Goal: Submit feedback/report problem: Submit feedback/report problem

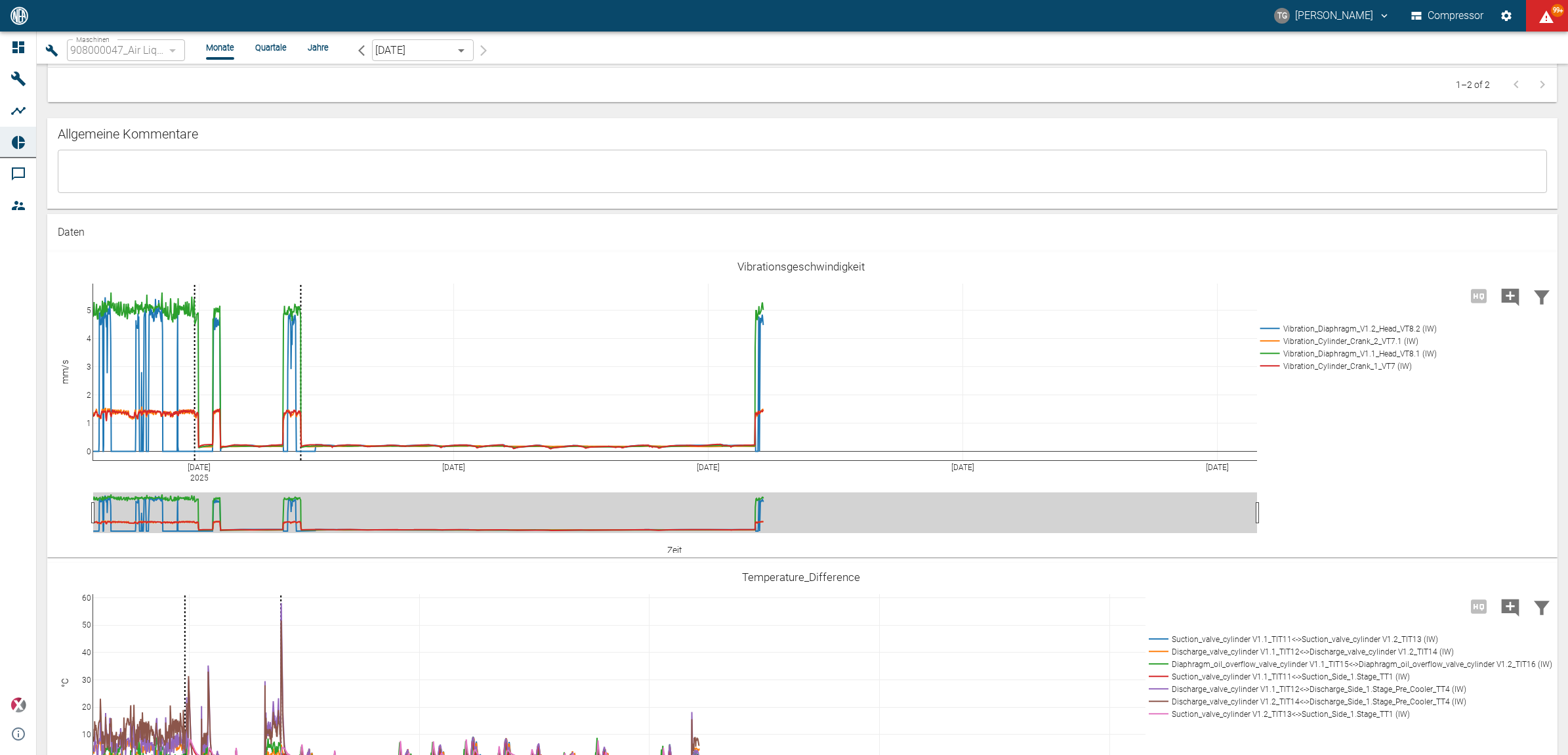
scroll to position [903, 0]
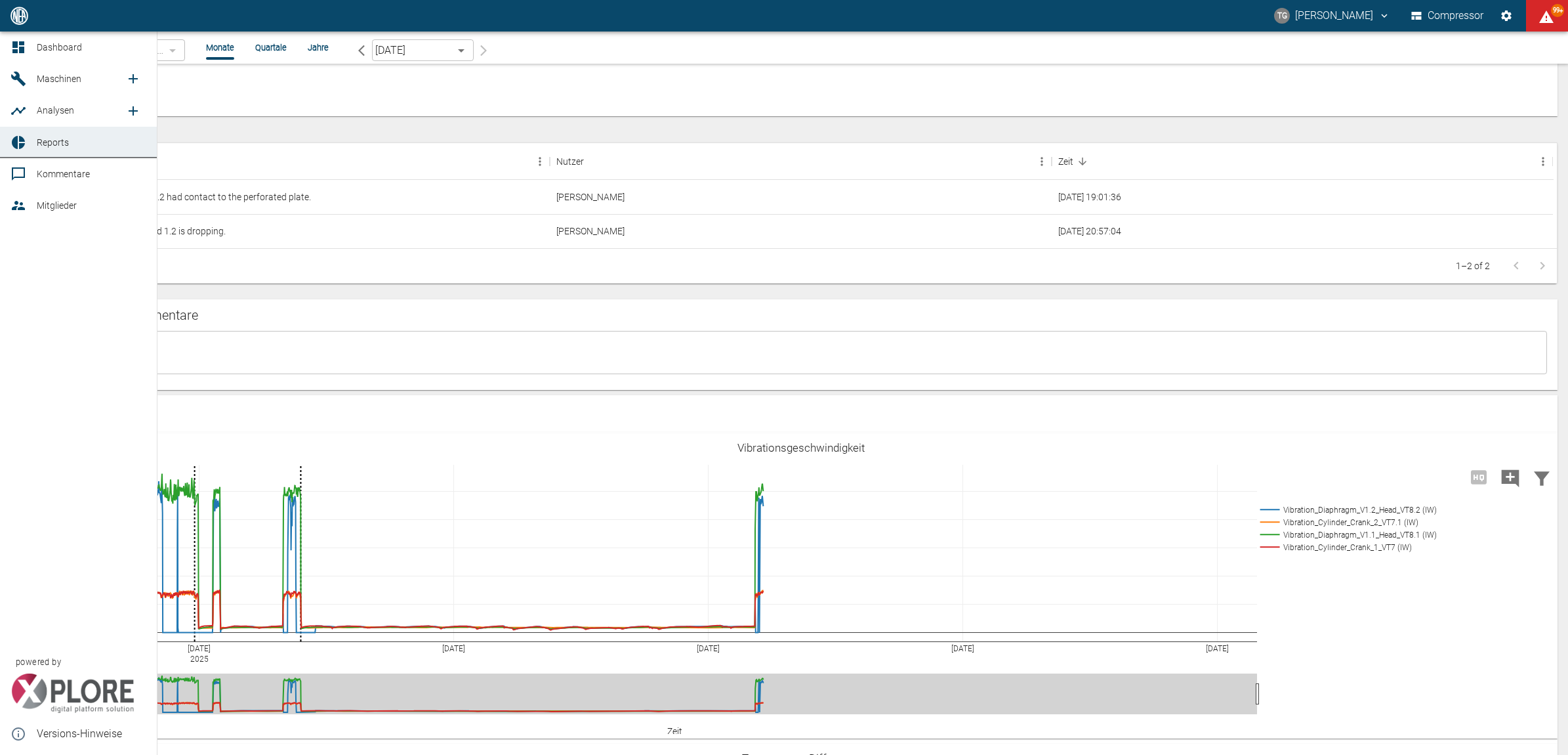
drag, startPoint x: 23, startPoint y: 45, endPoint x: 40, endPoint y: 57, distance: 20.8
click at [23, 45] on icon at bounding box center [18, 48] width 12 height 12
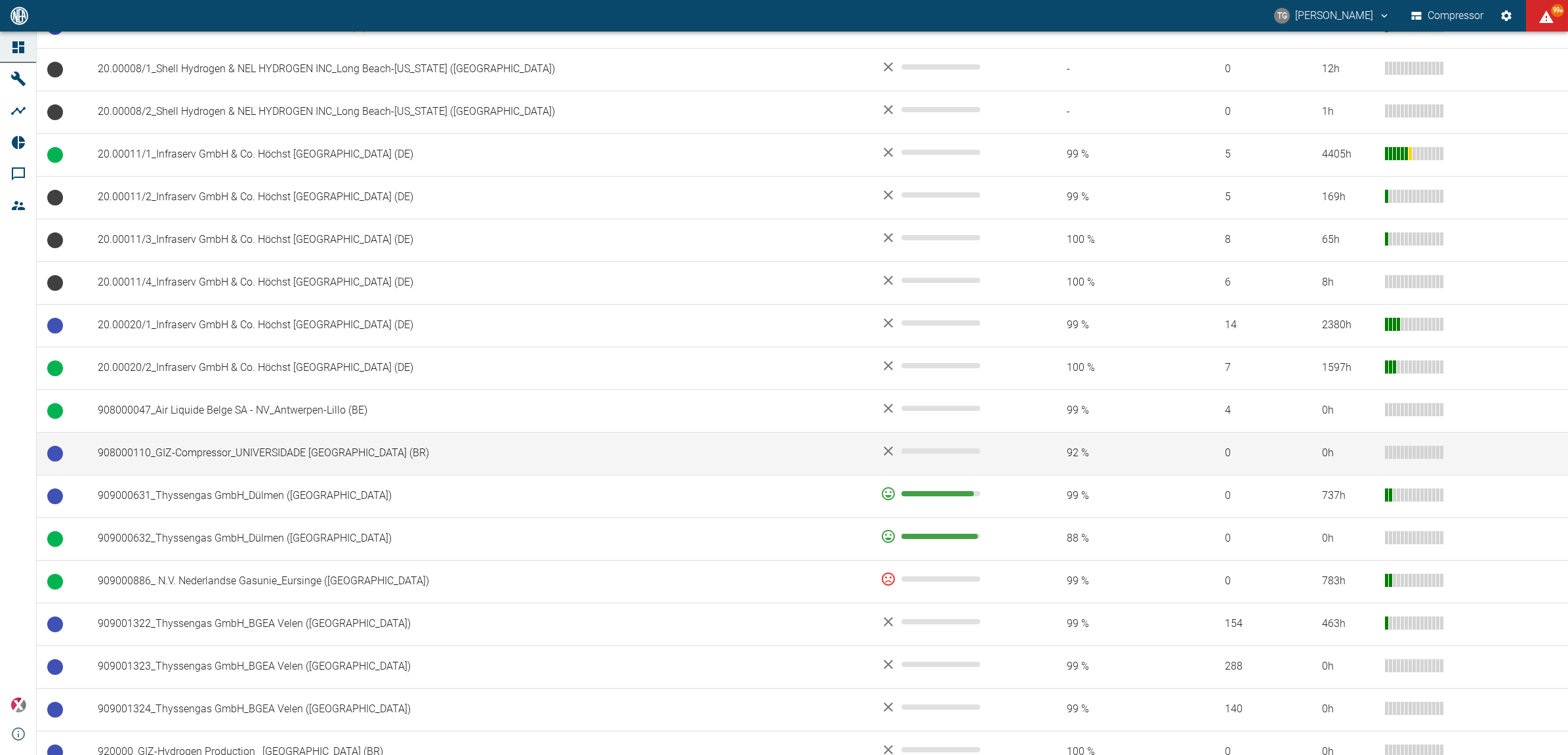
scroll to position [656, 0]
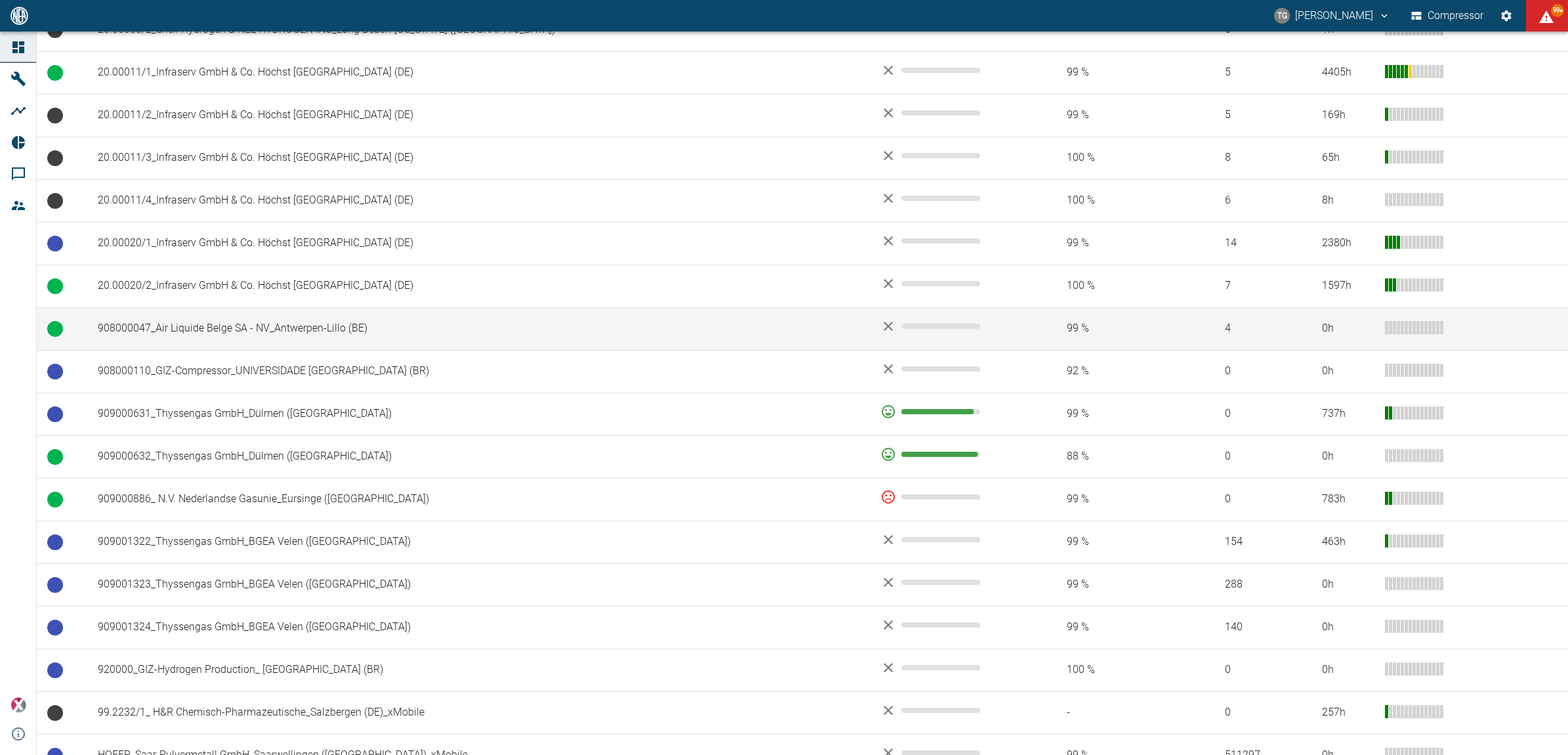
click at [228, 319] on td "908000047_Air Liquide Belge SA - NV_Antwerpen-Lillo (BE)" at bounding box center [478, 328] width 783 height 43
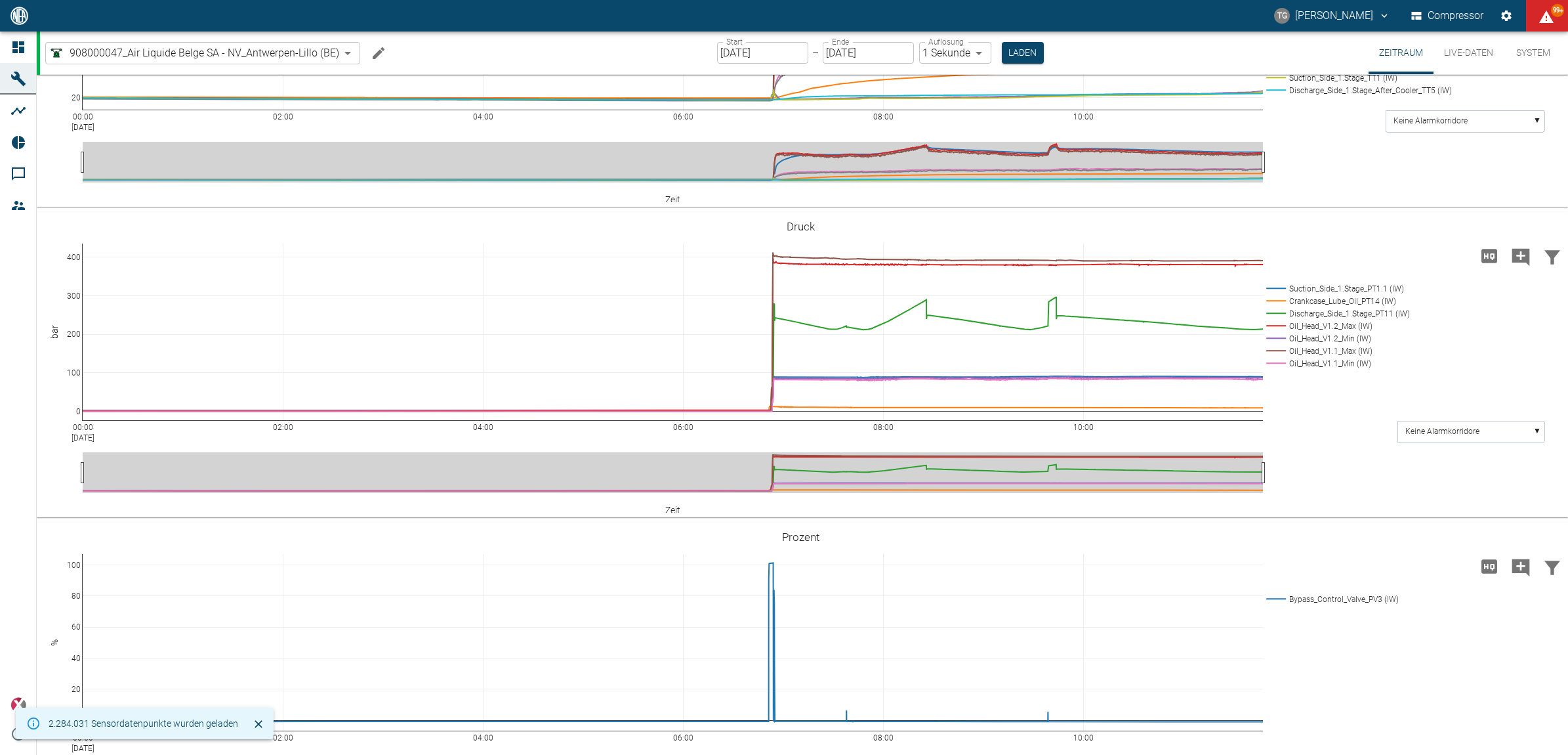
scroll to position [656, 0]
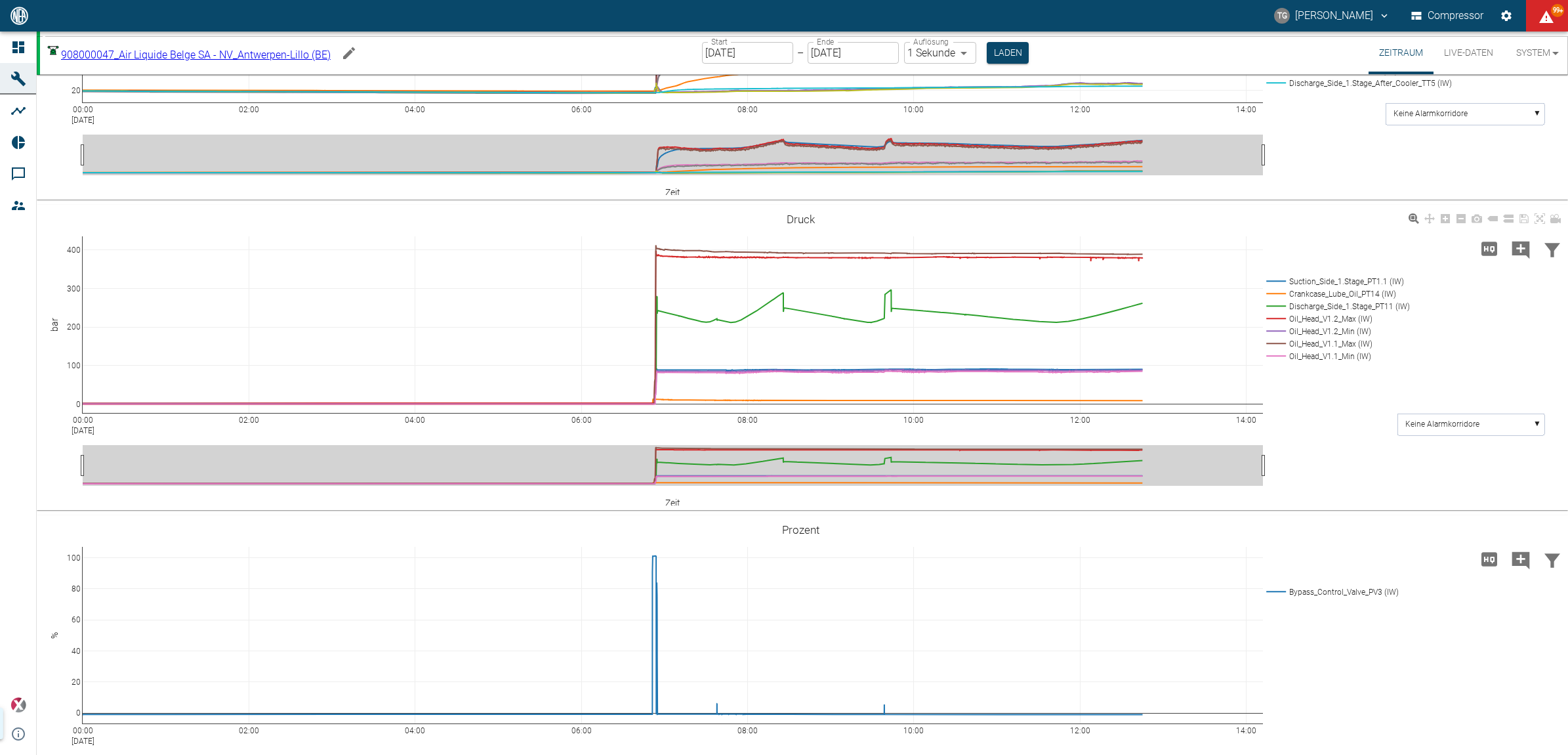
scroll to position [984, 0]
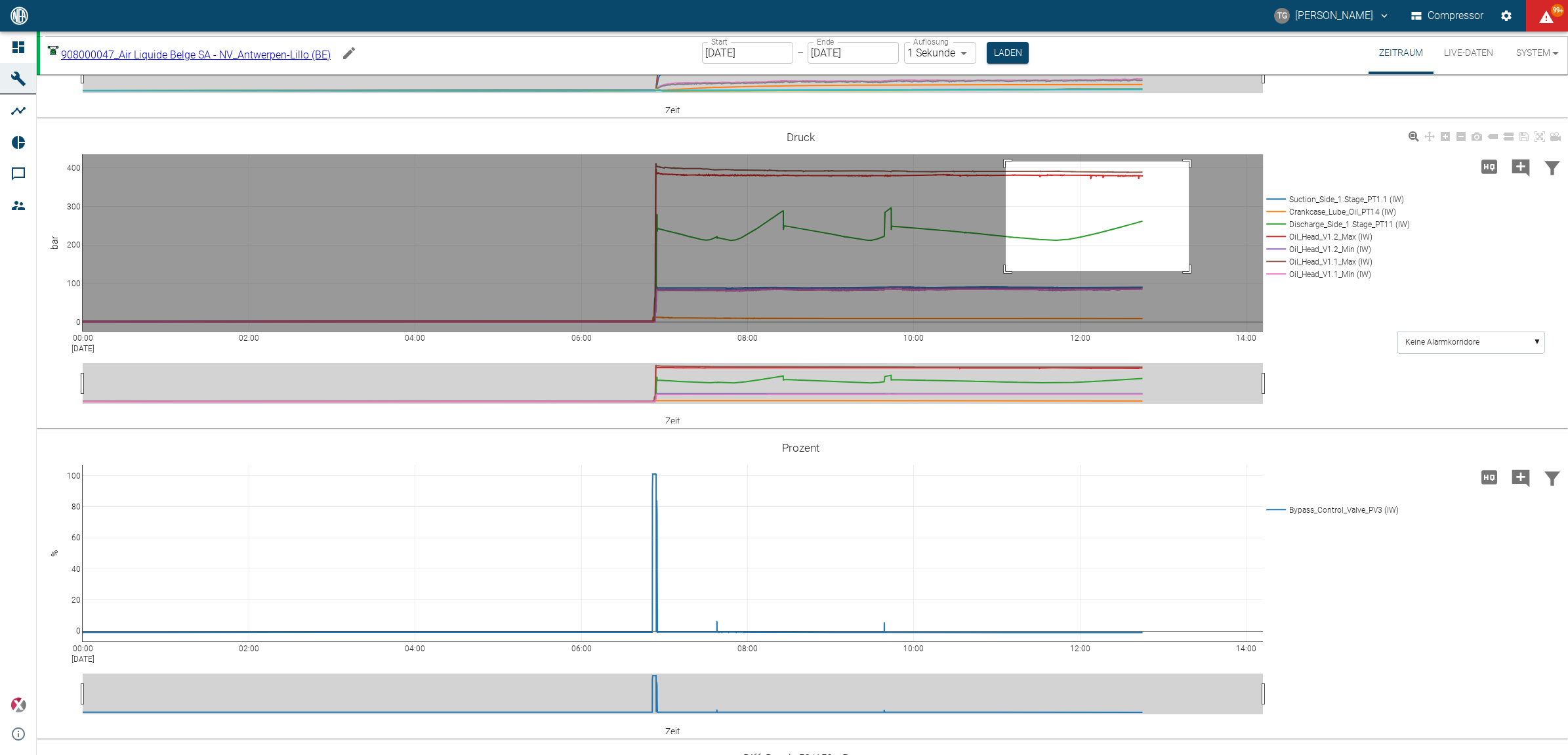
drag, startPoint x: 1006, startPoint y: 371, endPoint x: 1198, endPoint y: 494, distance: 228.0
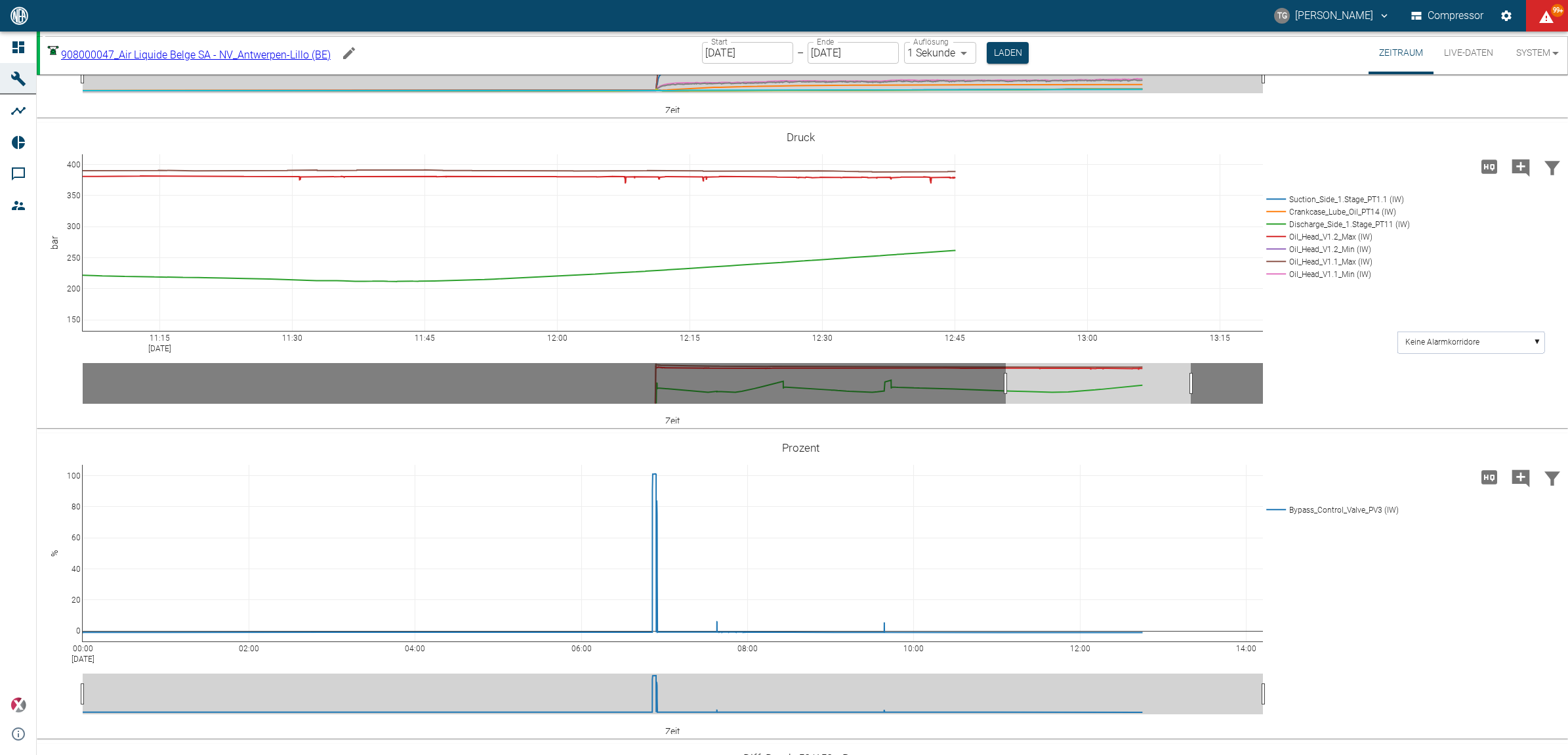
click at [1472, 51] on button "Live-Daten" at bounding box center [1469, 52] width 70 height 43
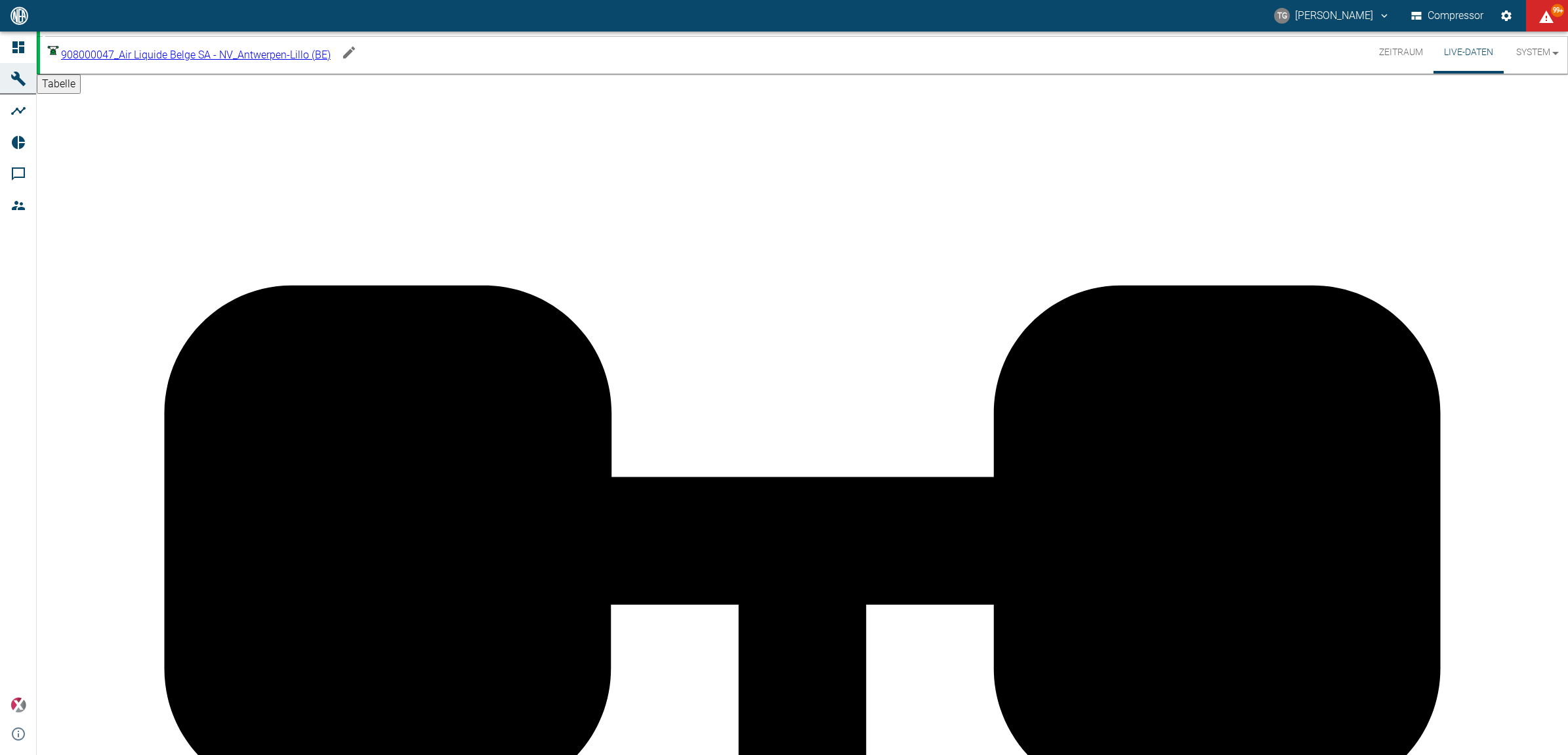
click at [1399, 44] on button "Zeitraum" at bounding box center [1401, 51] width 65 height 42
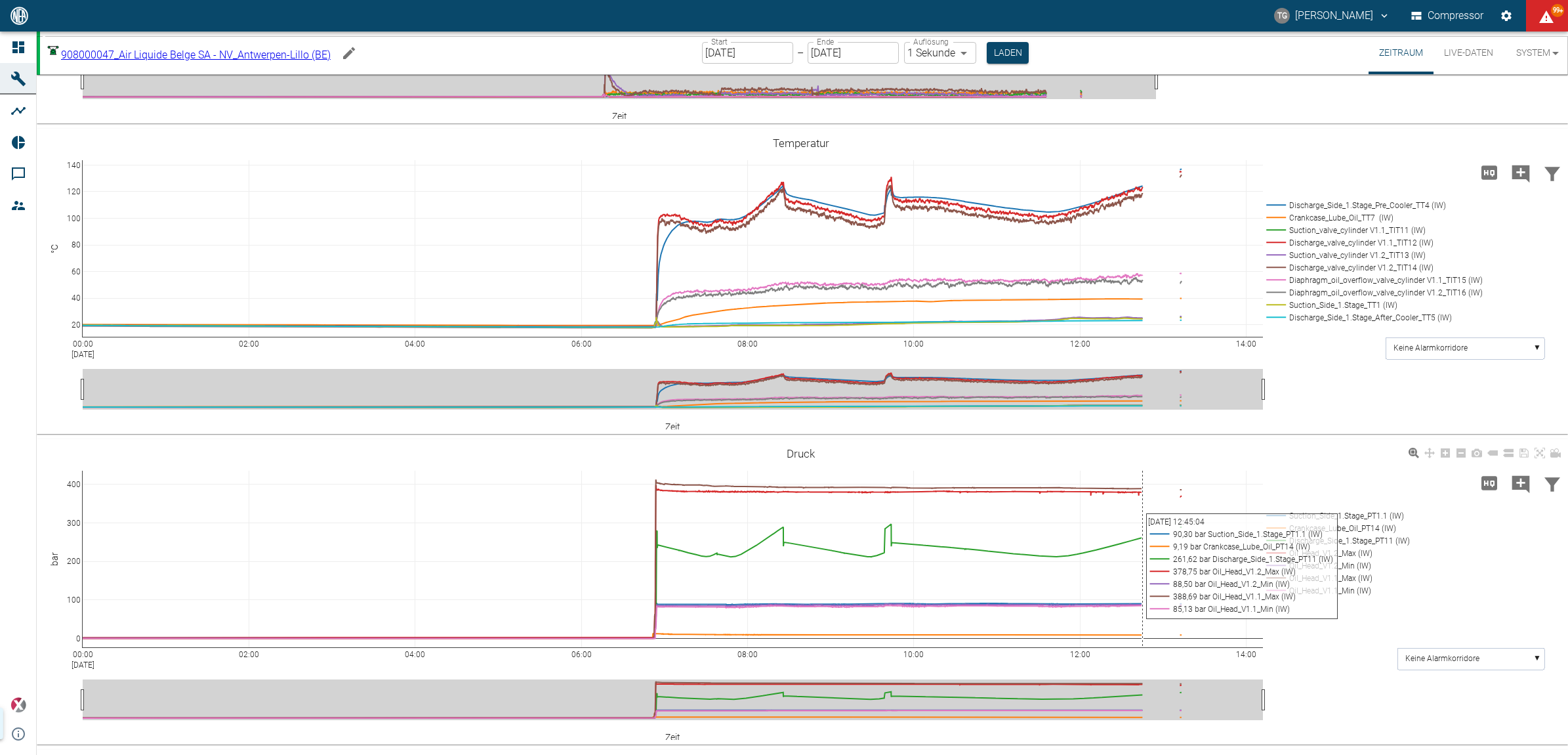
scroll to position [1067, 0]
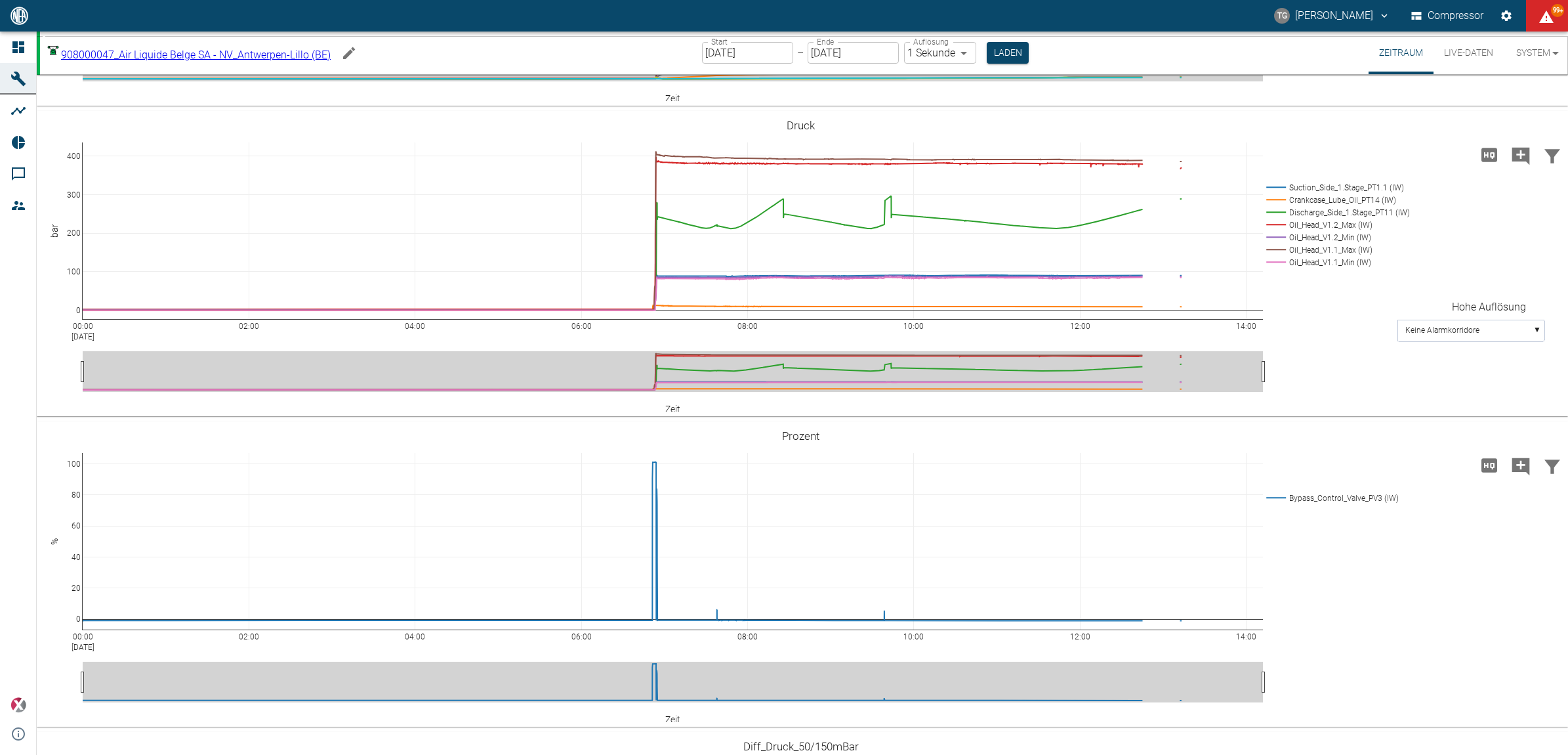
click at [1485, 165] on icon "Hohe Auflösung" at bounding box center [1489, 155] width 21 height 21
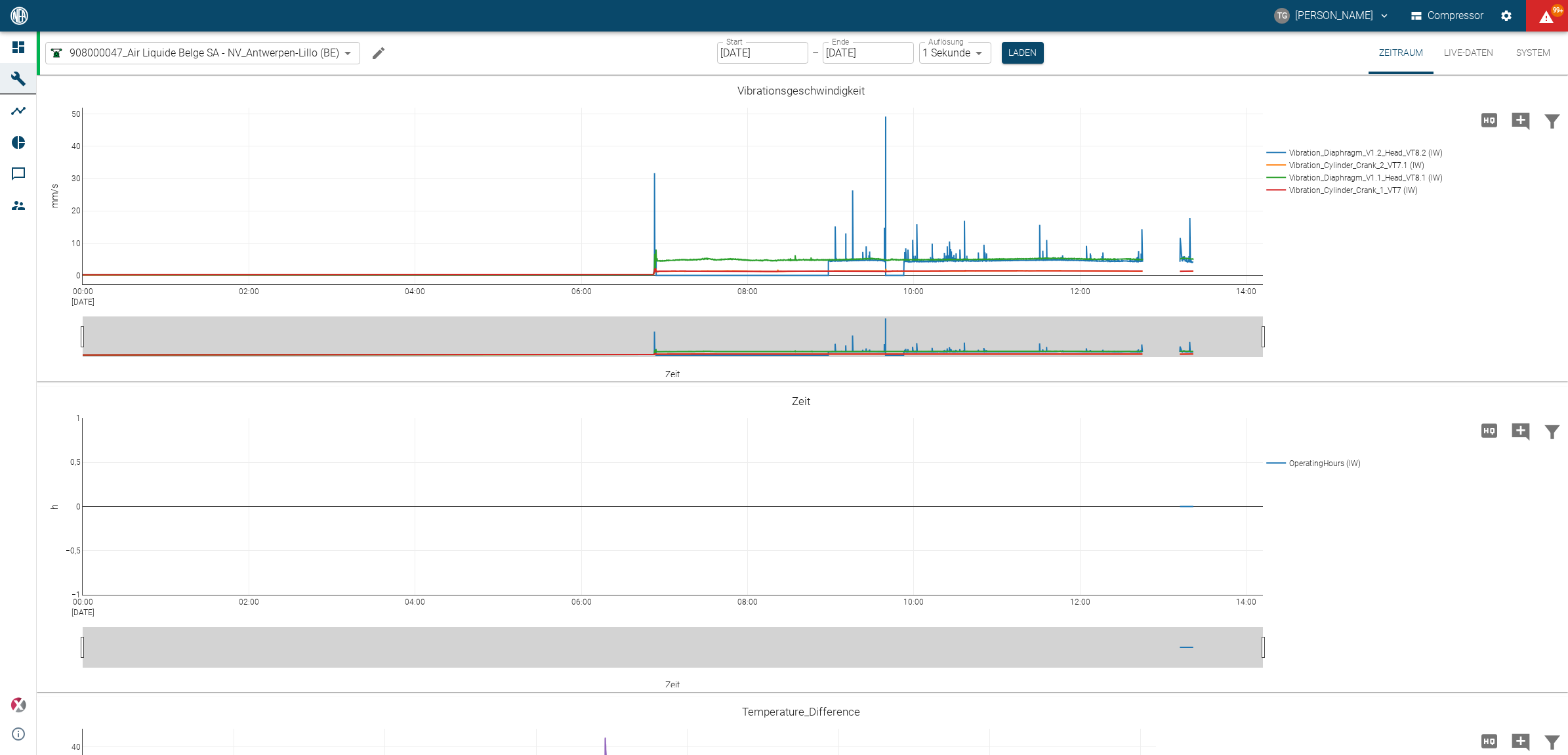
scroll to position [1067, 0]
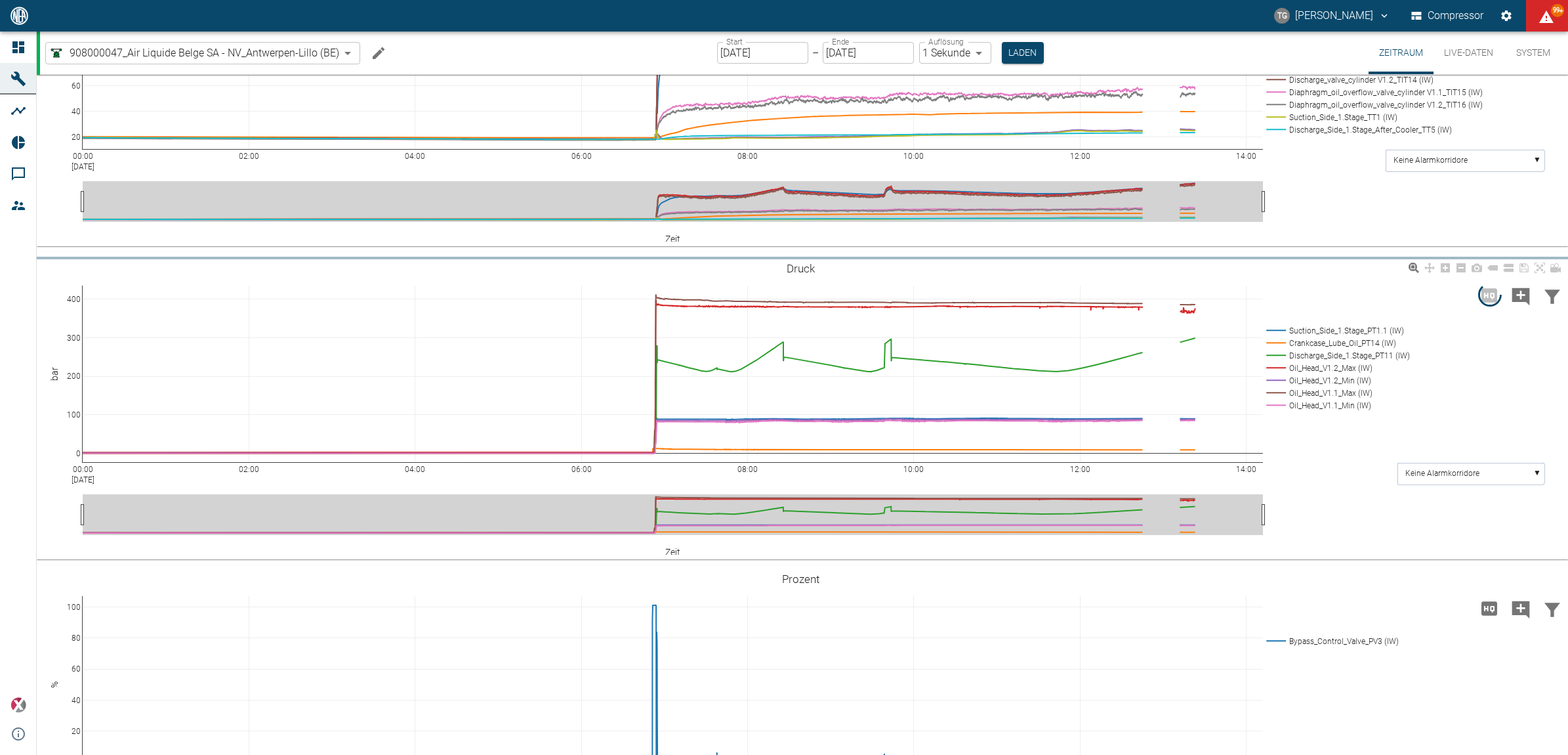
click at [1350, 492] on div "00:00 [DATE] 02:00 04:00 06:00 08:00 10:00 12:00 14:00 0 100 200 300 400 Suctio…" at bounding box center [800, 407] width 1528 height 295
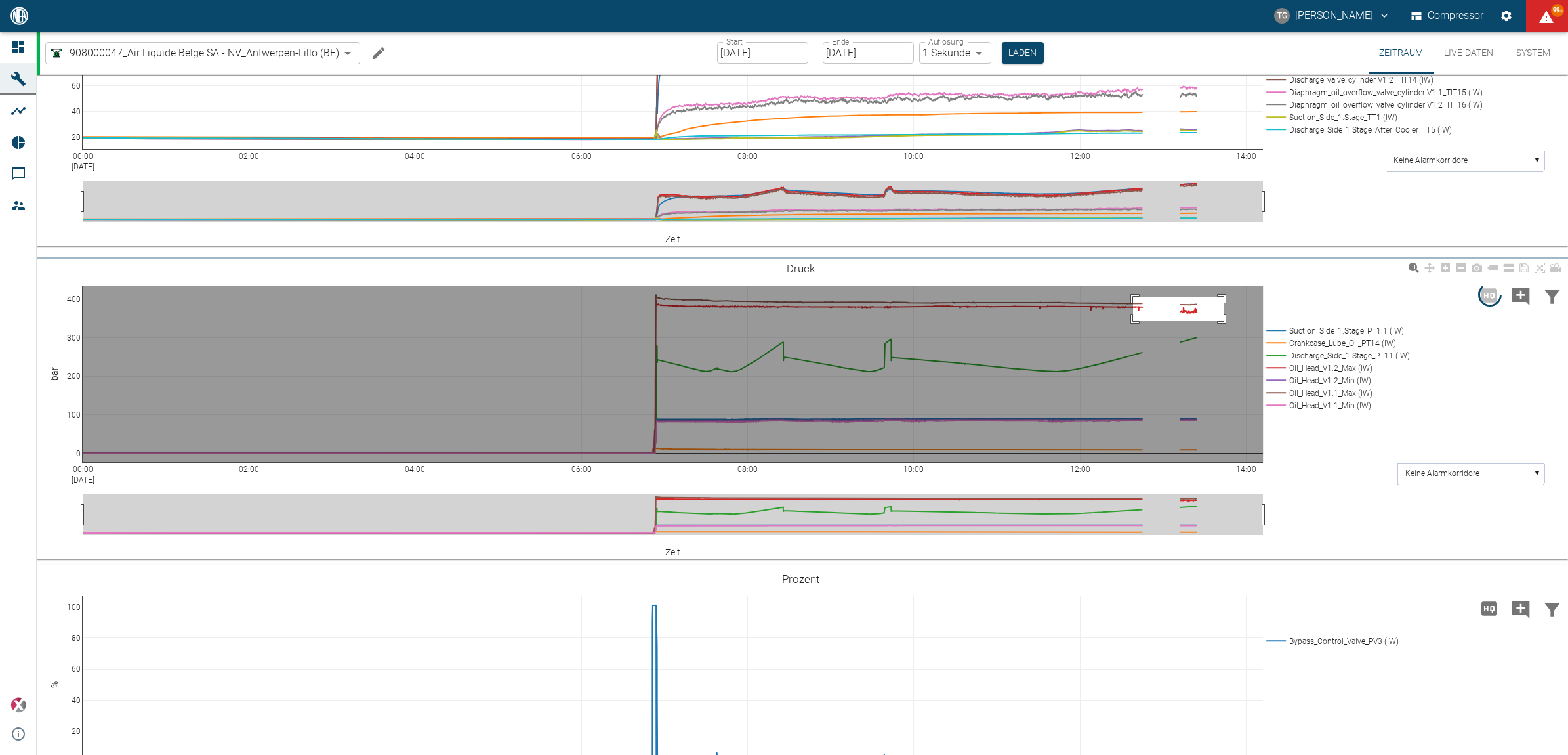
drag, startPoint x: 1133, startPoint y: 295, endPoint x: 1328, endPoint y: 336, distance: 199.3
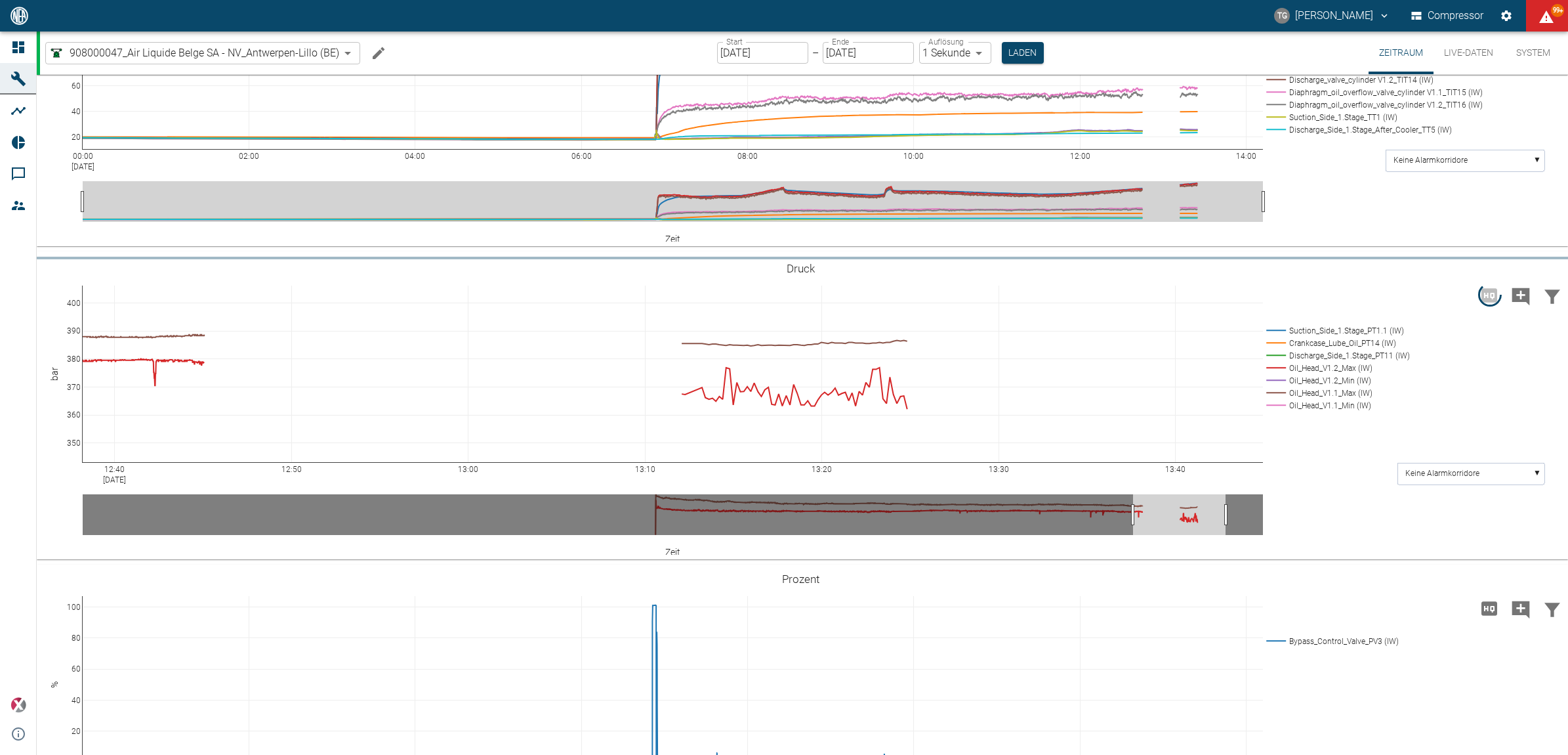
click at [1391, 556] on div "12:40 Aug 18, 2025 12:50 13:00 13:10 13:20 13:30 13:40 350 360 370 380 390 400 …" at bounding box center [802, 409] width 1531 height 300
click at [1337, 510] on div "12:40 Aug 18, 2025 12:50 13:00 13:10 13:20 13:30 13:40 350 360 370 380 390 400 …" at bounding box center [800, 407] width 1528 height 295
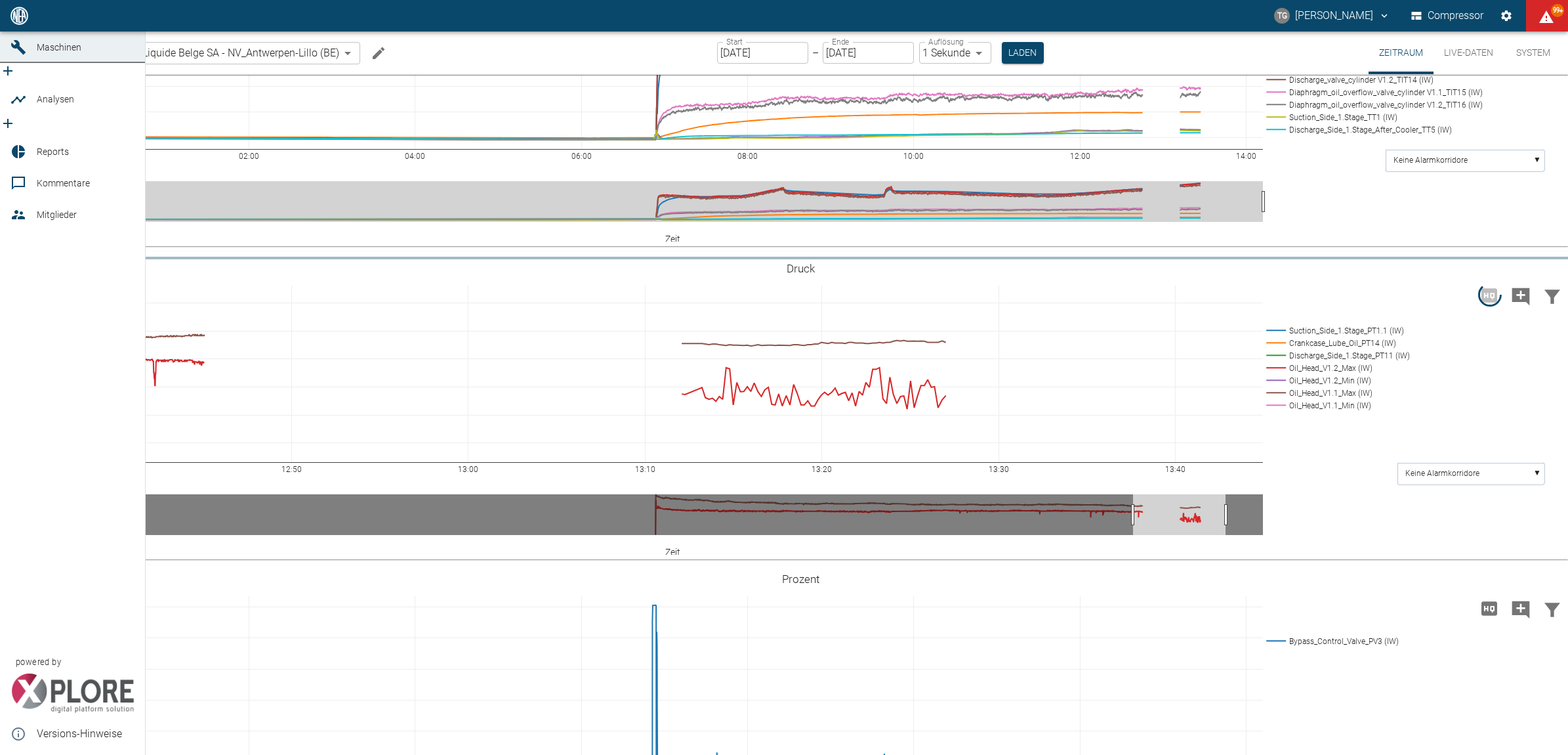
drag, startPoint x: 29, startPoint y: 116, endPoint x: 42, endPoint y: 113, distance: 13.3
click at [29, 108] on div at bounding box center [20, 100] width 19 height 16
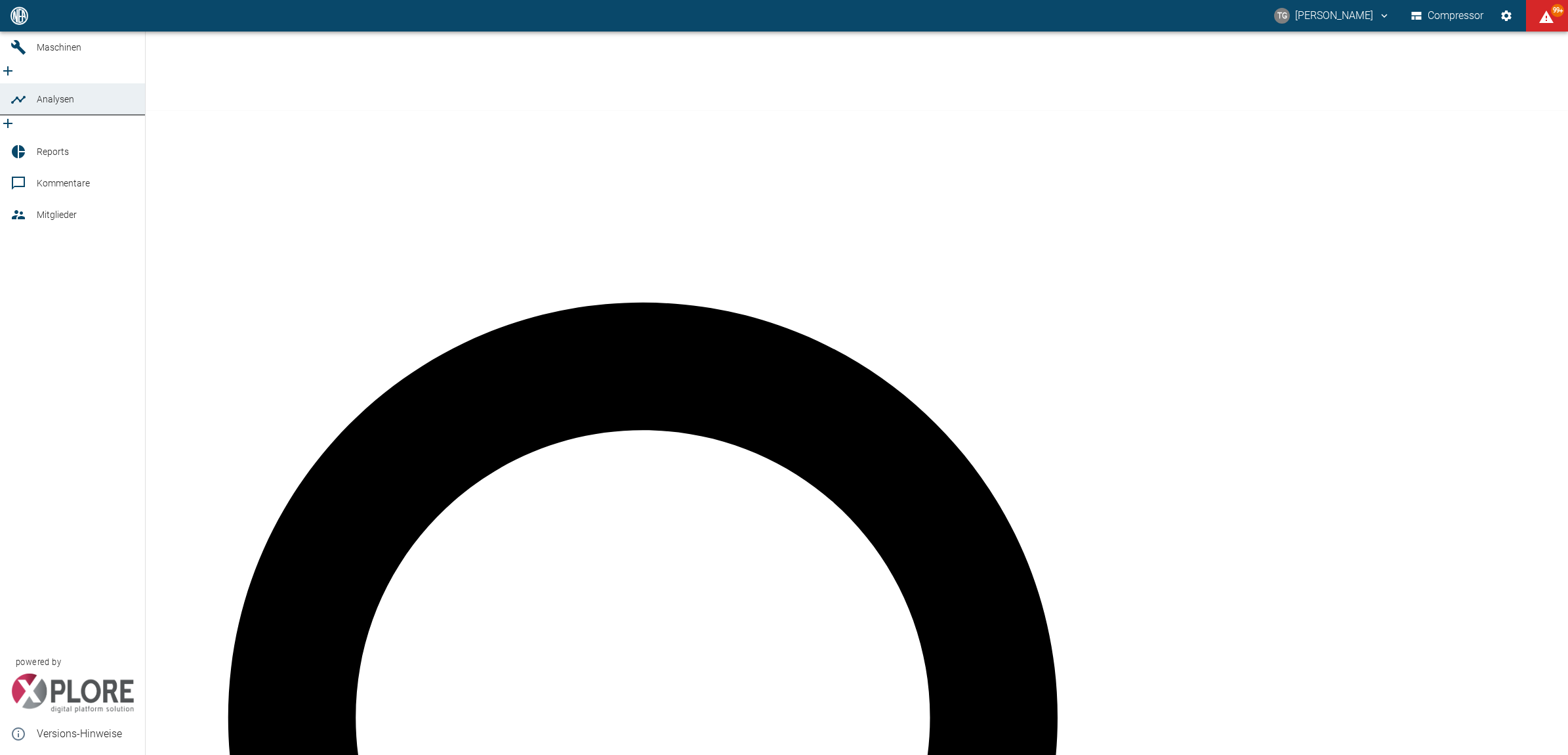
click at [16, 115] on icon "new /analyses/list/0" at bounding box center [8, 123] width 16 height 16
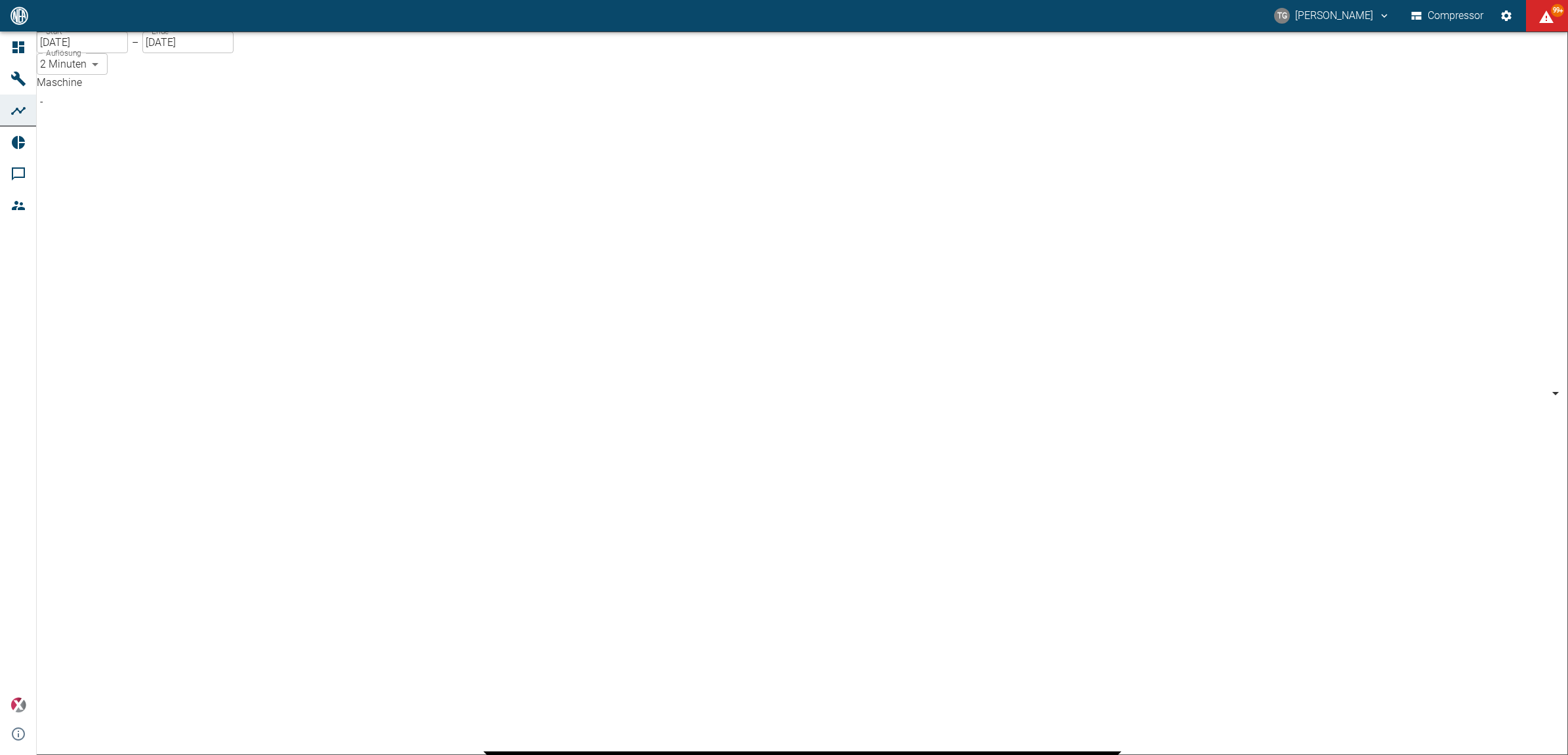
click at [210, 115] on body "TG [PERSON_NAME] Compressor 99+ Dashboard Maschinen Analysen Reports Kommentare…" at bounding box center [784, 378] width 1568 height 755
type input "53812aab-fb54-4a57-a574-01c3305aa274"
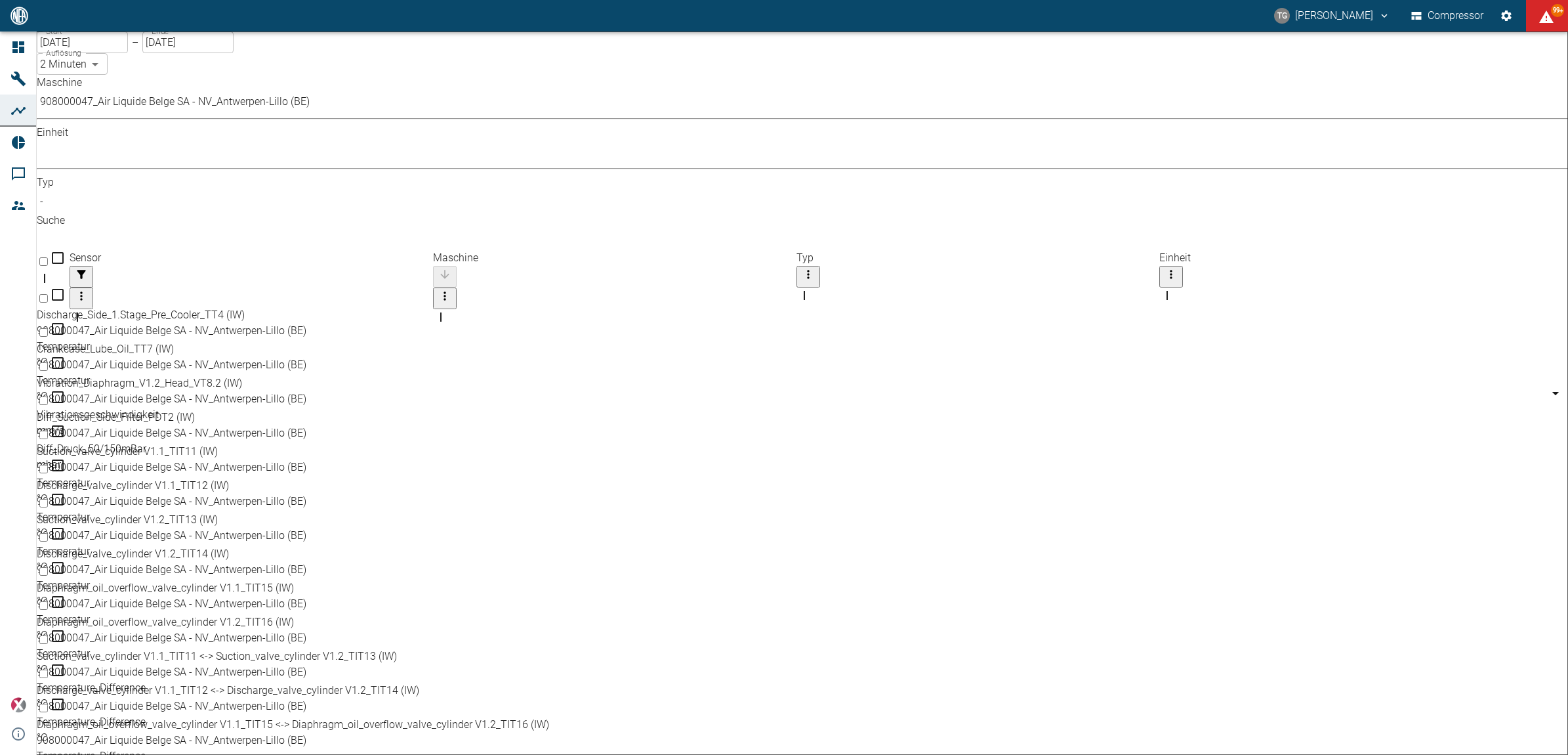
click at [342, 112] on body "TG Thomas Gregoir Compressor 99+ Dashboard Maschinen Analysen Reports Kommentar…" at bounding box center [784, 378] width 1568 height 755
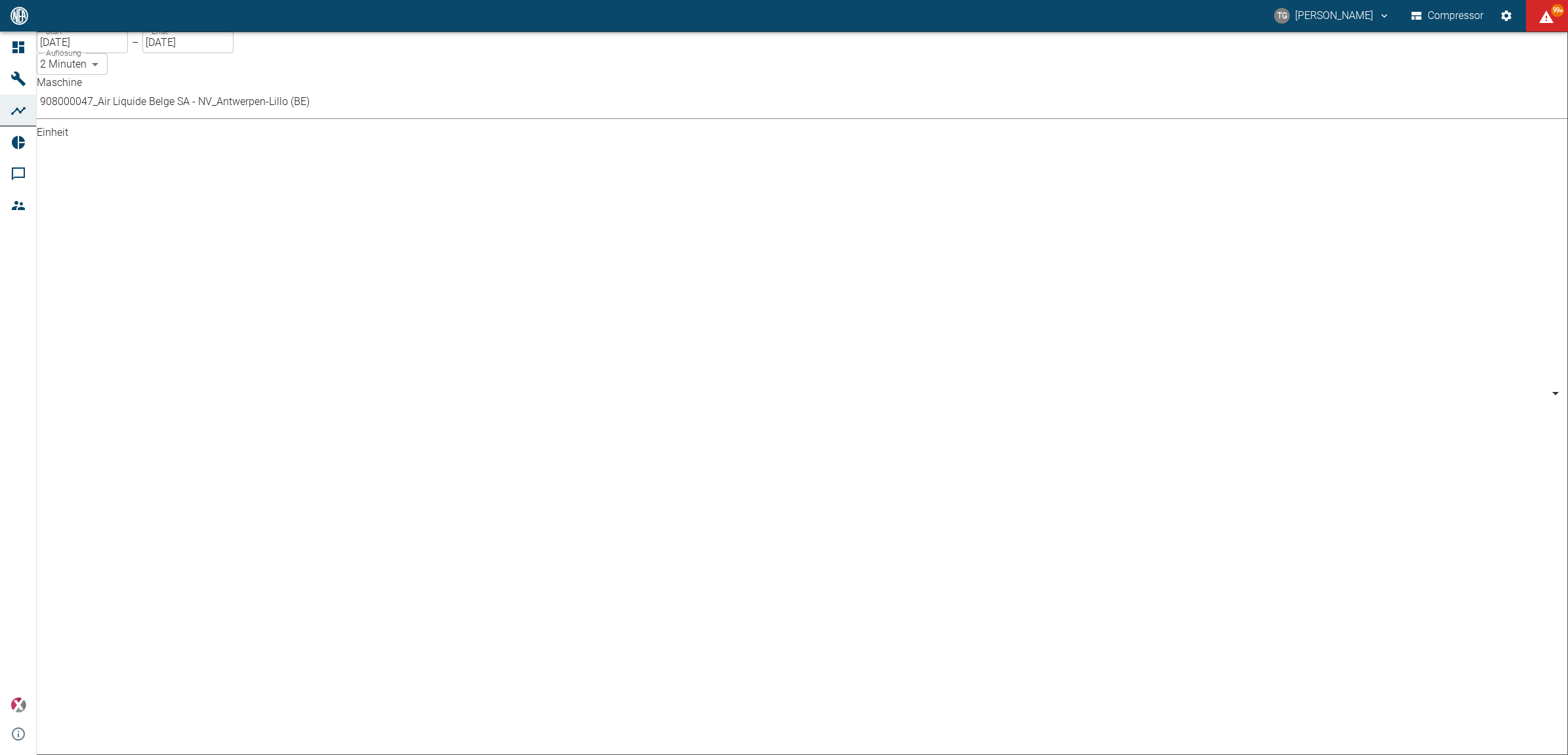
type input "bar"
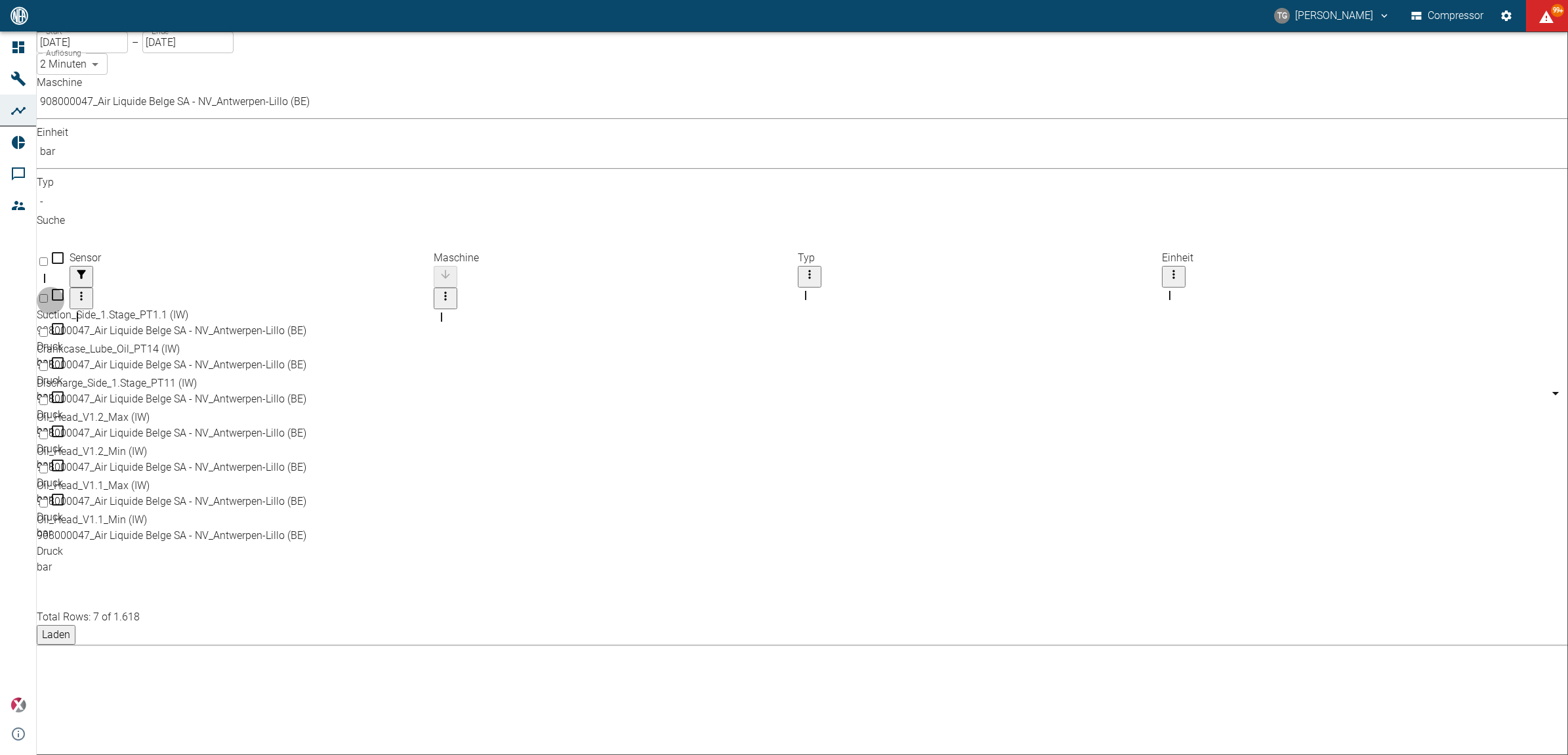
click at [48, 396] on input "Select row" at bounding box center [44, 400] width 9 height 9
checkbox input "false"
checkbox input "true"
click at [48, 431] on input "Select row" at bounding box center [44, 435] width 9 height 9
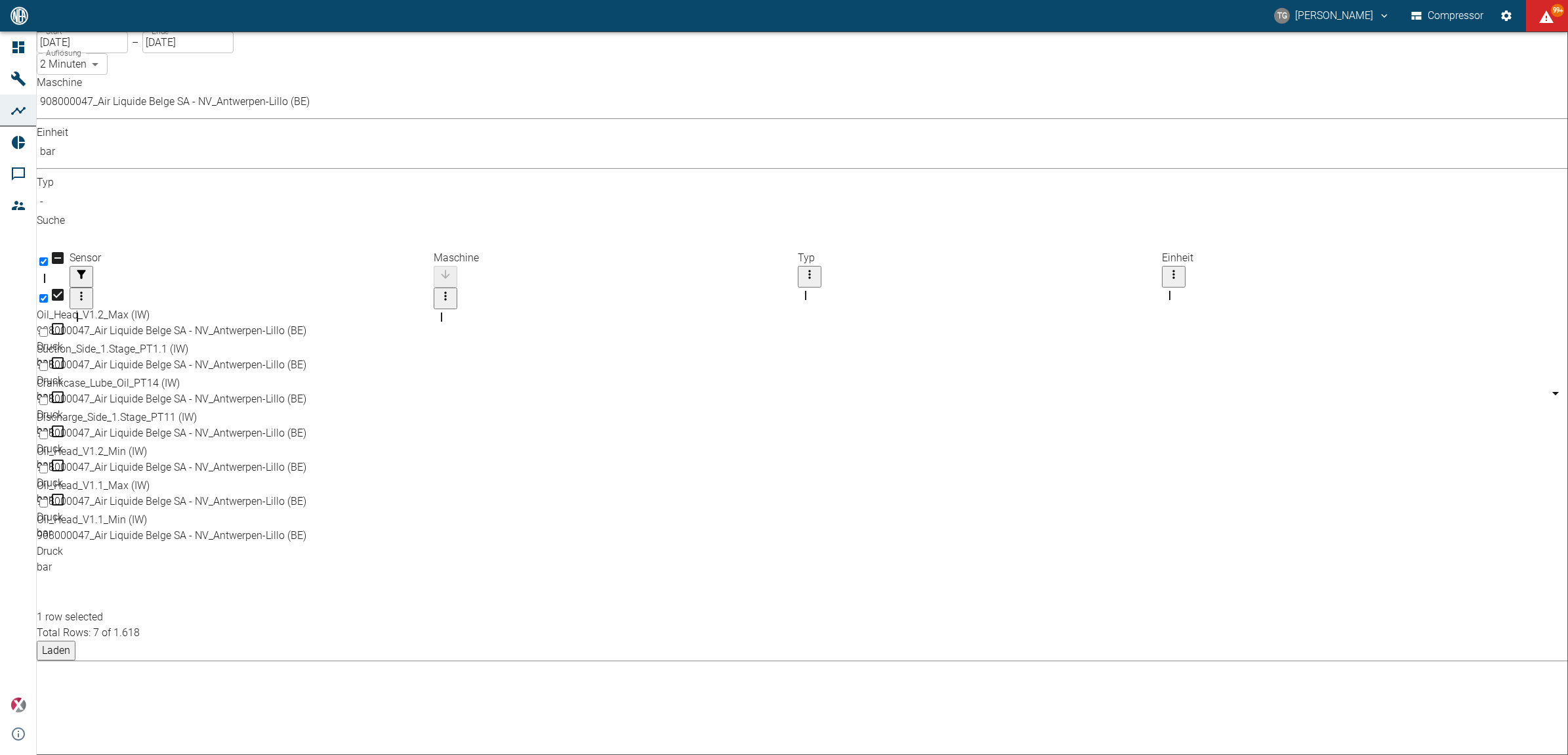
checkbox input "true"
click at [48, 465] on input "Select row" at bounding box center [44, 469] width 9 height 9
checkbox input "true"
click at [48, 499] on input "Select row" at bounding box center [44, 503] width 9 height 9
checkbox input "true"
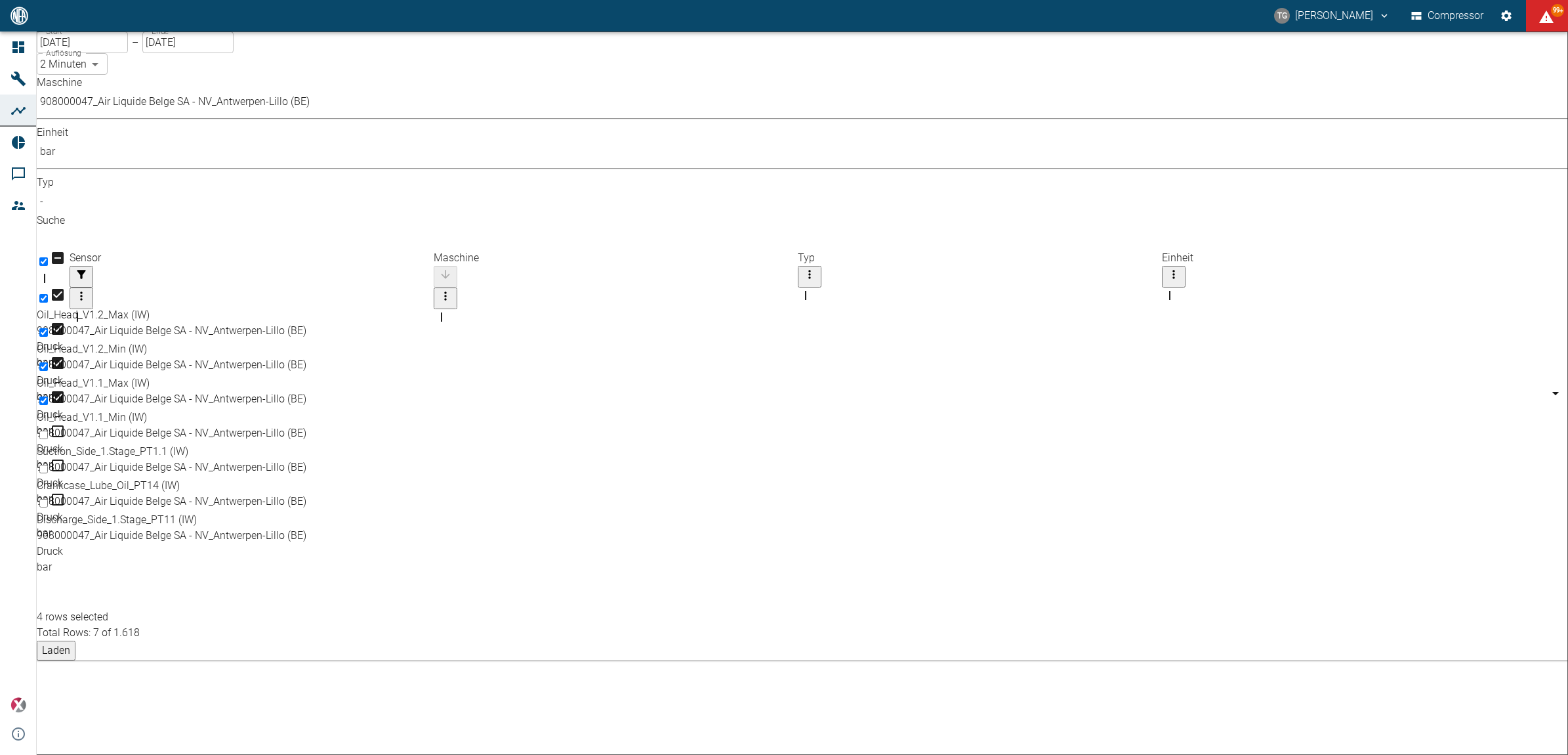
click at [345, 118] on body "TG Thomas Gregoir Compressor 99+ Dashboard Maschinen Analysen Reports Kommentar…" at bounding box center [784, 378] width 1568 height 755
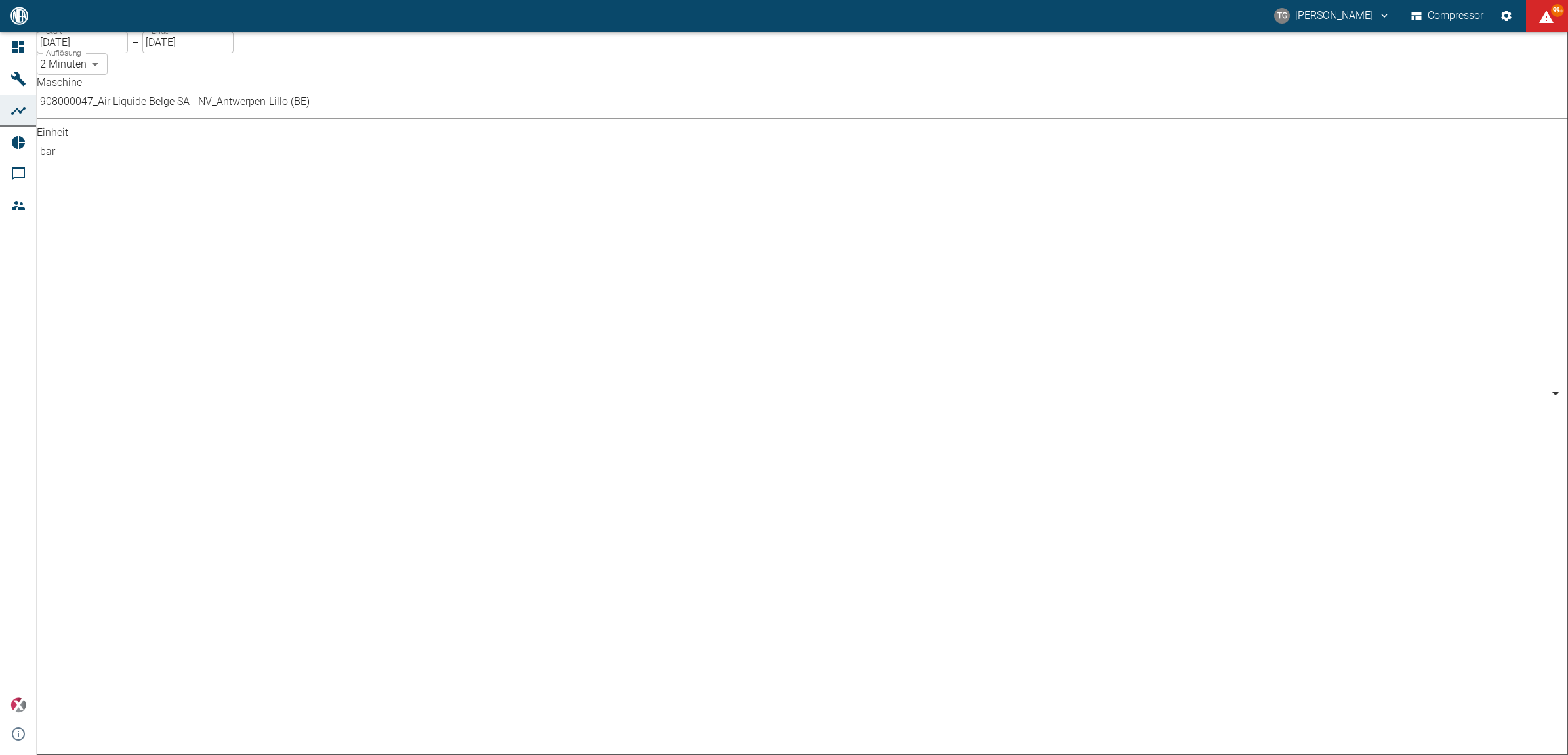
scroll to position [0, 0]
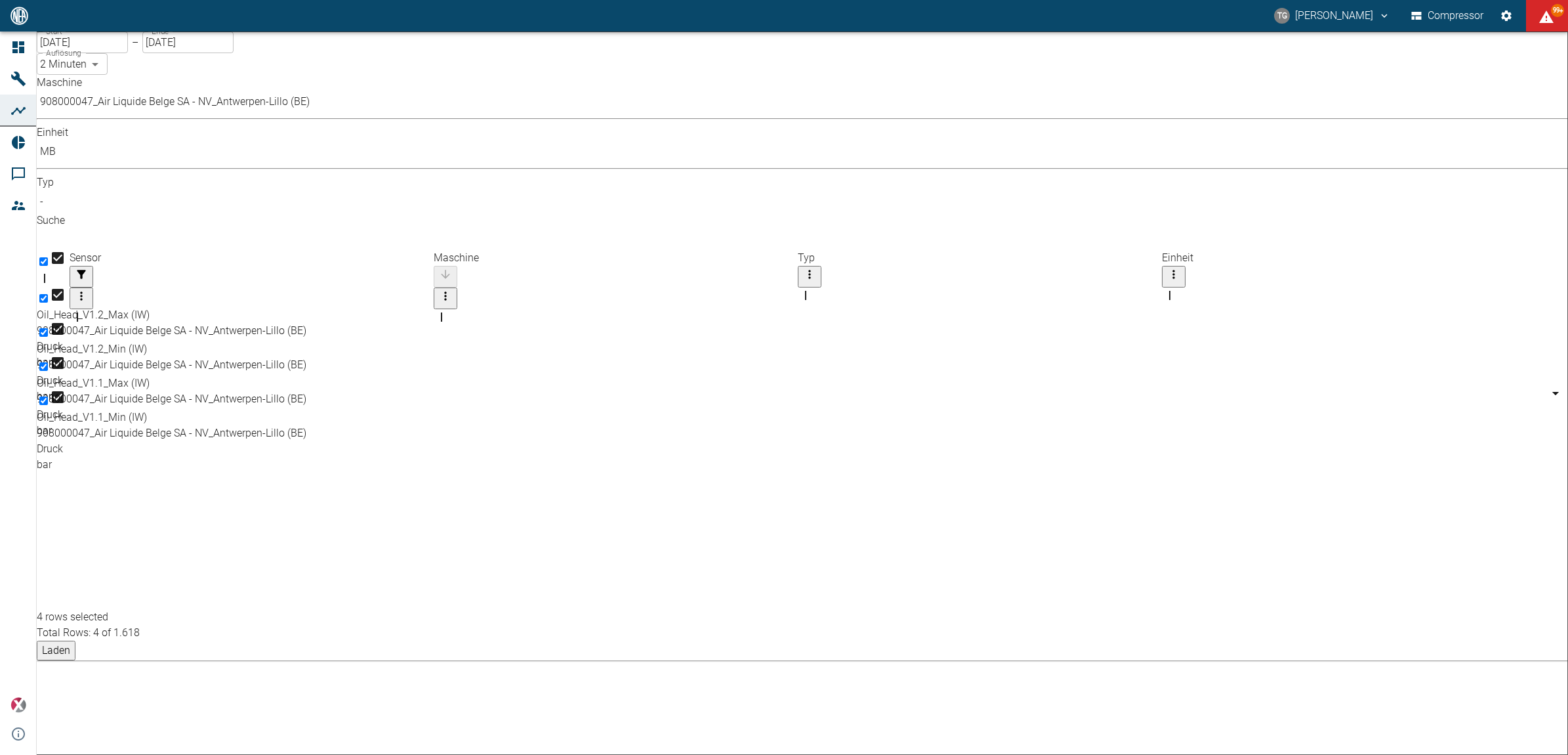
click at [328, 126] on body "TG Thomas Gregoir Compressor 99+ Dashboard Maschinen Analysen Reports Kommentar…" at bounding box center [784, 378] width 1568 height 755
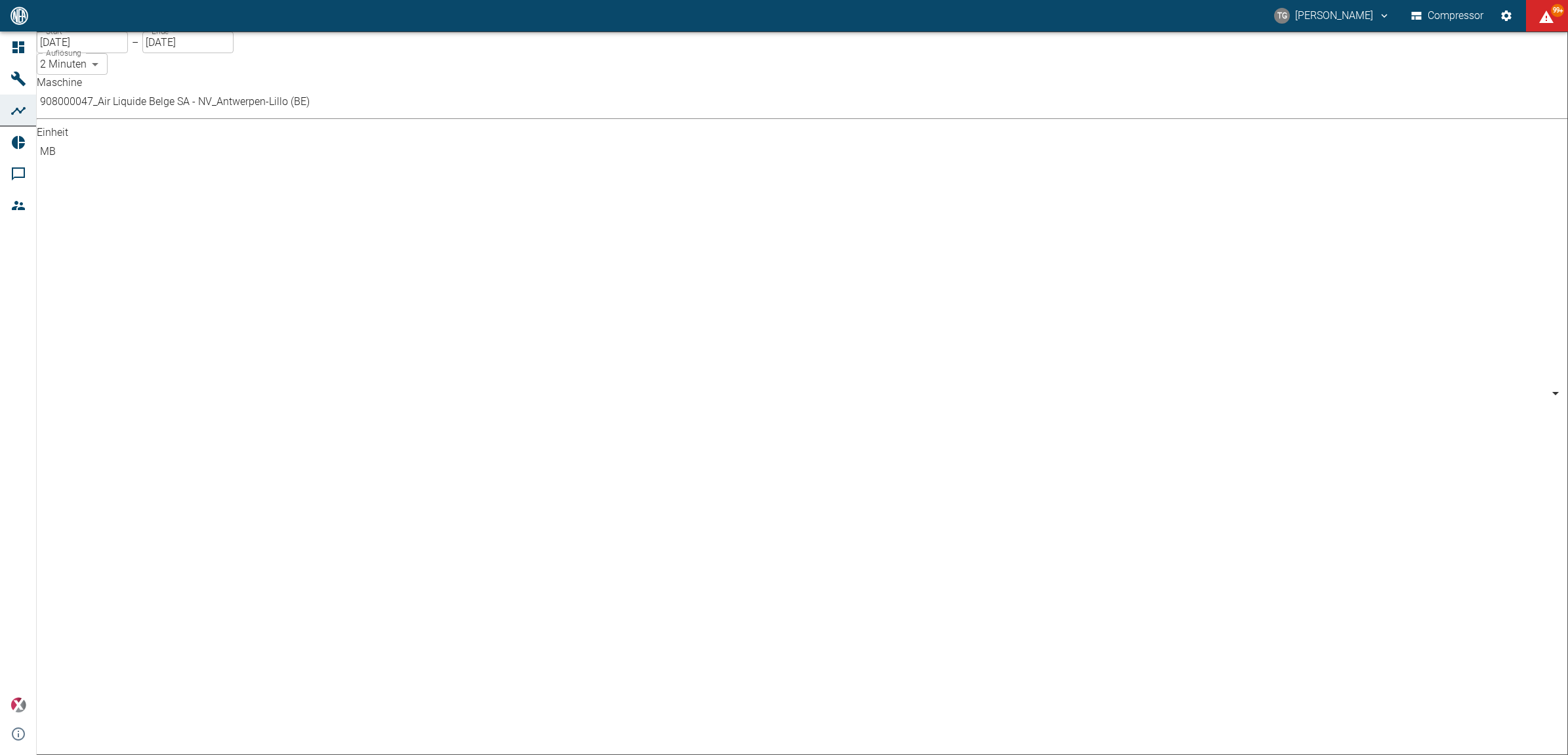
type input "bar"
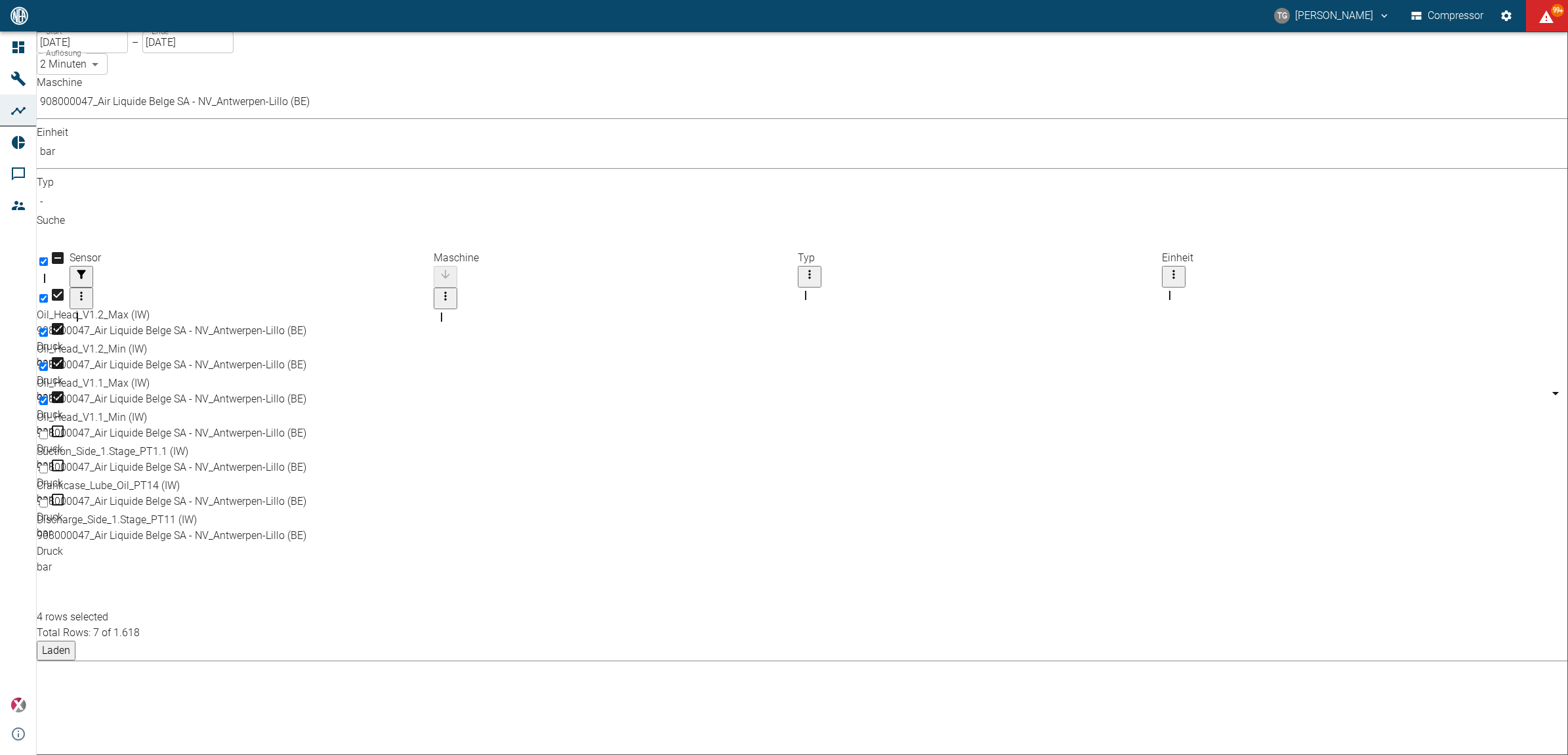
click at [48, 499] on input "Select row" at bounding box center [44, 503] width 9 height 9
checkbox input "true"
click at [76, 640] on button "Laden" at bounding box center [56, 650] width 39 height 19
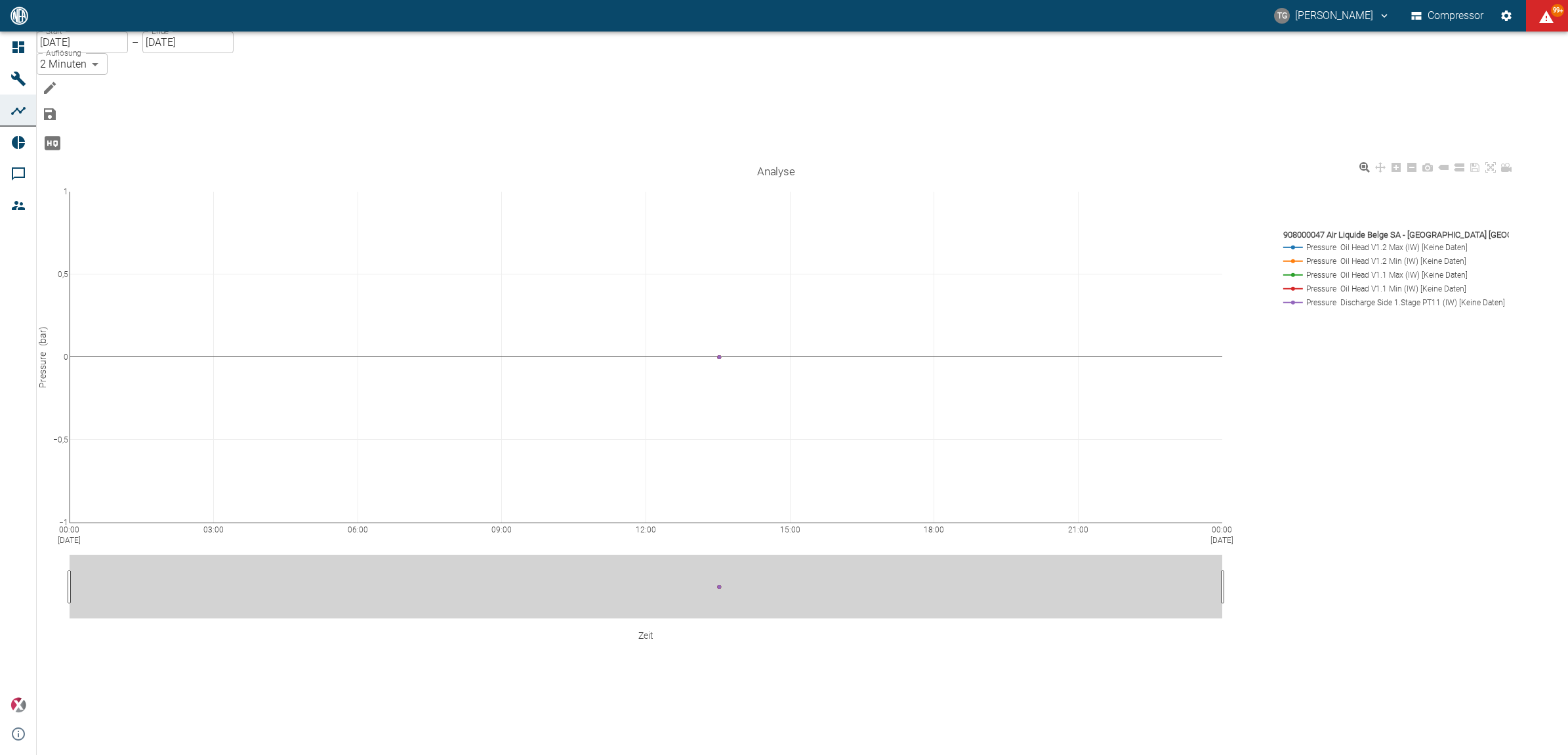
click at [1440, 431] on div "00:00 Aug 18, 2025 03:00 06:00 09:00 12:00 15:00 18:00 21:00 00:00 Aug 19, 2025…" at bounding box center [776, 421] width 1479 height 525
click at [63, 139] on icon "Hohe Auflösung" at bounding box center [52, 144] width 21 height 21
click at [58, 81] on icon "Bearbeiten" at bounding box center [49, 88] width 16 height 16
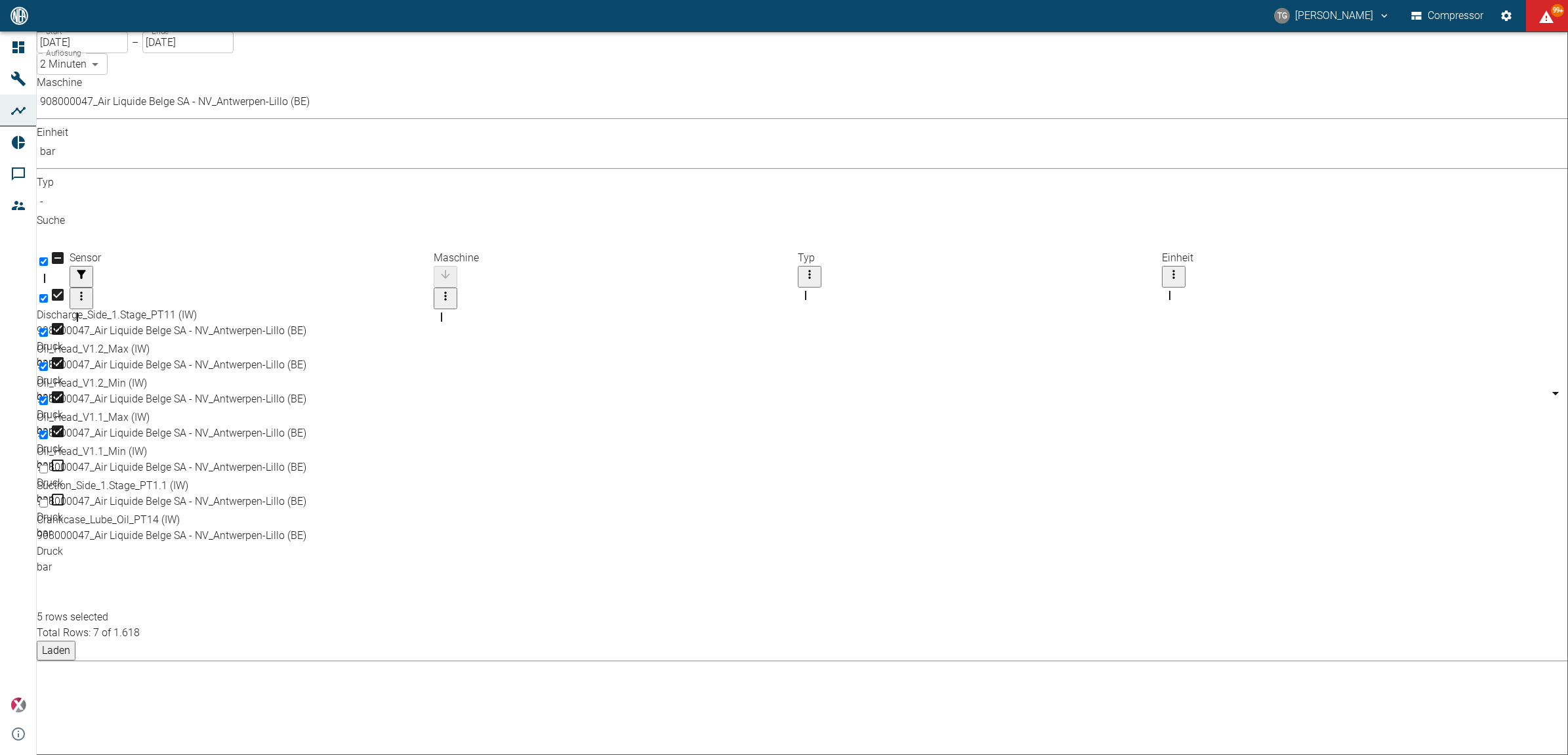
click at [76, 640] on button "Laden" at bounding box center [56, 650] width 39 height 19
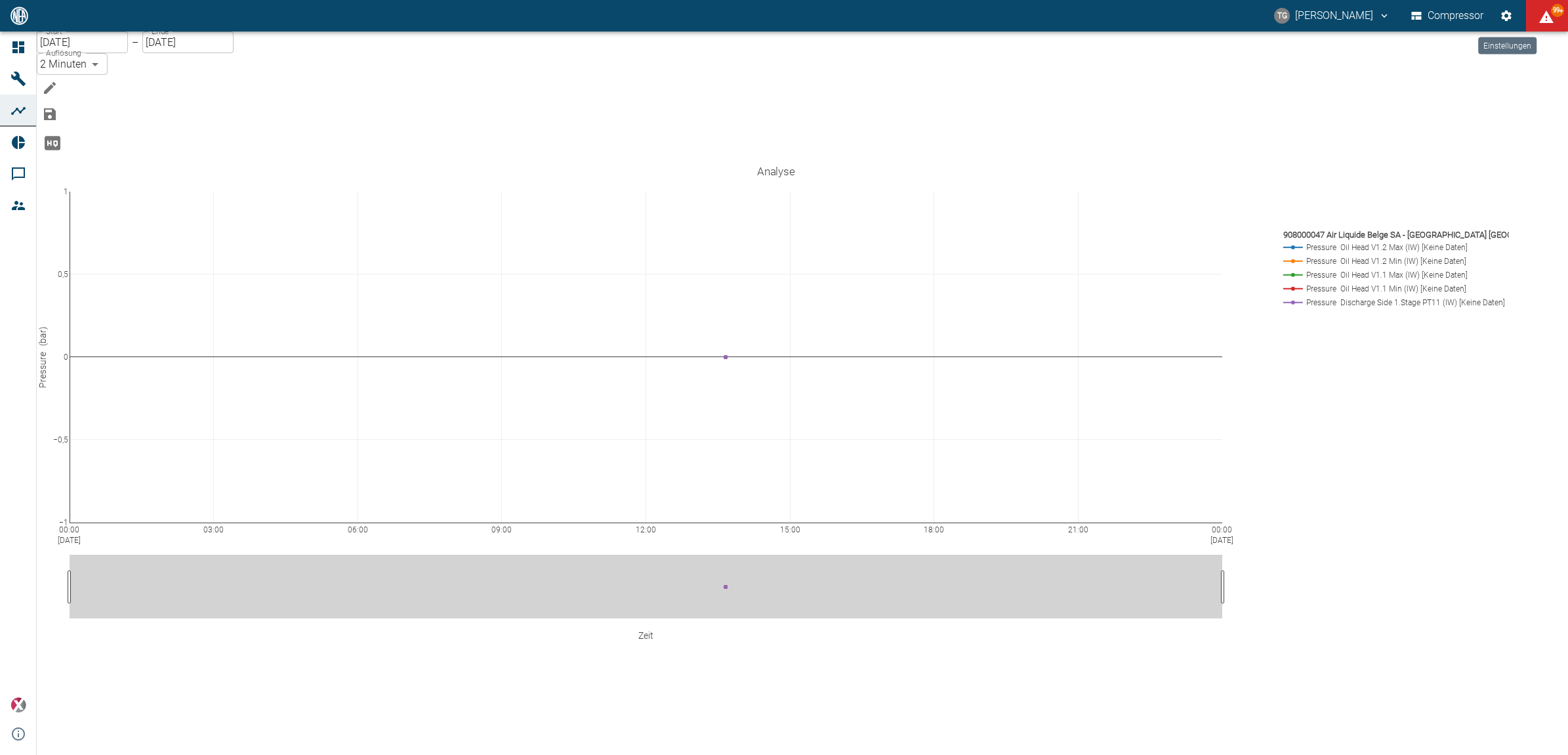
click at [1504, 11] on icon "Einstellungen" at bounding box center [1507, 16] width 14 height 14
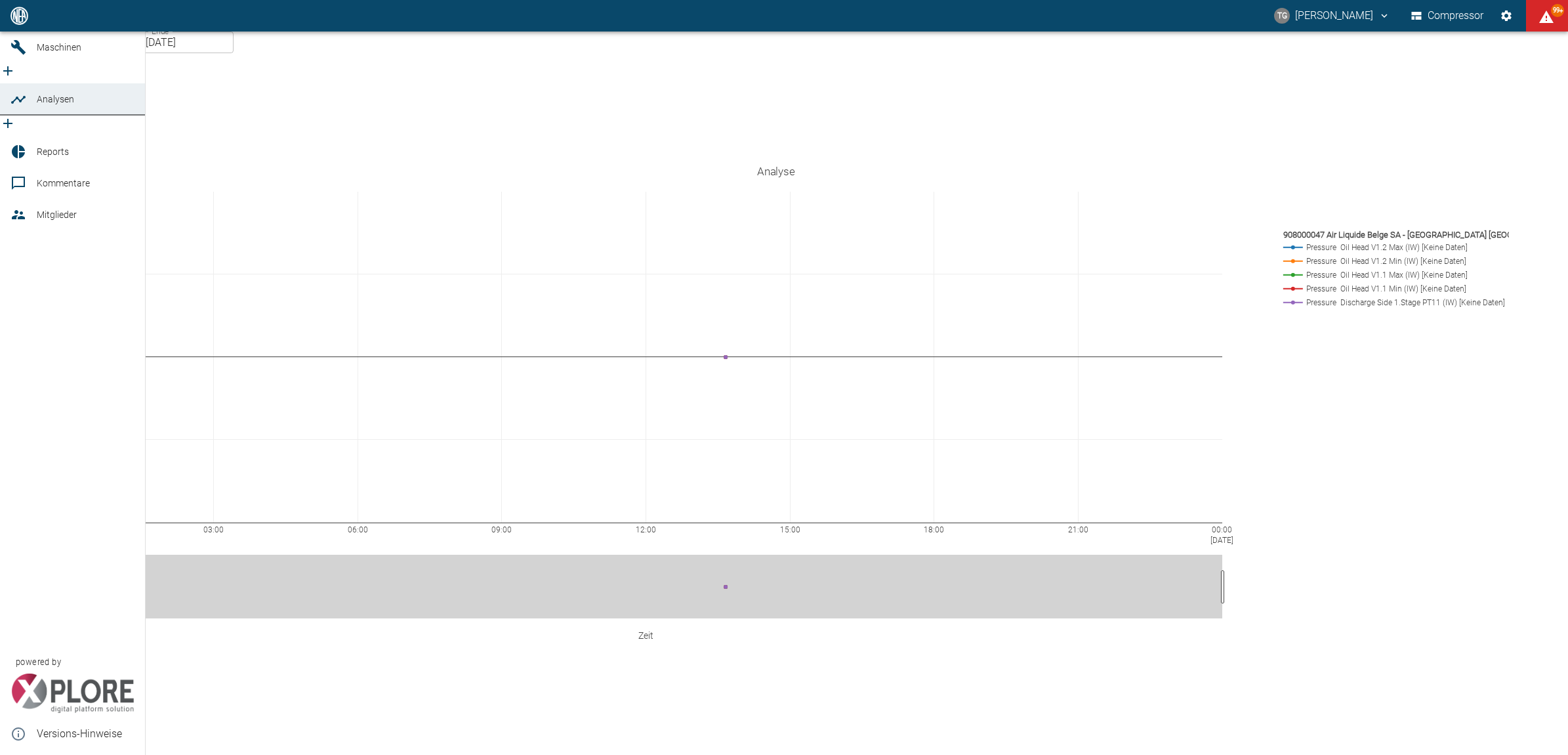
click at [8, 31] on link "Dashboard" at bounding box center [72, 16] width 145 height 31
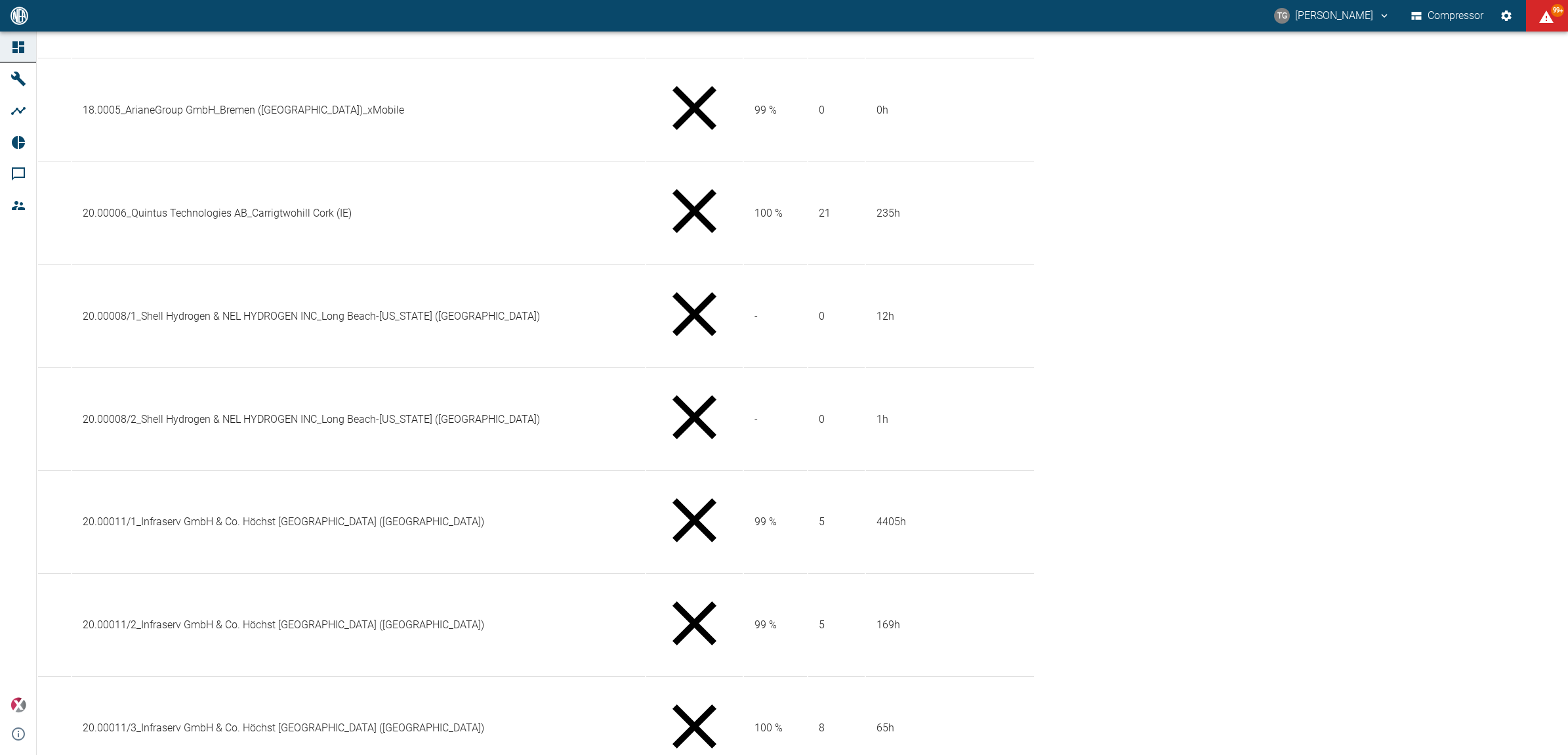
scroll to position [739, 0]
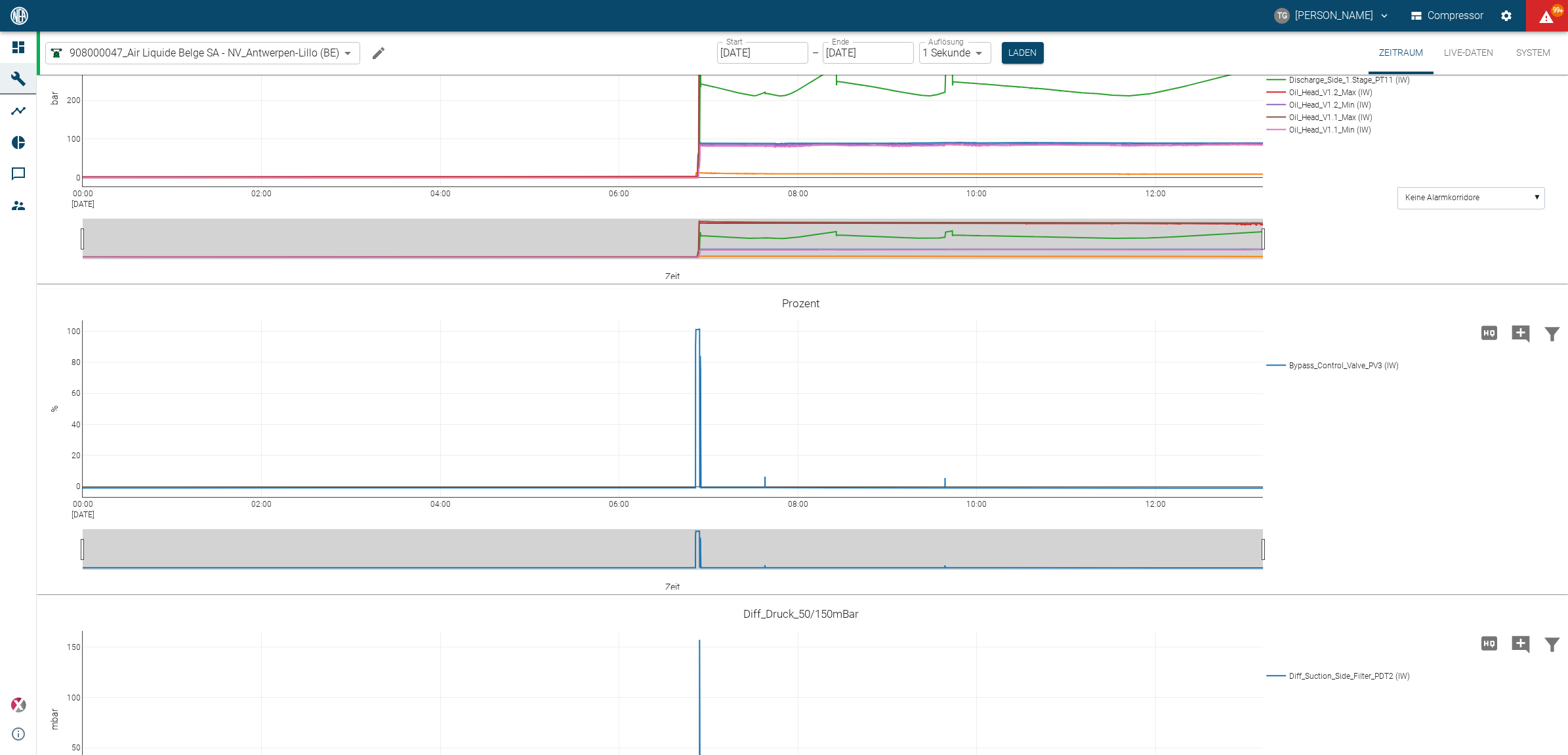
scroll to position [820, 0]
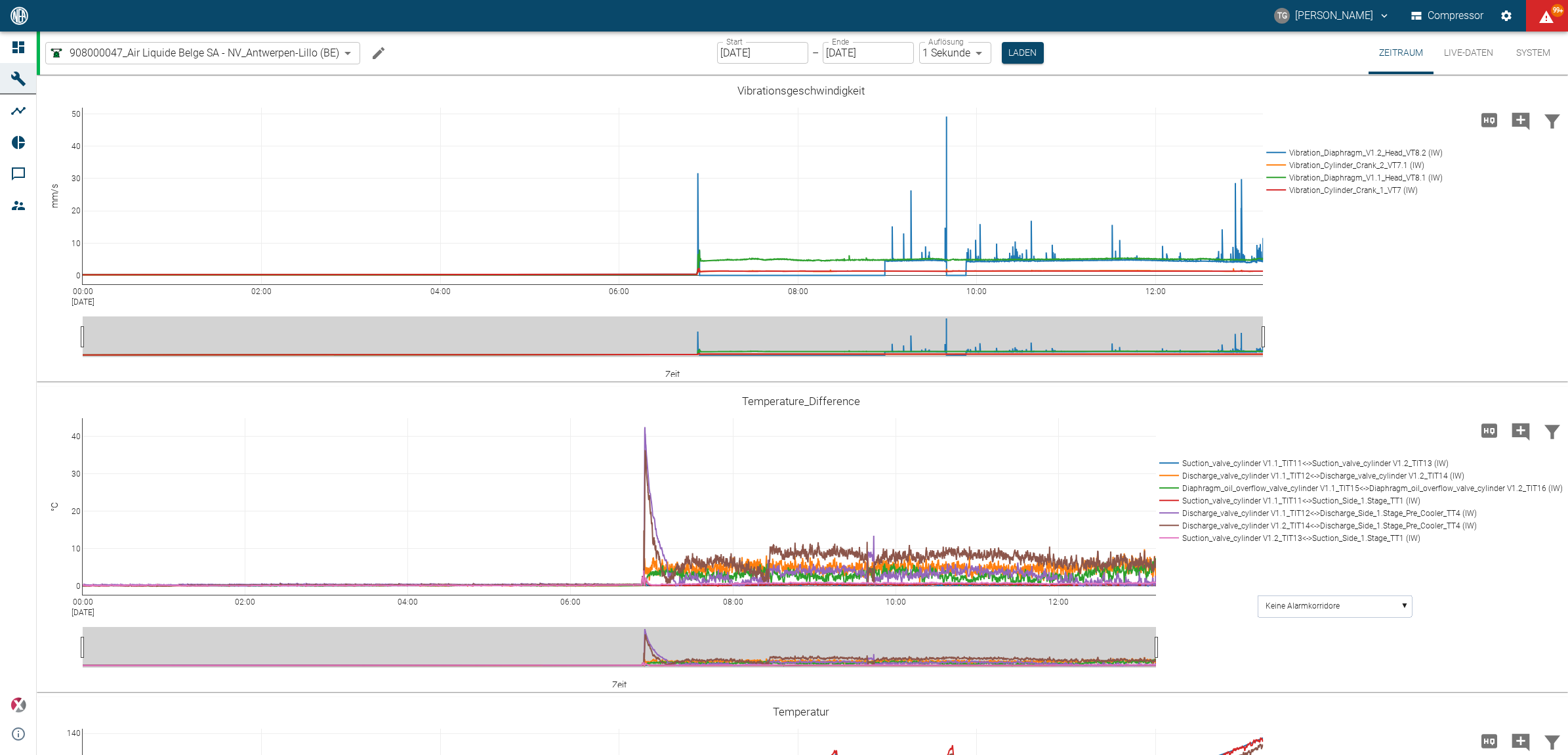
scroll to position [820, 0]
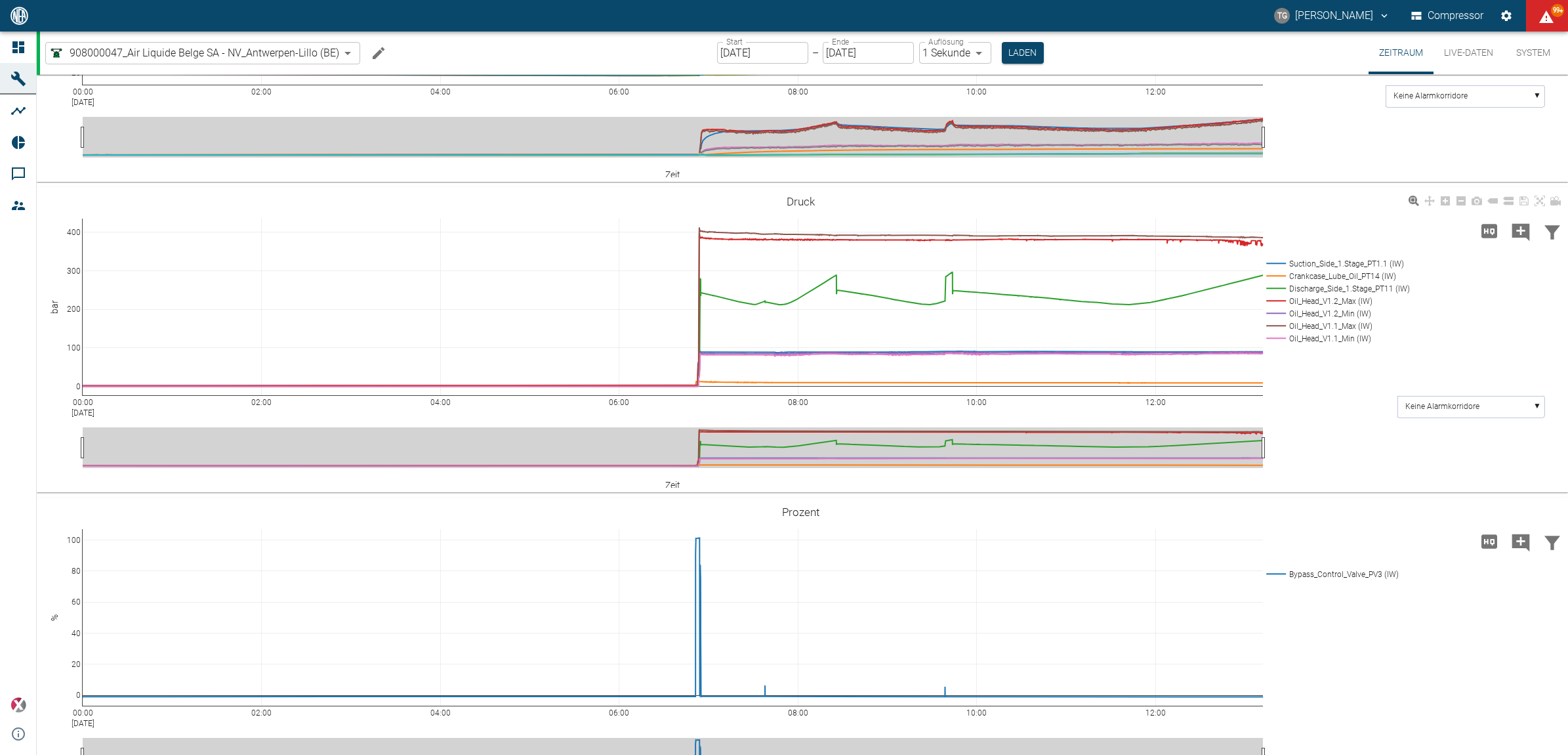
drag, startPoint x: 1460, startPoint y: 58, endPoint x: 1548, endPoint y: 443, distance: 394.9
click at [1460, 58] on button "Live-Daten" at bounding box center [1469, 52] width 70 height 43
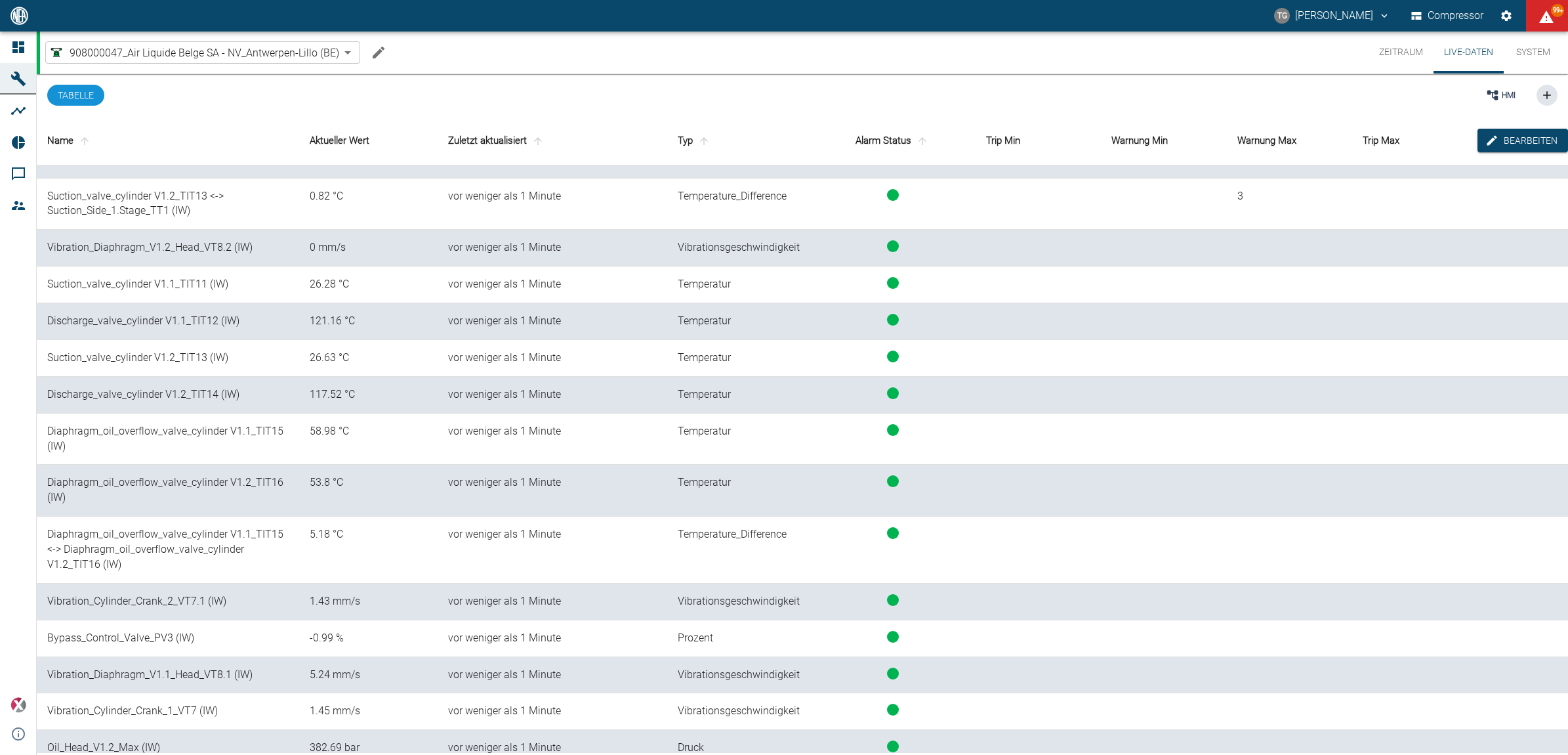
scroll to position [704, 0]
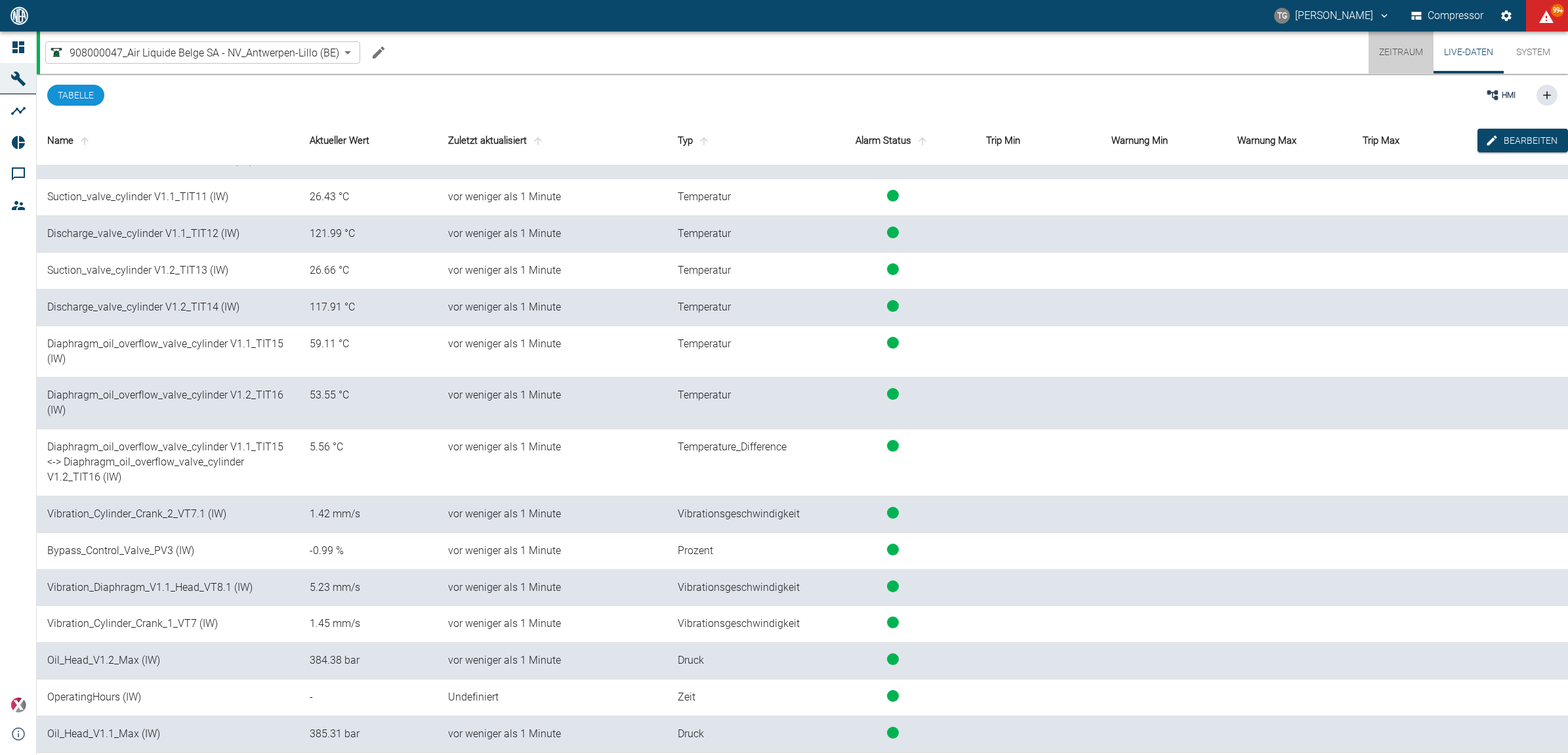
click at [1382, 57] on button "Zeitraum" at bounding box center [1401, 51] width 65 height 42
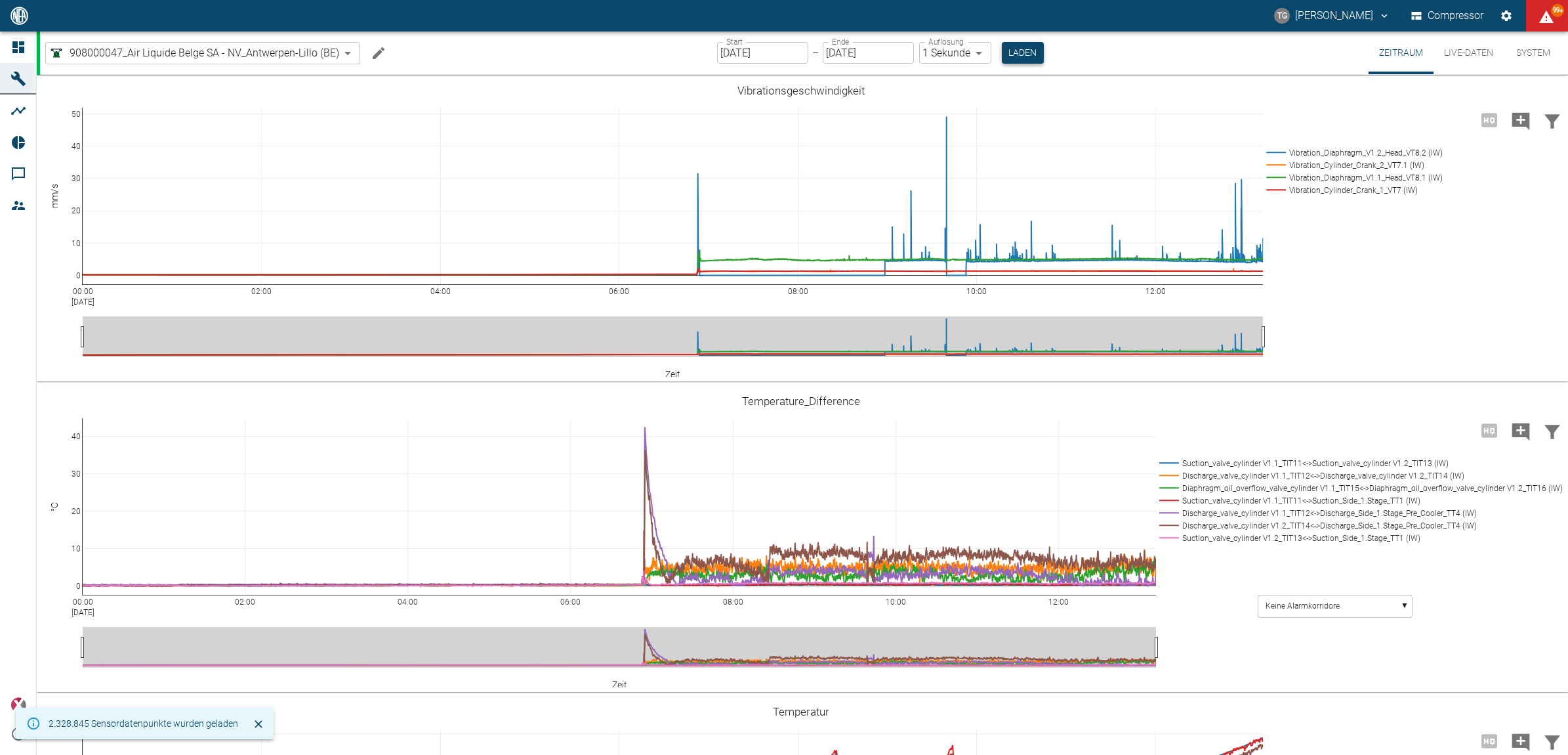
click at [1032, 48] on button "Laden" at bounding box center [1023, 52] width 42 height 21
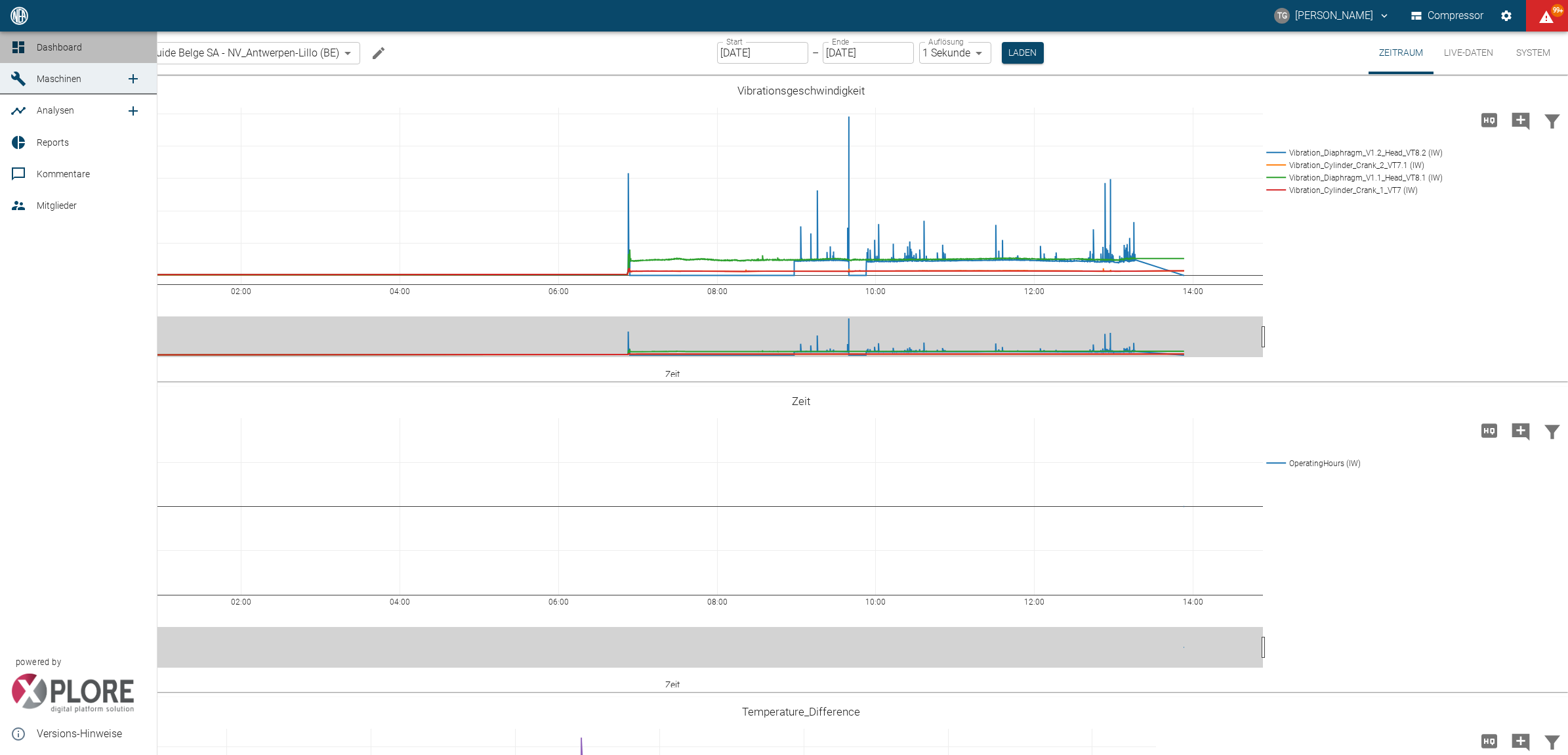
click at [16, 34] on link "Dashboard" at bounding box center [79, 47] width 157 height 31
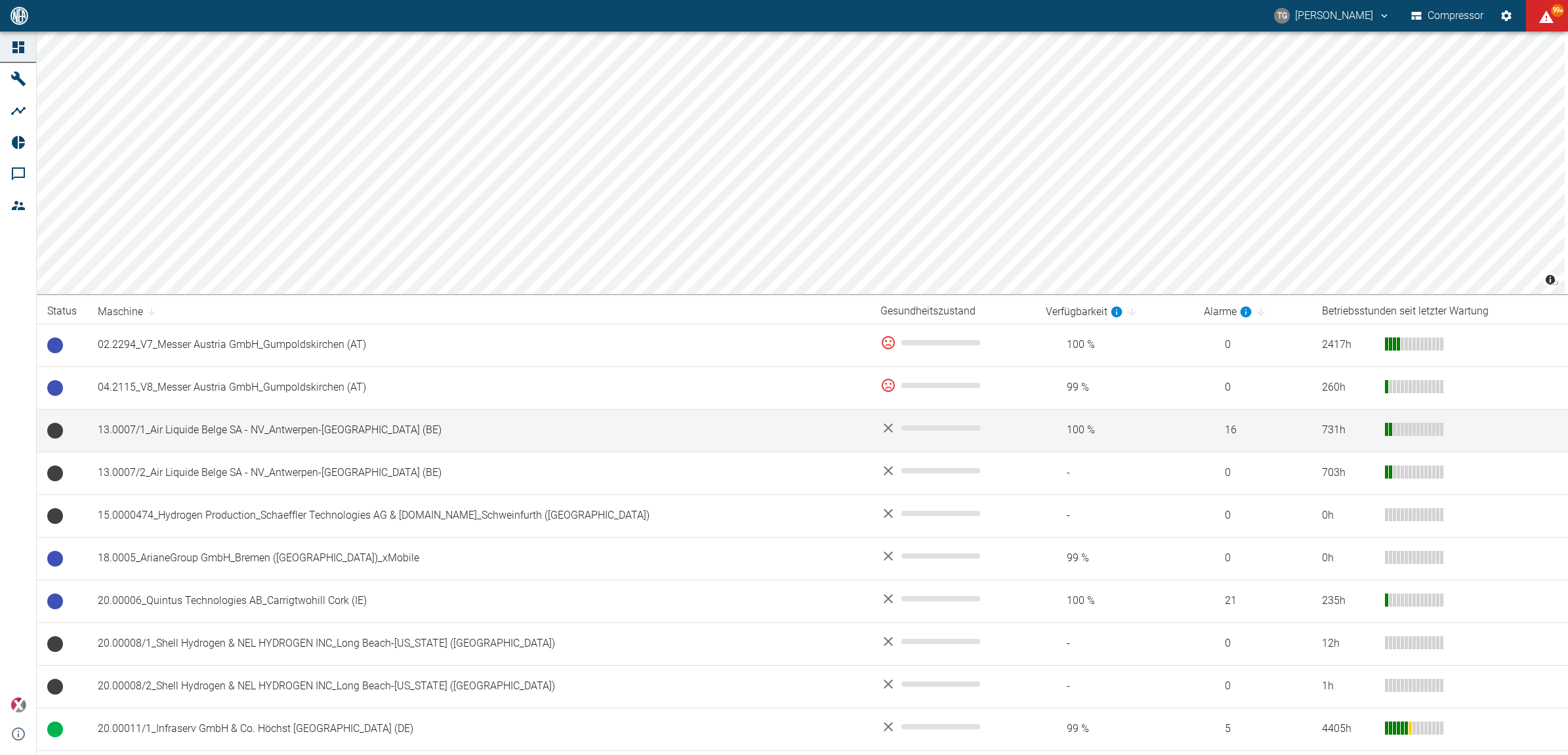
click at [218, 437] on td "13.0007/1_Air Liquide Belge SA - NV_Antwerpen-[GEOGRAPHIC_DATA] (BE)" at bounding box center [478, 430] width 783 height 43
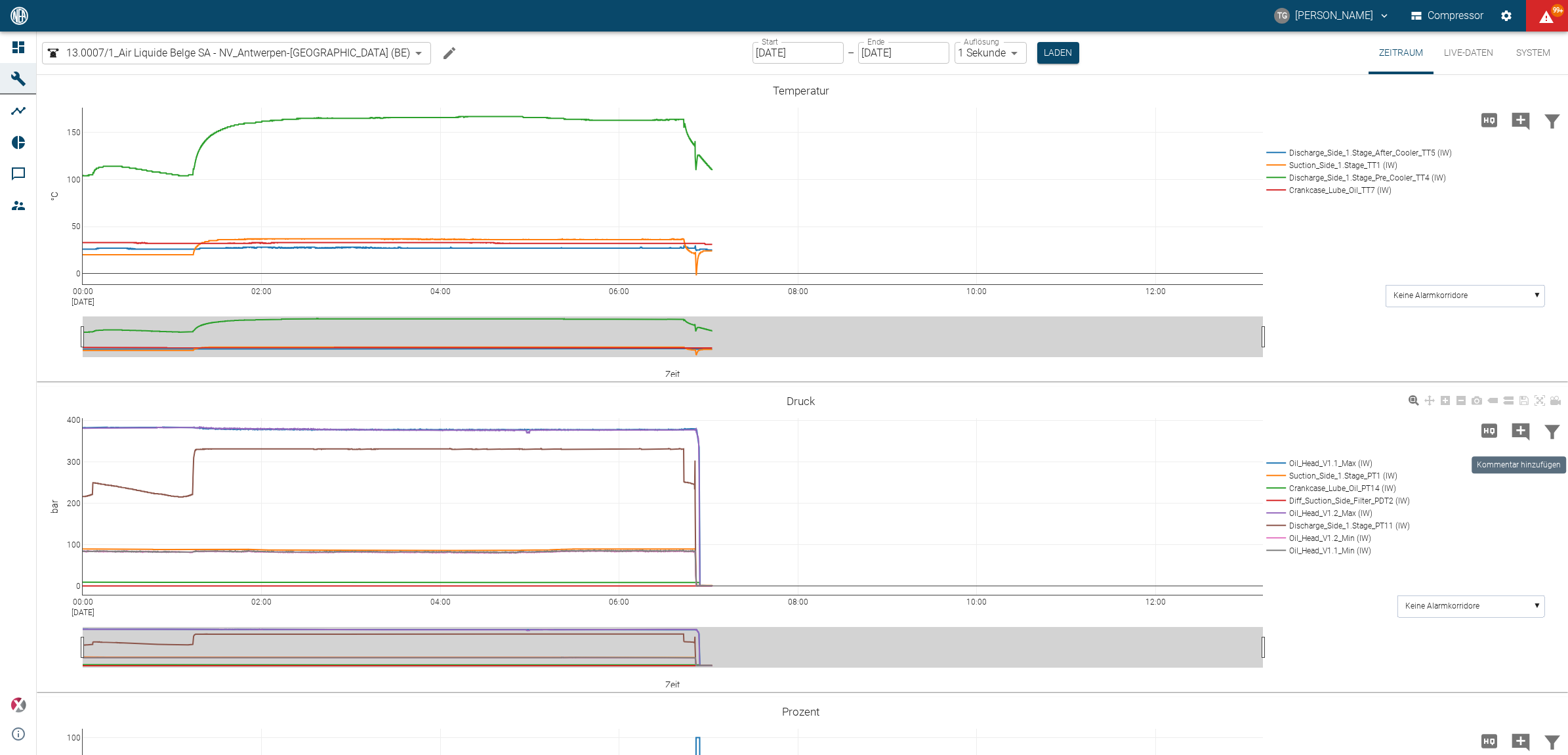
drag, startPoint x: 1518, startPoint y: 428, endPoint x: 1432, endPoint y: 435, distance: 86.3
click at [1518, 428] on icon "Kommentar hinzufügen" at bounding box center [1521, 432] width 21 height 21
click at [1453, 423] on button "Weiter" at bounding box center [1454, 430] width 40 height 19
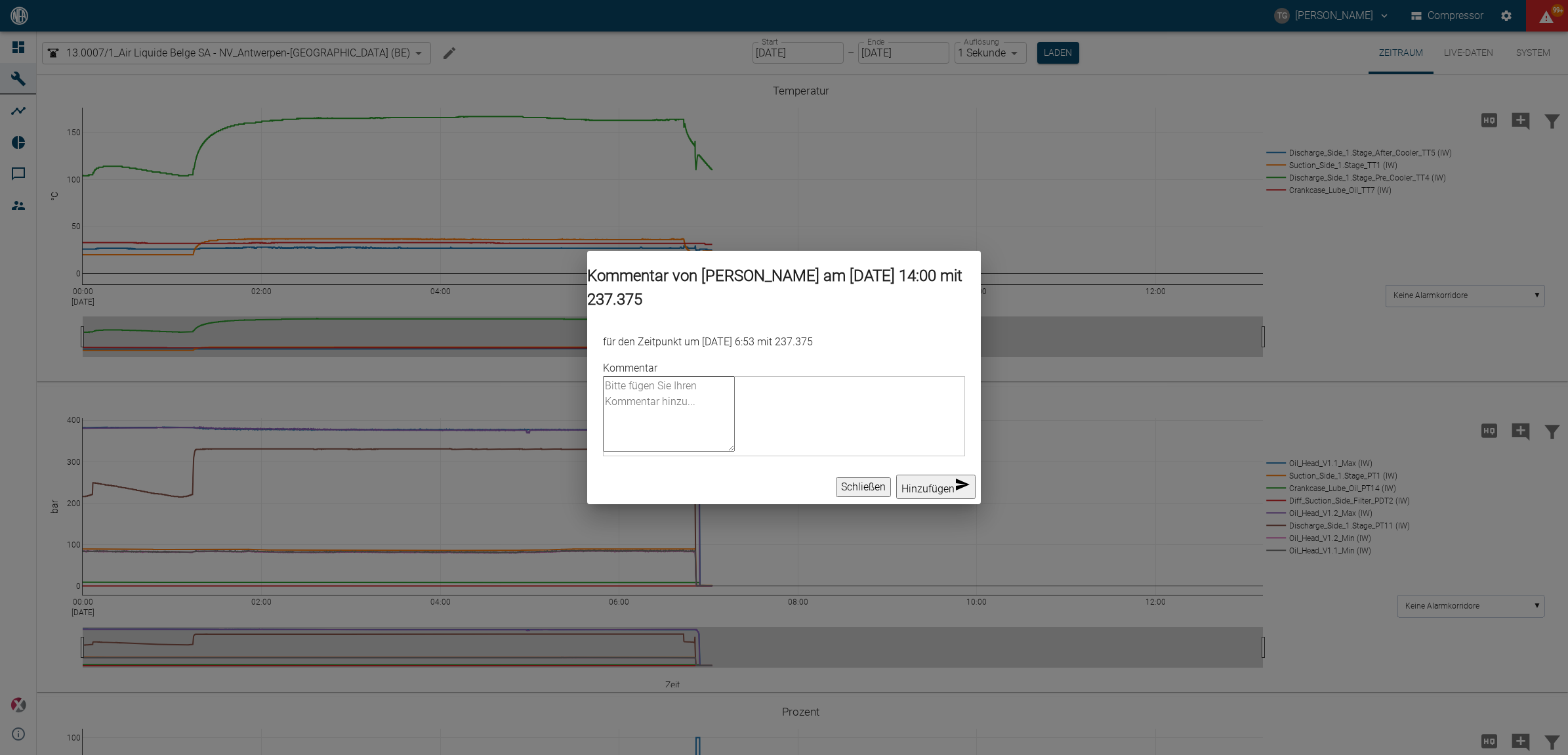
click at [729, 381] on textarea "Kommentar" at bounding box center [669, 413] width 132 height 76
paste textarea "Metal shavings were found on both cranks in the engine. probably from the pisto…"
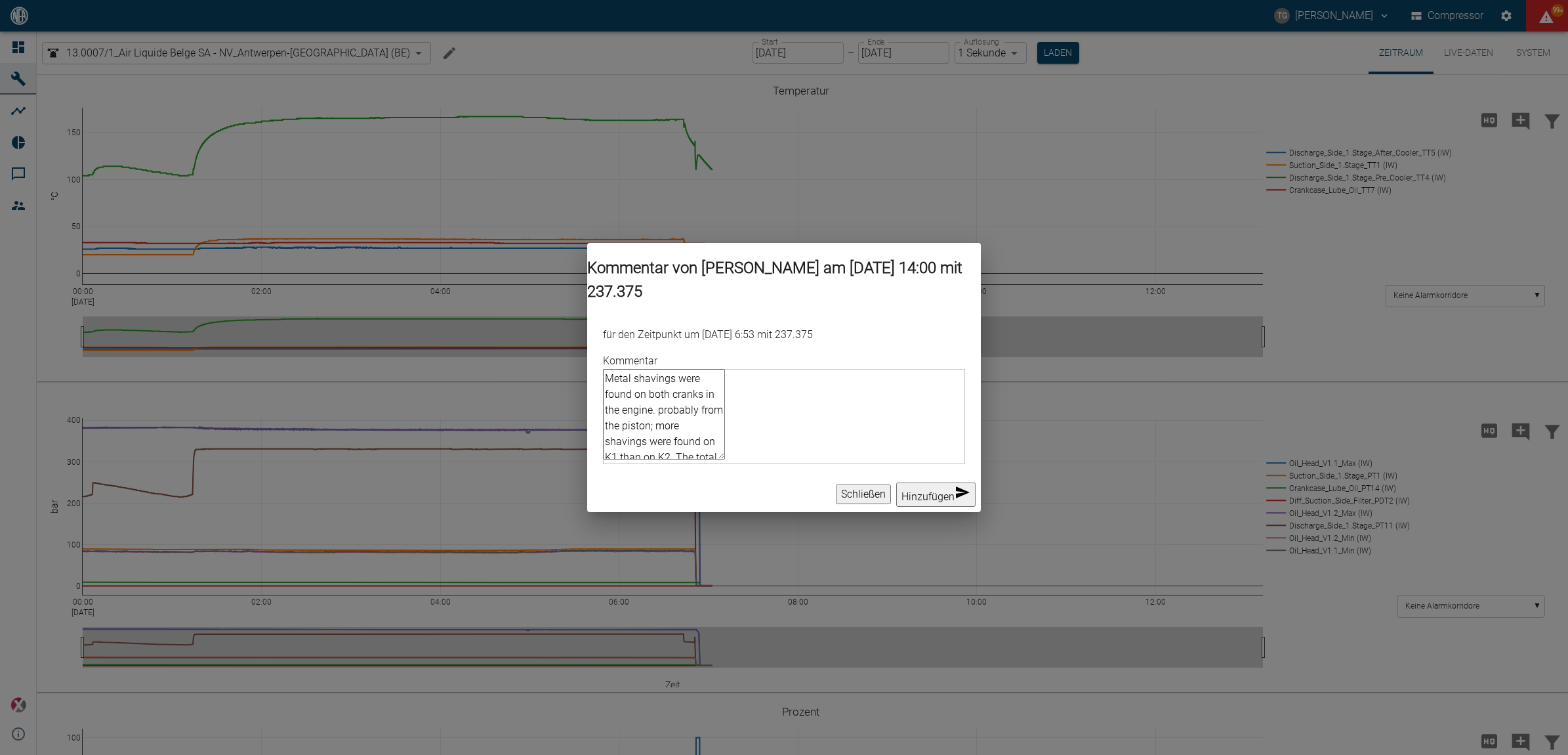
type textarea "Metal shavings were found on both cranks in the engine. probably from the pisto…"
drag, startPoint x: 775, startPoint y: 458, endPoint x: 566, endPoint y: 345, distance: 237.6
click at [566, 345] on div "Kommentar von Thomas Gregoir am 18/08/2025 14:01 mit 237.375 für den Zeitpunkt …" at bounding box center [784, 378] width 1568 height 755
click at [725, 450] on textarea "Metal shavings were found on both cranks in the engine. probably from the pisto…" at bounding box center [664, 413] width 122 height 90
drag, startPoint x: 731, startPoint y: 449, endPoint x: 622, endPoint y: 370, distance: 134.6
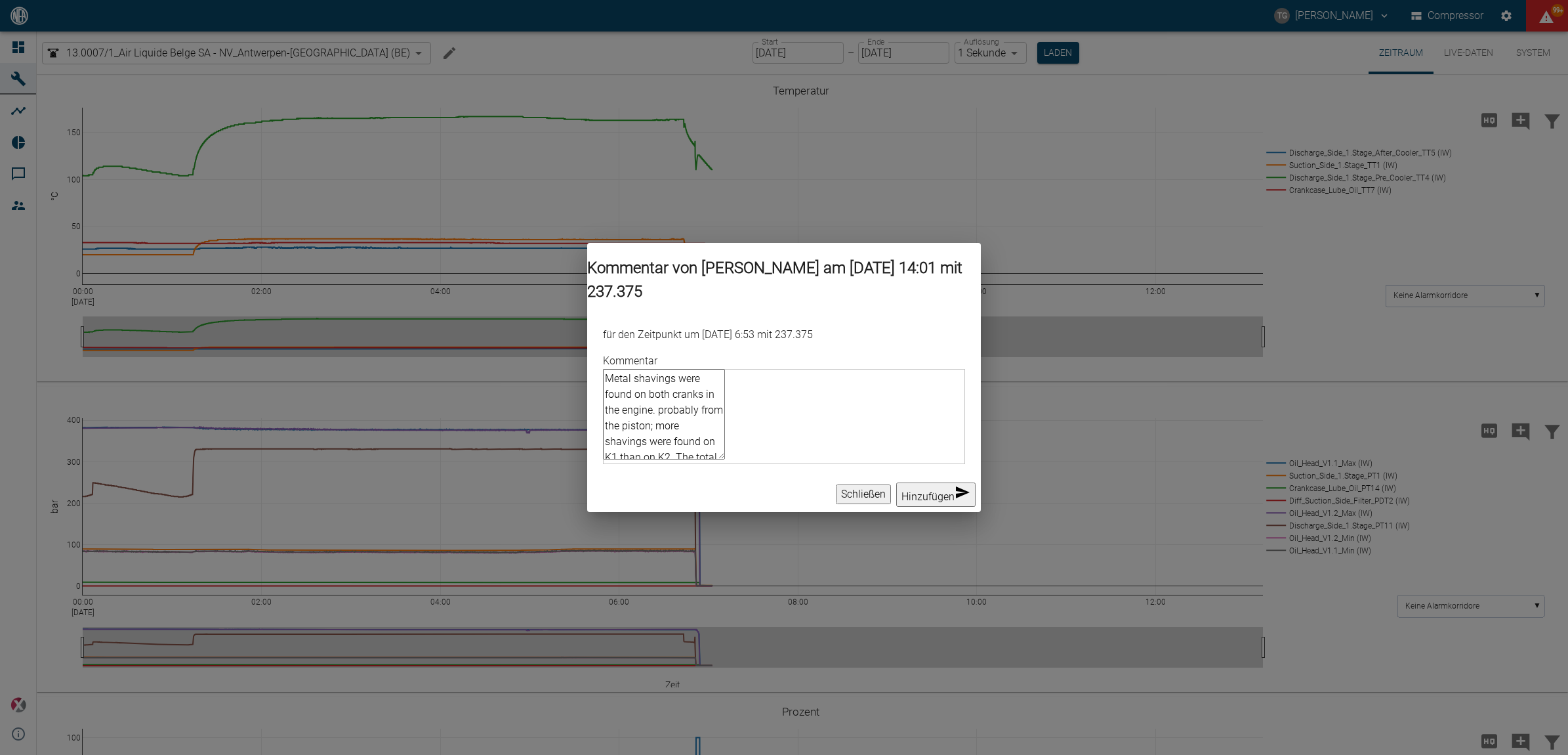
click at [622, 370] on textarea "Metal shavings were found on both cranks in the engine. probably from the pisto…" at bounding box center [664, 413] width 122 height 90
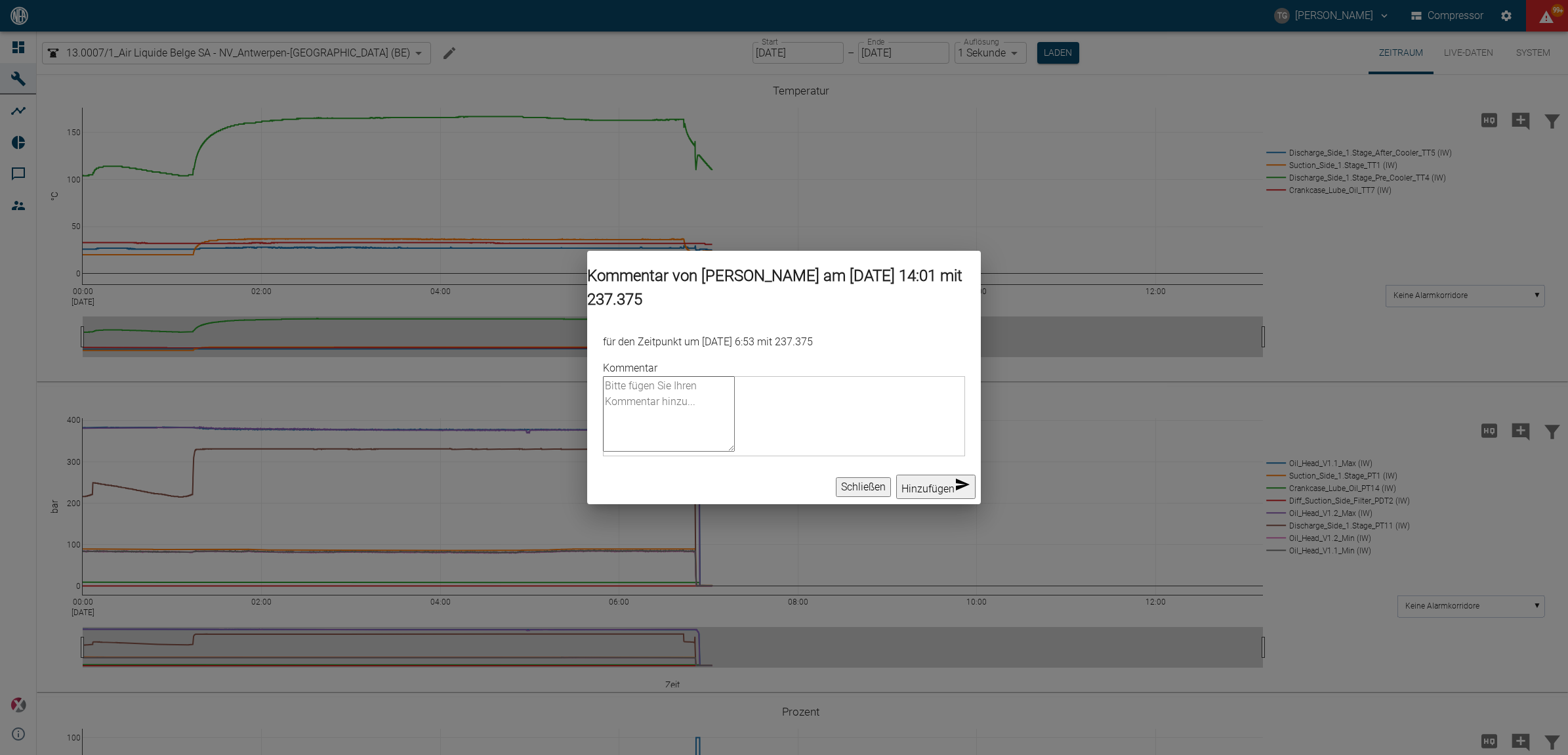
paste textarea "Metal shavings were found on both cranks in the crankcase. probably from the pi…"
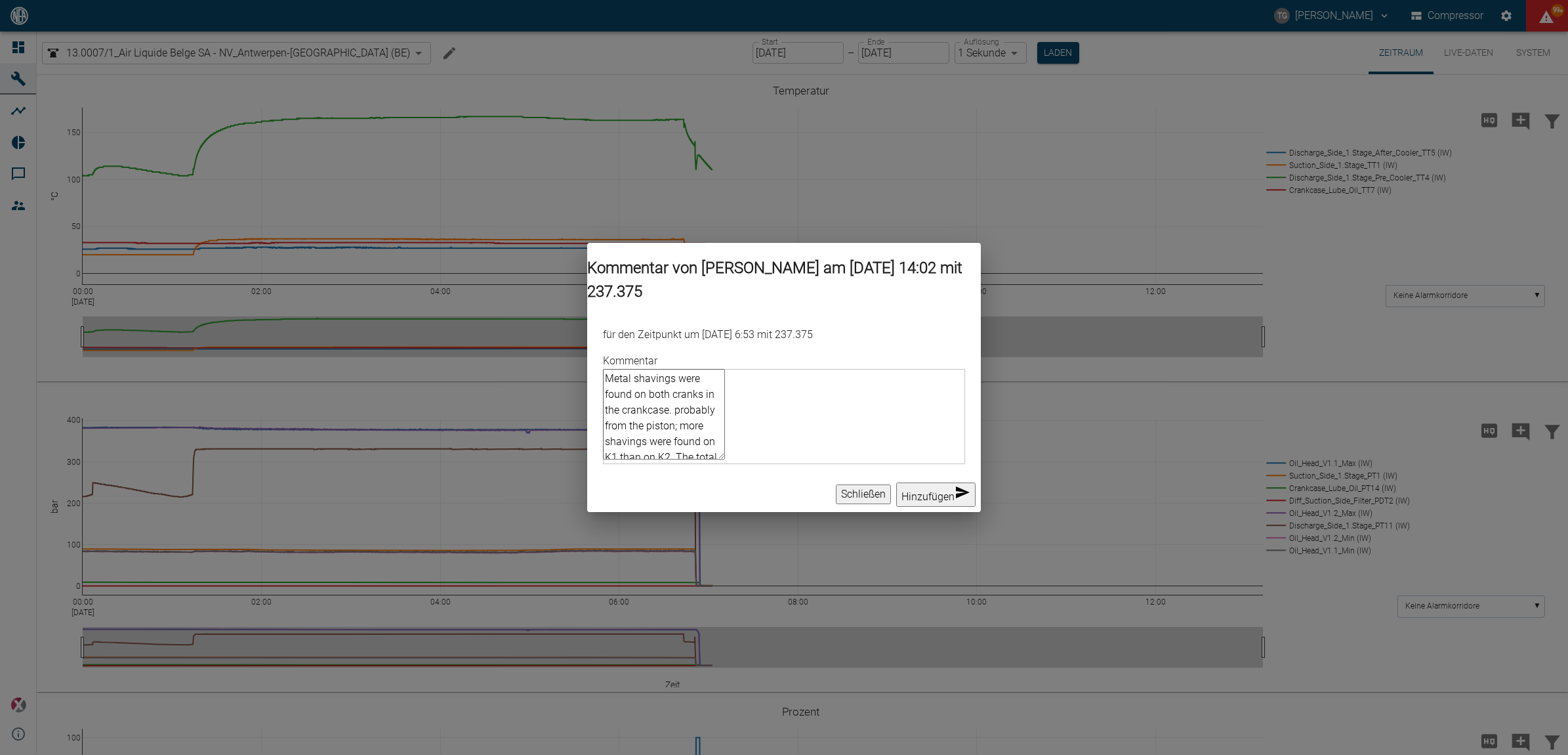
click at [686, 384] on textarea "Metal shavings were found on both cranks in the crankcase. probably from the pi…" at bounding box center [664, 413] width 122 height 90
click at [725, 406] on textarea "Metal shavings were found on both cranks in the crankcase. probably from the pi…" at bounding box center [664, 413] width 122 height 90
click at [702, 414] on textarea "Metal shavings were found on both cranks in the crankcase. probably from the pi…" at bounding box center [664, 413] width 122 height 90
click at [698, 433] on textarea "Metal shavings were found on both cranks in the crankcase. probably from the pi…" at bounding box center [664, 413] width 122 height 90
type textarea "Metal shavings were found on both cranks in the crankcase. probably from the pi…"
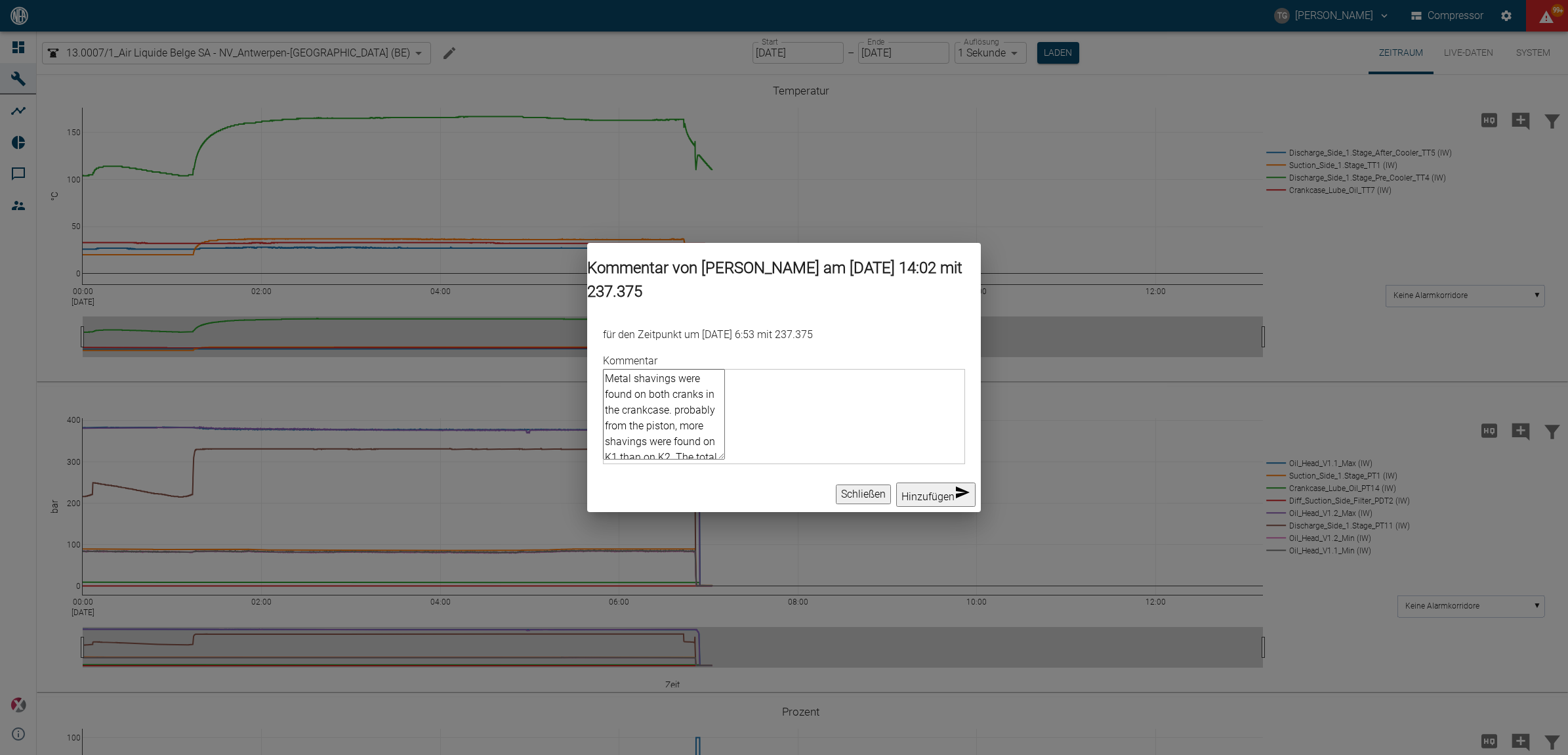
click at [900, 500] on button "Hinzufügen" at bounding box center [936, 494] width 80 height 24
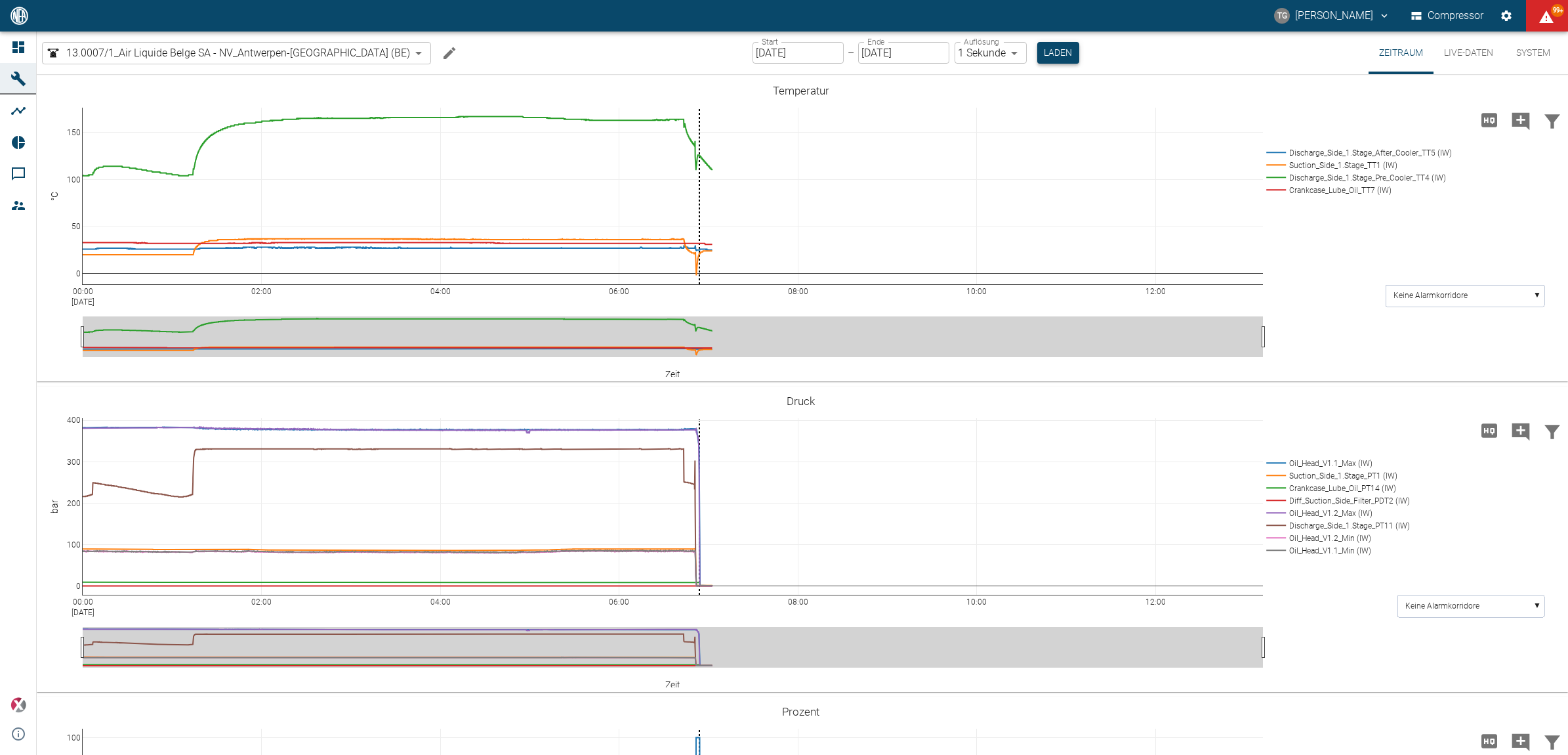
drag, startPoint x: 1012, startPoint y: 49, endPoint x: 1014, endPoint y: 60, distance: 11.2
click at [1037, 49] on button "Laden" at bounding box center [1058, 52] width 42 height 21
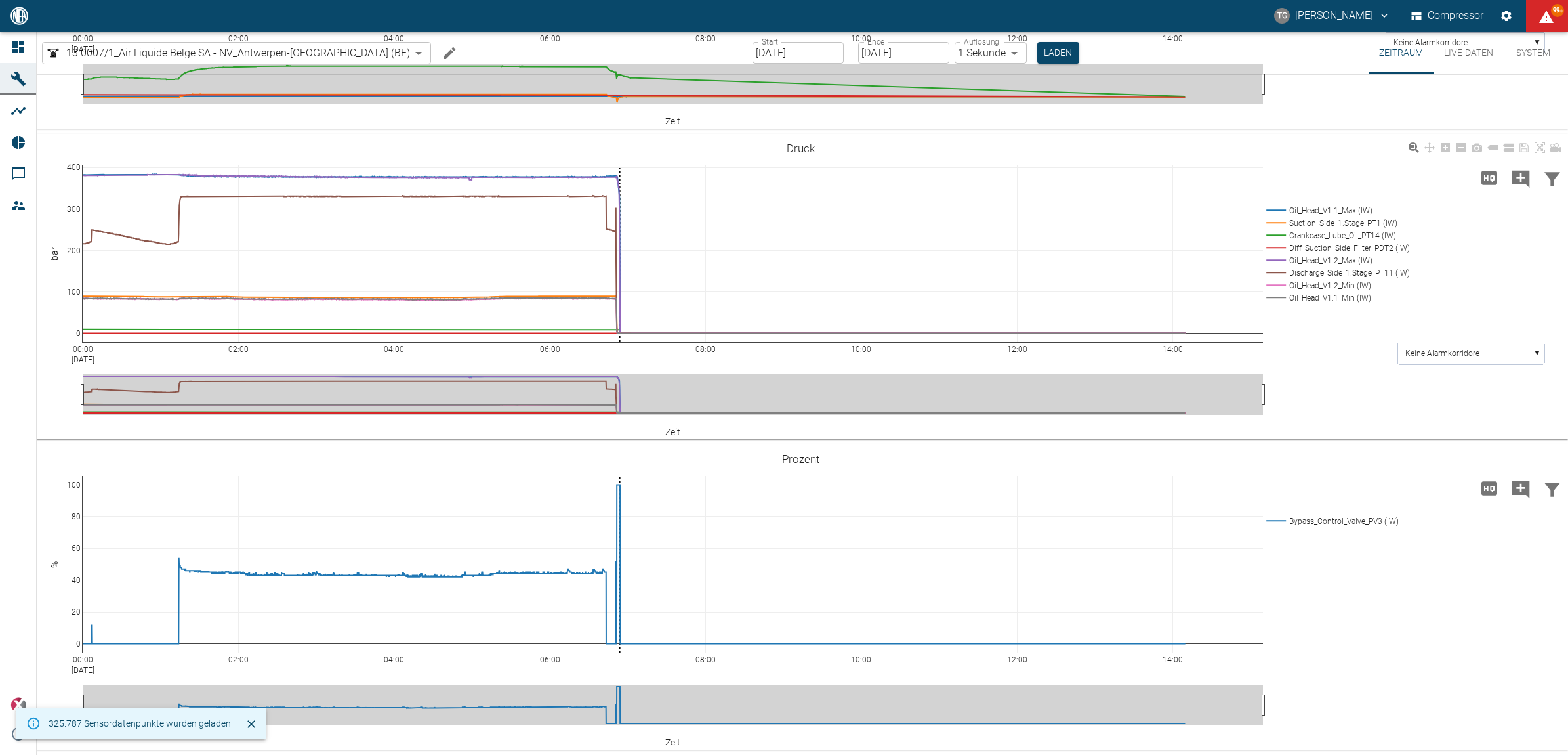
scroll to position [146, 0]
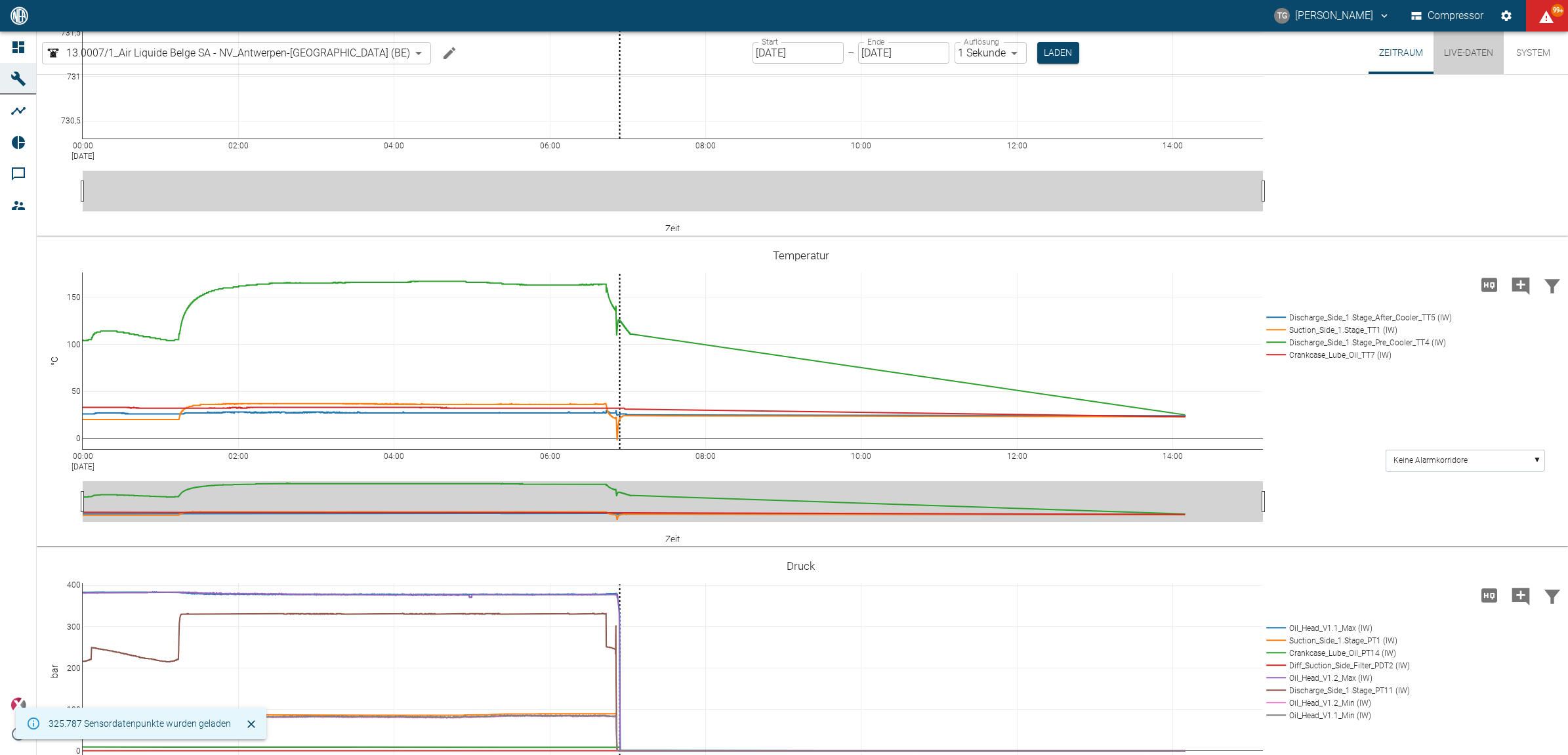
click at [1451, 56] on button "Live-Daten" at bounding box center [1469, 52] width 70 height 43
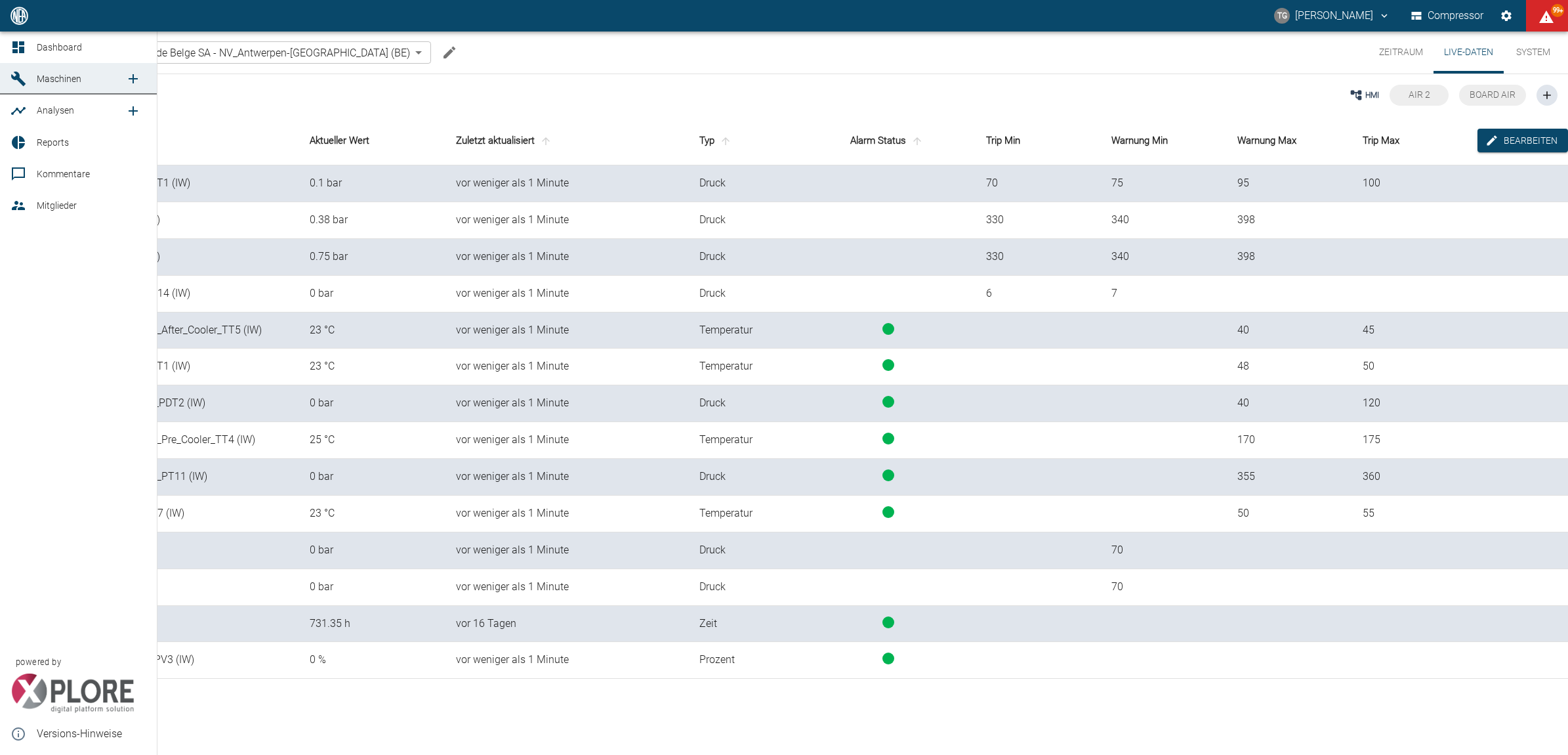
click at [12, 38] on link "Dashboard" at bounding box center [79, 47] width 157 height 31
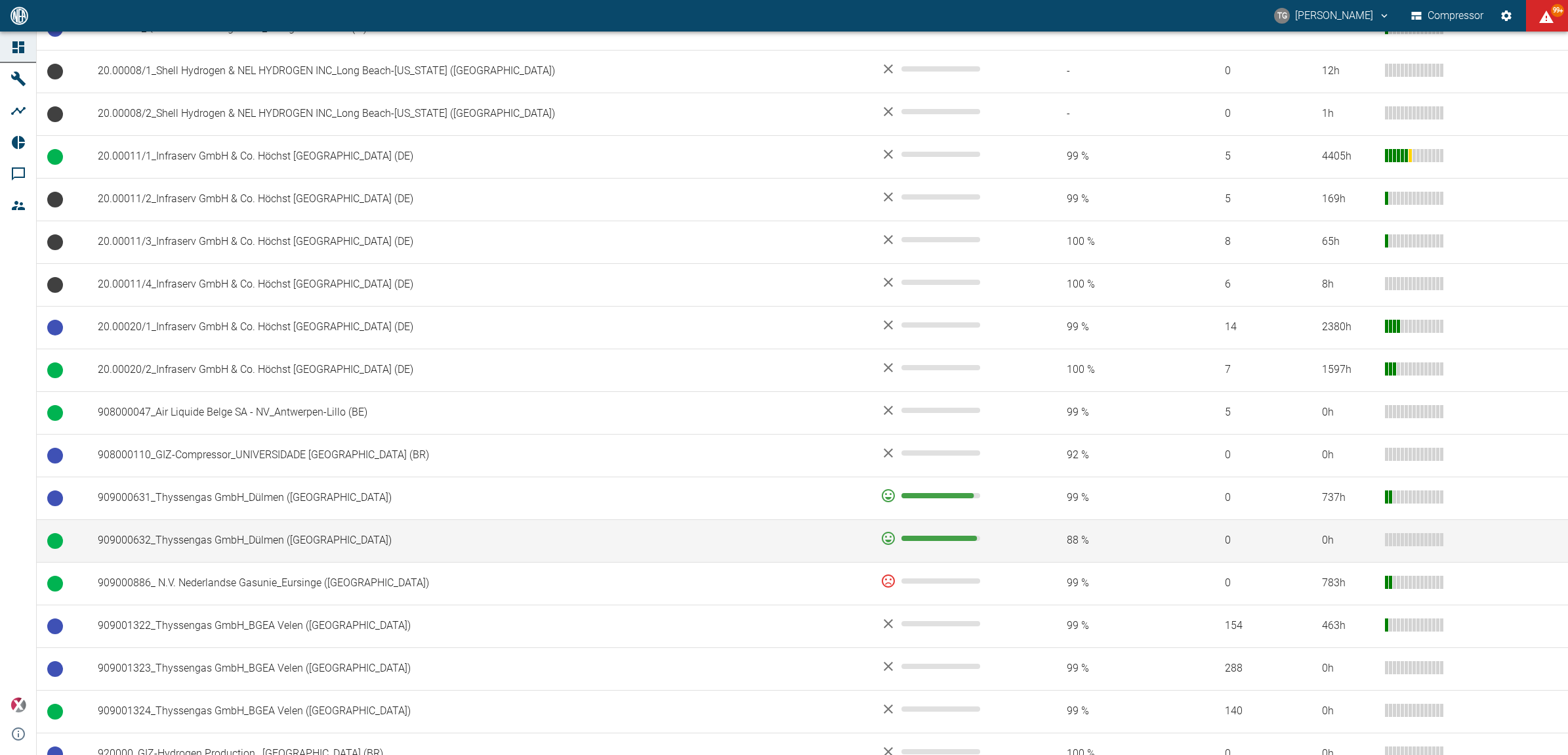
scroll to position [574, 0]
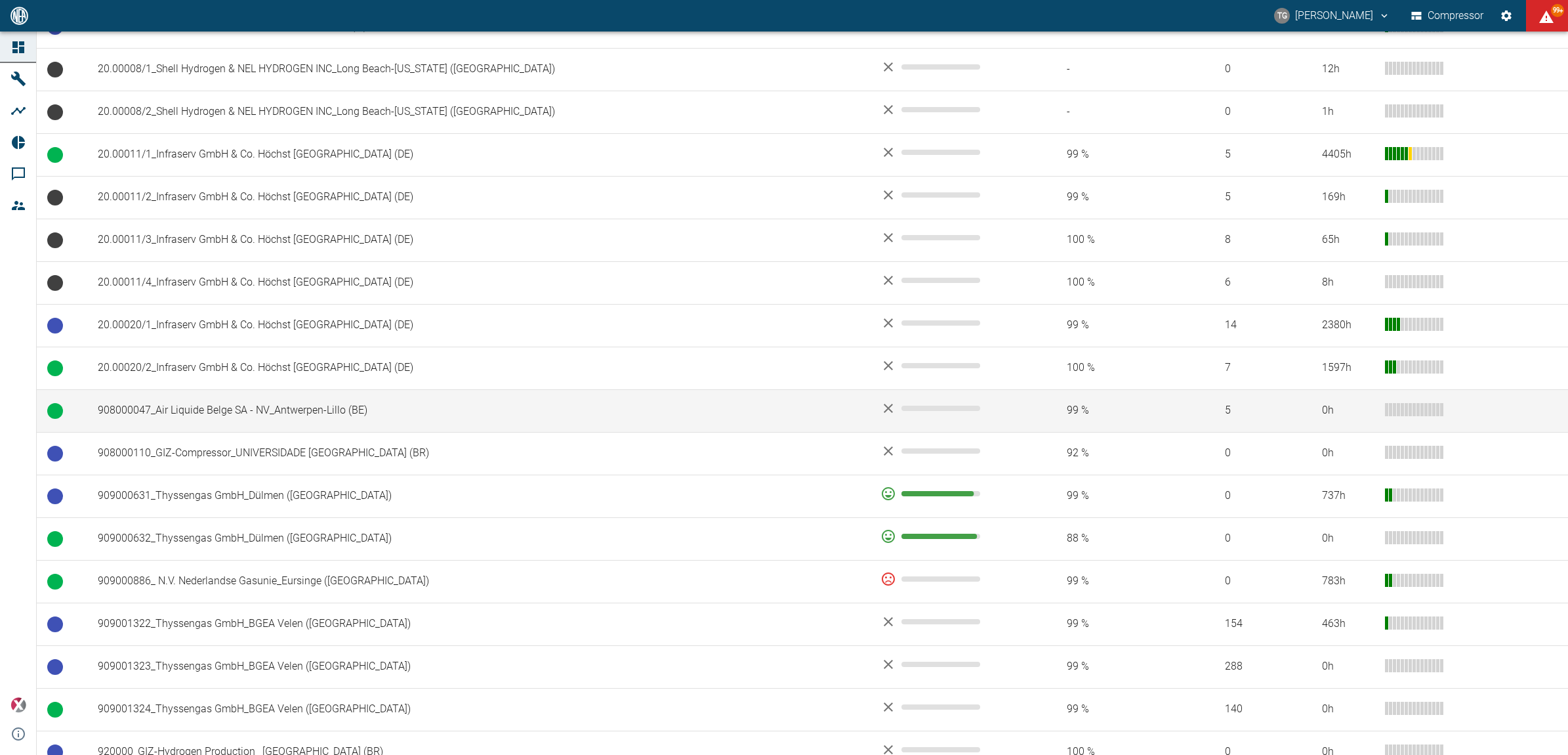
click at [220, 414] on td "908000047_Air Liquide Belge SA - NV_Antwerpen-Lillo (BE)" at bounding box center [478, 410] width 783 height 43
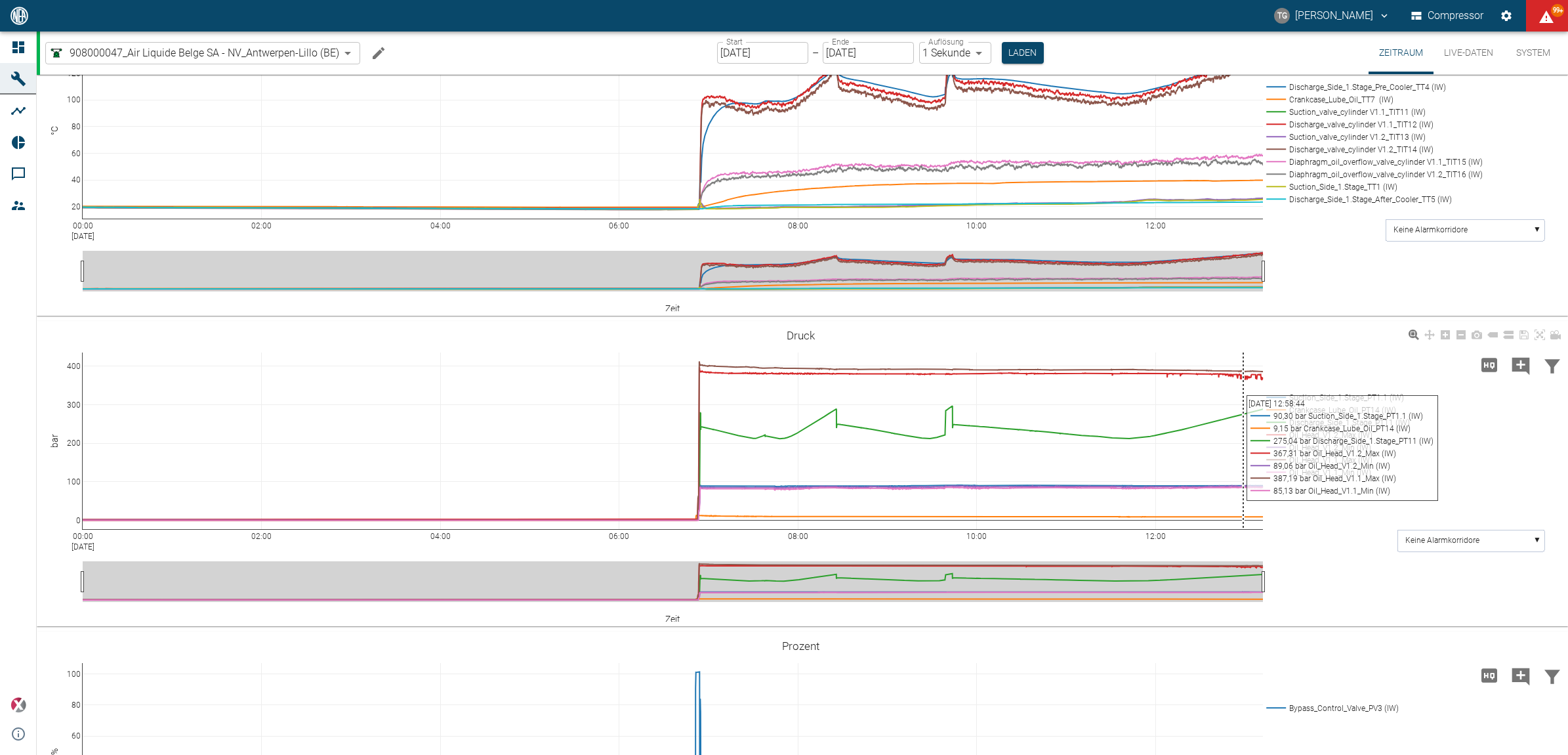
scroll to position [574, 0]
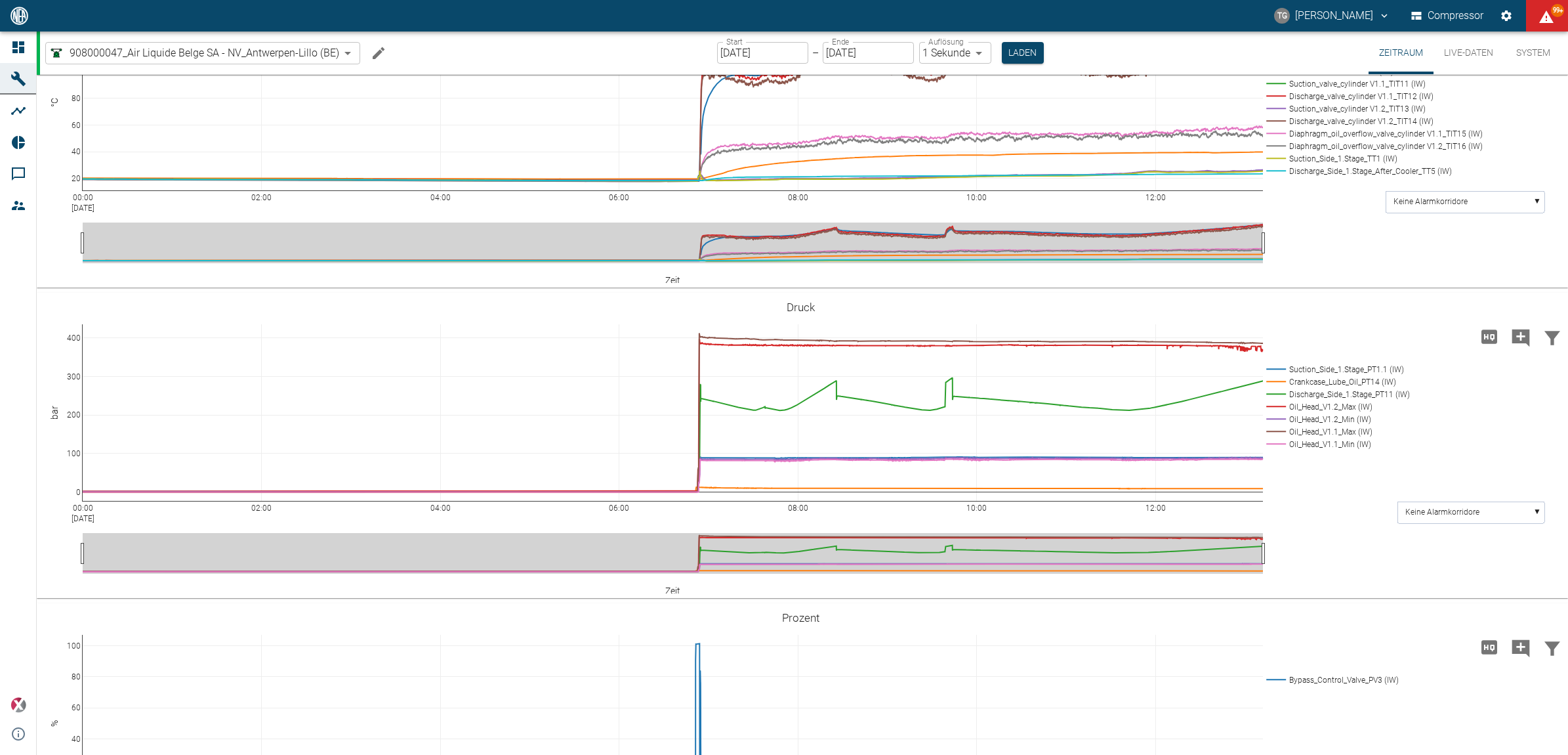
click at [1451, 56] on button "Live-Daten" at bounding box center [1469, 52] width 70 height 43
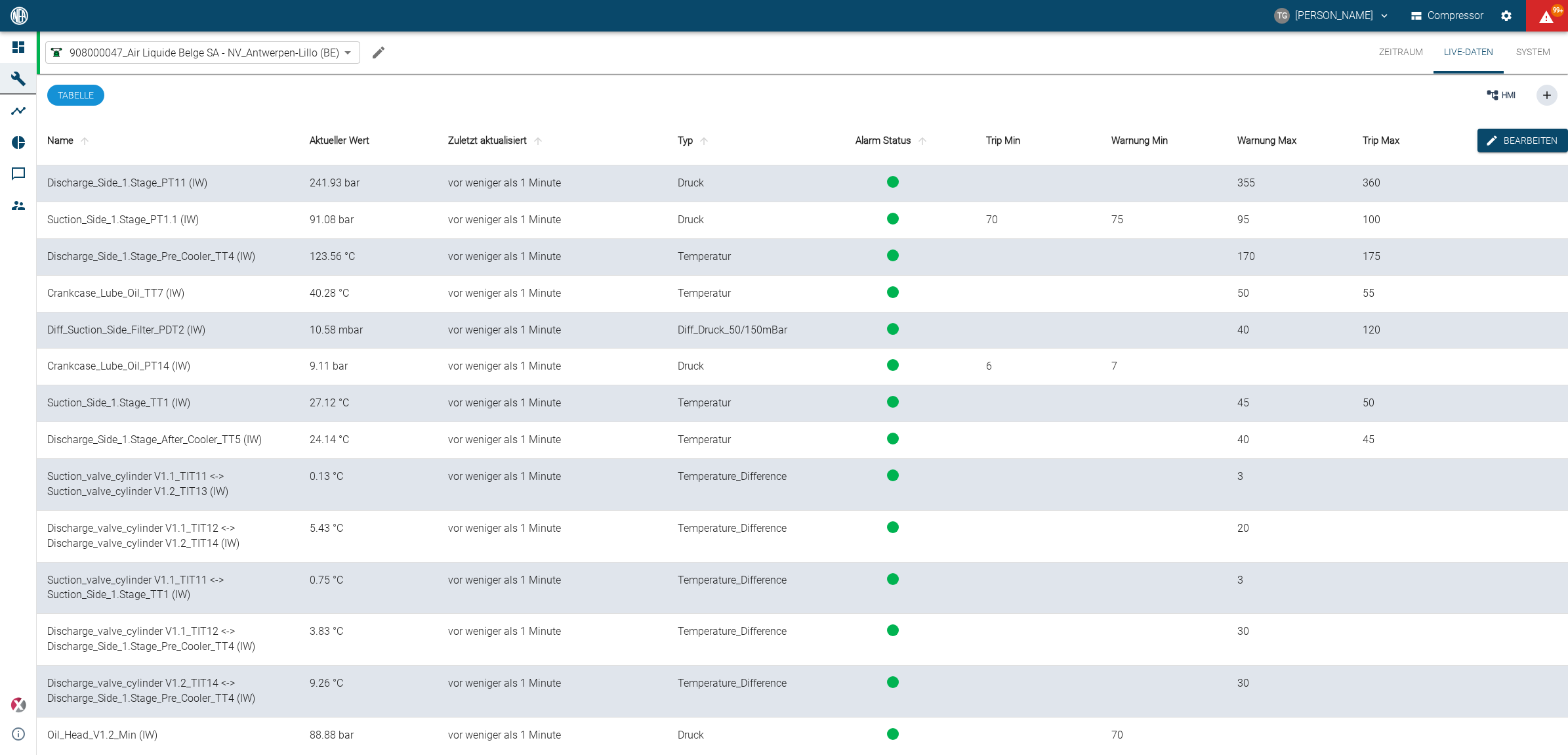
drag, startPoint x: 1396, startPoint y: 48, endPoint x: 1412, endPoint y: 76, distance: 32.2
click at [1396, 48] on button "Zeitraum" at bounding box center [1401, 51] width 65 height 42
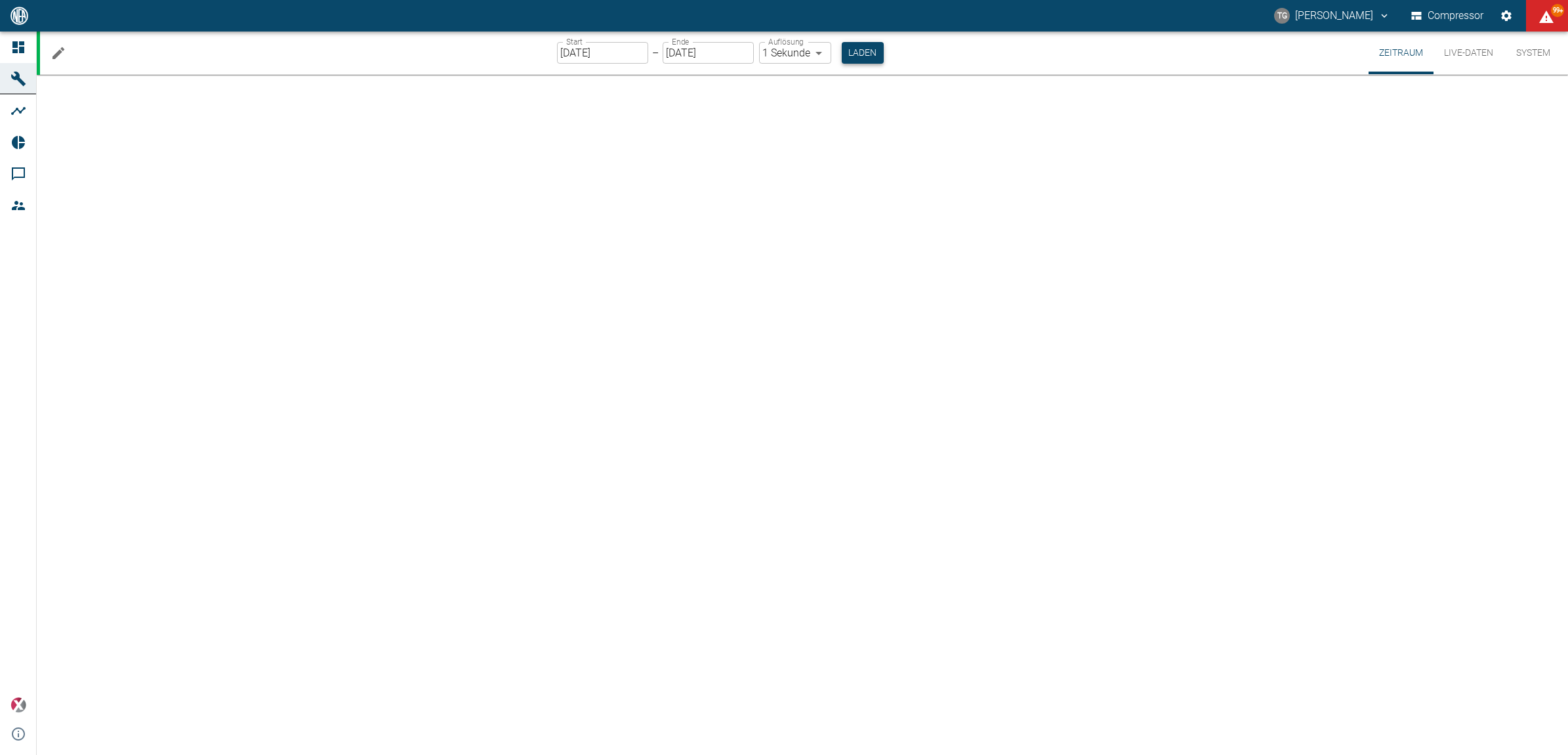
click at [867, 57] on button "Laden" at bounding box center [863, 52] width 42 height 21
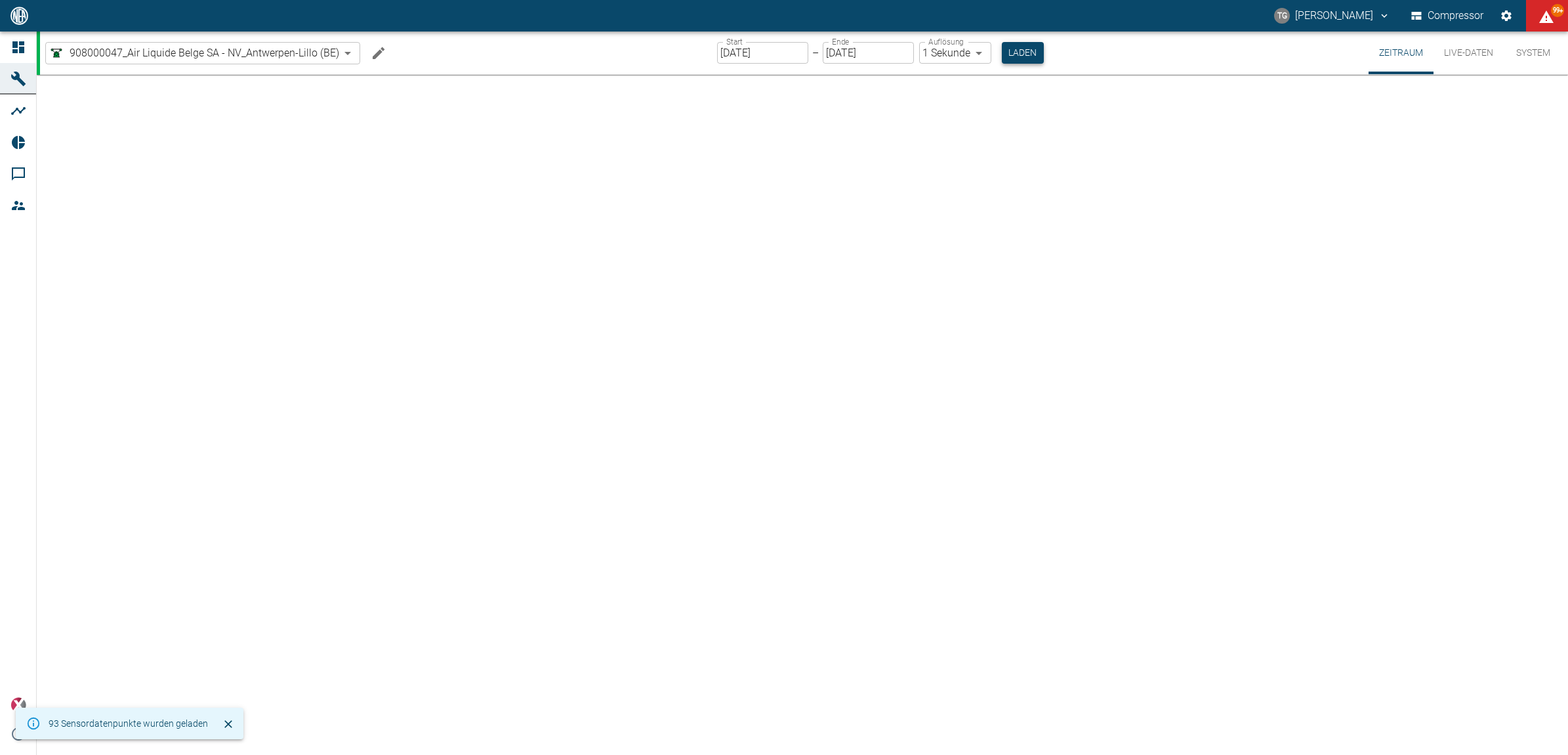
click at [1036, 53] on button "Laden" at bounding box center [1023, 52] width 42 height 21
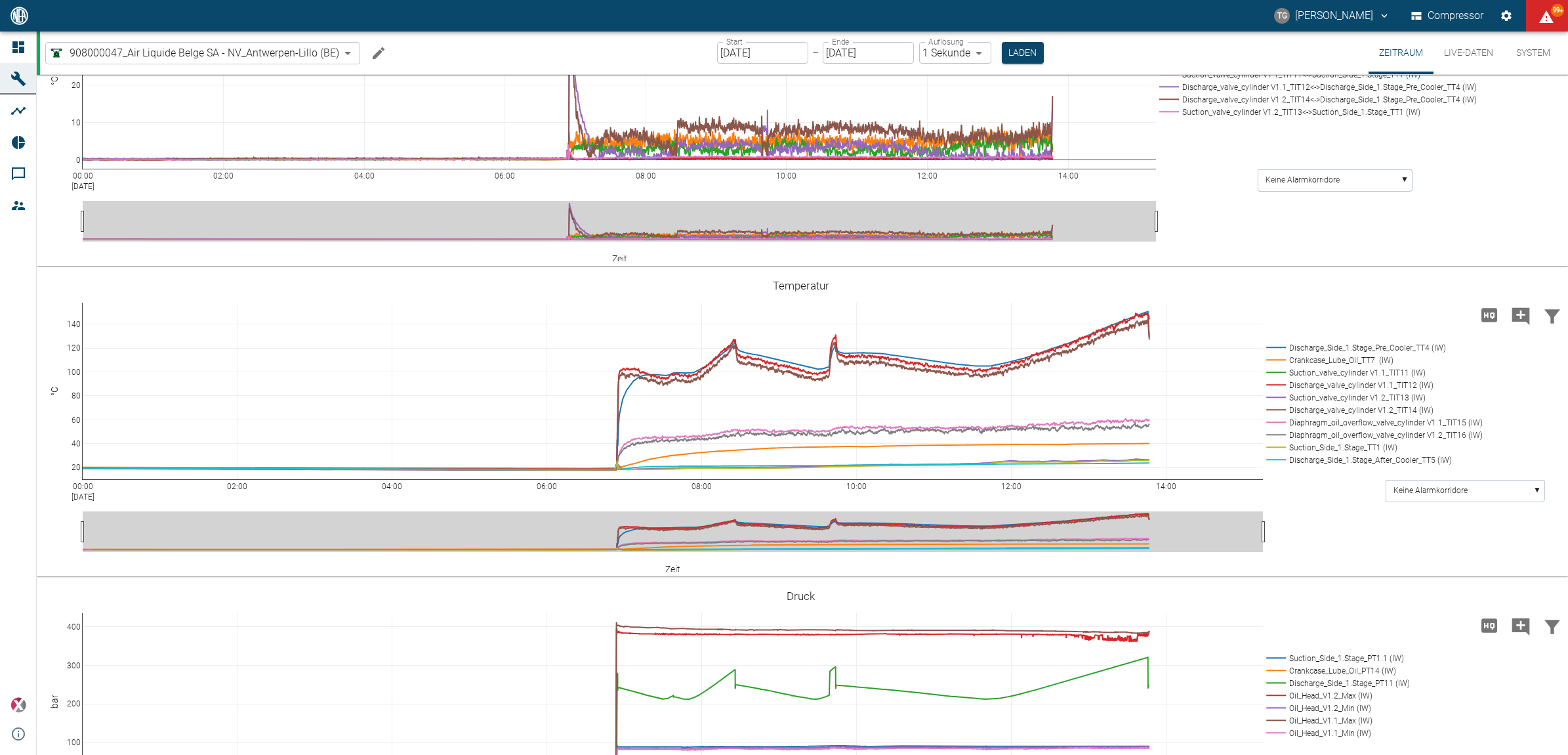
scroll to position [1148, 0]
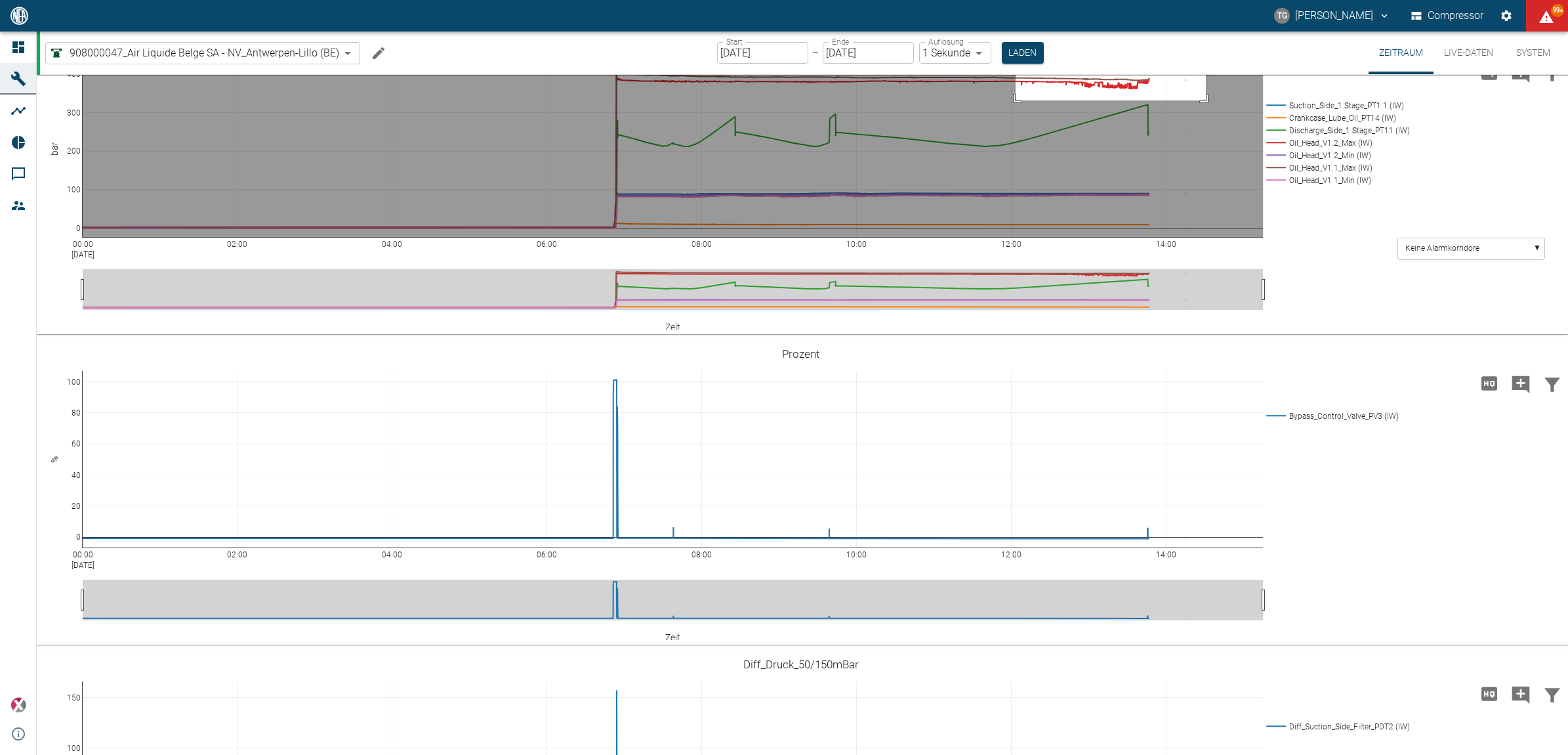
drag, startPoint x: 1016, startPoint y: 209, endPoint x: 1206, endPoint y: 240, distance: 192.5
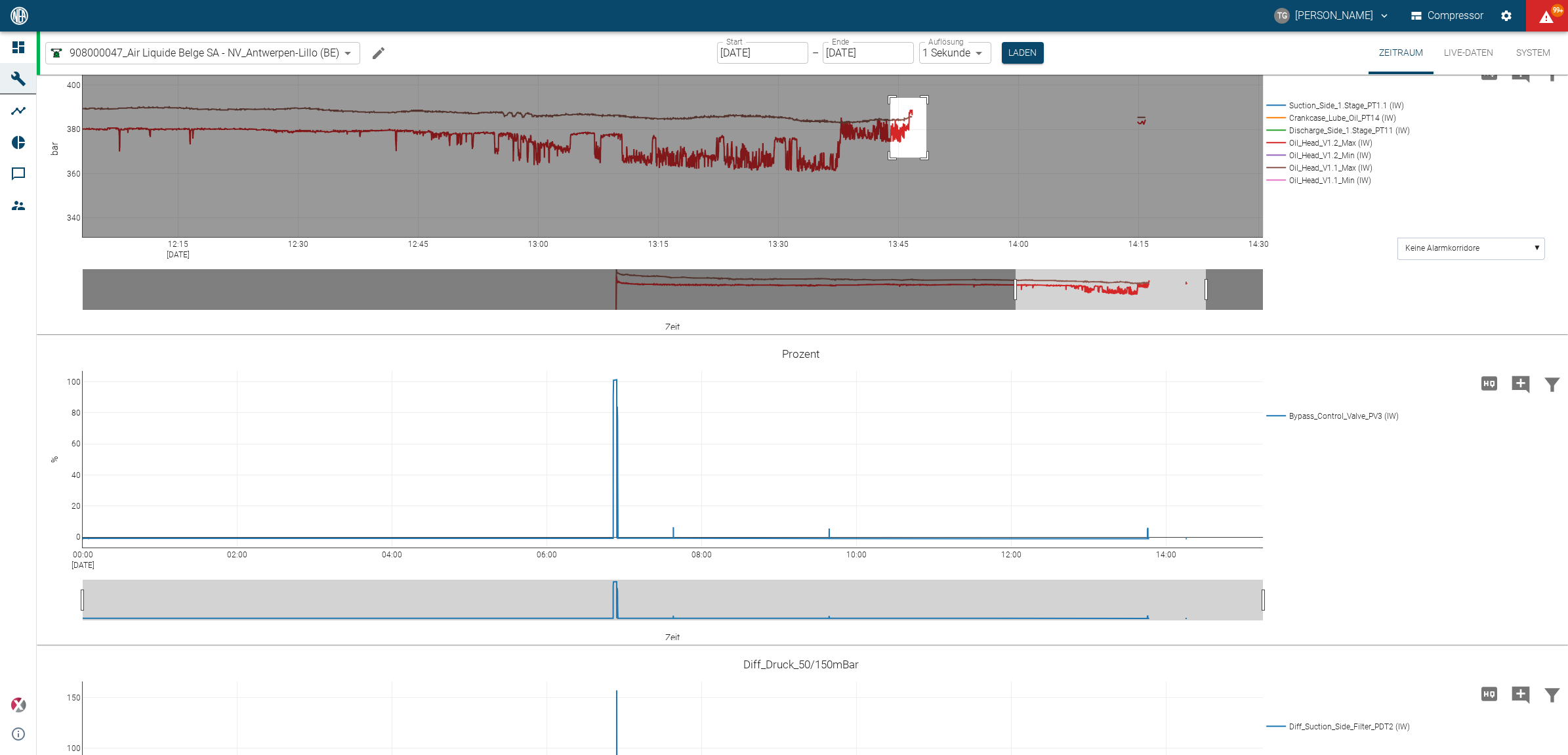
drag, startPoint x: 891, startPoint y: 237, endPoint x: 927, endPoint y: 297, distance: 70.0
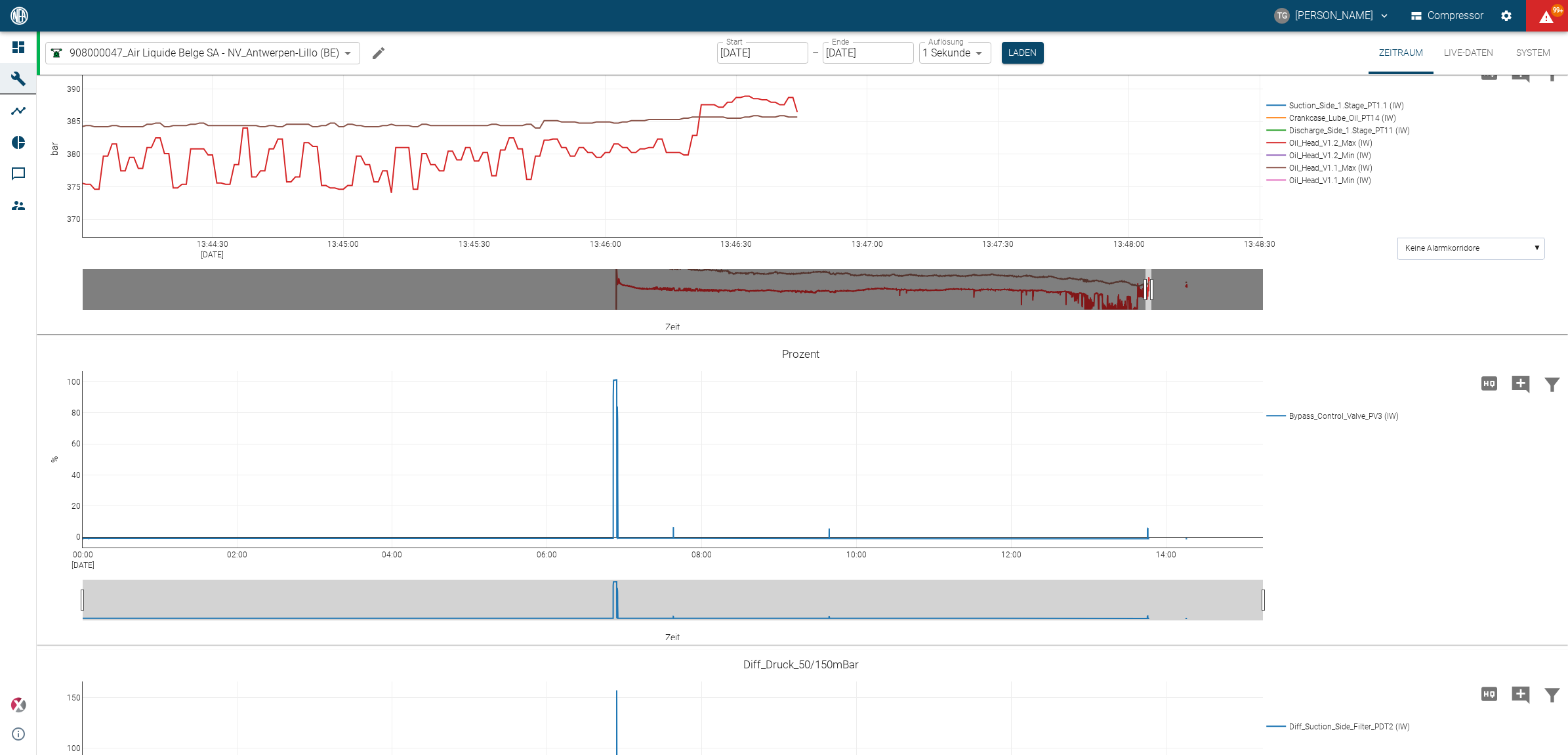
click at [1537, 48] on icon at bounding box center [1540, 43] width 11 height 11
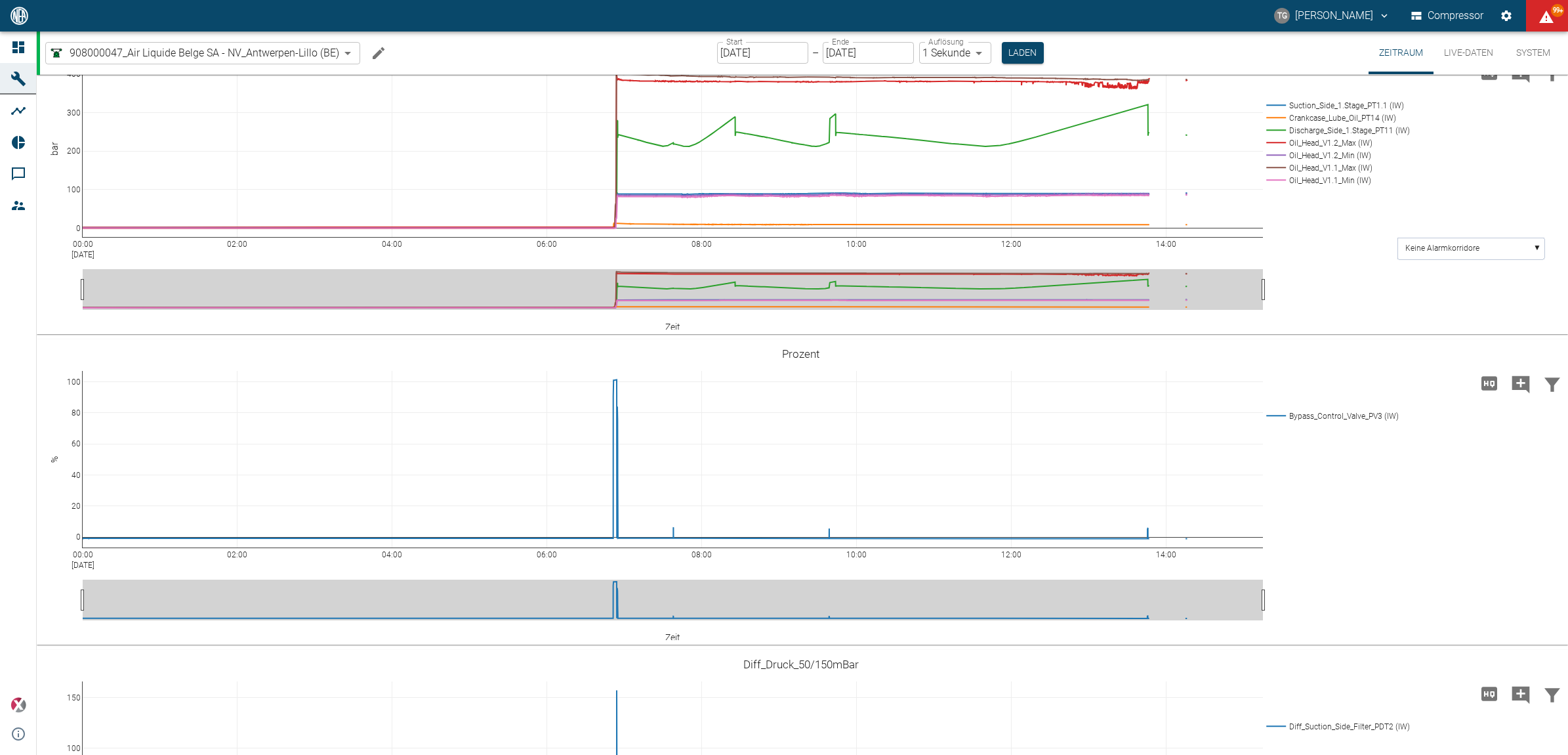
click at [1541, 48] on icon at bounding box center [1540, 43] width 11 height 11
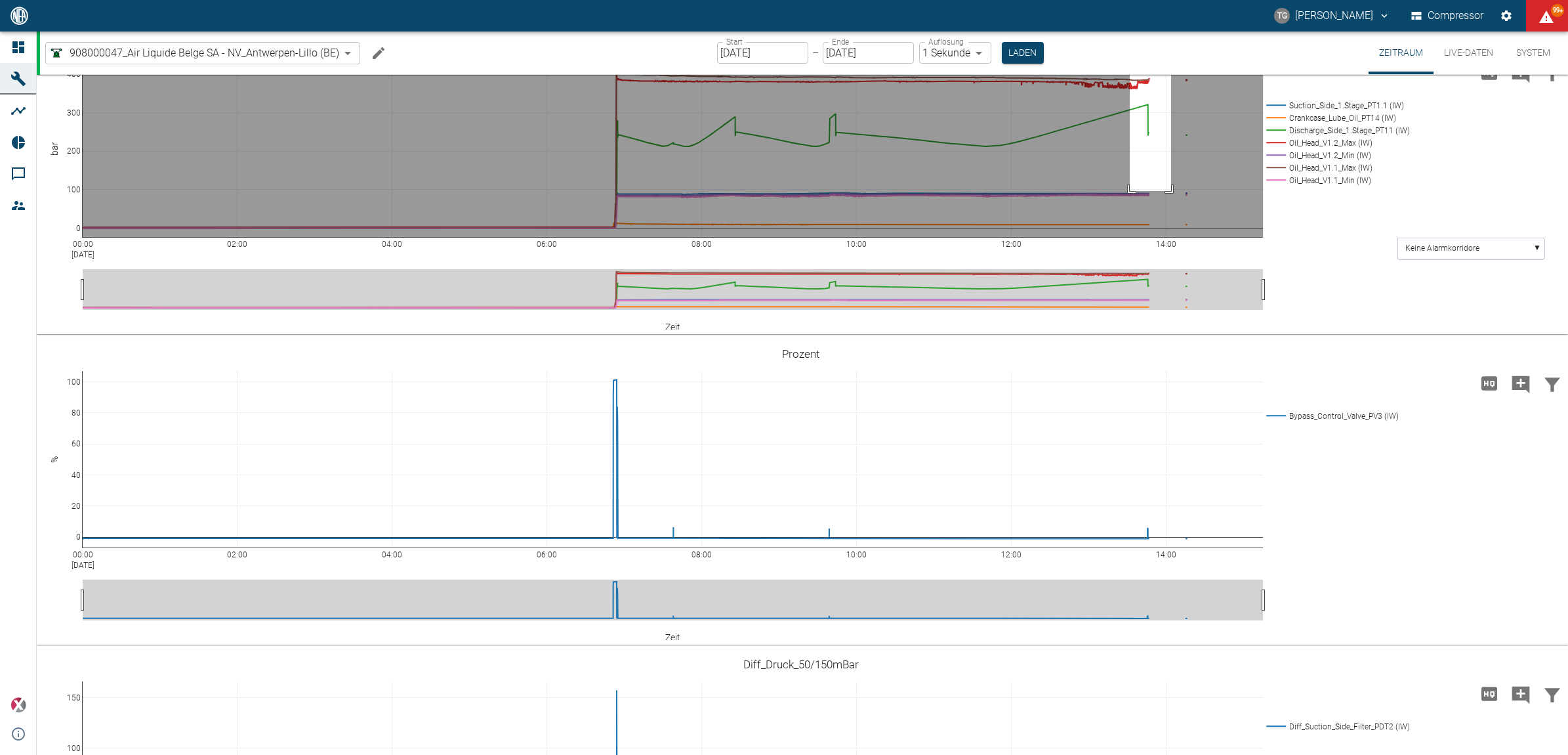
drag, startPoint x: 1130, startPoint y: 202, endPoint x: 1171, endPoint y: 330, distance: 134.4
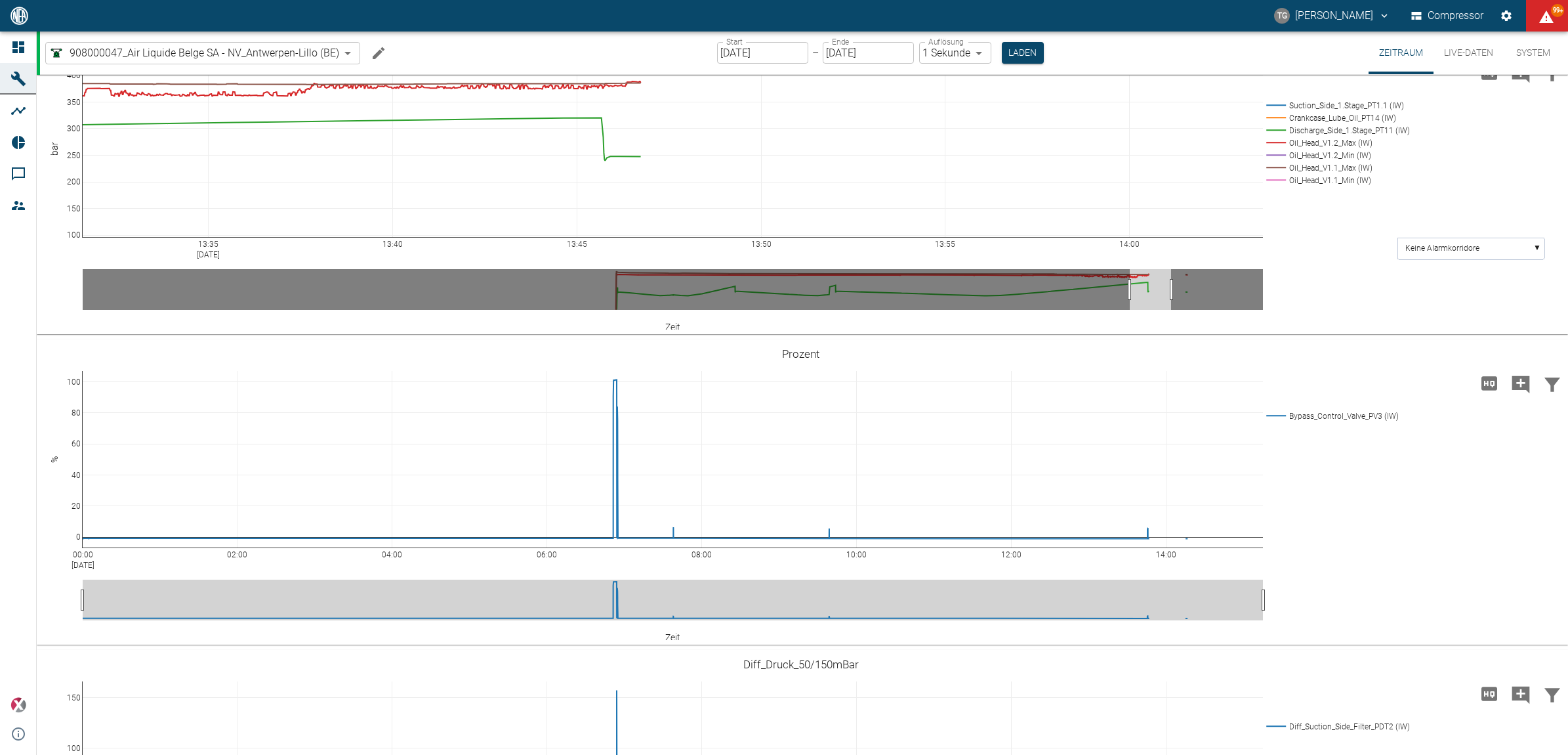
click at [1471, 58] on button "Live-Daten" at bounding box center [1469, 52] width 70 height 43
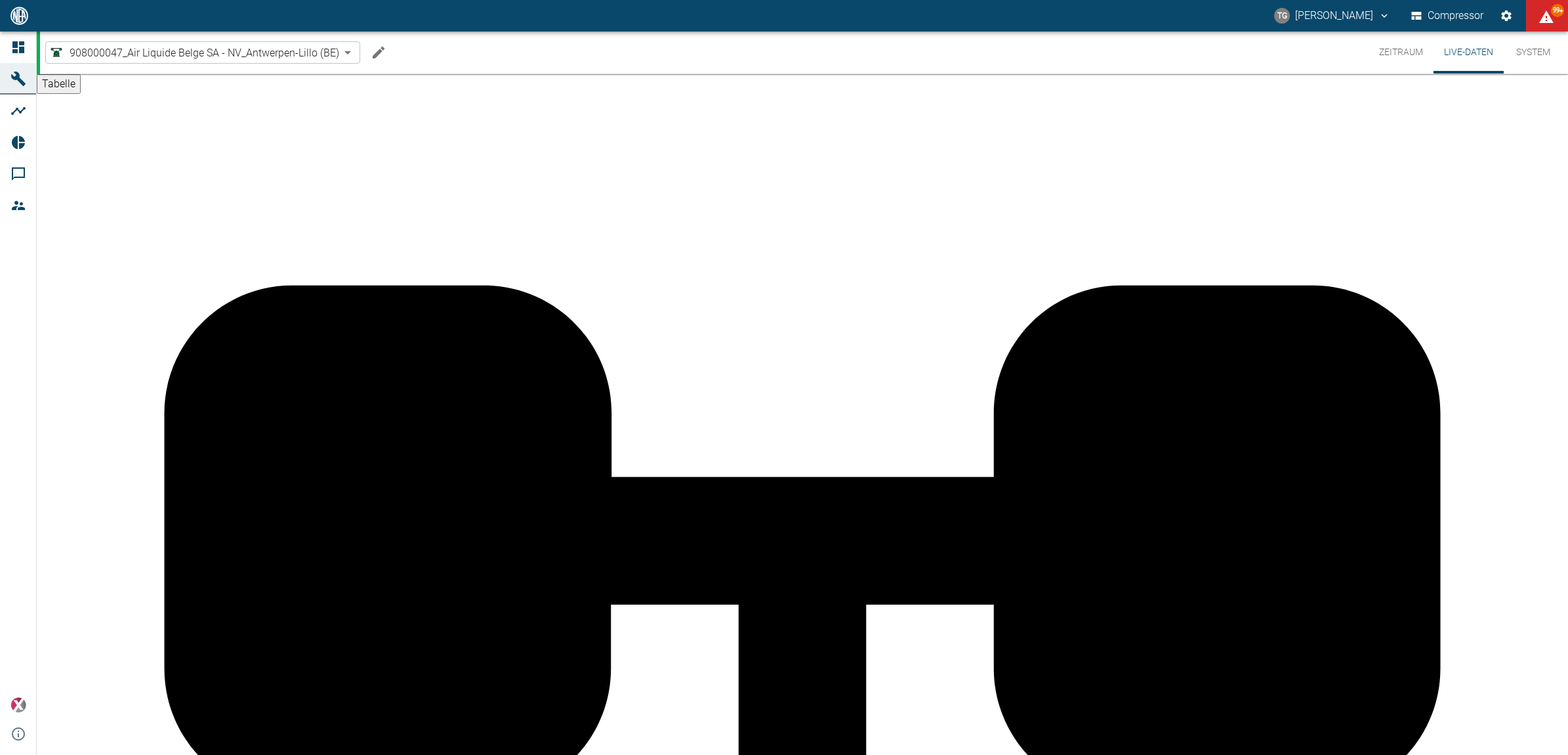
click at [1399, 48] on button "Zeitraum" at bounding box center [1401, 51] width 65 height 42
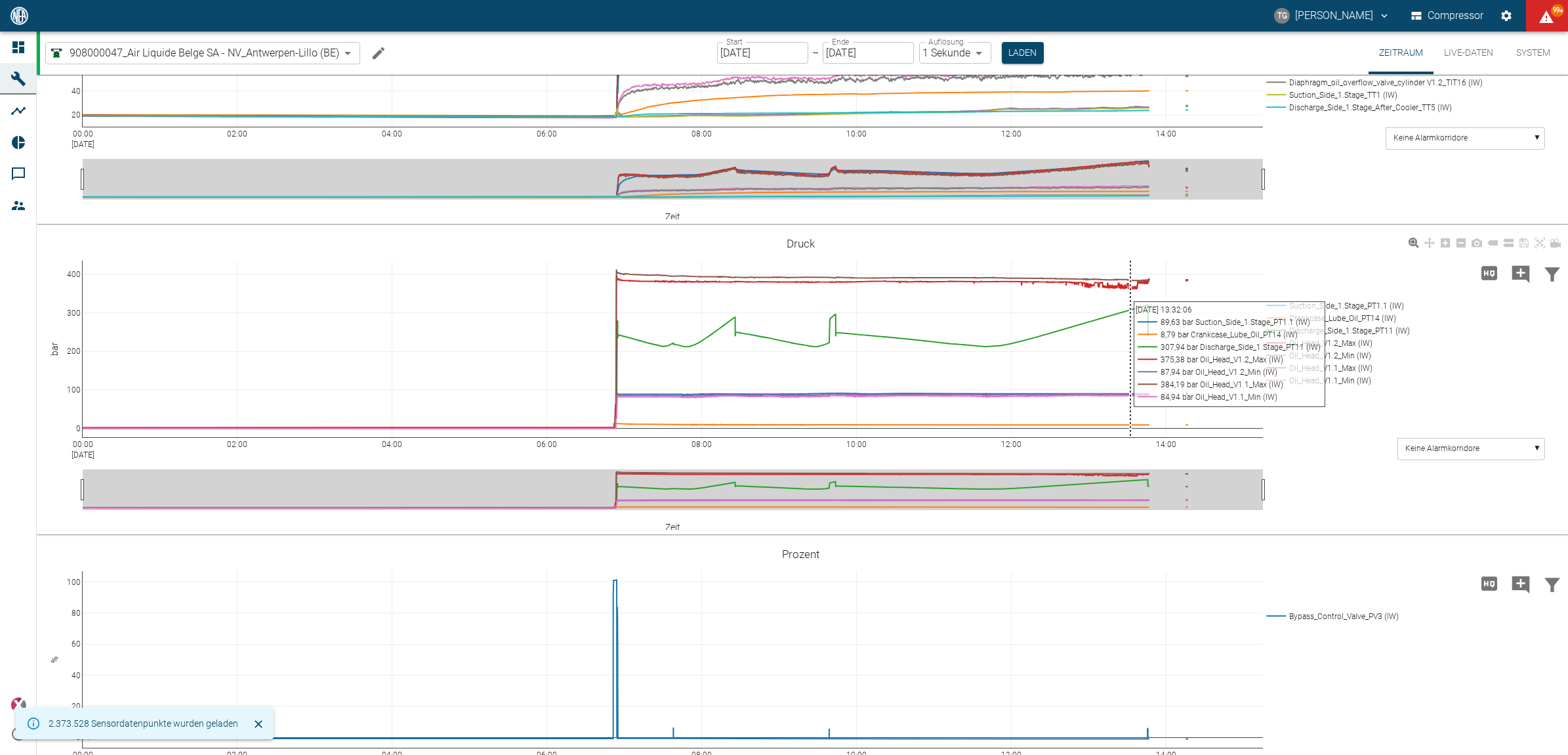
scroll to position [903, 0]
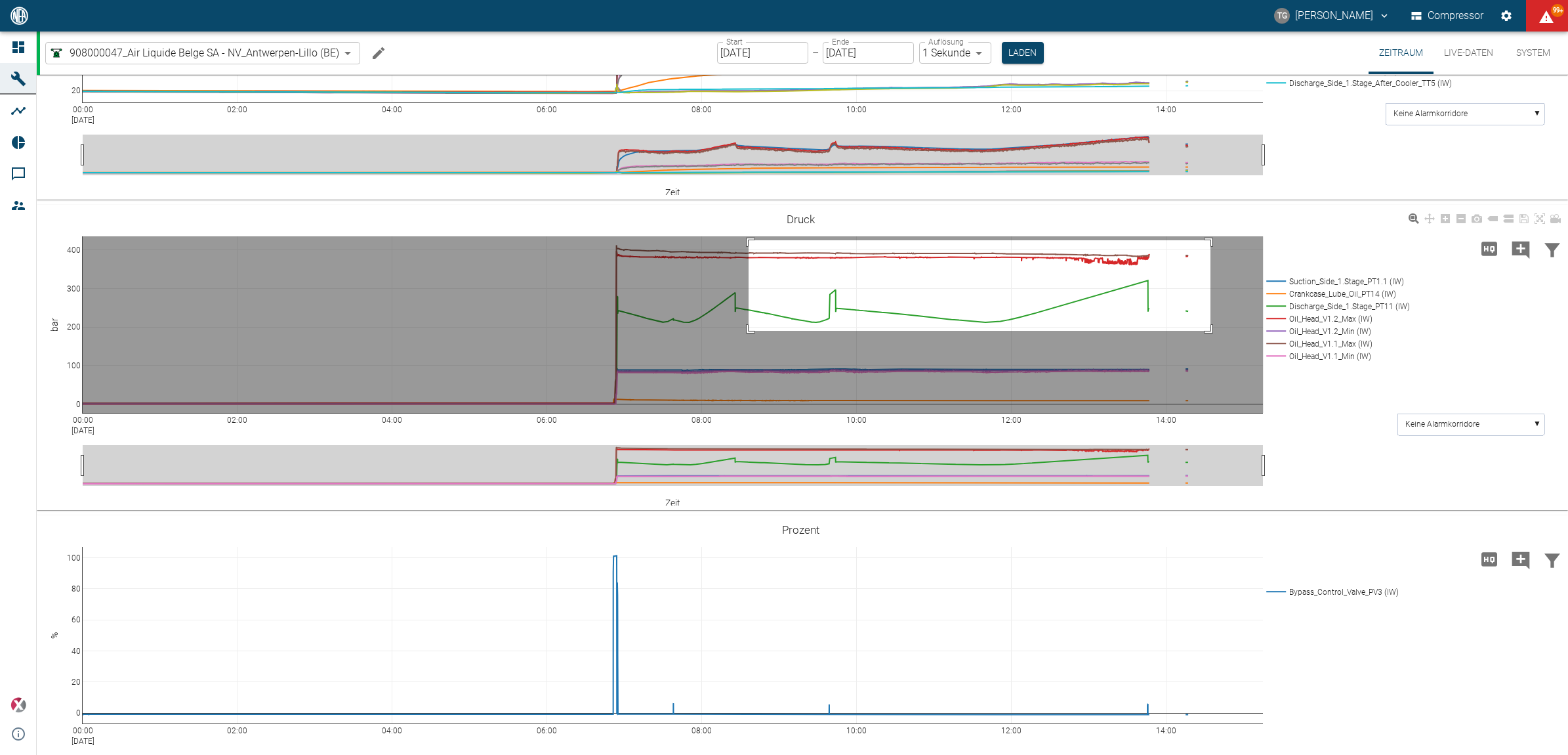
drag, startPoint x: 749, startPoint y: 449, endPoint x: 1211, endPoint y: 549, distance: 472.7
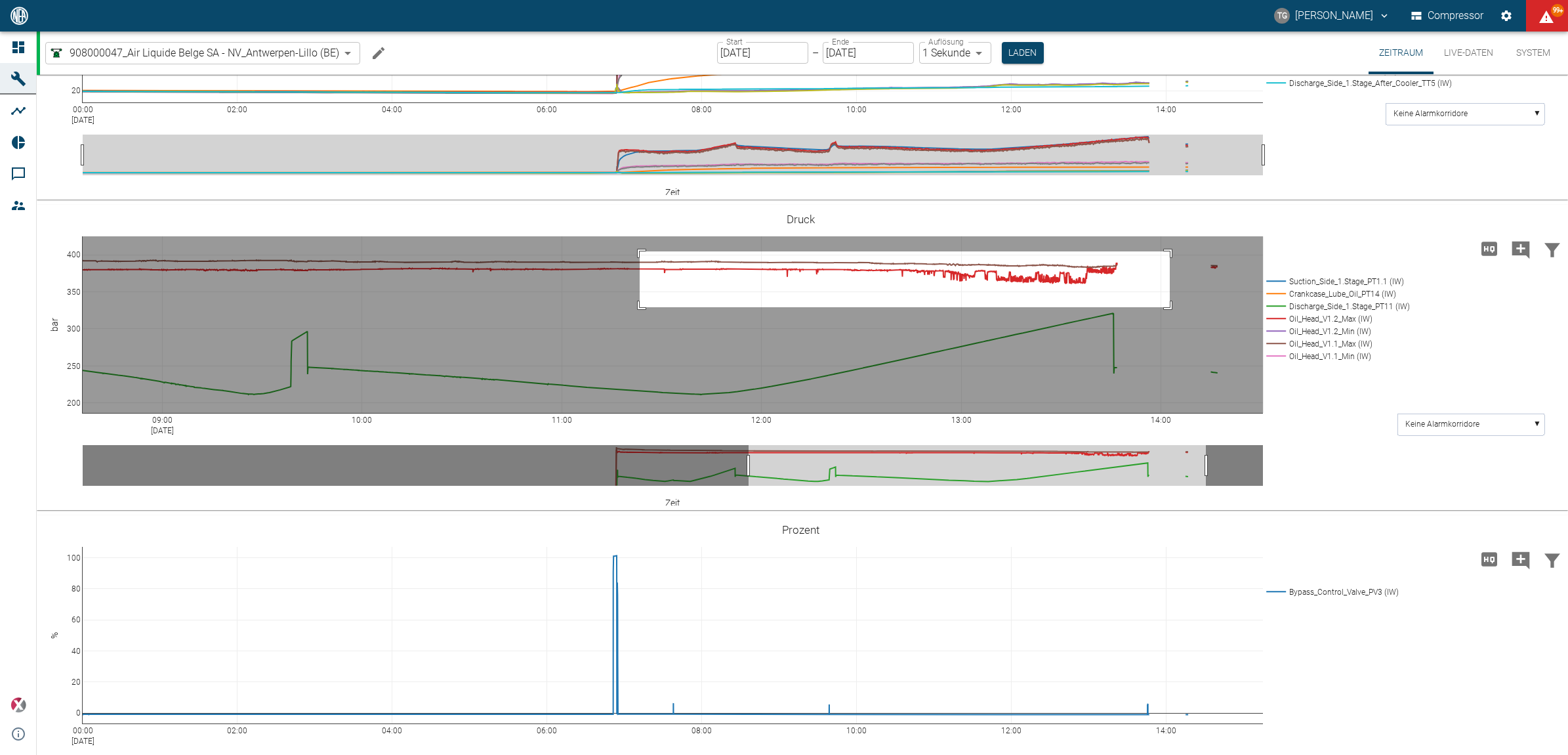
drag, startPoint x: 639, startPoint y: 461, endPoint x: 1170, endPoint y: 516, distance: 533.8
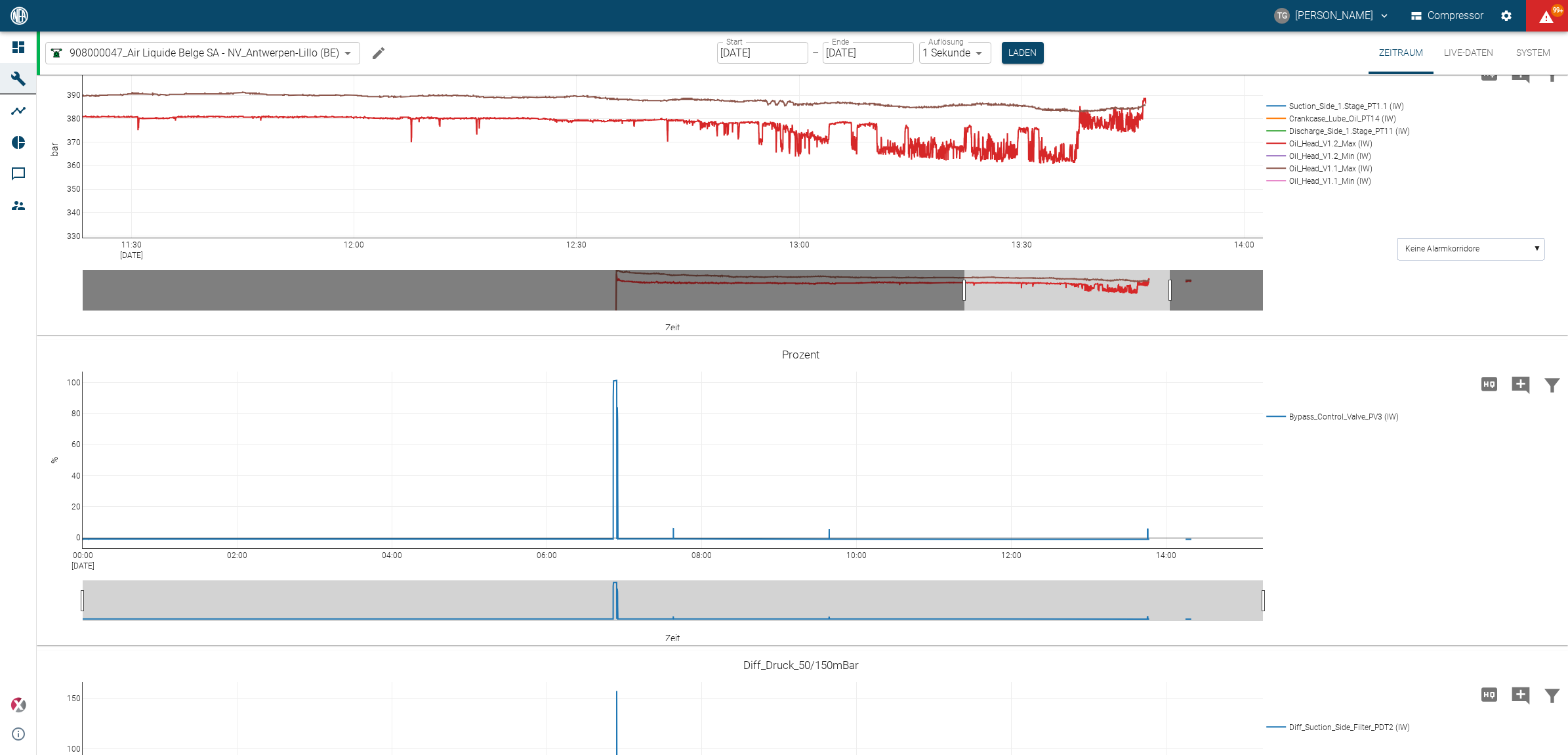
scroll to position [1148, 0]
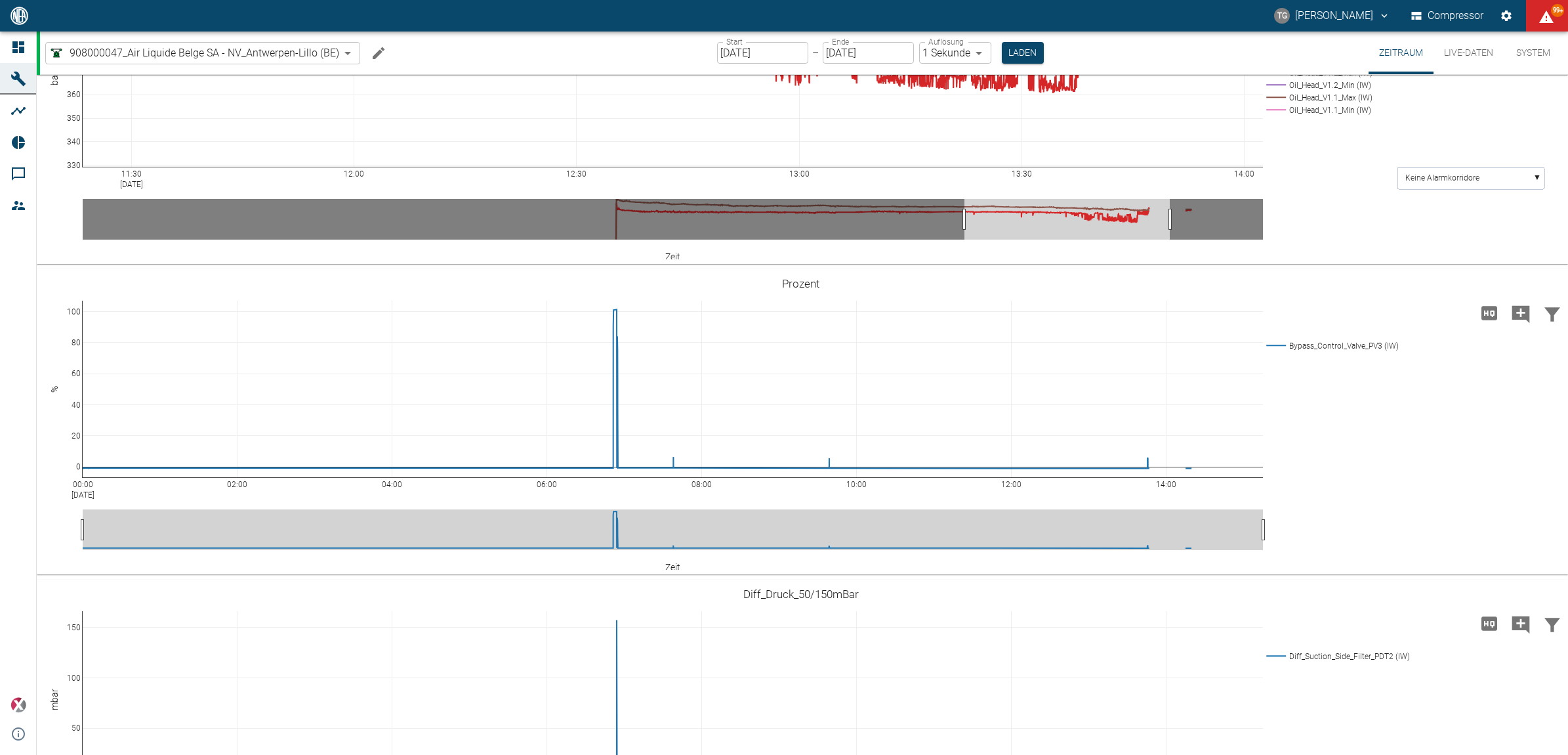
click at [1323, 259] on div "11:30 [DATE] 12:00 12:30 13:00 13:30 14:00 330 340 350 360 370 380 390 400 Suct…" at bounding box center [800, 112] width 1528 height 295
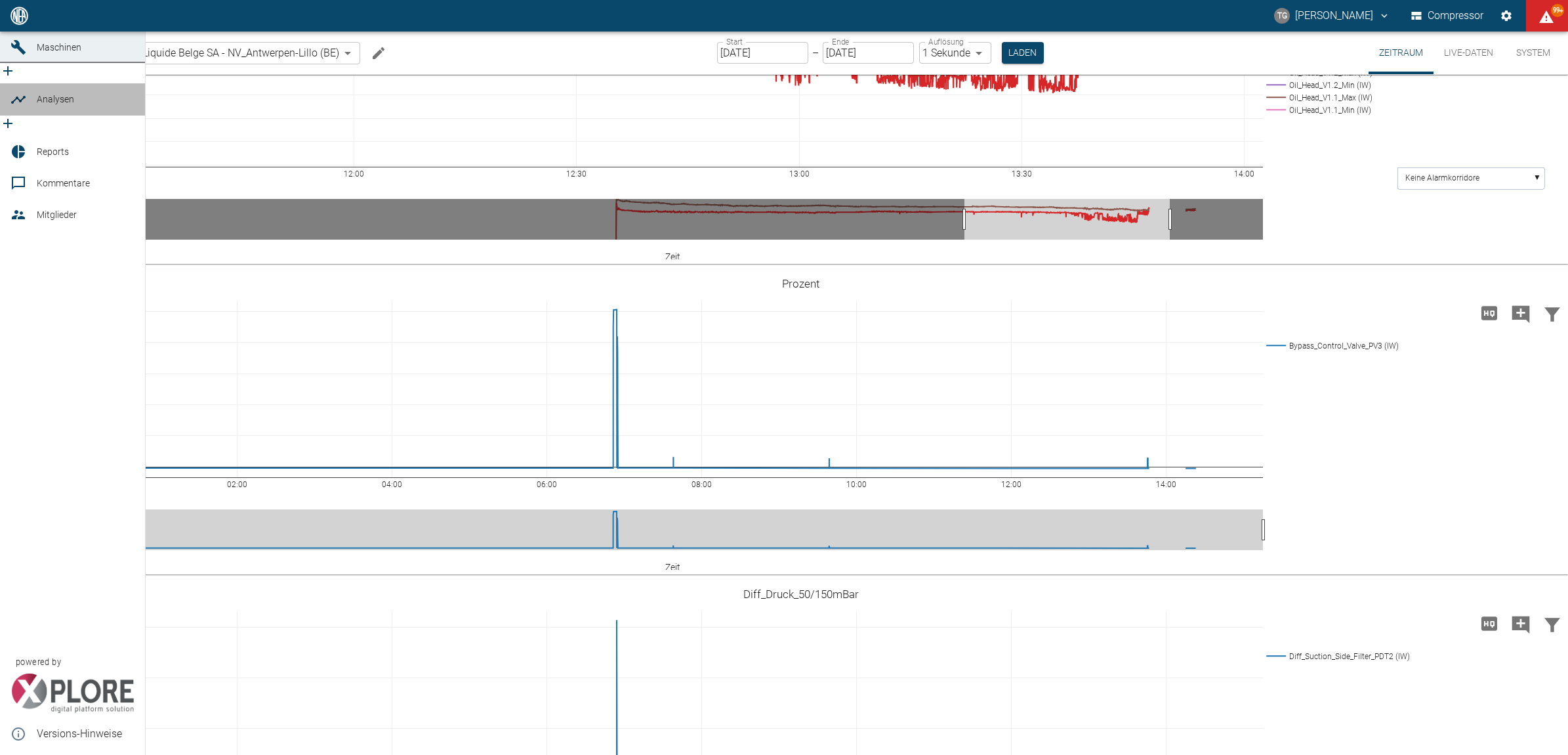
click at [17, 108] on icon at bounding box center [18, 100] width 16 height 16
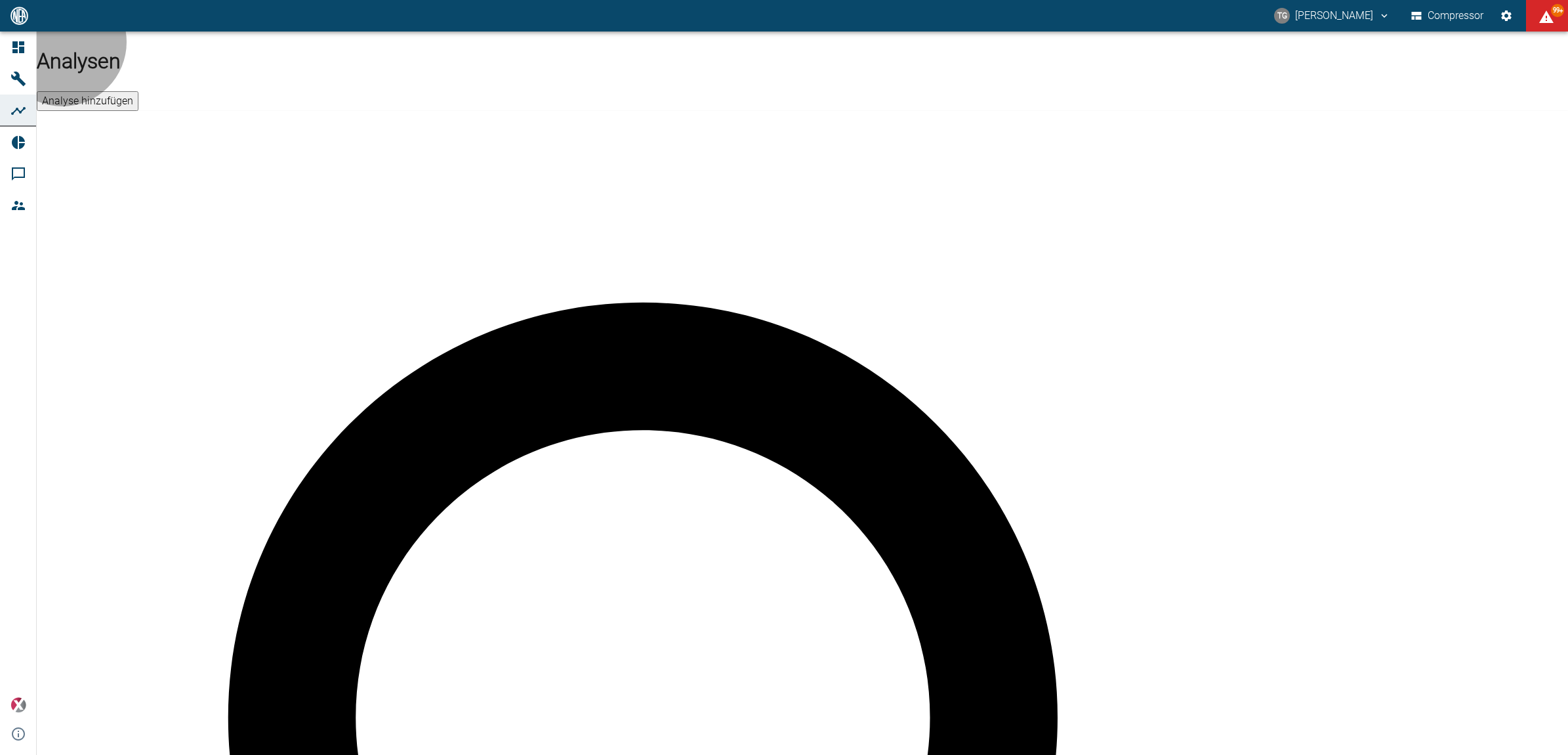
click at [139, 91] on button "Analyse hinzufügen" at bounding box center [87, 101] width 102 height 19
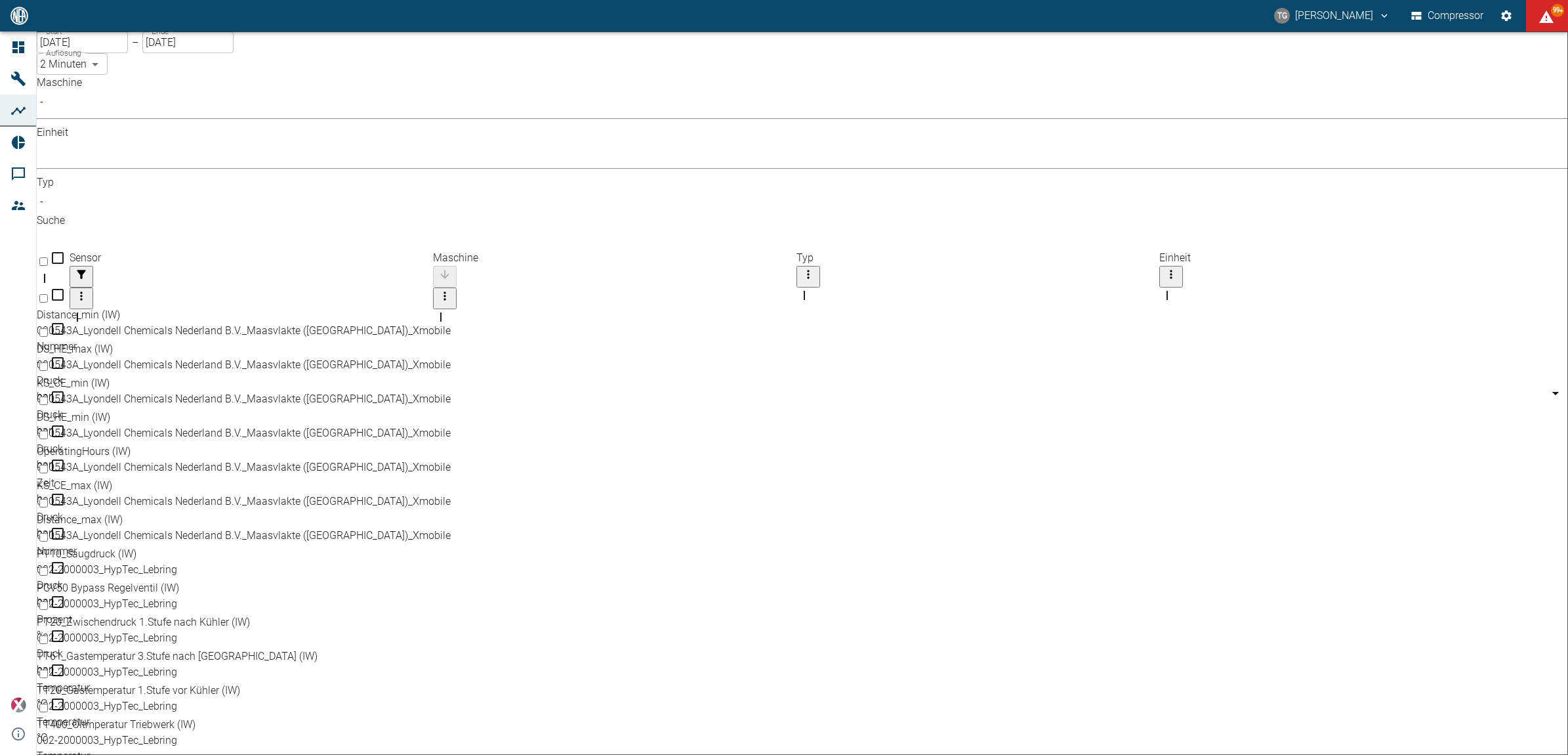
click at [180, 123] on body "TG [PERSON_NAME] Compressor 99+ Dashboard Maschinen Analysen Reports Kommentare…" at bounding box center [784, 378] width 1568 height 755
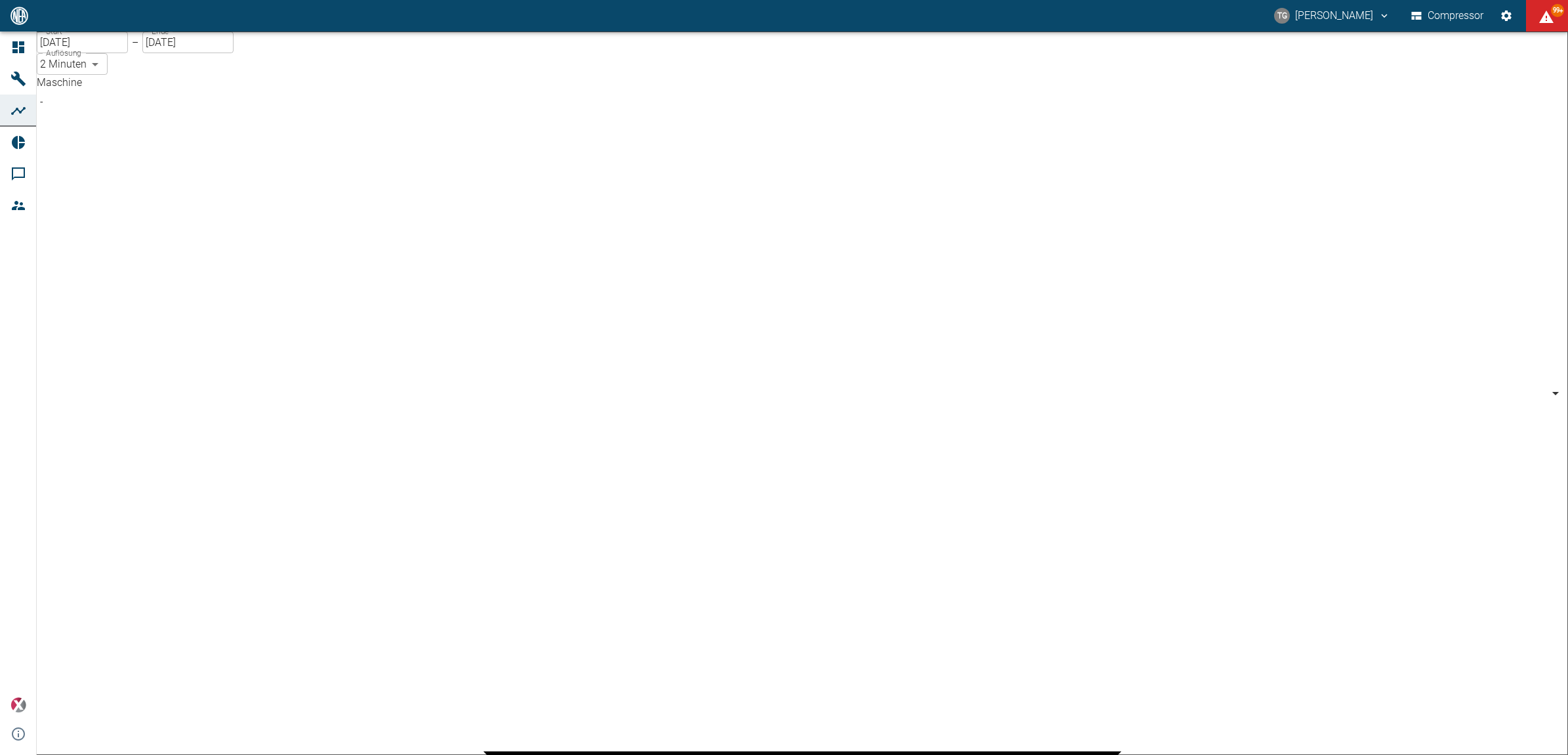
scroll to position [410, 0]
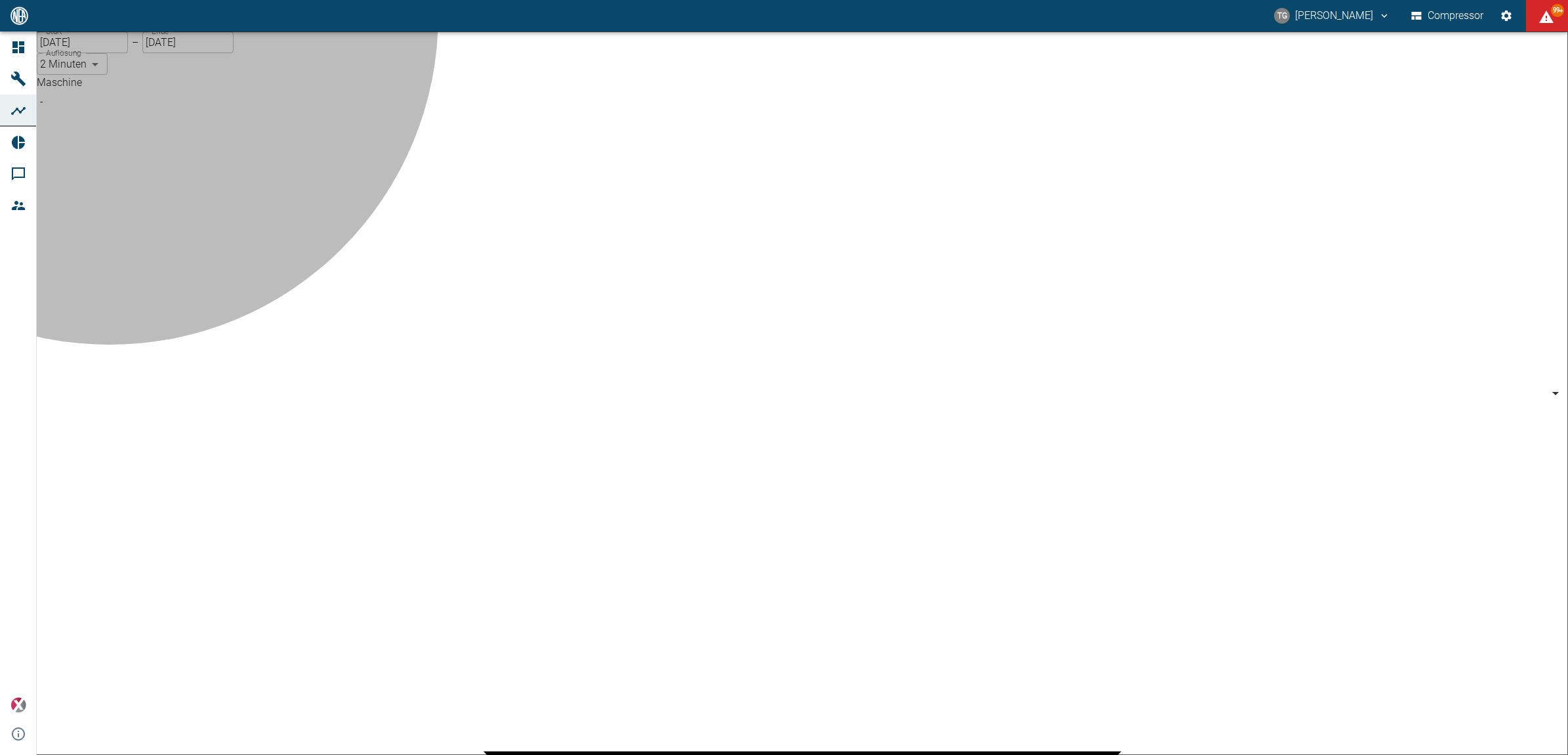
type input "53812aab-fb54-4a57-a574-01c3305aa274"
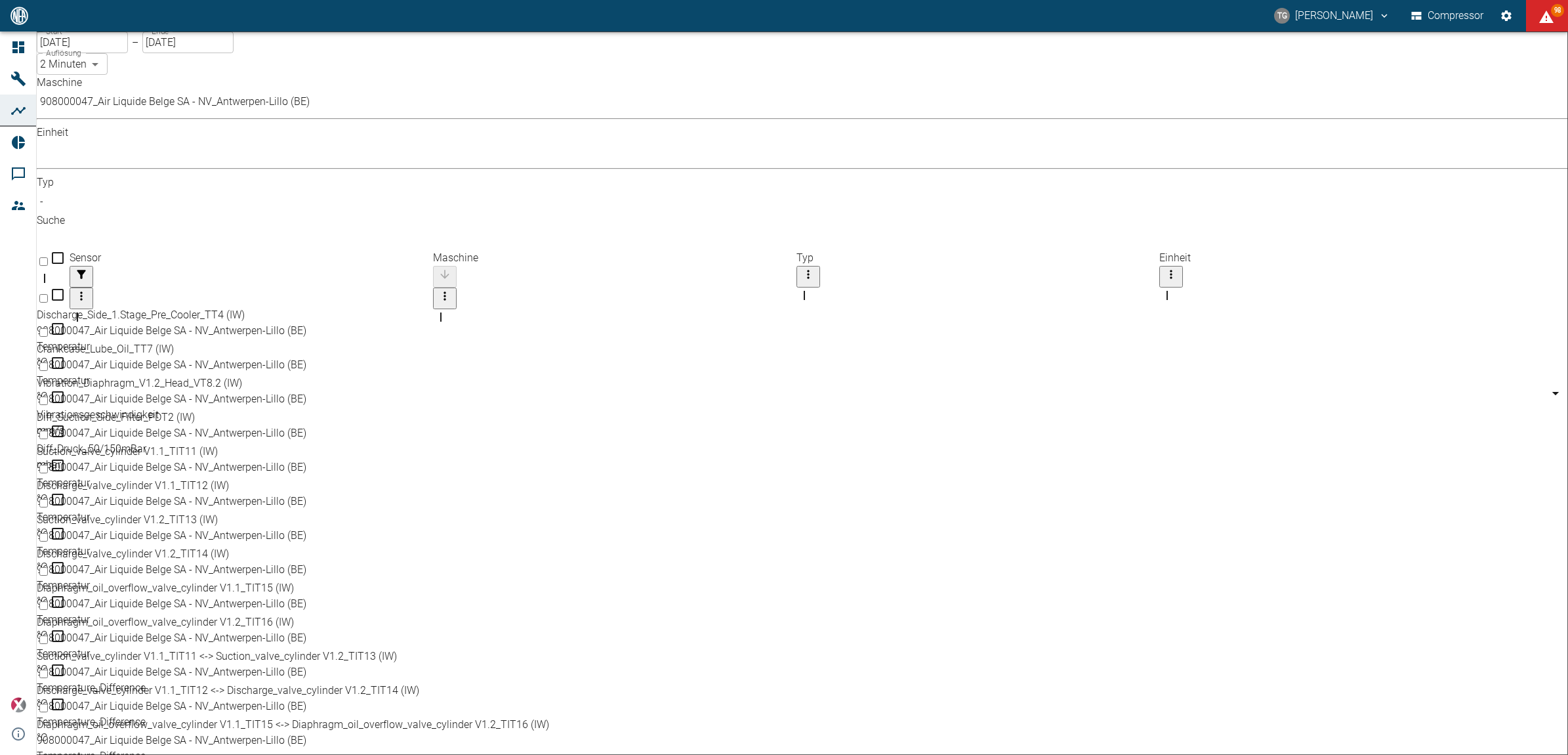
click at [330, 114] on body "TG [PERSON_NAME] Compressor 98 Dashboard Maschinen Analysen Reports Kommentare …" at bounding box center [784, 378] width 1568 height 755
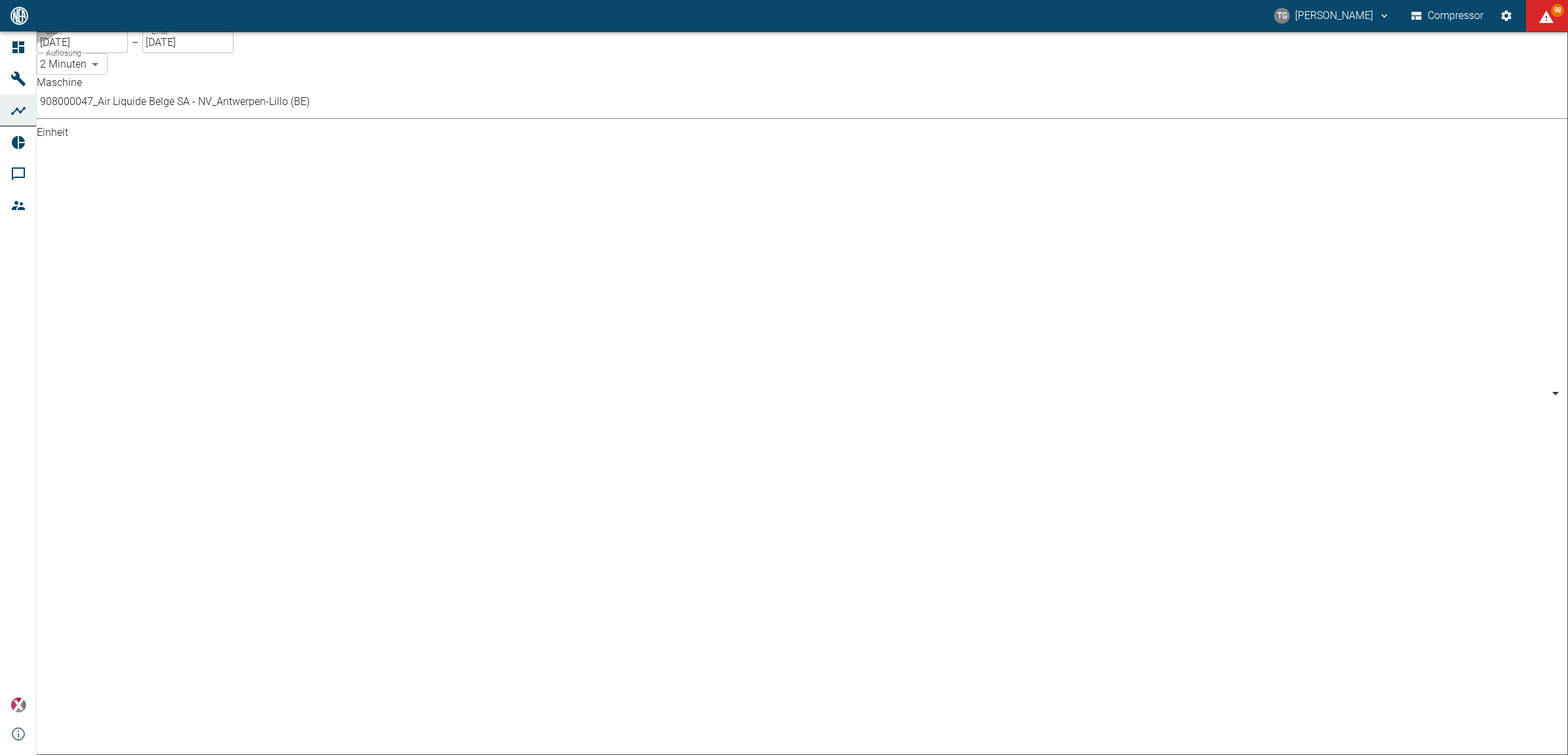
drag, startPoint x: 317, startPoint y: 113, endPoint x: 335, endPoint y: 130, distance: 24.8
type input "bar"
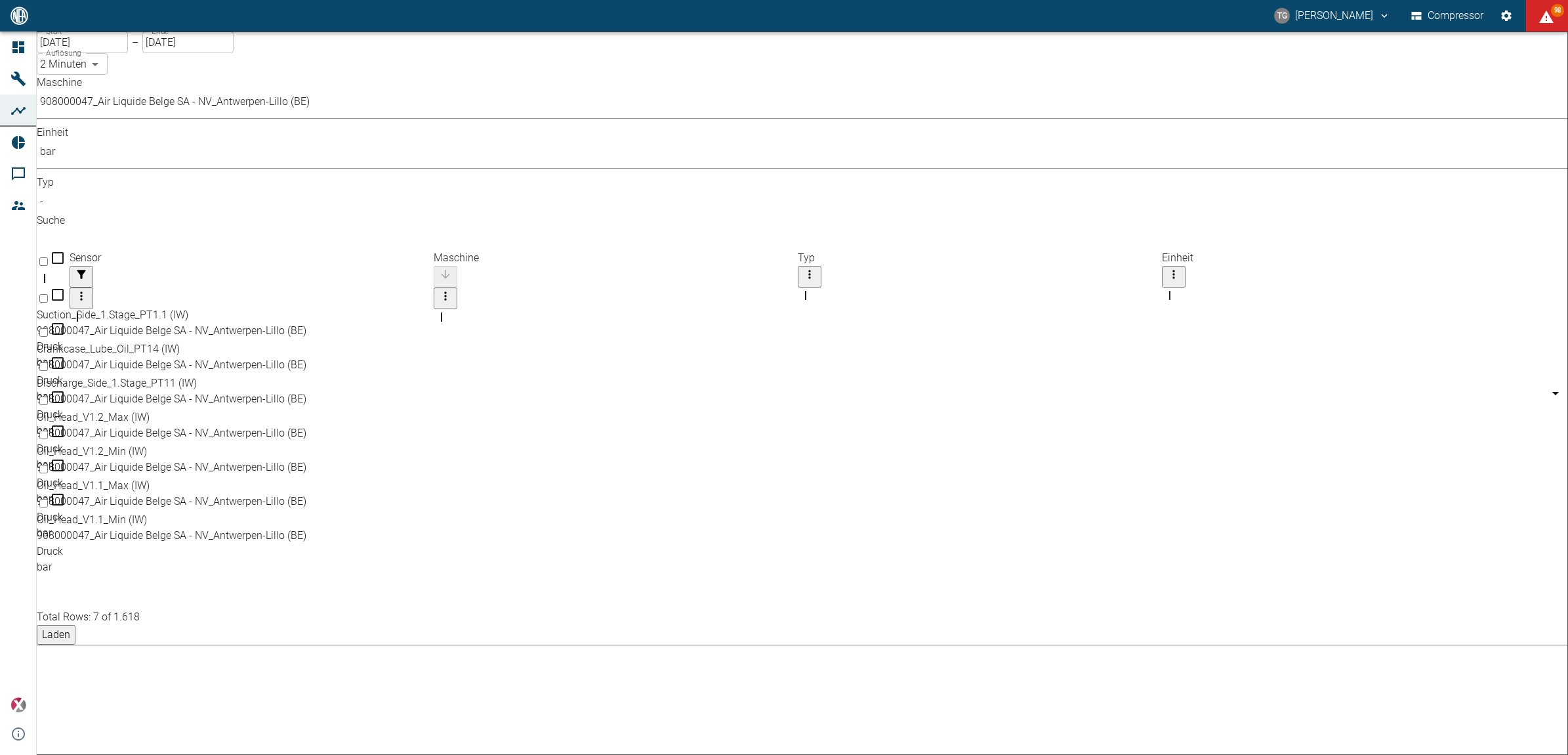
drag, startPoint x: 70, startPoint y: 252, endPoint x: 74, endPoint y: 271, distance: 19.4
click at [48, 362] on input "Select row" at bounding box center [44, 366] width 9 height 9
checkbox input "false"
checkbox input "true"
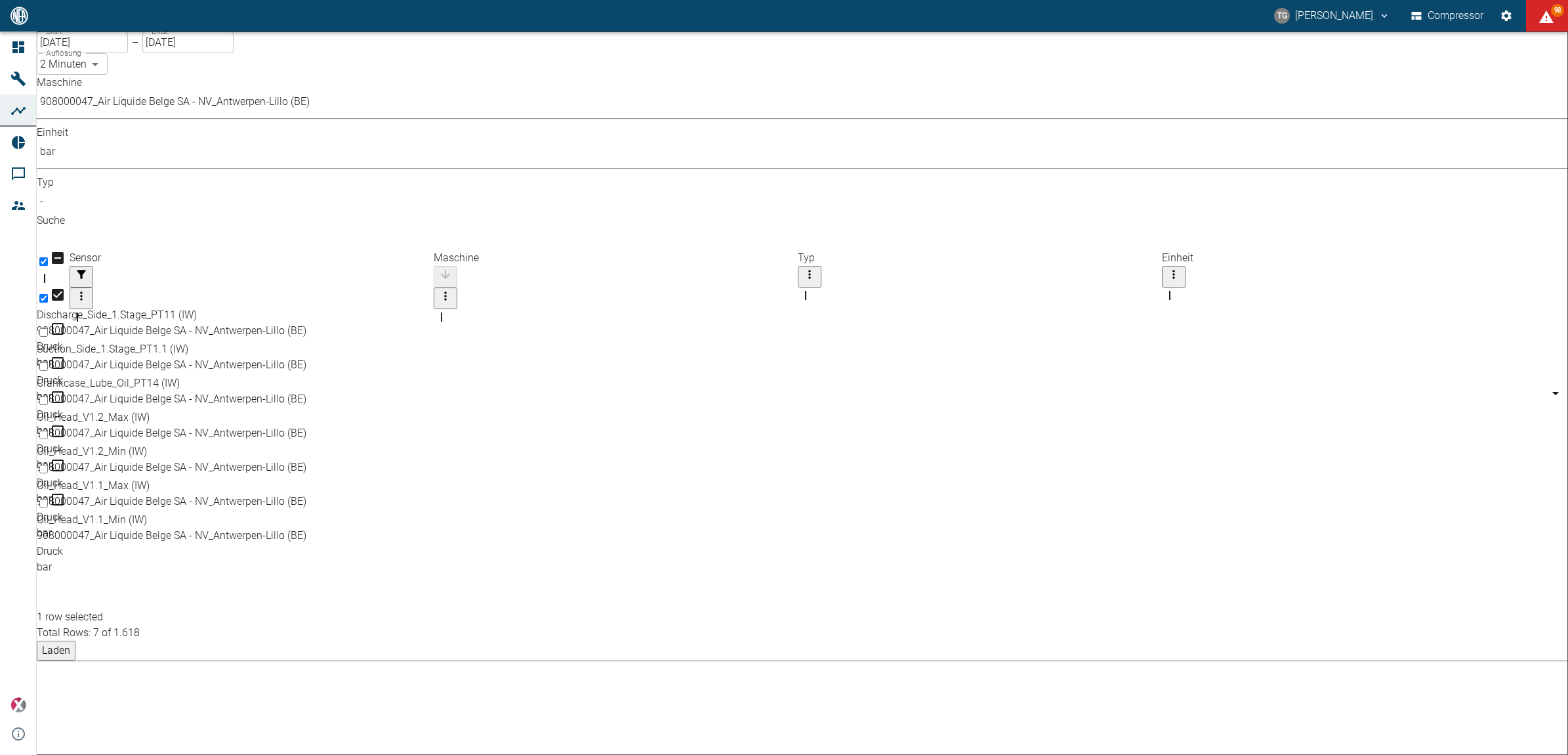
click at [48, 431] on input "Select row" at bounding box center [44, 435] width 9 height 9
checkbox input "true"
click at [48, 431] on input "Select row" at bounding box center [44, 435] width 9 height 9
checkbox input "true"
click at [48, 465] on input "Select row" at bounding box center [44, 469] width 9 height 9
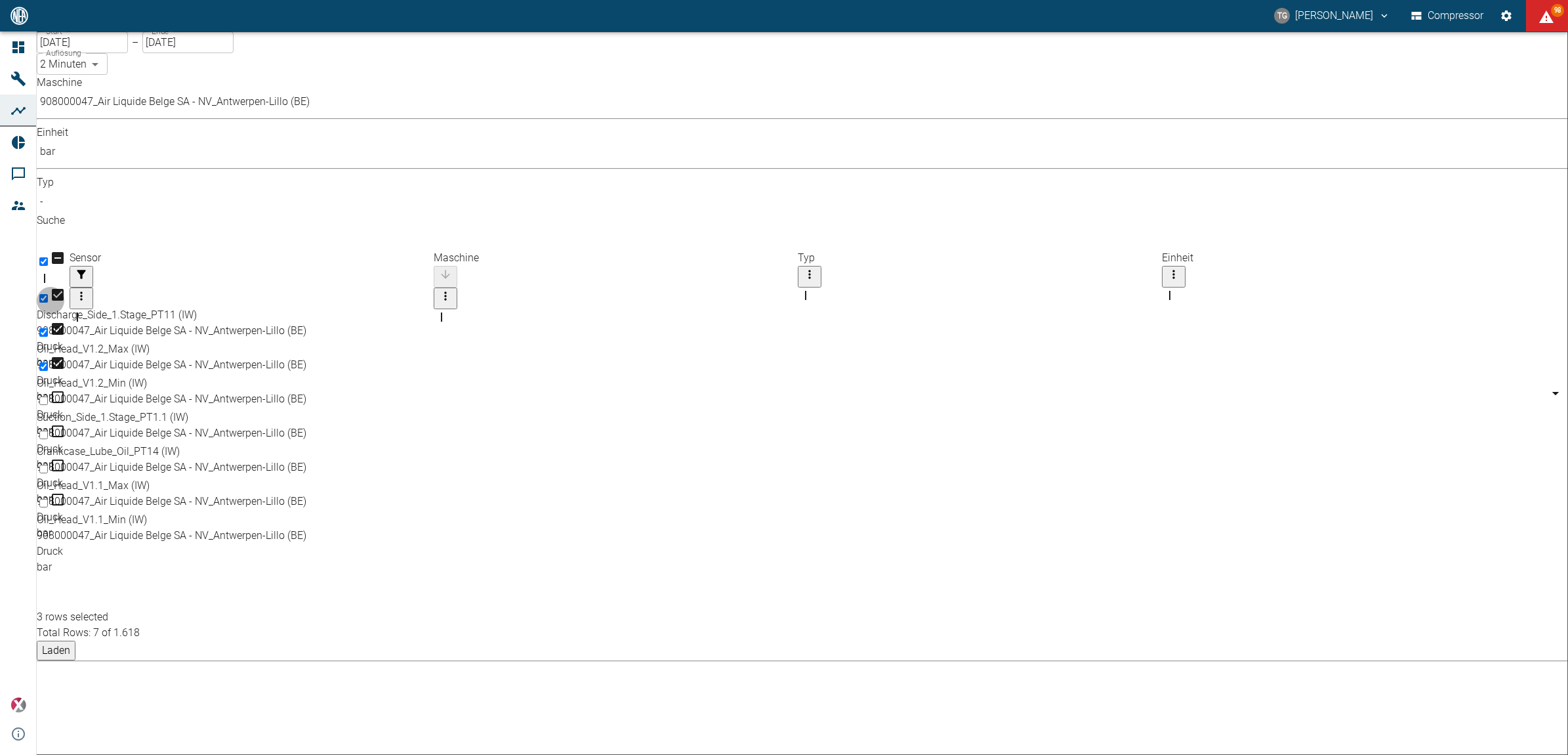
checkbox input "true"
click at [48, 499] on input "Select row" at bounding box center [44, 503] width 9 height 9
checkbox input "true"
click at [76, 640] on button "Laden" at bounding box center [56, 650] width 39 height 19
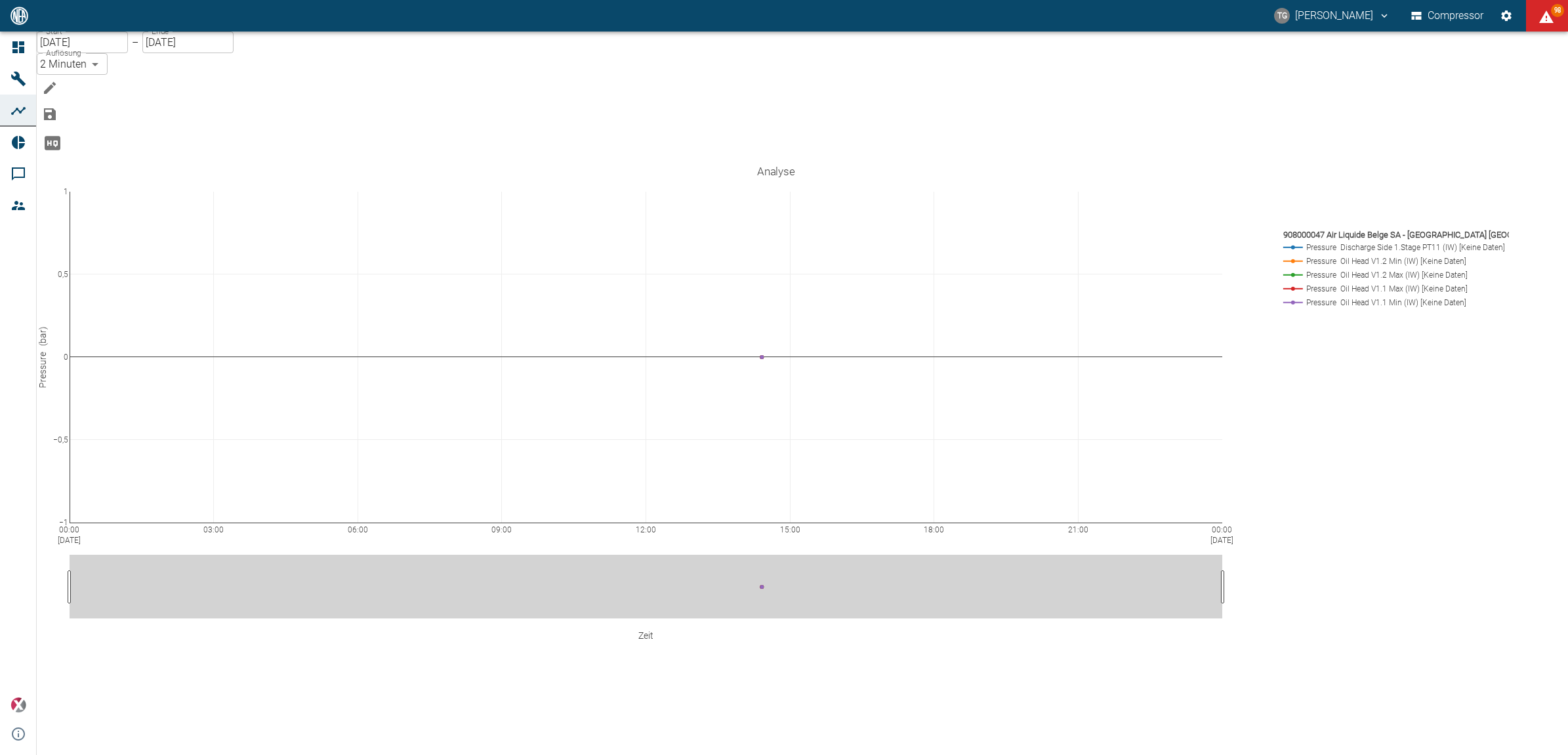
click at [63, 75] on button "Bearbeiten" at bounding box center [49, 87] width 26 height 26
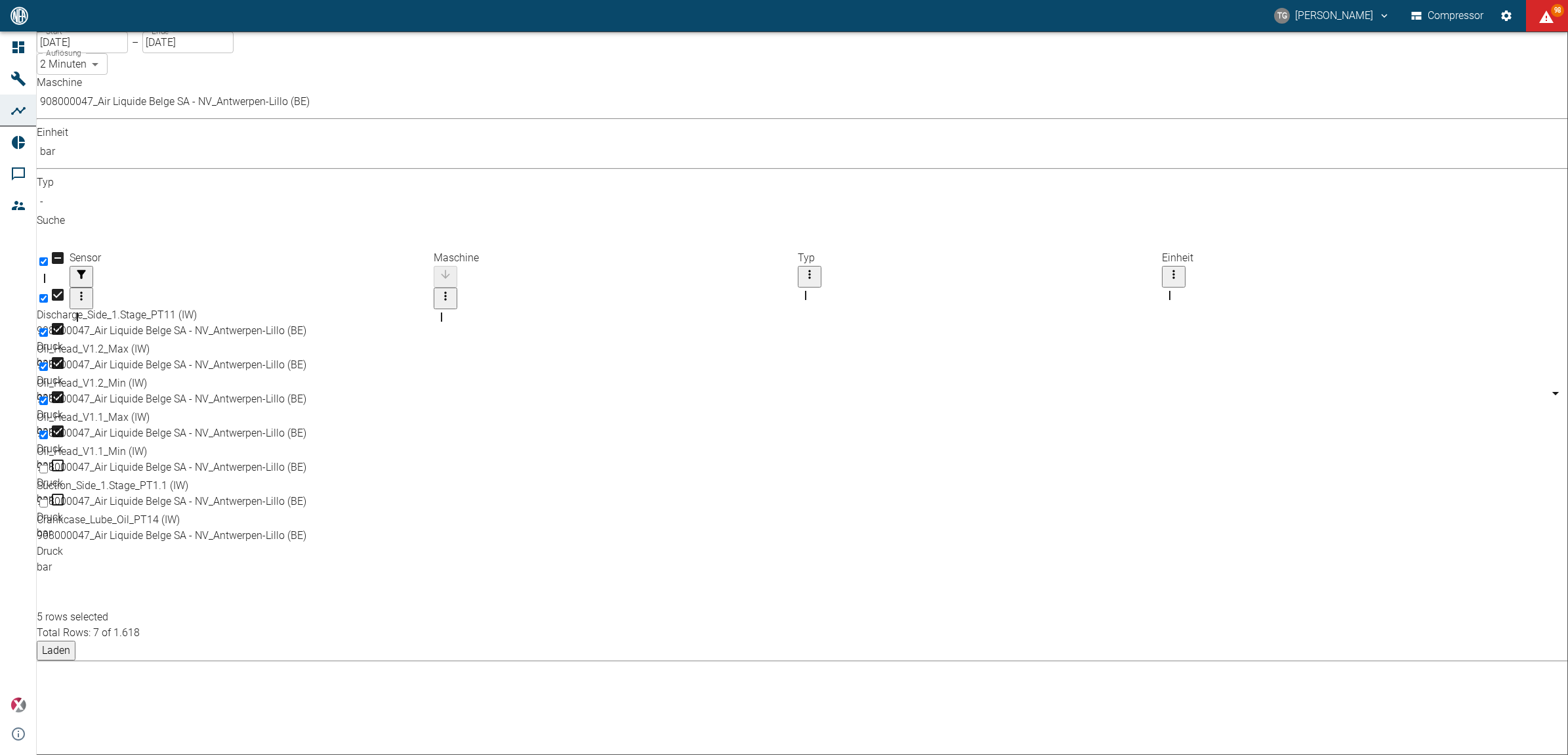
click at [76, 640] on button "Laden" at bounding box center [56, 650] width 39 height 19
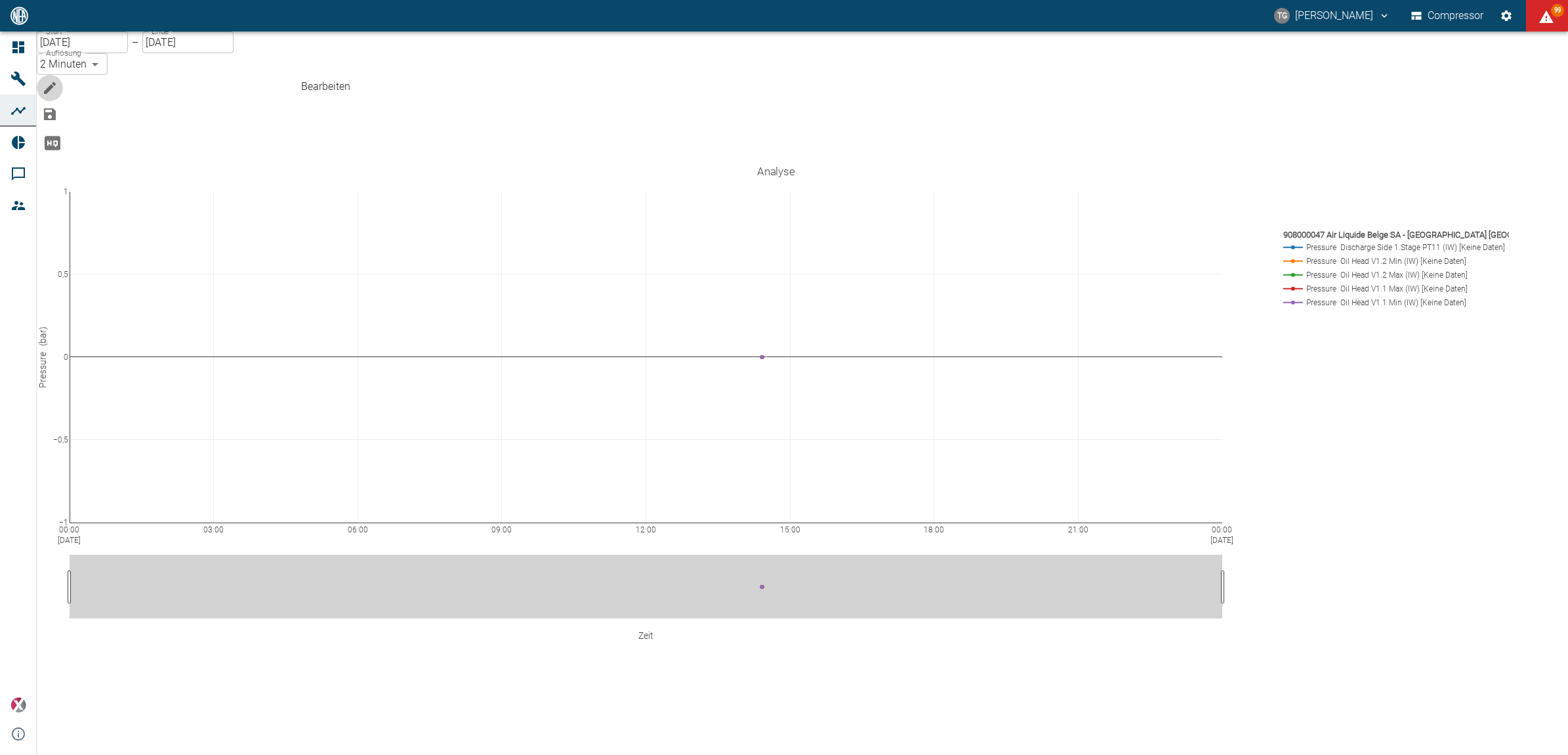
click at [55, 82] on icon "Bearbeiten" at bounding box center [49, 88] width 12 height 12
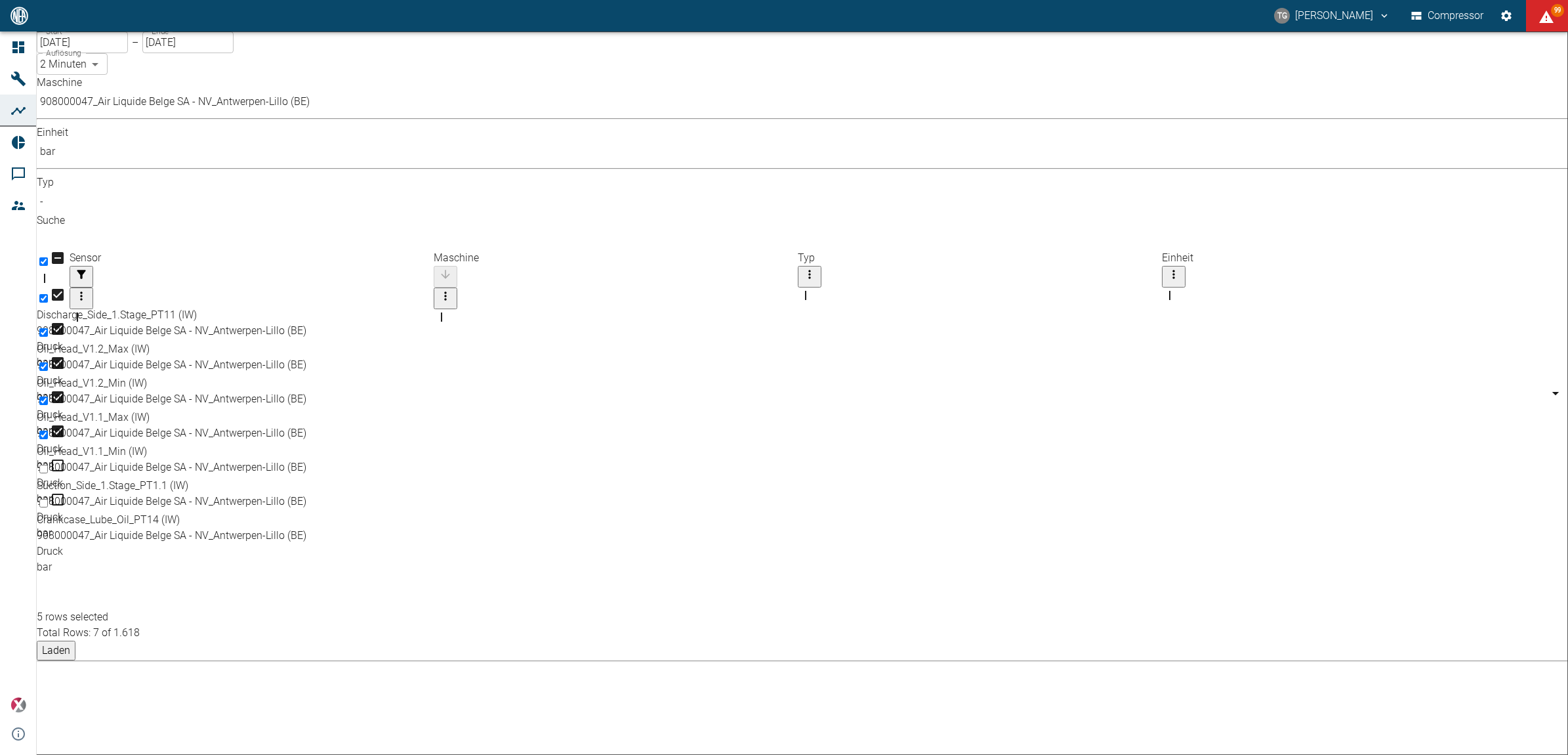
click at [76, 640] on button "Laden" at bounding box center [56, 650] width 39 height 19
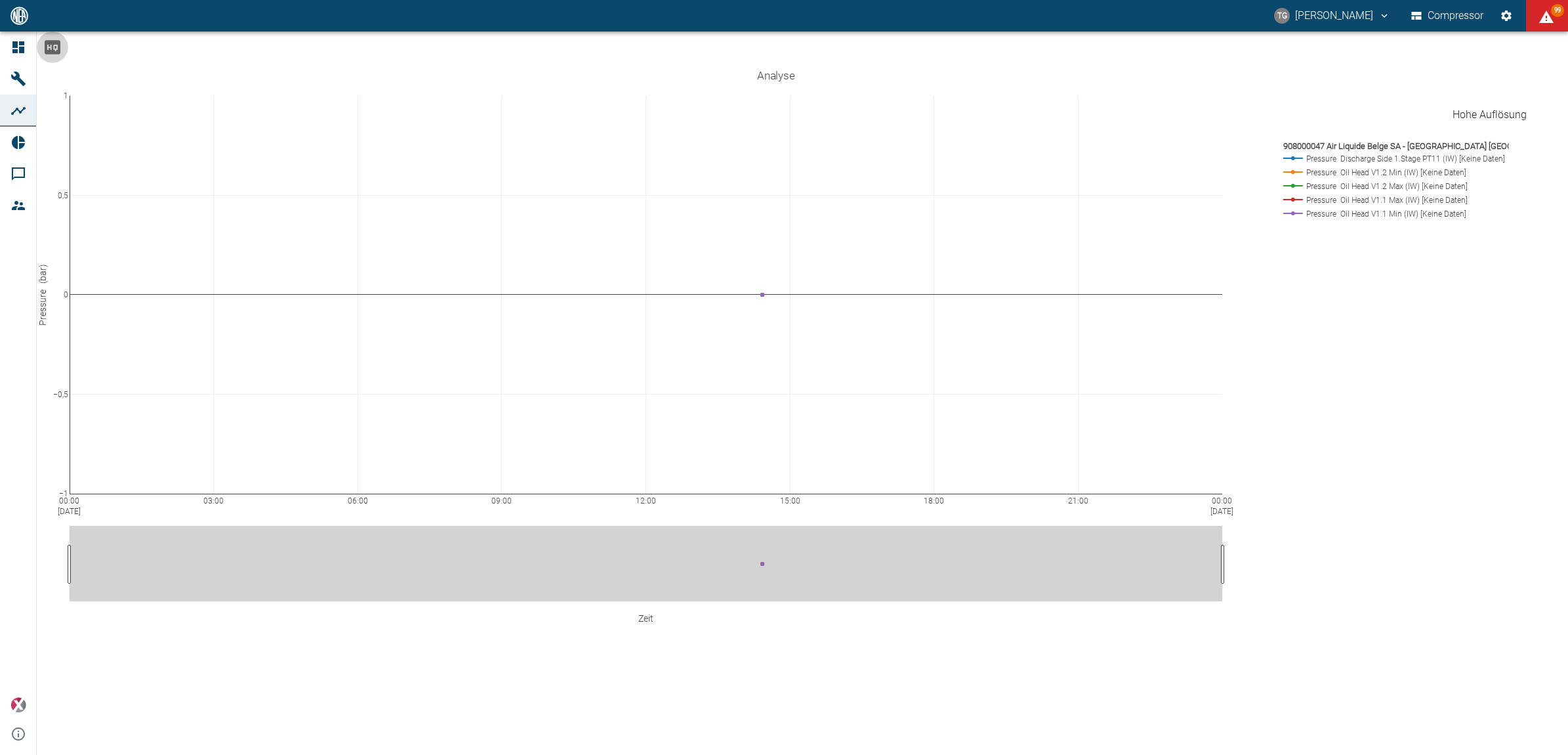
click at [60, 53] on icon "Hohe Auflösung" at bounding box center [52, 47] width 16 height 14
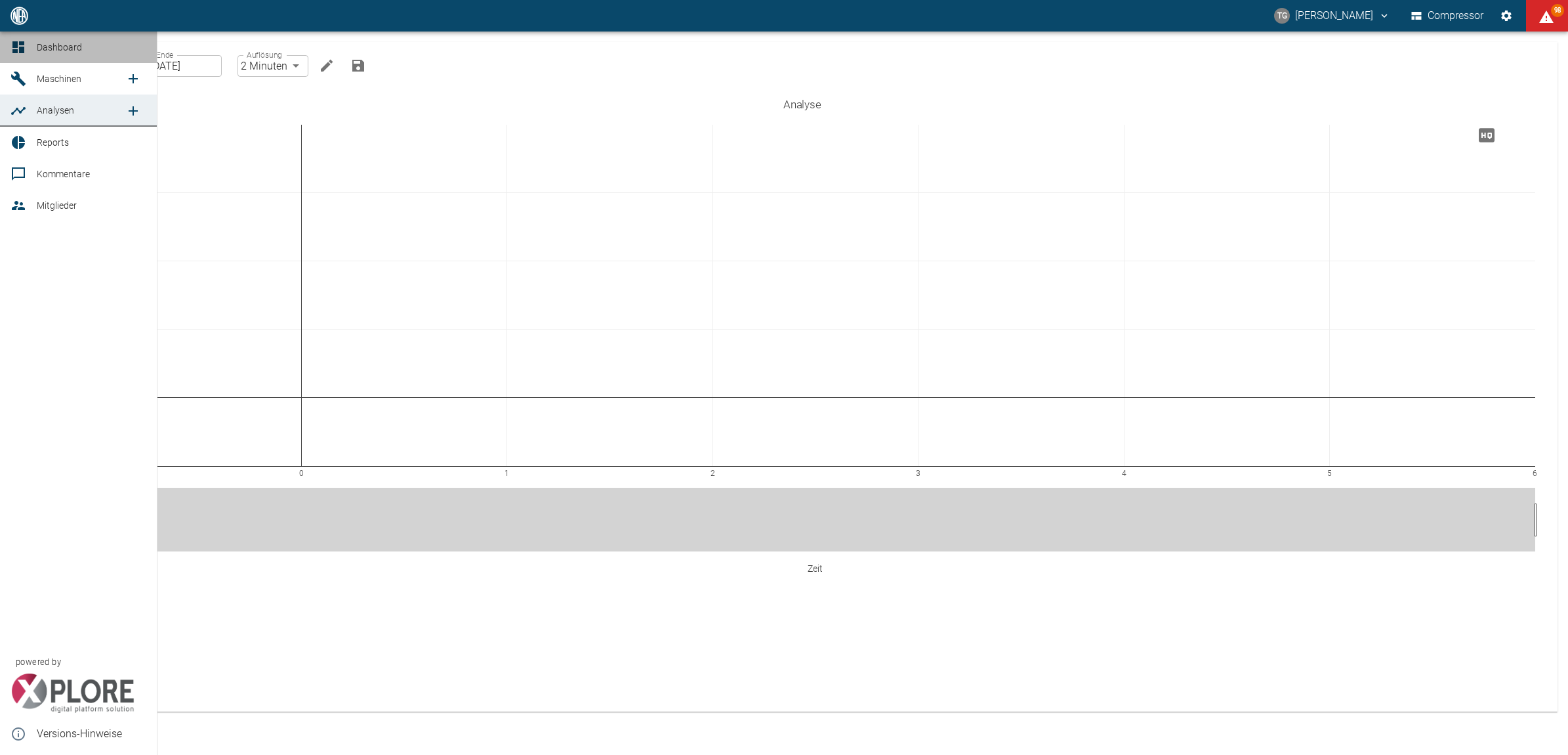
click at [16, 48] on icon at bounding box center [18, 48] width 16 height 16
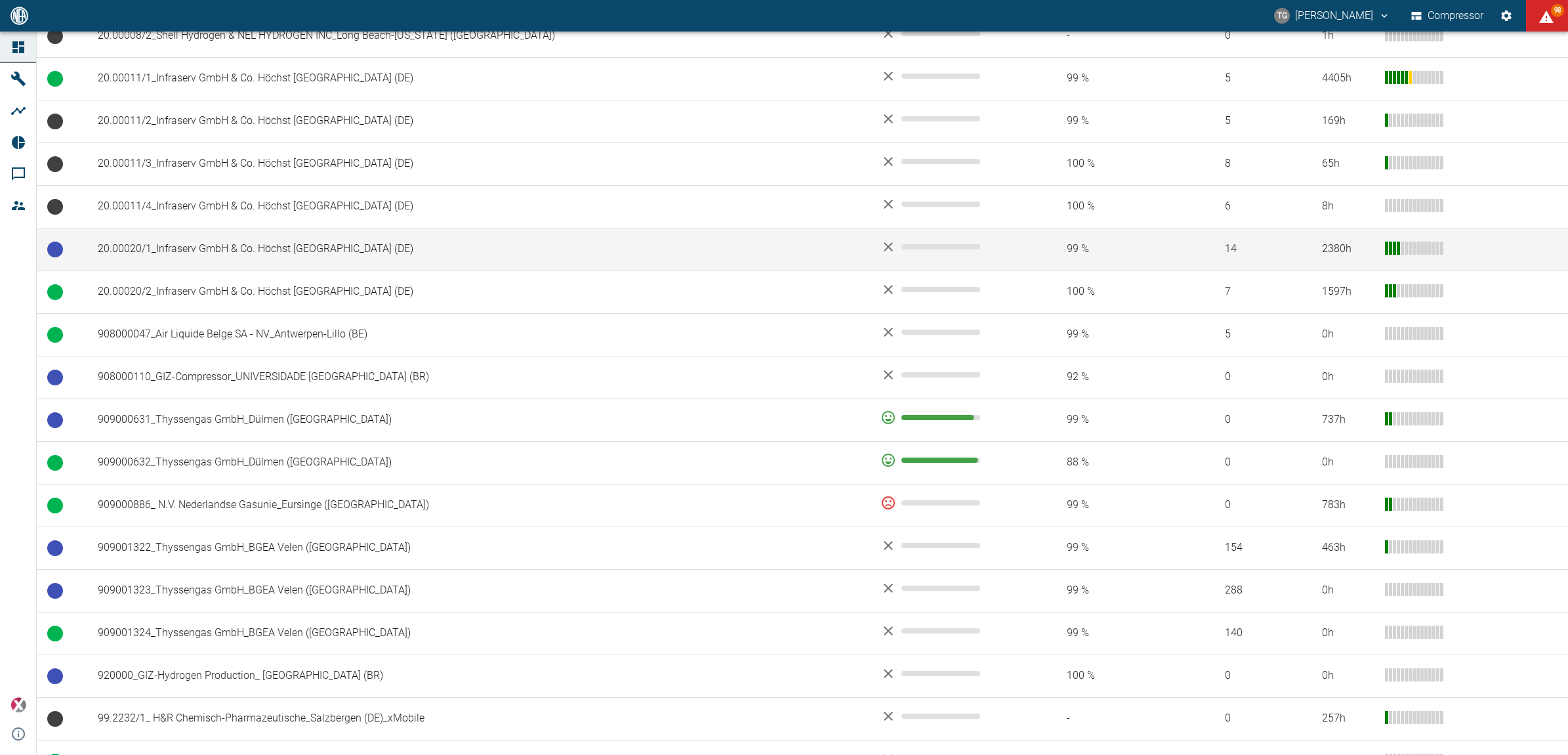
scroll to position [656, 0]
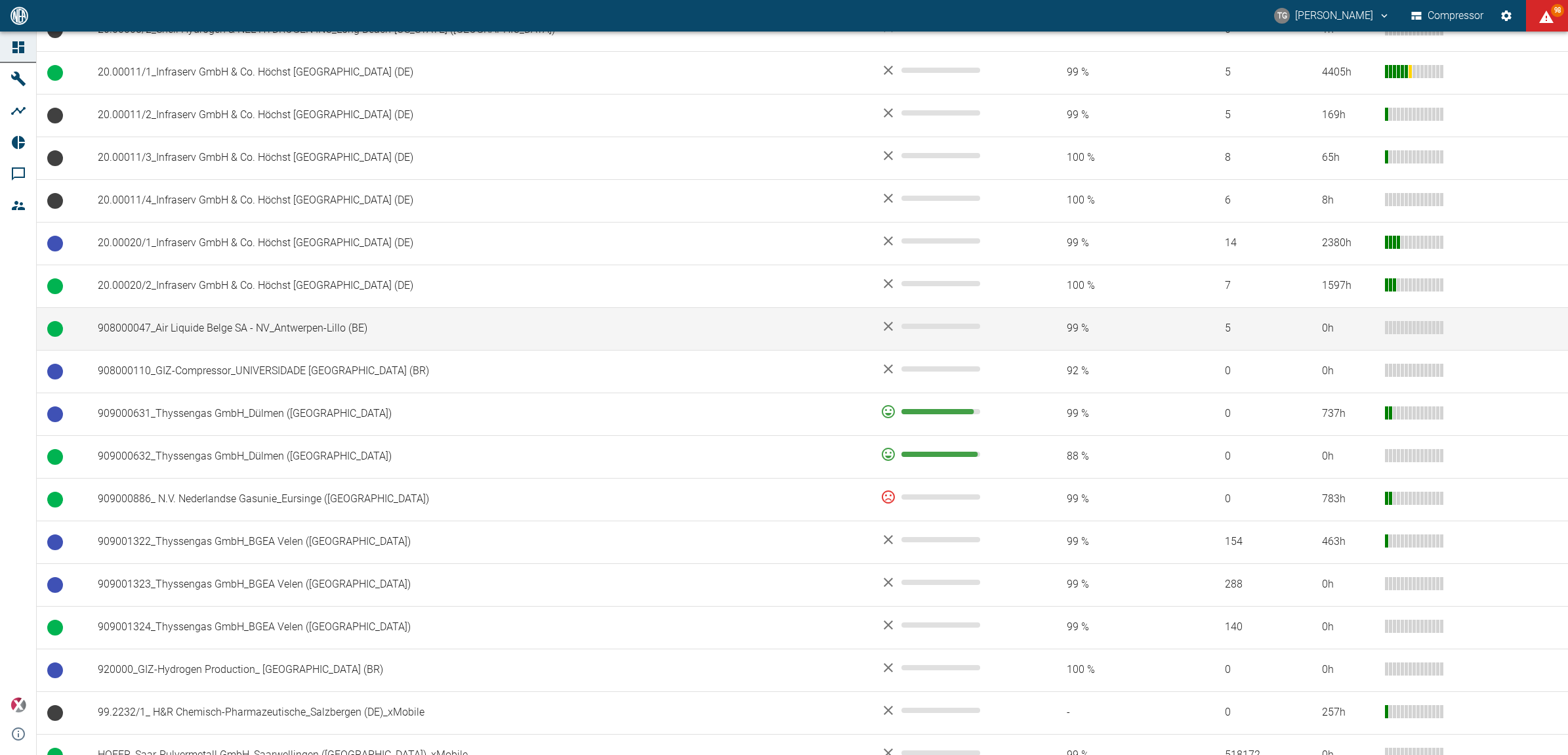
click at [217, 345] on td "908000047_Air Liquide Belge SA - NV_Antwerpen-Lillo (BE)" at bounding box center [478, 328] width 783 height 43
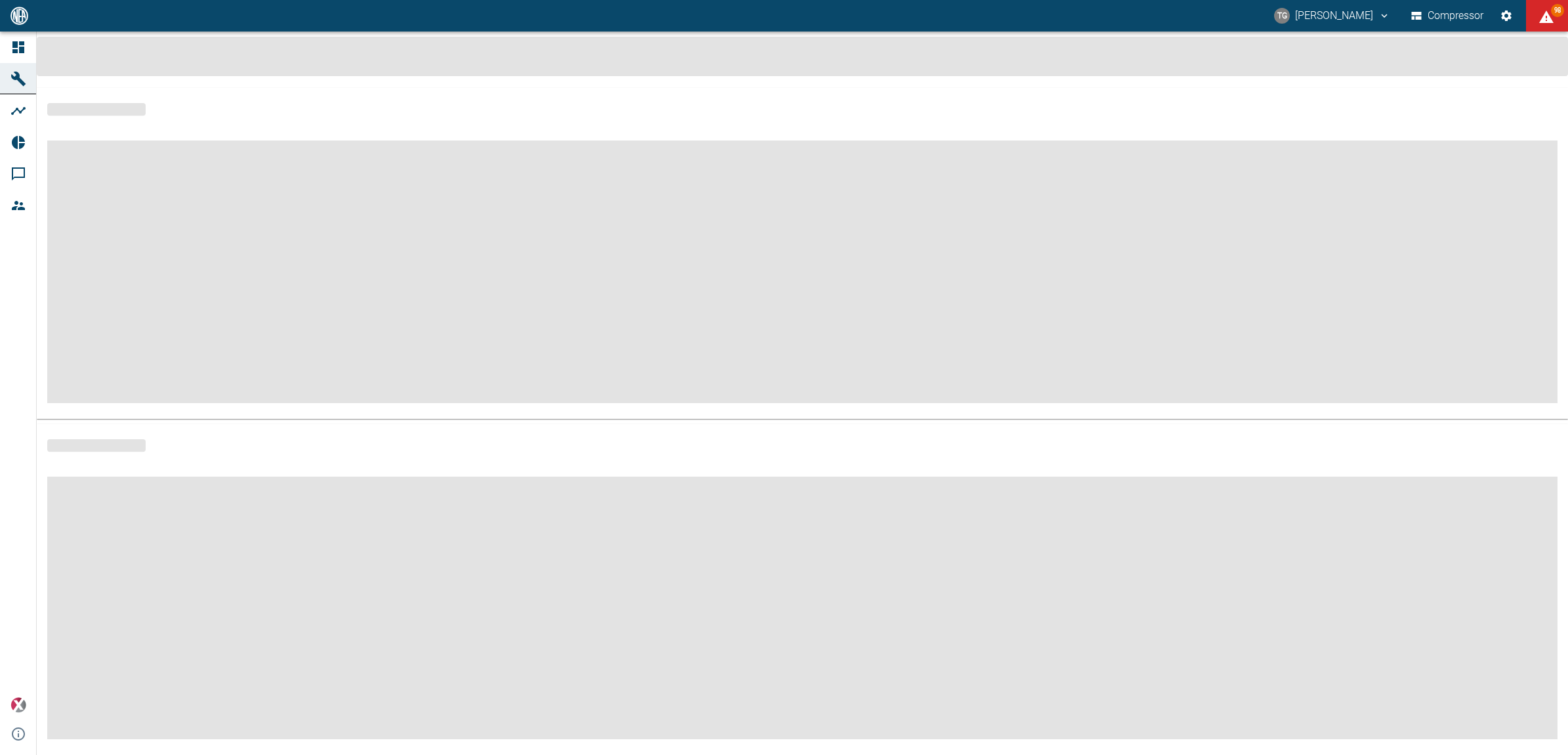
scroll to position [9, 0]
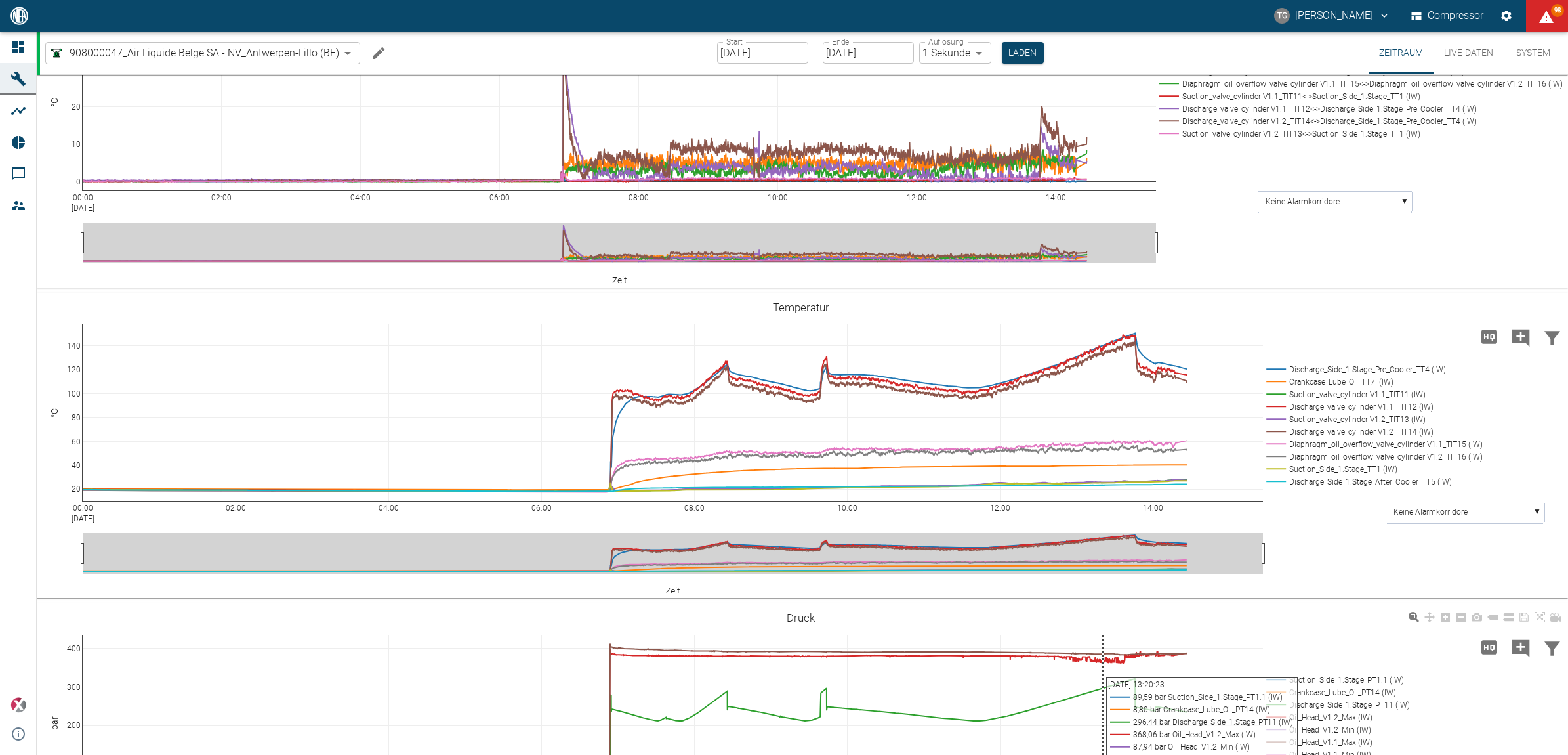
scroll to position [884, 0]
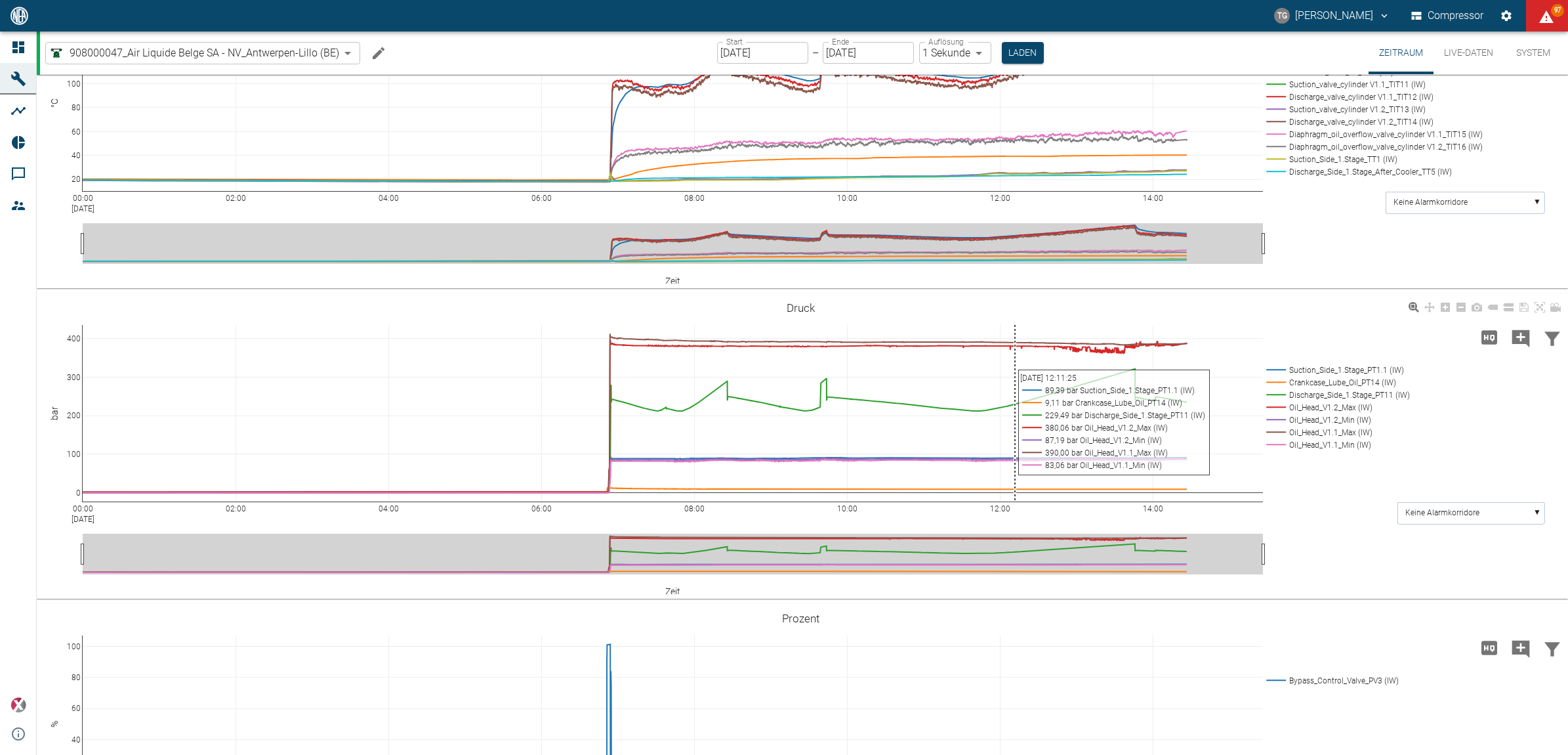
drag, startPoint x: 996, startPoint y: 461, endPoint x: 1022, endPoint y: 483, distance: 34.1
click at [1025, 487] on div "00:00 Aug 18, 2025 02:00 04:00 06:00 08:00 10:00 12:00 14:00 0 100 200 300 400 …" at bounding box center [800, 446] width 1528 height 295
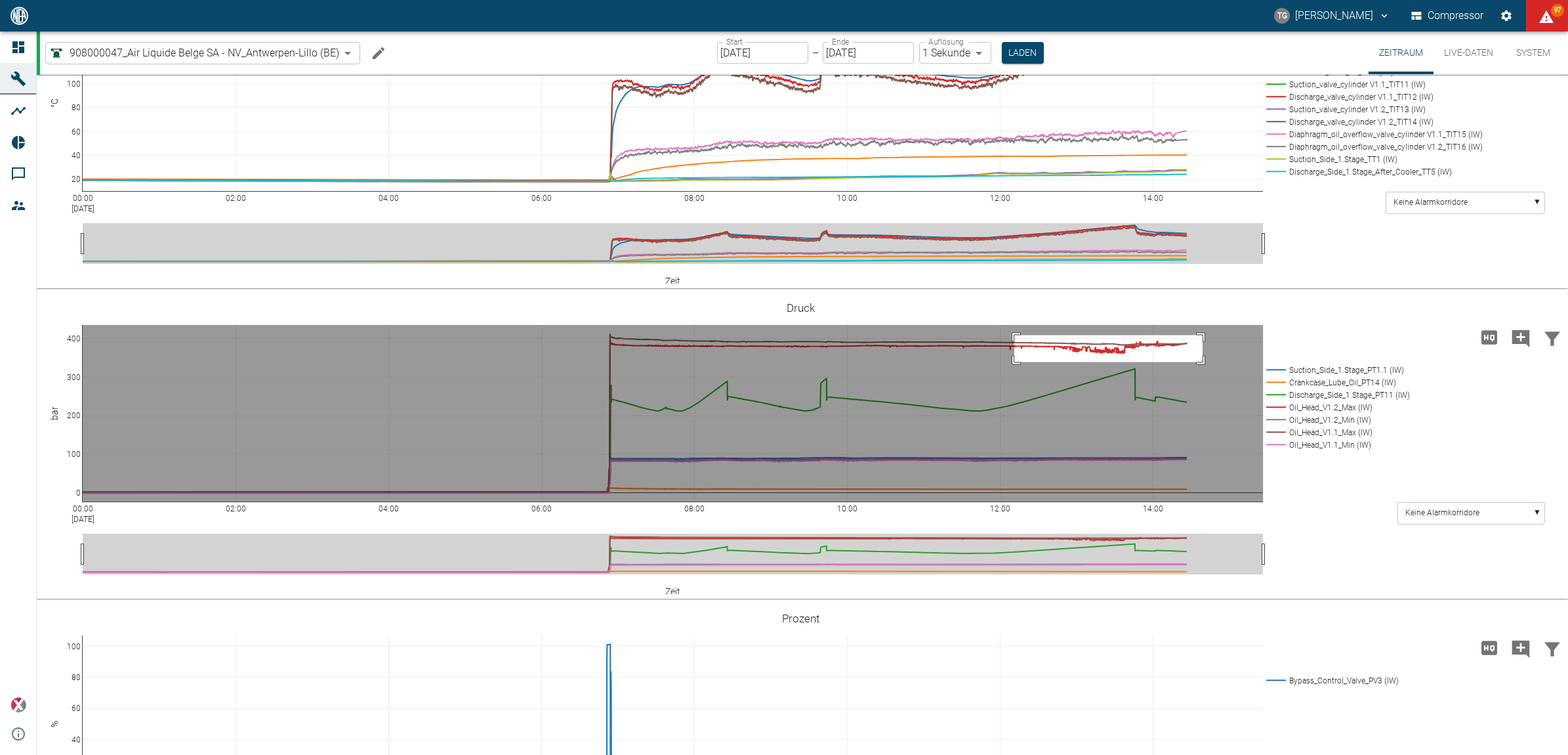
drag, startPoint x: 1014, startPoint y: 474, endPoint x: 1214, endPoint y: 501, distance: 201.8
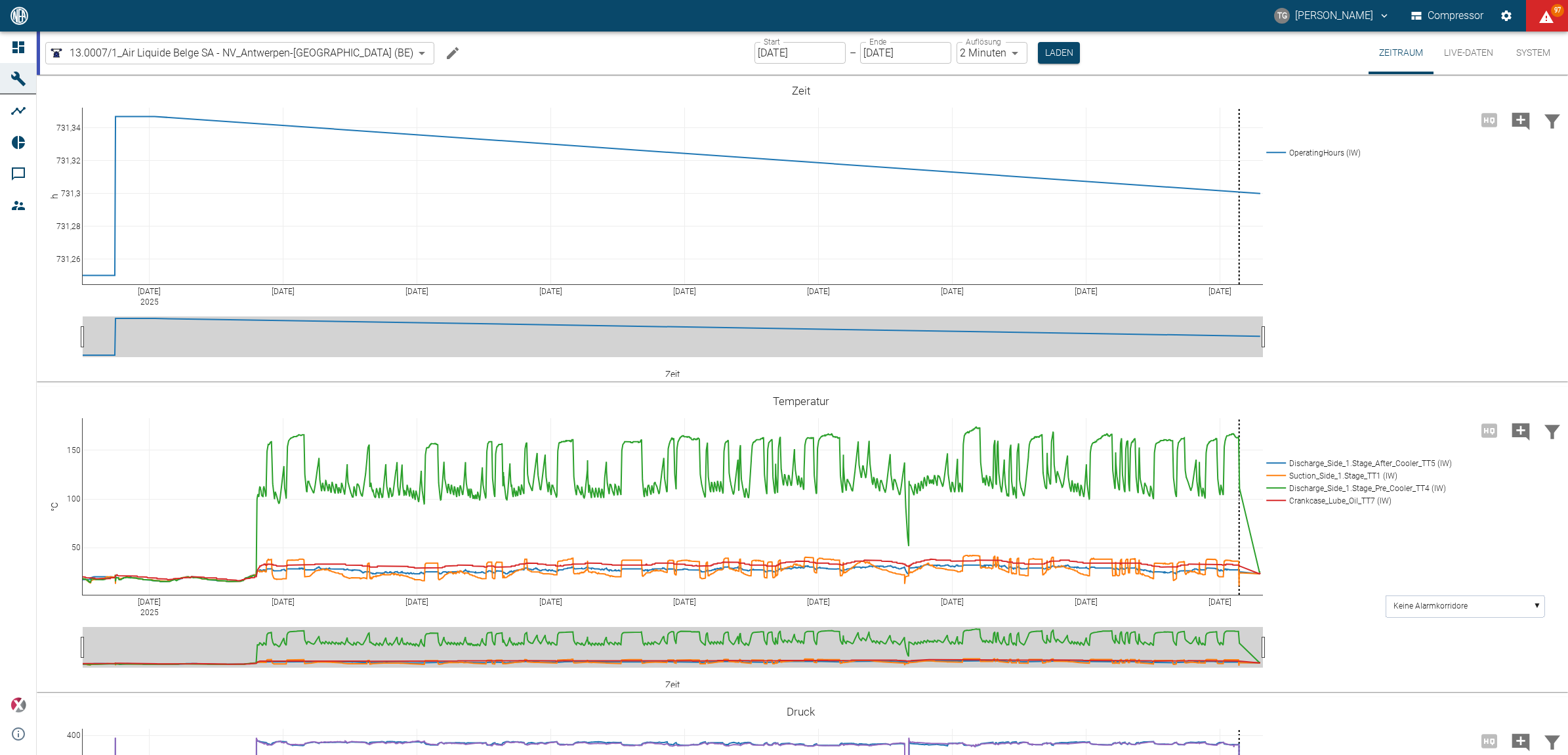
scroll to position [561, 0]
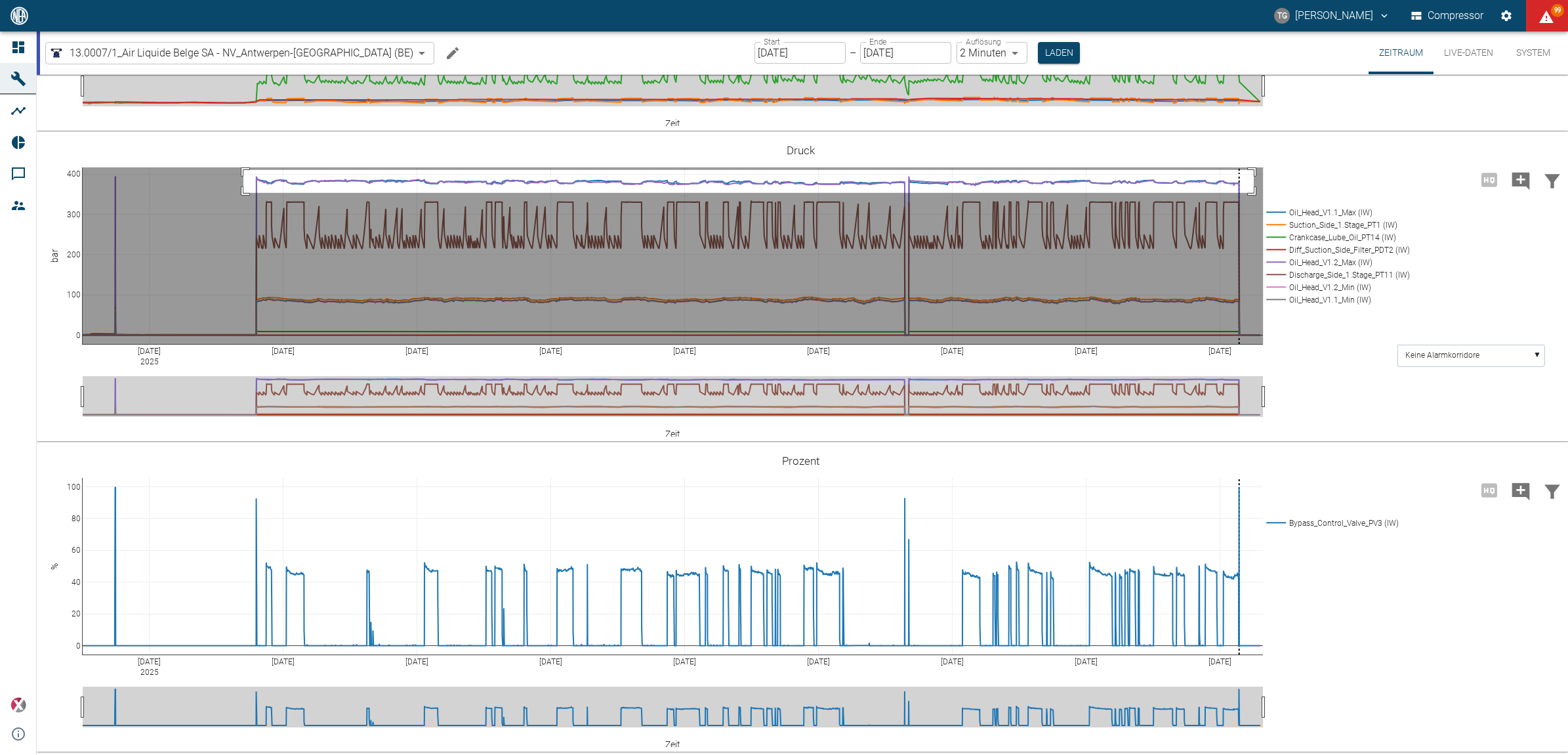
drag, startPoint x: 244, startPoint y: 169, endPoint x: 1254, endPoint y: 192, distance: 1010.3
drag, startPoint x: 246, startPoint y: 171, endPoint x: 1260, endPoint y: 193, distance: 1014.2
drag, startPoint x: 250, startPoint y: 169, endPoint x: 948, endPoint y: 191, distance: 698.3
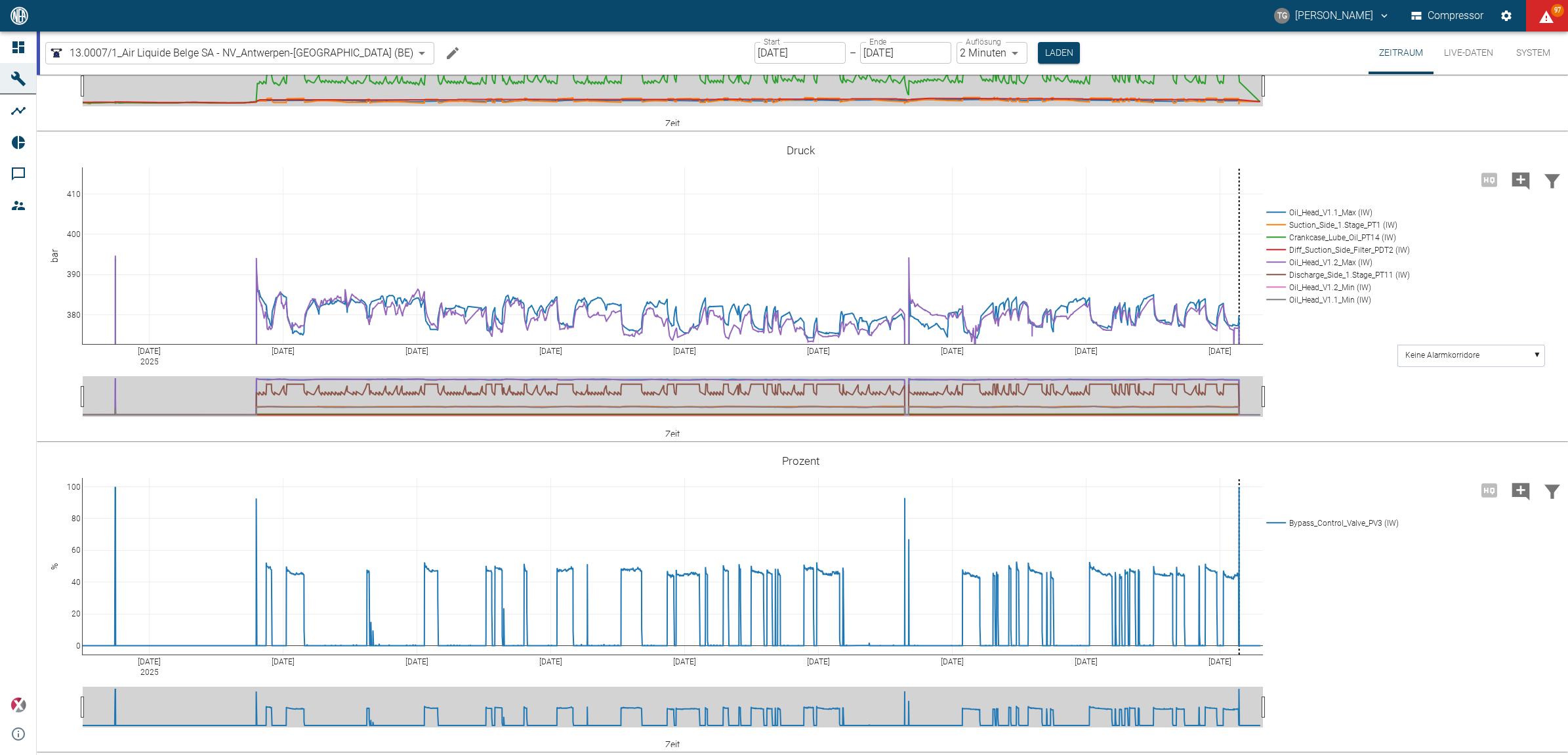
drag, startPoint x: 70, startPoint y: 332, endPoint x: 81, endPoint y: 397, distance: 65.9
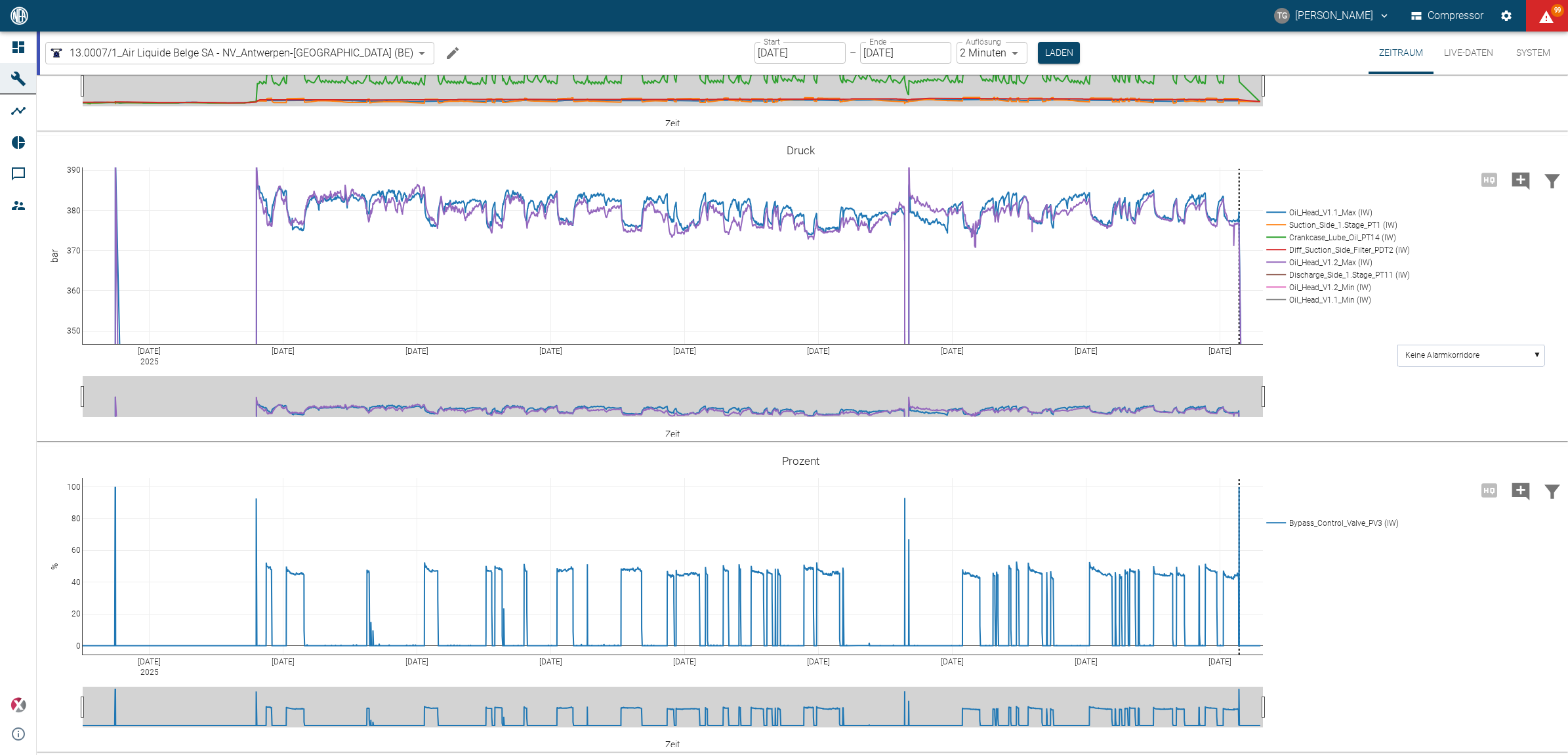
drag, startPoint x: 76, startPoint y: 267, endPoint x: 76, endPoint y: 162, distance: 105.0
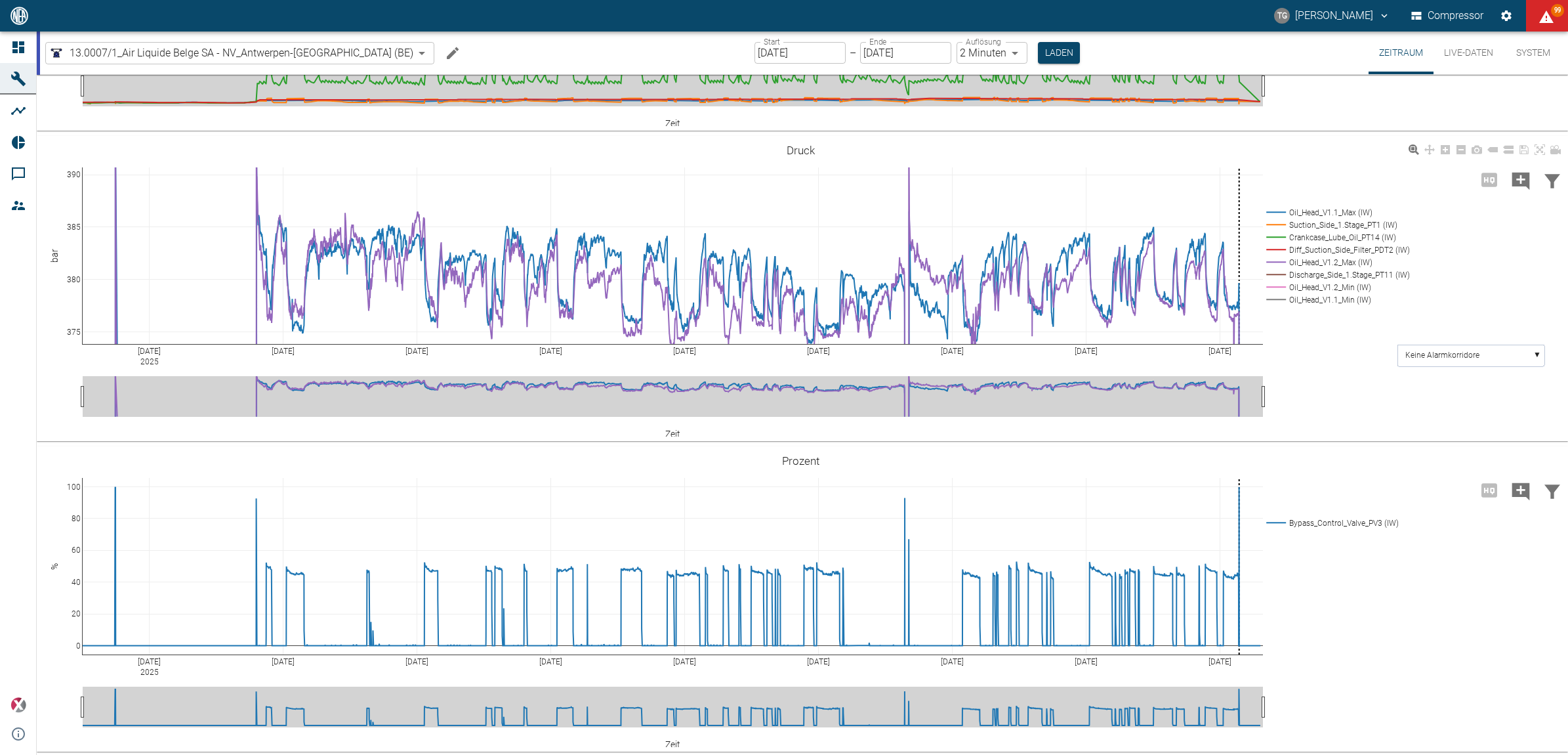
drag, startPoint x: 71, startPoint y: 332, endPoint x: 74, endPoint y: 376, distance: 44.1
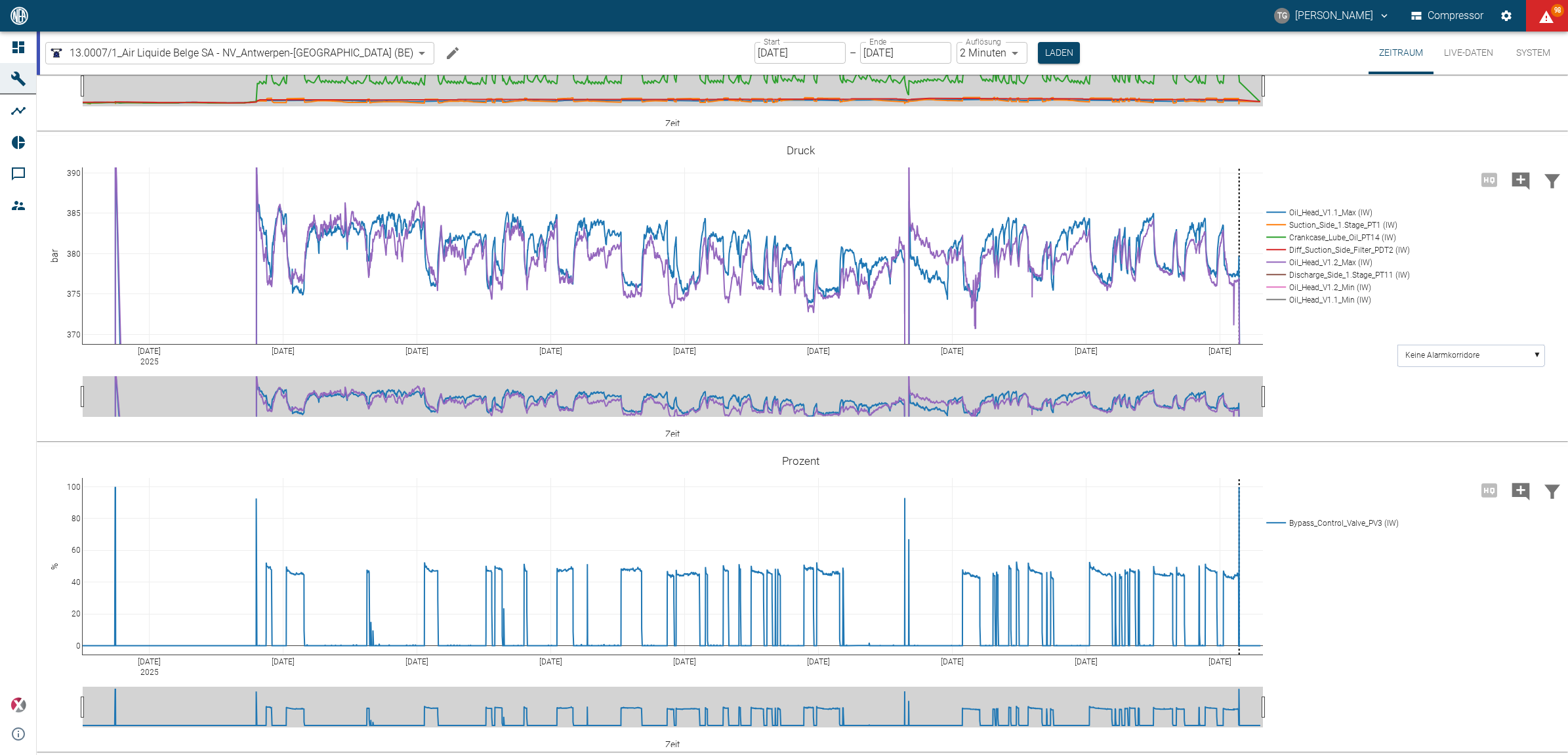
drag, startPoint x: 76, startPoint y: 335, endPoint x: 83, endPoint y: 293, distance: 42.6
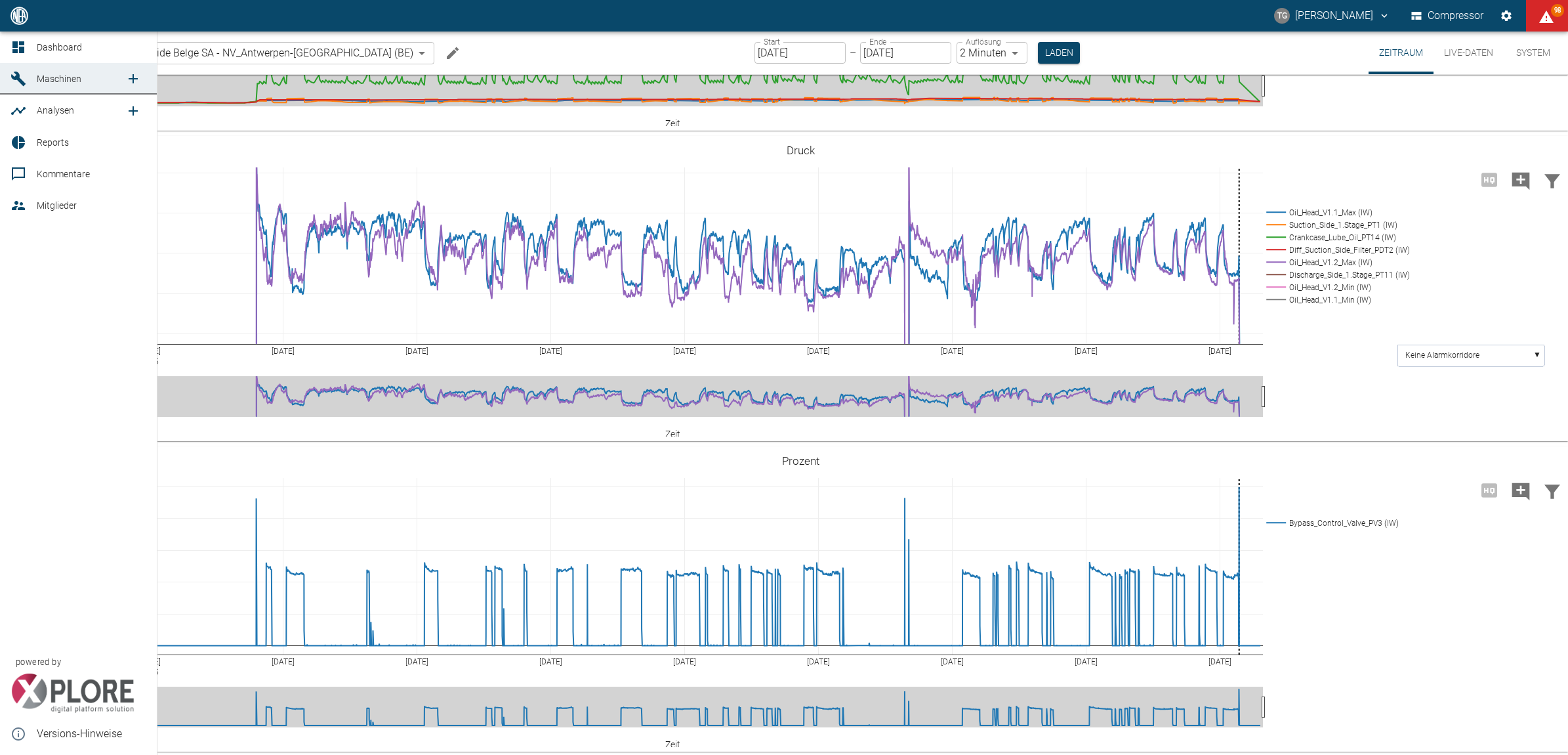
click at [24, 44] on icon at bounding box center [18, 48] width 16 height 16
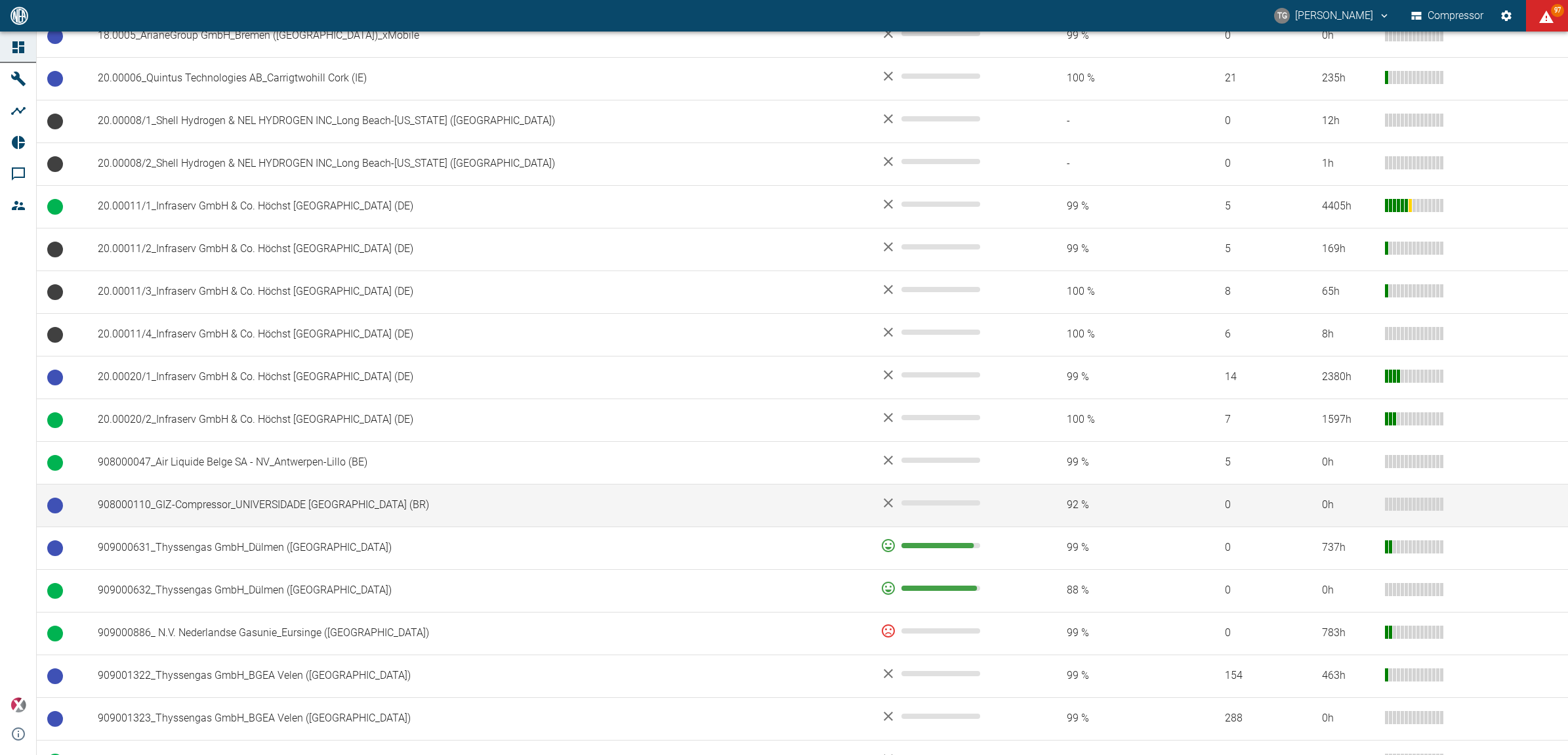
scroll to position [574, 0]
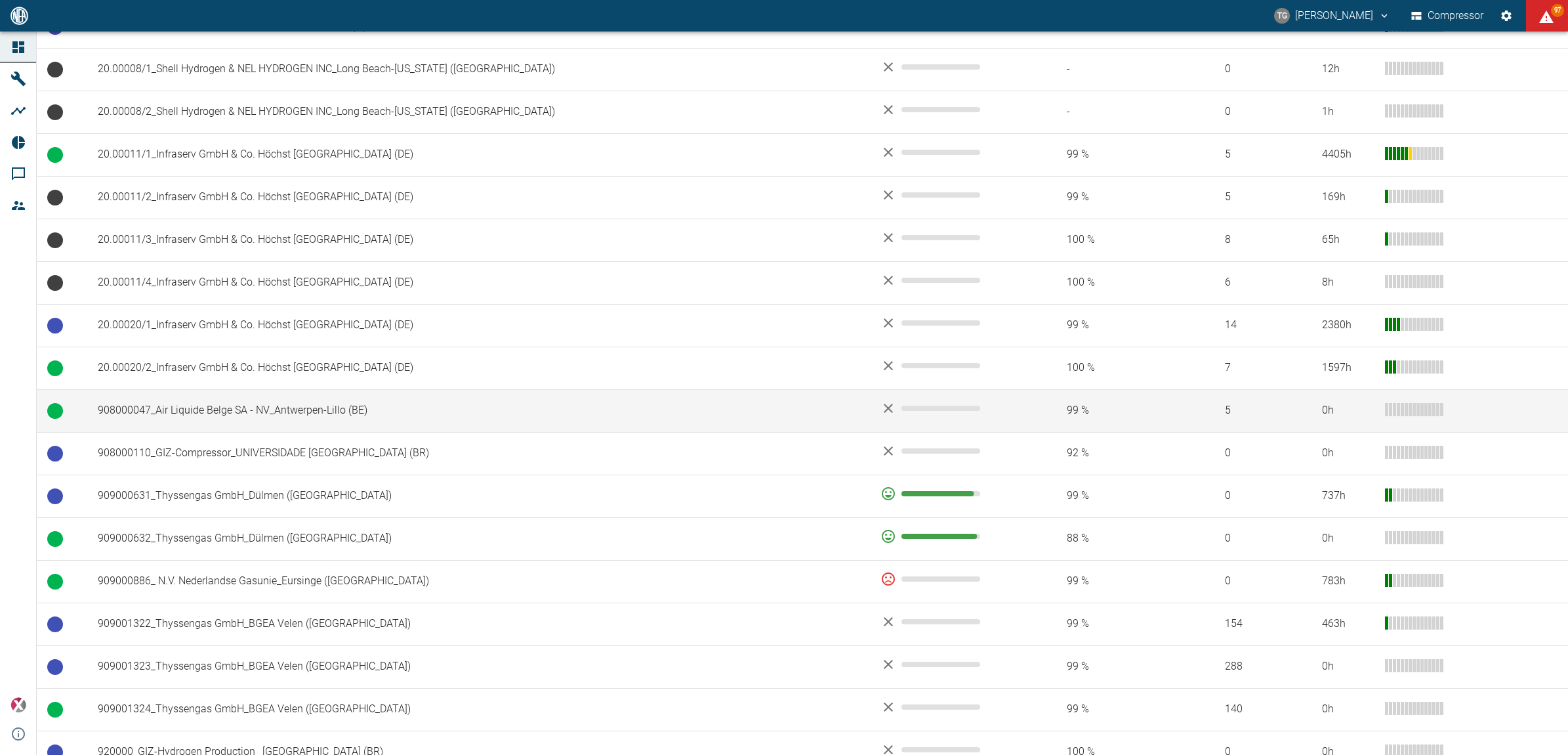
click at [187, 398] on td "908000047_Air Liquide Belge SA - NV_Antwerpen-Lillo (BE)" at bounding box center [478, 410] width 783 height 43
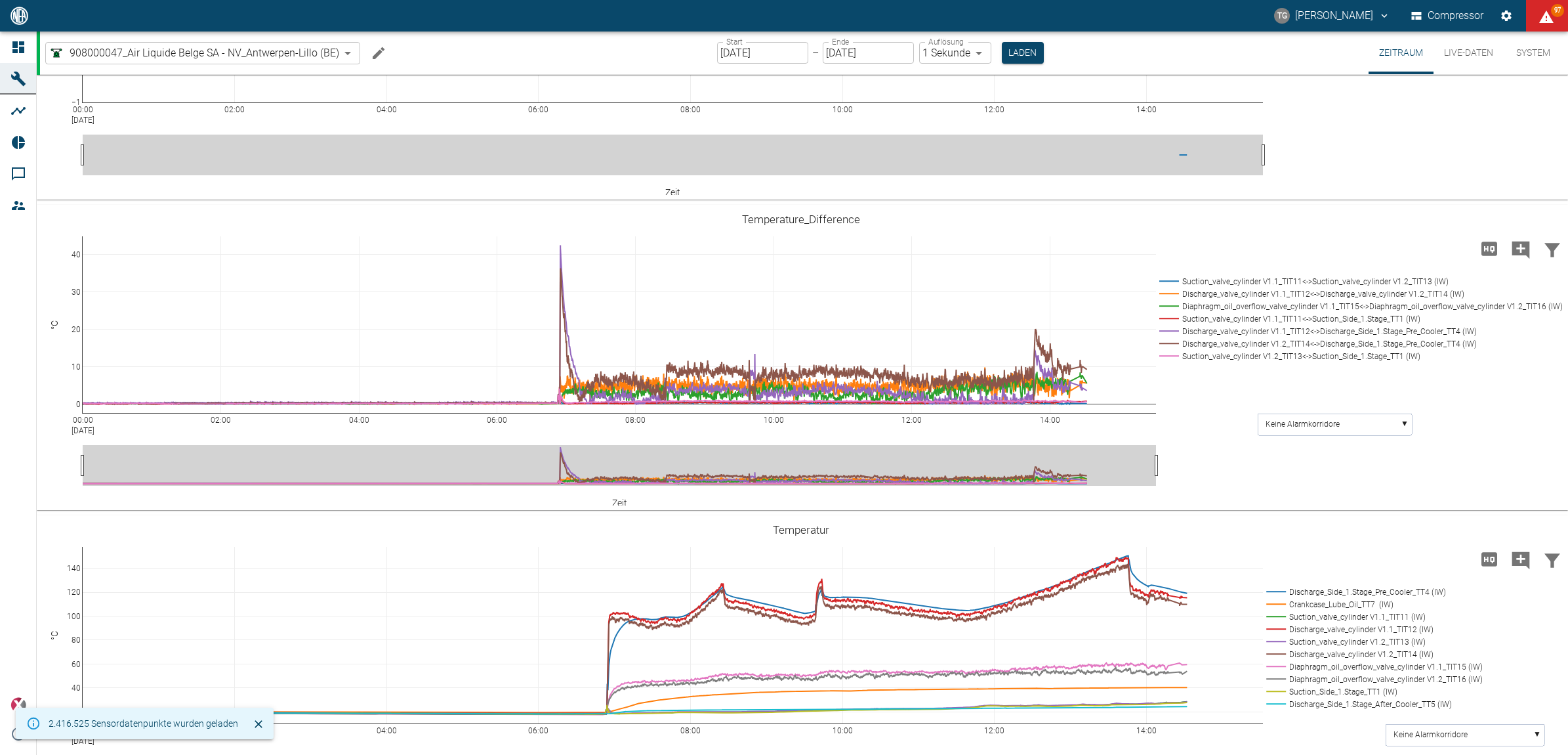
scroll to position [739, 0]
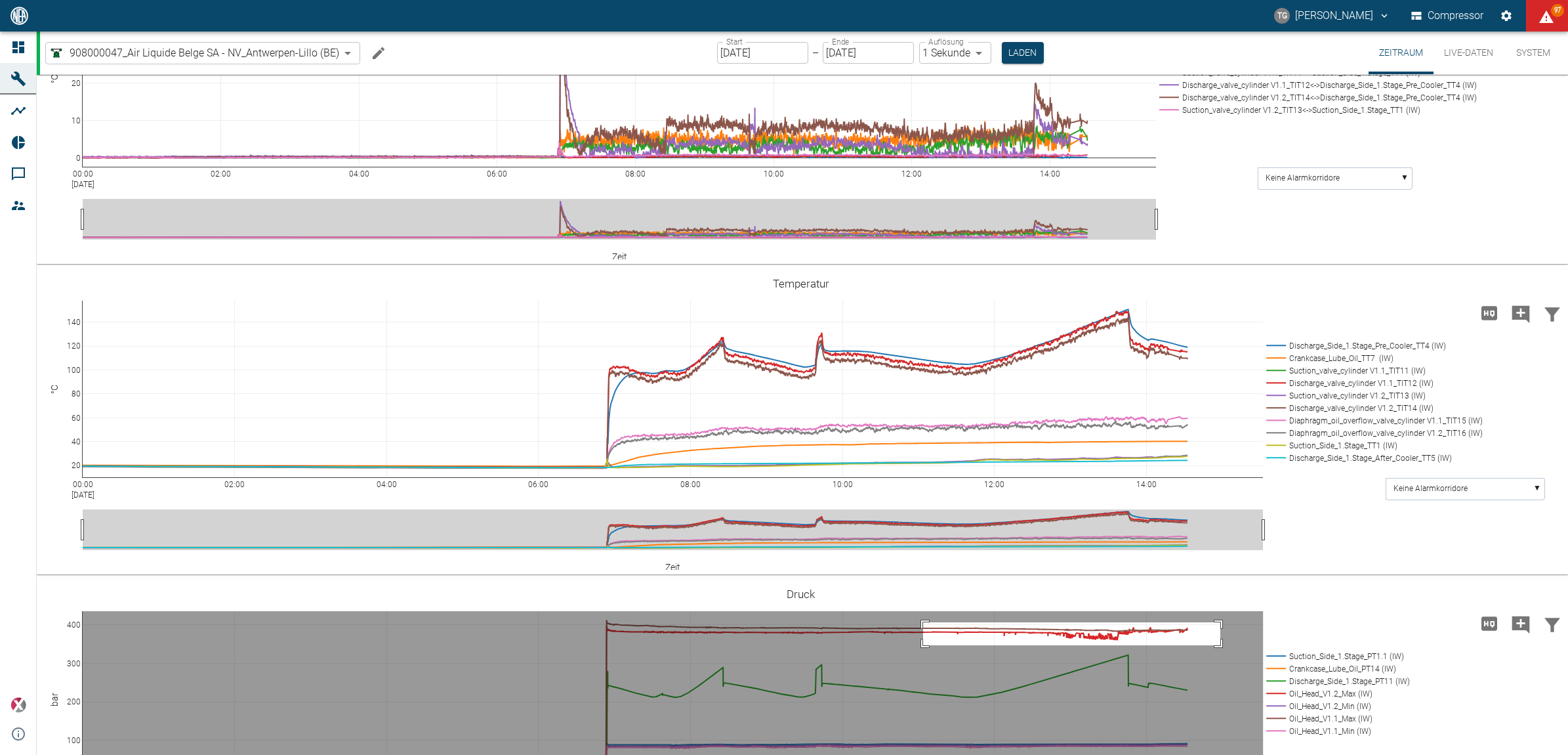
drag, startPoint x: 923, startPoint y: 621, endPoint x: 1221, endPoint y: 644, distance: 298.9
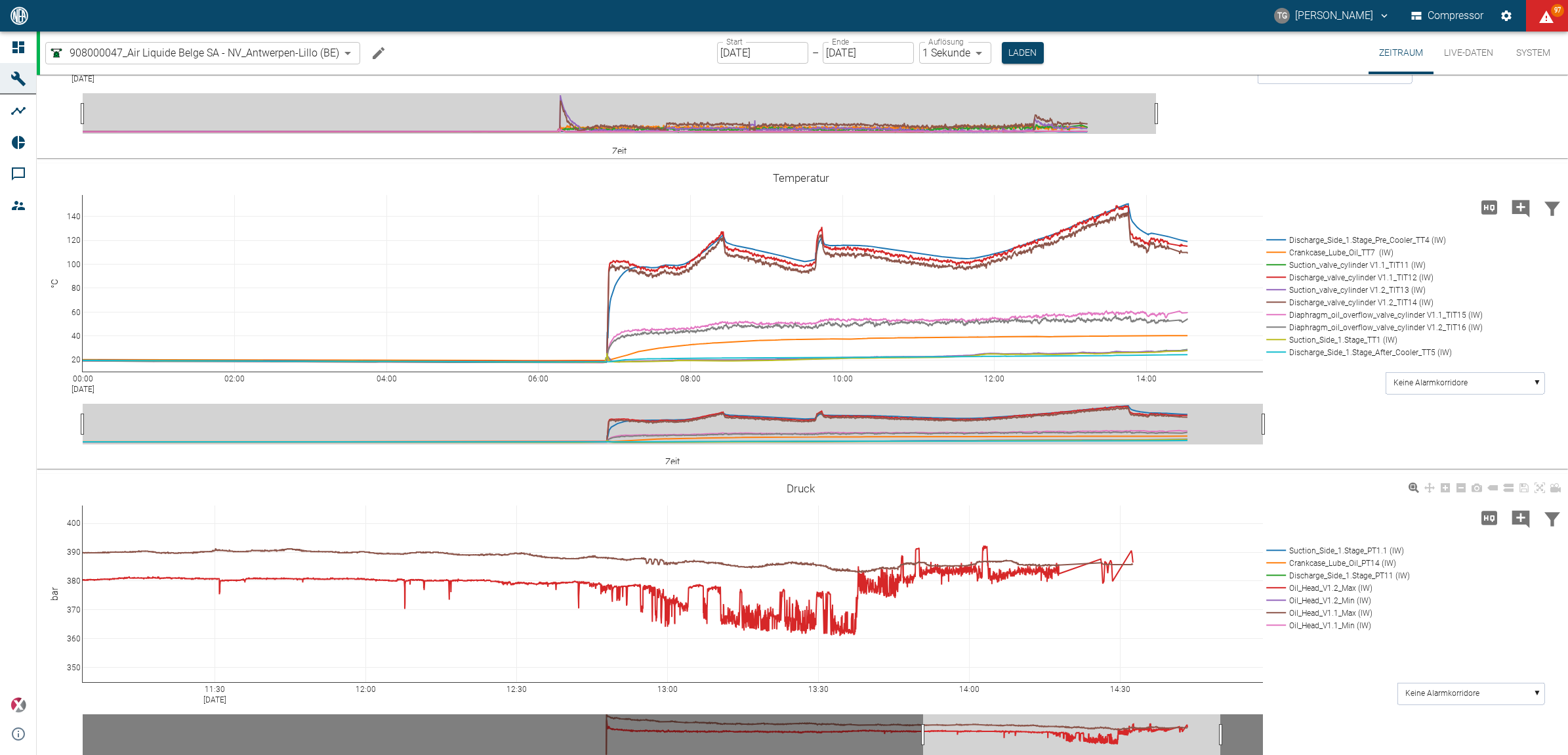
scroll to position [984, 0]
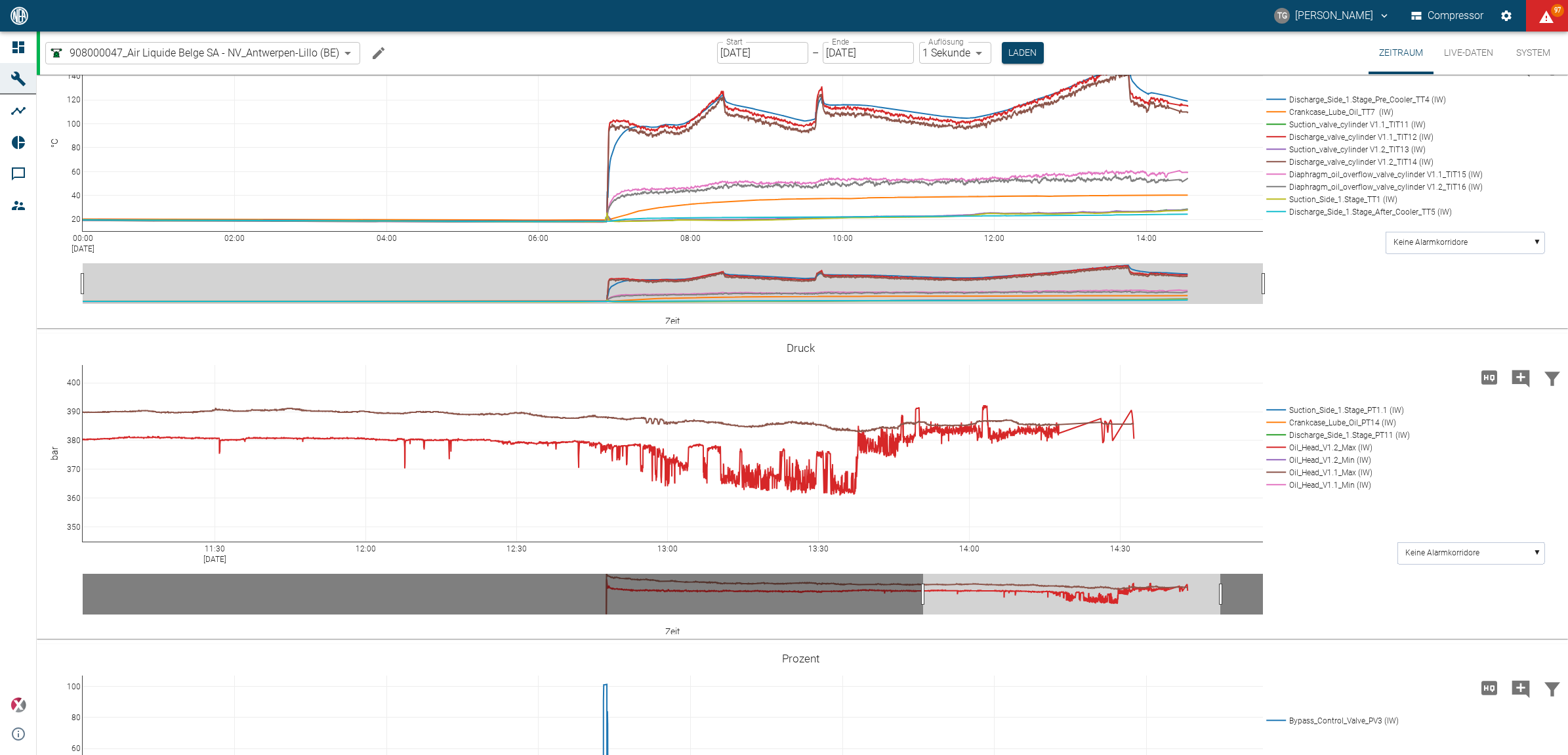
click at [1490, 373] on icon "Hohe Auflösung" at bounding box center [1489, 377] width 16 height 14
click at [1505, 392] on icon "Hohe Auflösung" at bounding box center [1536, 423] width 63 height 63
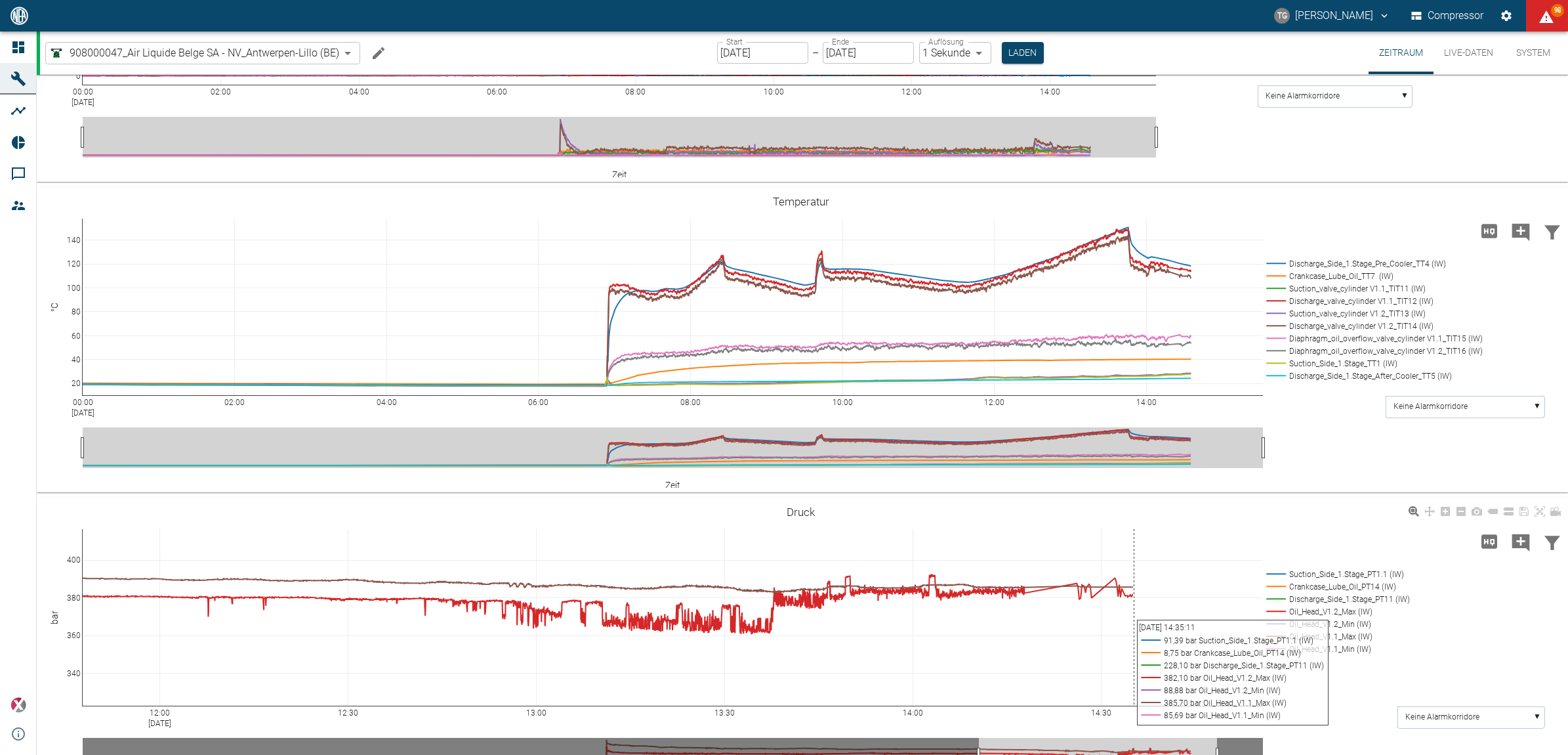
scroll to position [984, 0]
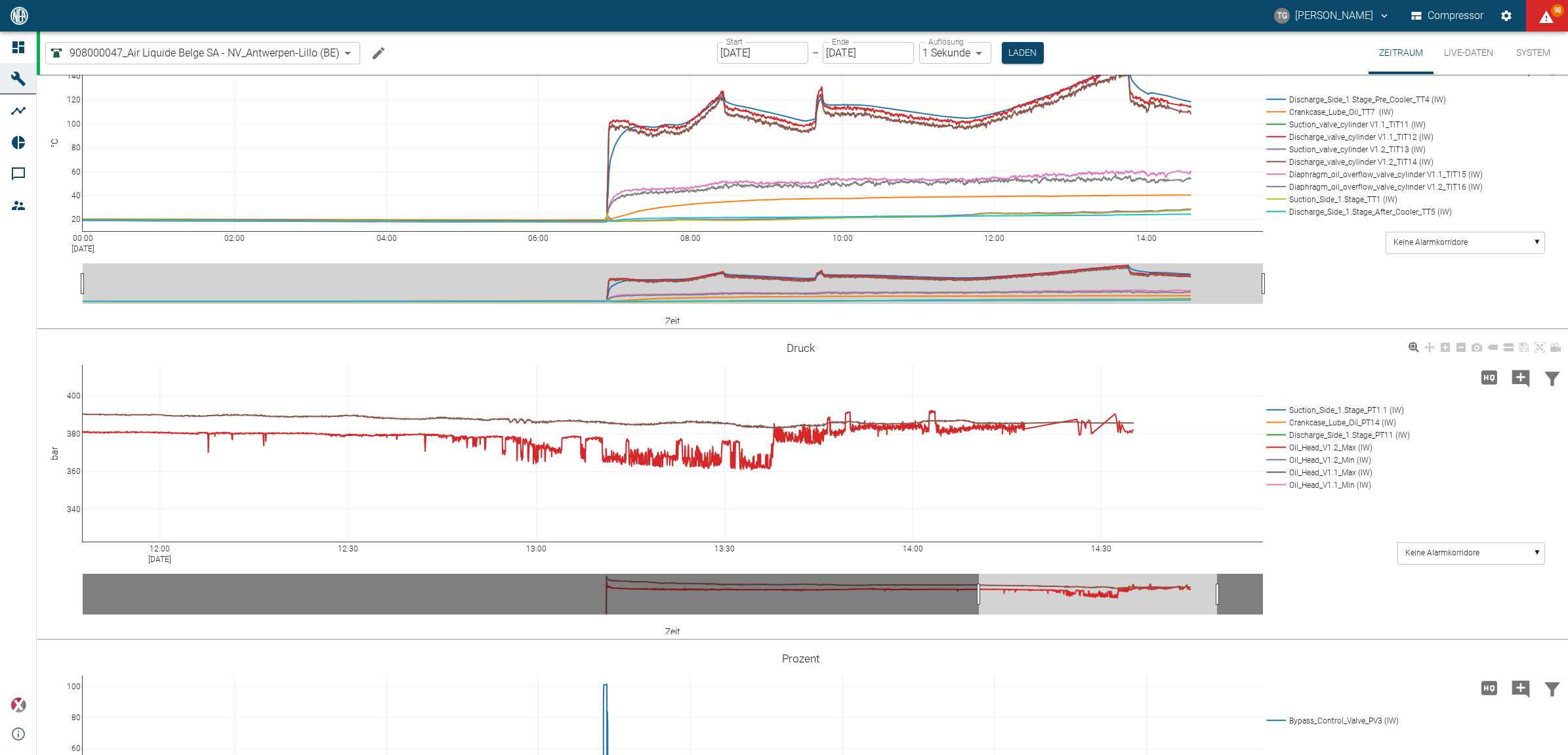
drag, startPoint x: 1418, startPoint y: 428, endPoint x: 1294, endPoint y: 431, distance: 124.0
click at [1294, 431] on div "12:00 Aug 18, 2025 12:30 13:00 13:30 14:00 14:30 340 360 380 400 Suction_Side_1…" at bounding box center [800, 486] width 1528 height 295
click at [1313, 429] on rect at bounding box center [1336, 435] width 147 height 13
click at [1310, 423] on rect at bounding box center [1336, 422] width 147 height 13
click at [1306, 409] on rect at bounding box center [1336, 410] width 147 height 13
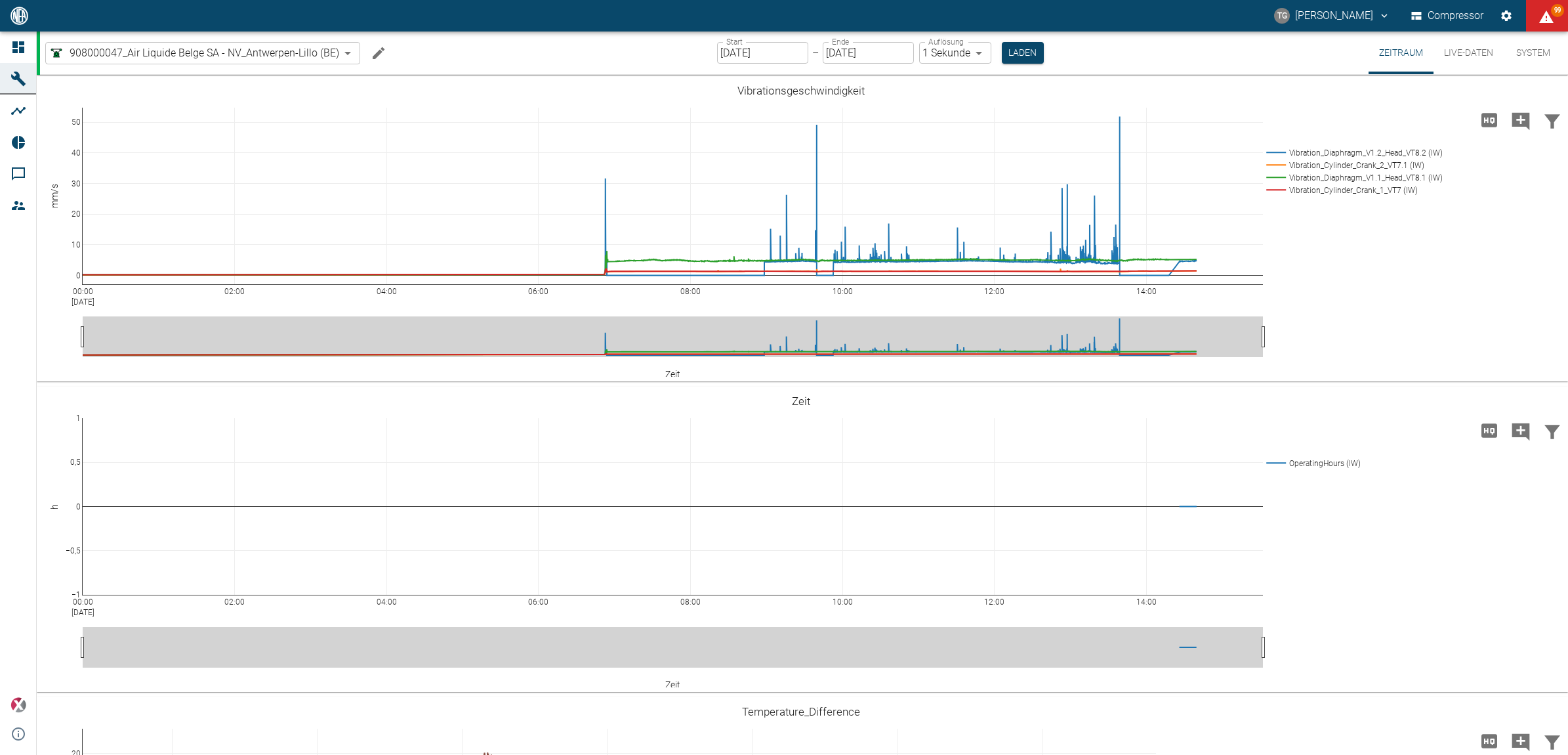
scroll to position [739, 0]
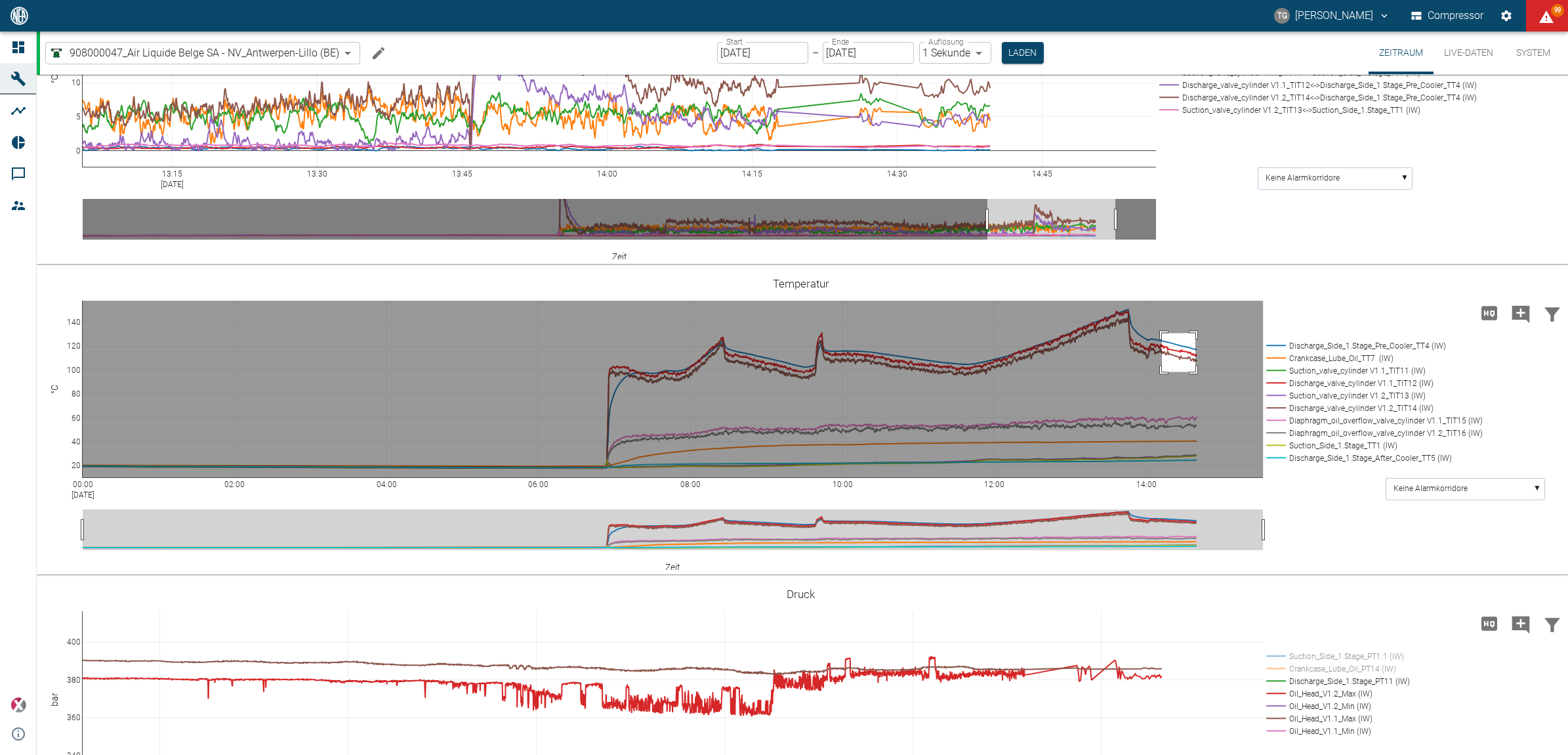
drag, startPoint x: 1162, startPoint y: 332, endPoint x: 1195, endPoint y: 371, distance: 51.1
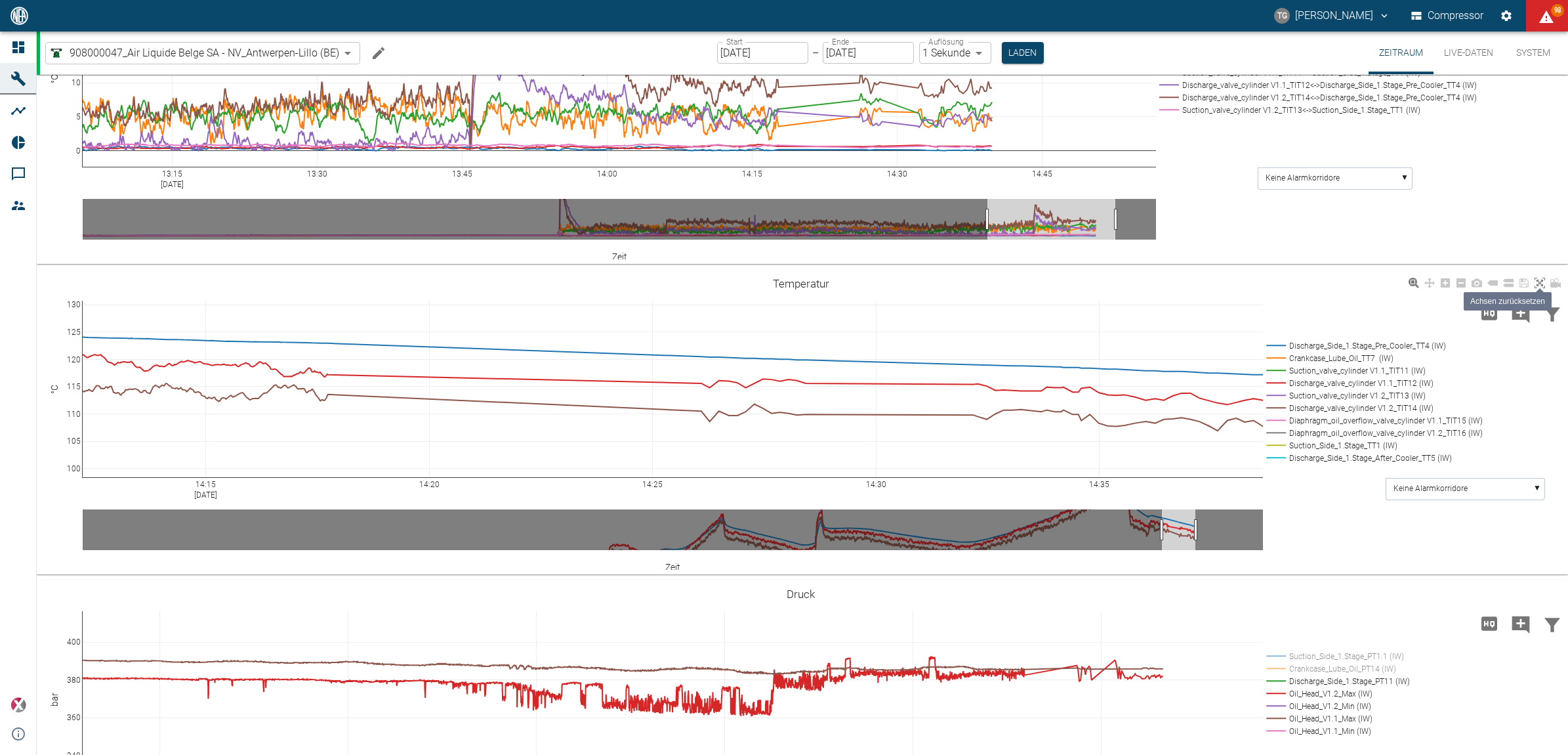
click at [1539, 280] on icon at bounding box center [1540, 282] width 11 height 11
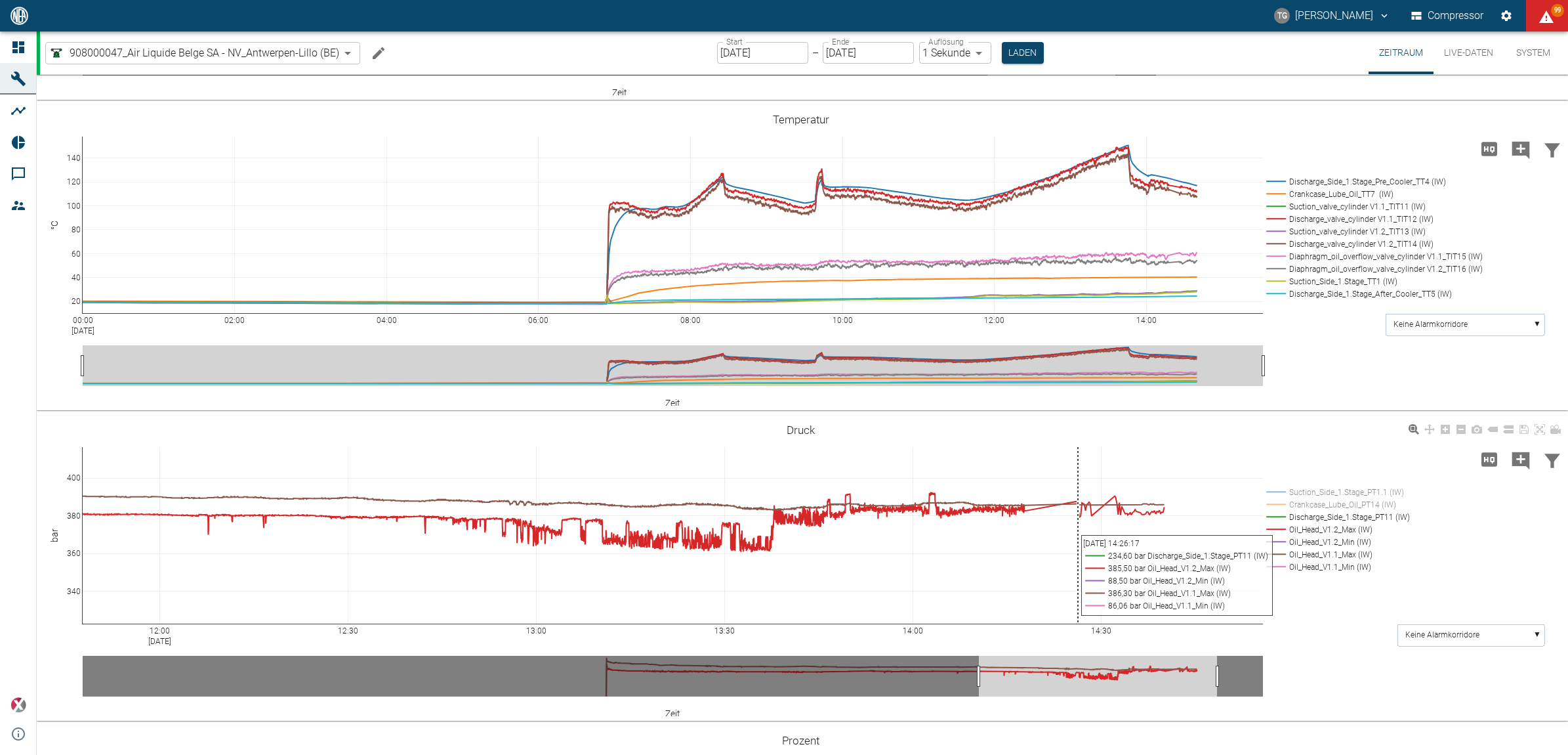
scroll to position [984, 0]
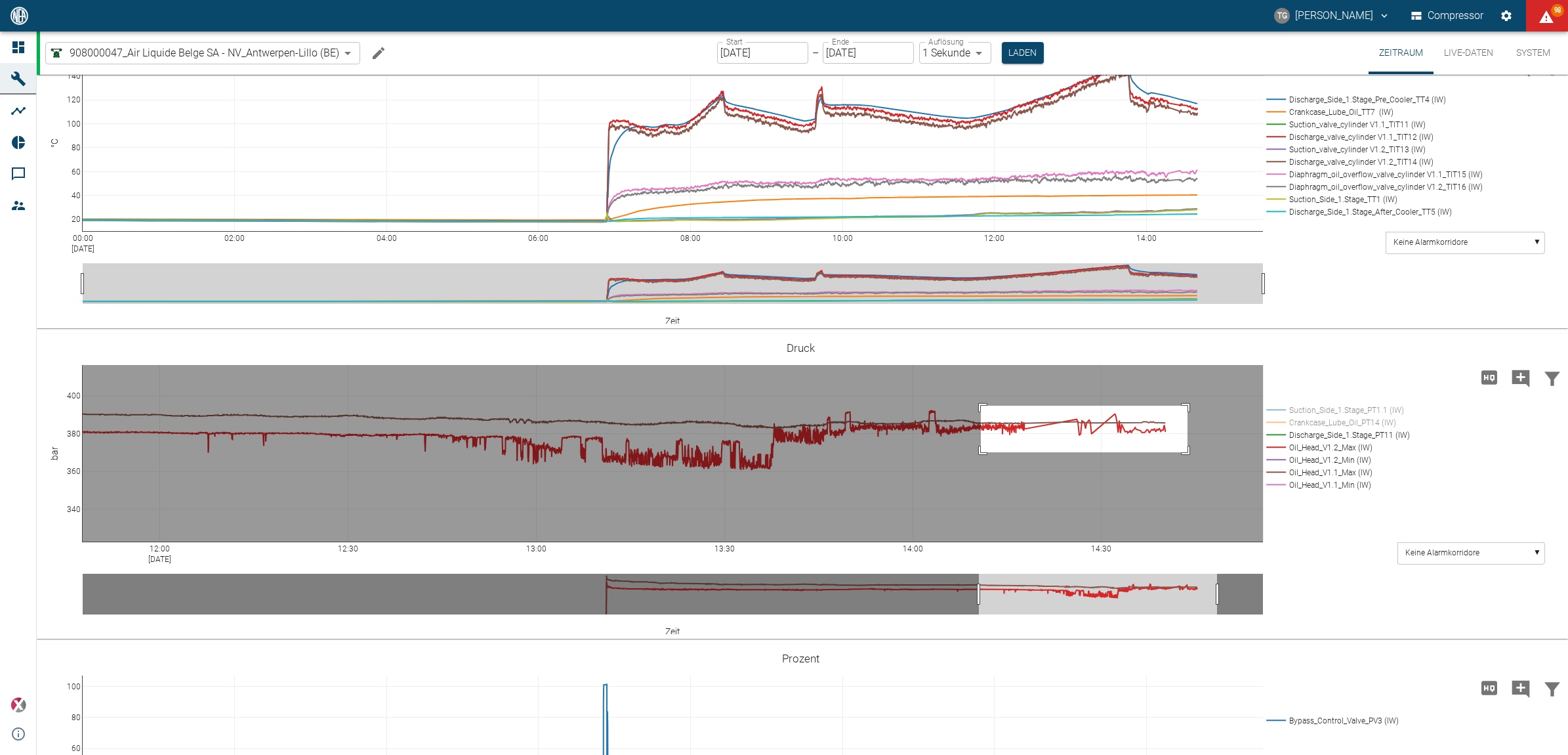
drag, startPoint x: 981, startPoint y: 405, endPoint x: 1185, endPoint y: 451, distance: 209.1
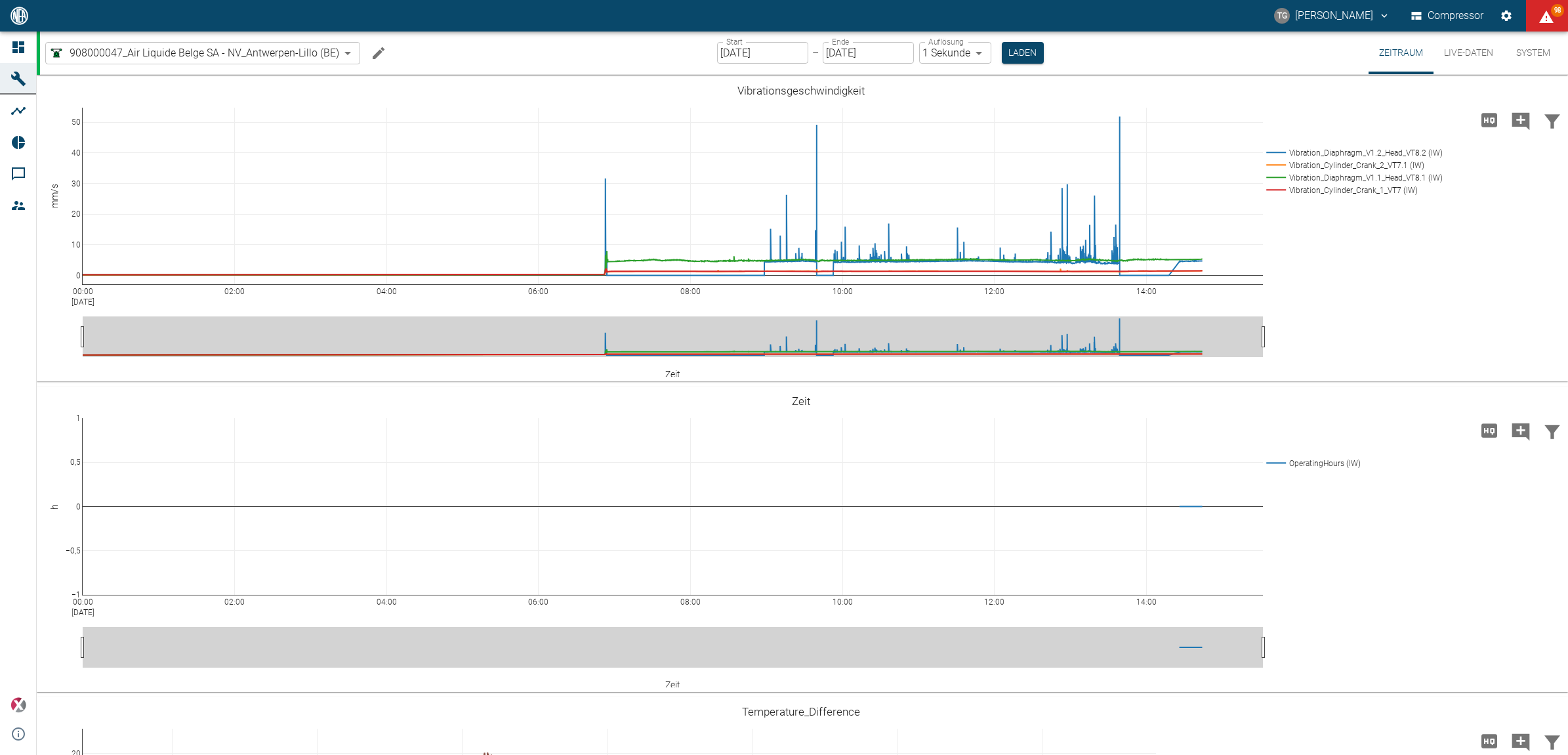
scroll to position [1067, 0]
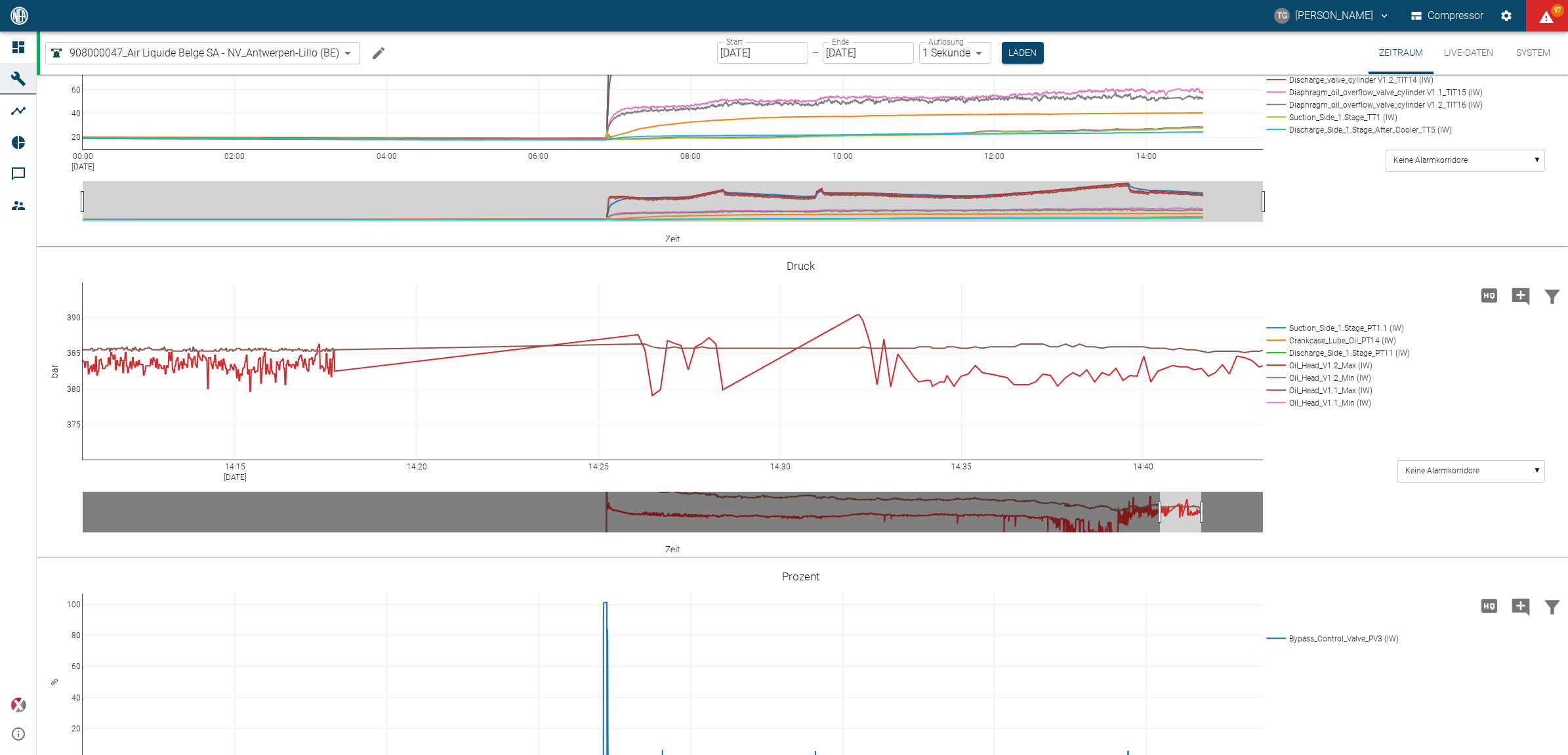
click at [371, 49] on icon "Machine bearbeiten" at bounding box center [378, 53] width 16 height 16
click at [0, 0] on div "Zeitraum Live-Daten System" at bounding box center [0, 0] width 0 height 0
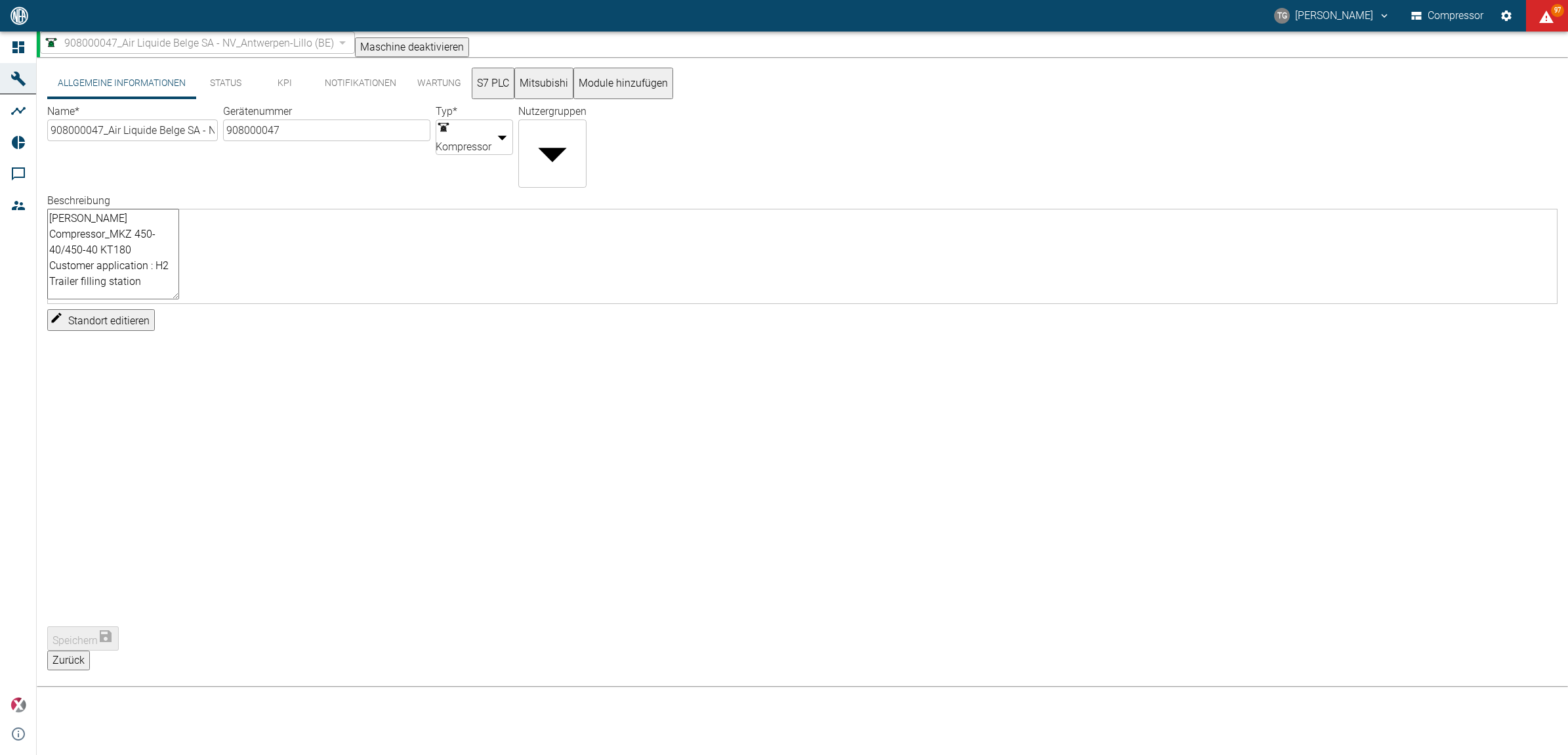
type input "908000047_Air Liquide Belge SA - NV_Antwerpen-Lillo (BE)"
type input "908000047"
type input "Compressor"
type textarea "[PERSON_NAME] Compressor_MKZ 450-40/450-40 KT180 Customer application : H2 Trai…"
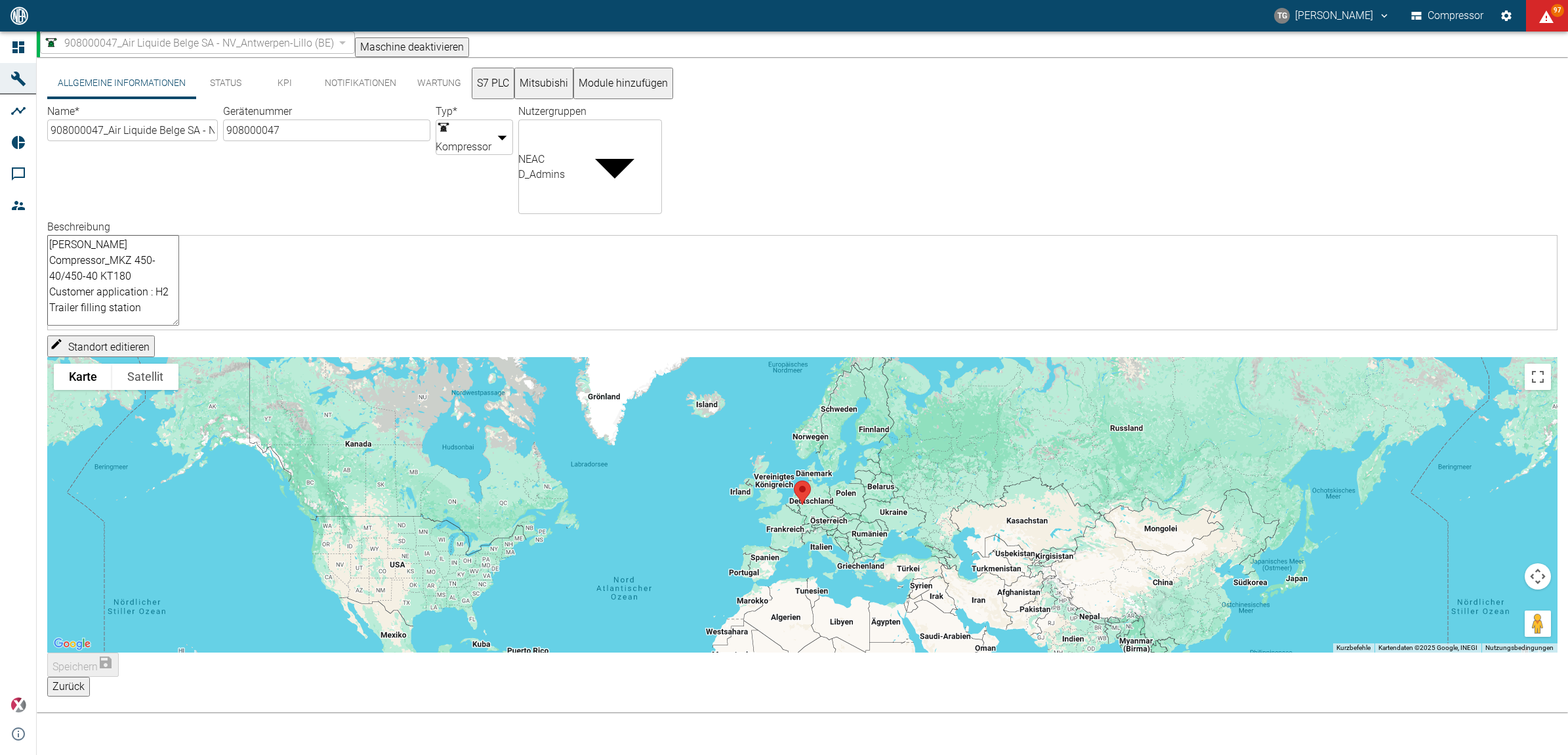
click at [504, 83] on button "S7 PLC" at bounding box center [493, 83] width 43 height 31
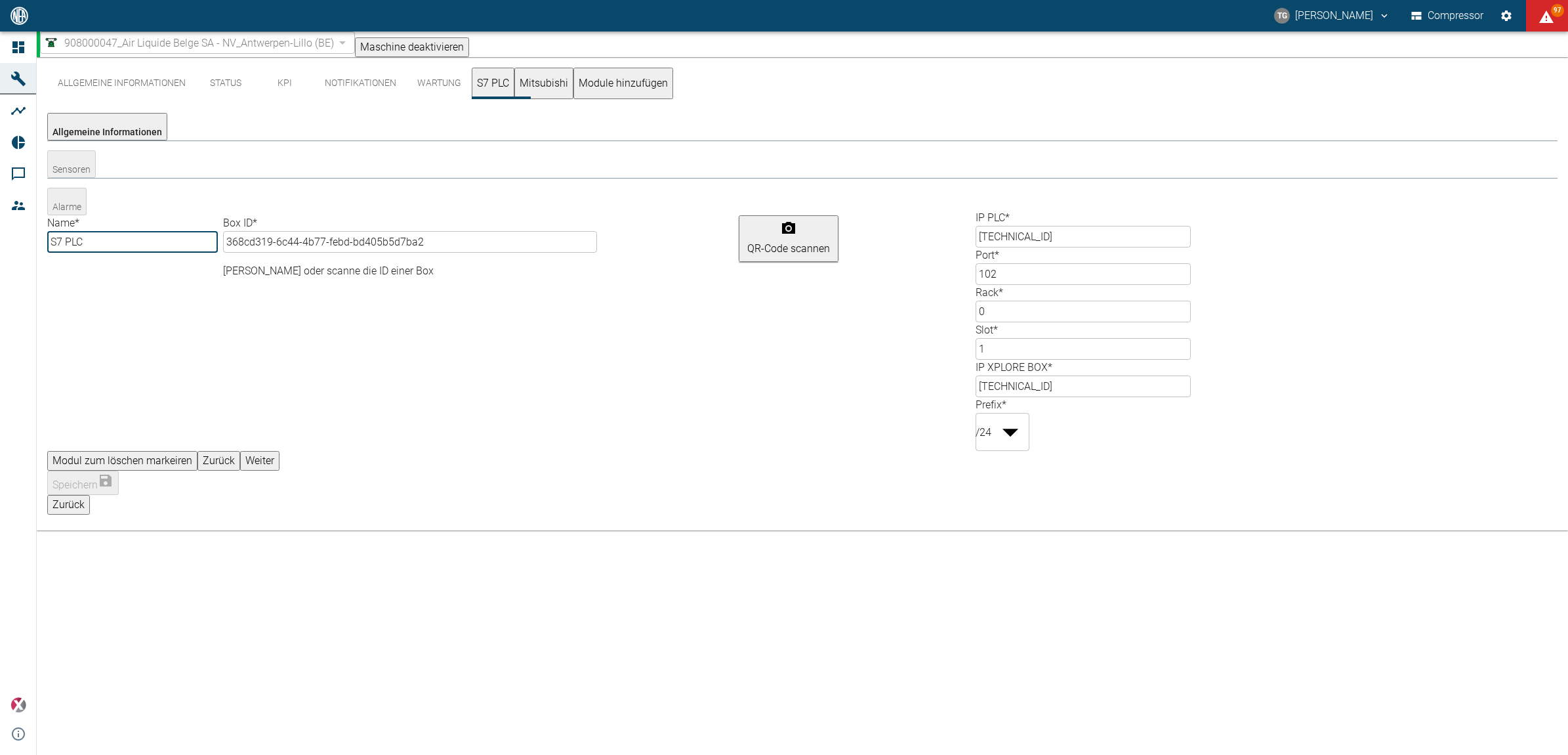
click at [279, 451] on button "Weiter" at bounding box center [260, 461] width 40 height 19
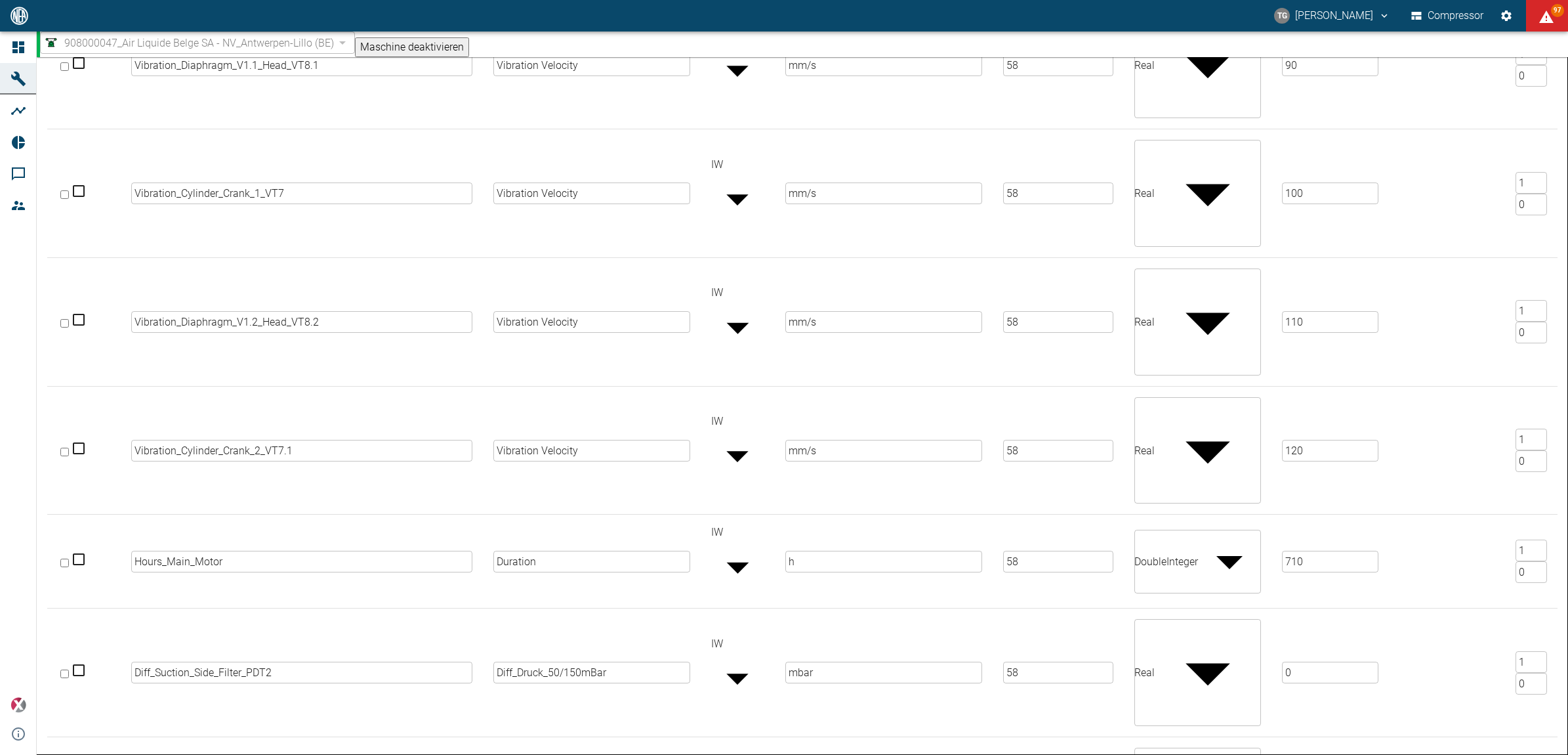
scroll to position [1352, 0]
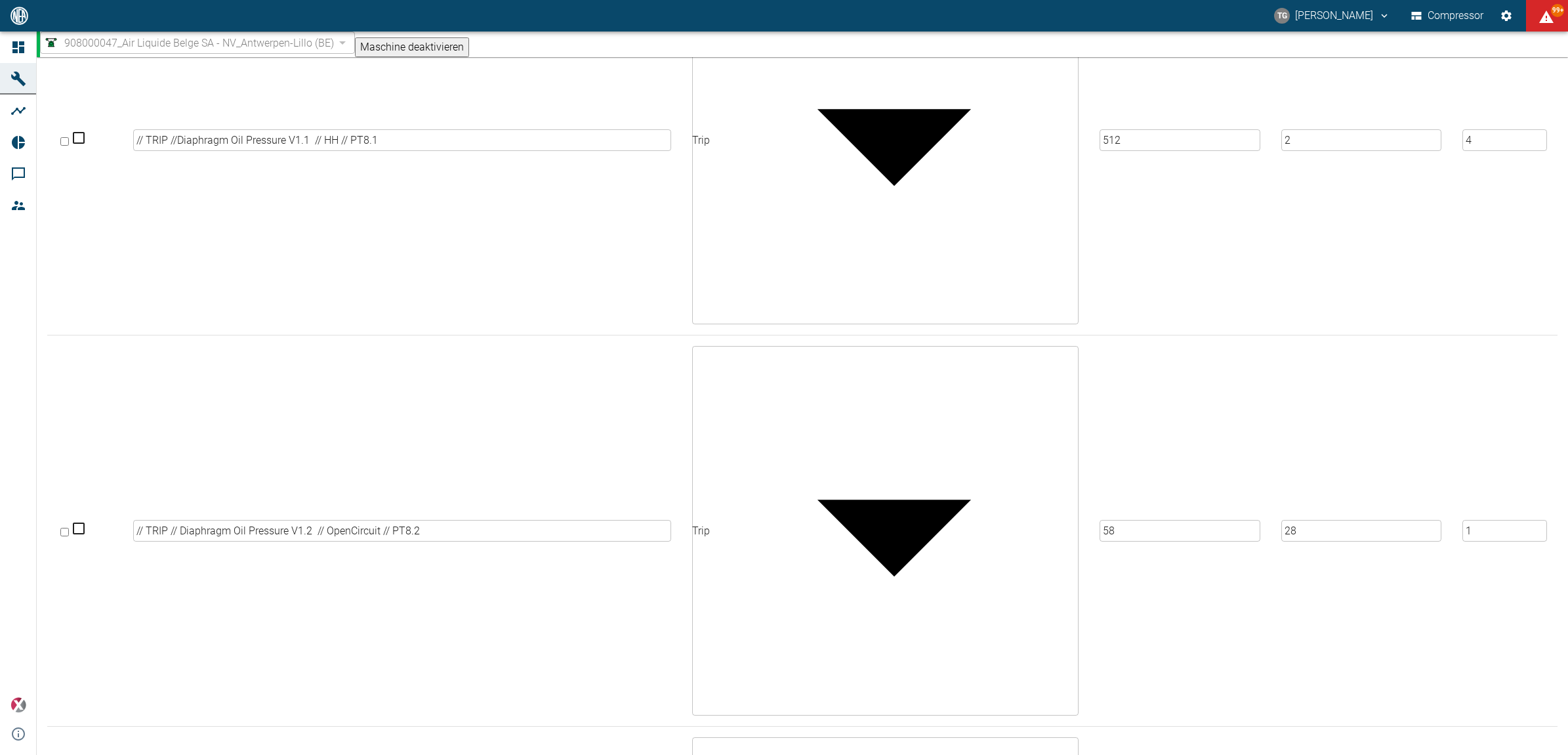
scroll to position [4084, 0]
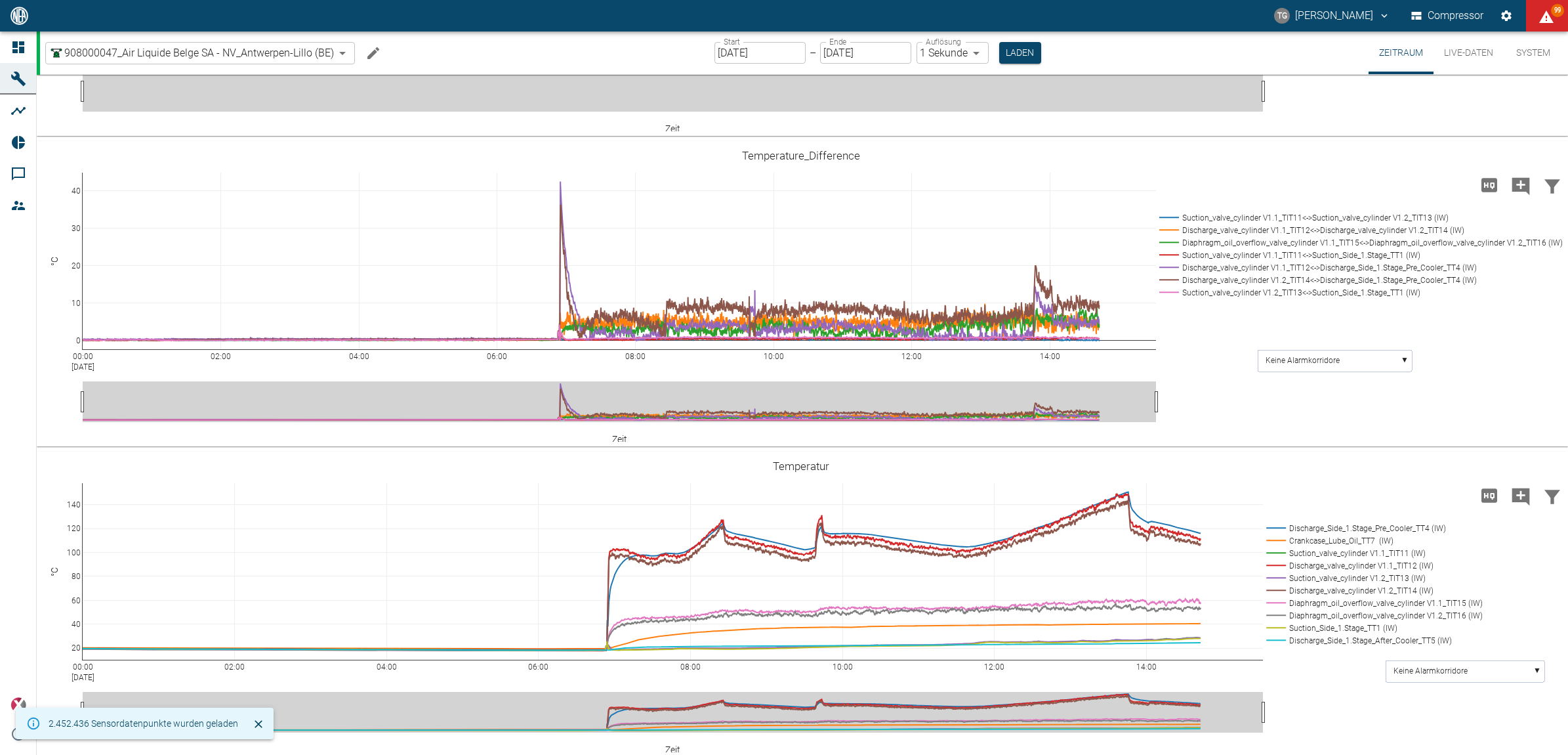
scroll to position [492, 0]
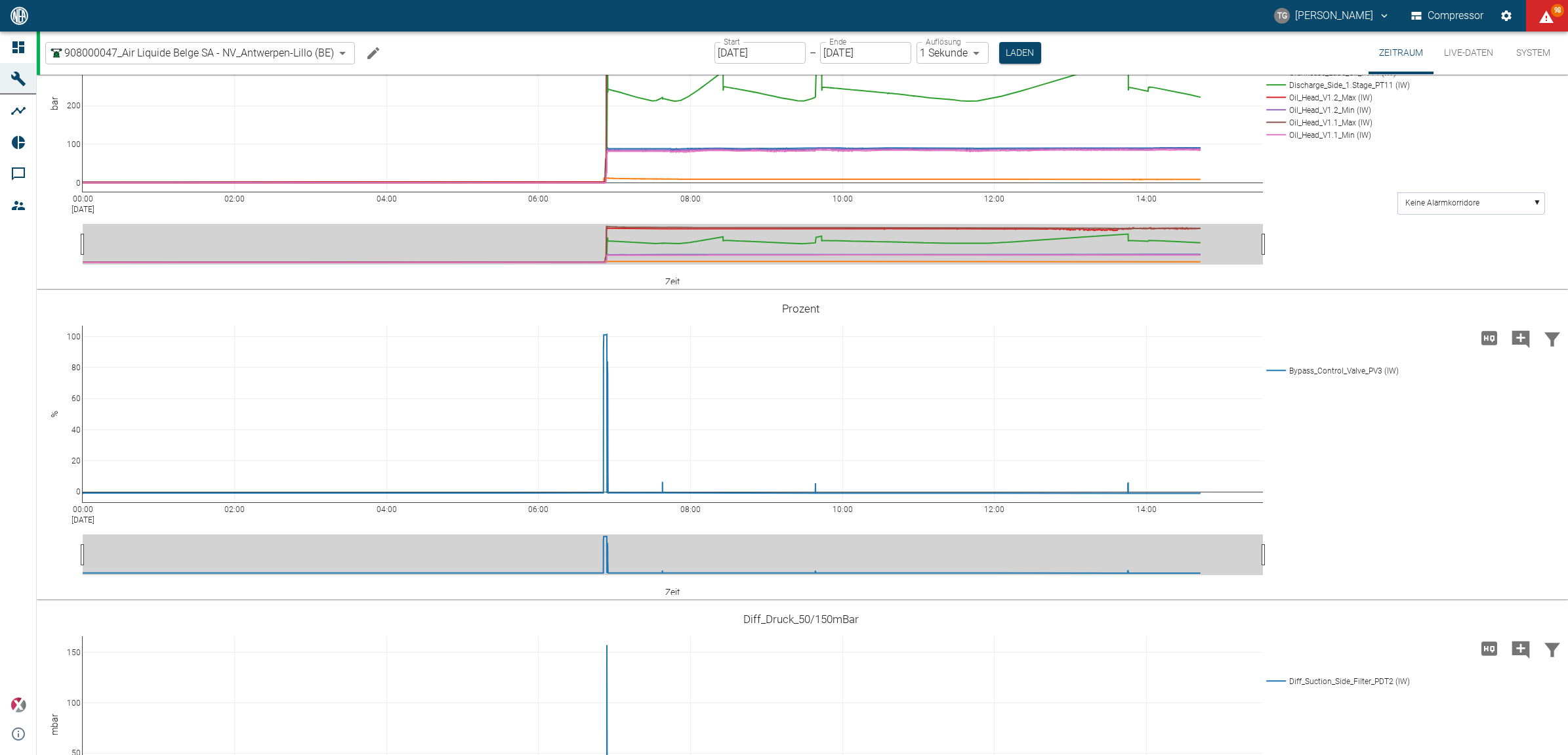
scroll to position [1148, 0]
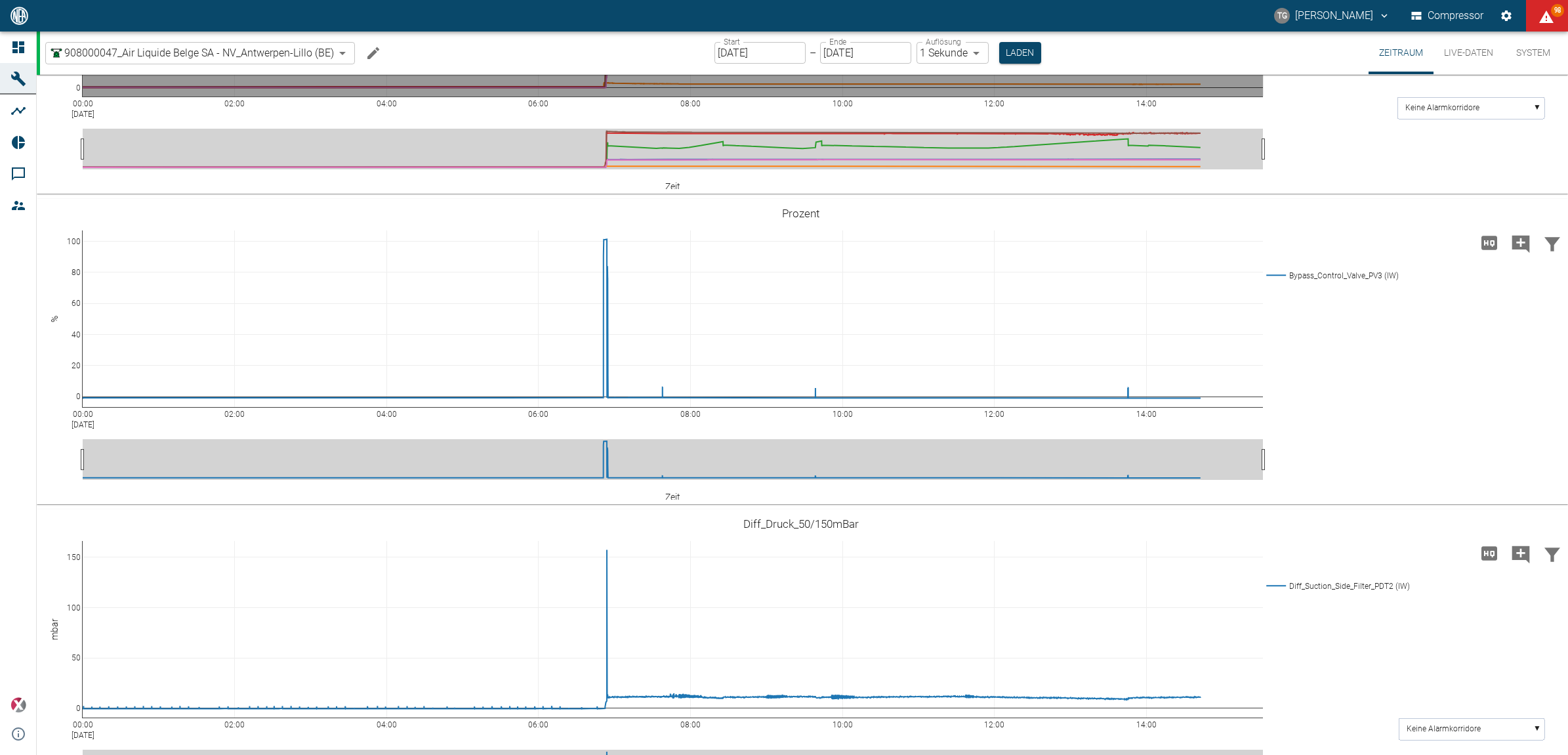
drag, startPoint x: 1004, startPoint y: 208, endPoint x: 1235, endPoint y: 312, distance: 253.3
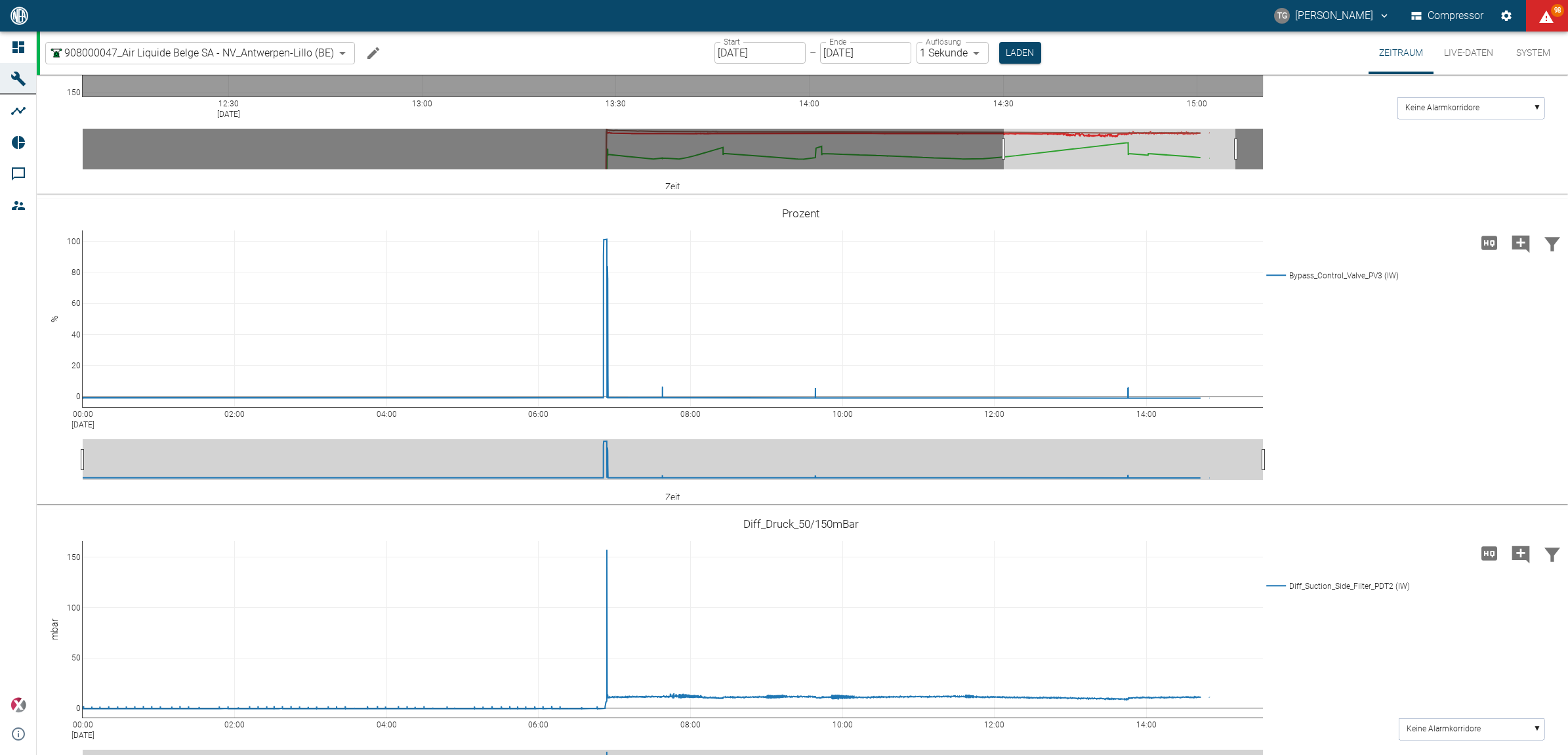
drag, startPoint x: 820, startPoint y: 207, endPoint x: 1105, endPoint y: 238, distance: 286.7
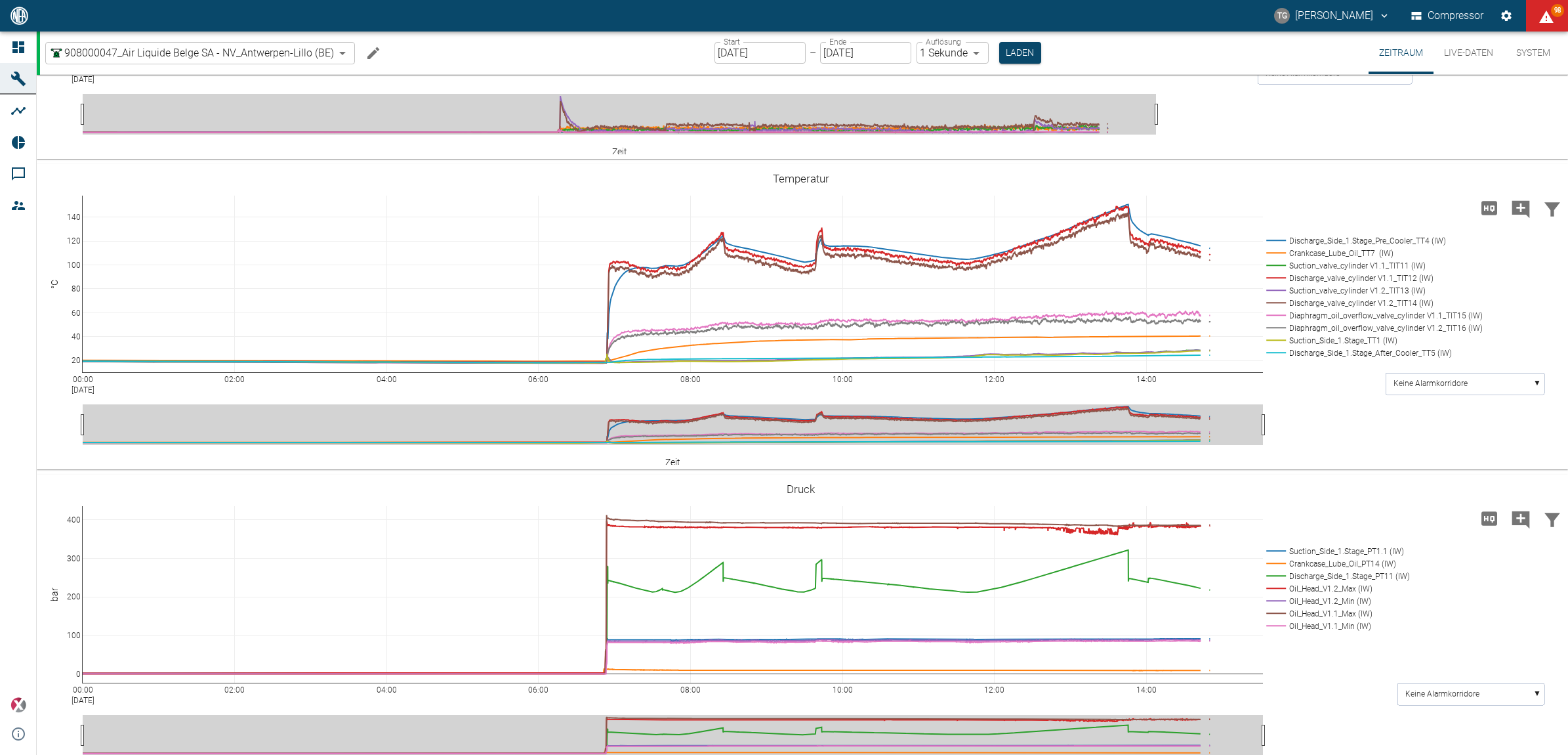
scroll to position [739, 0]
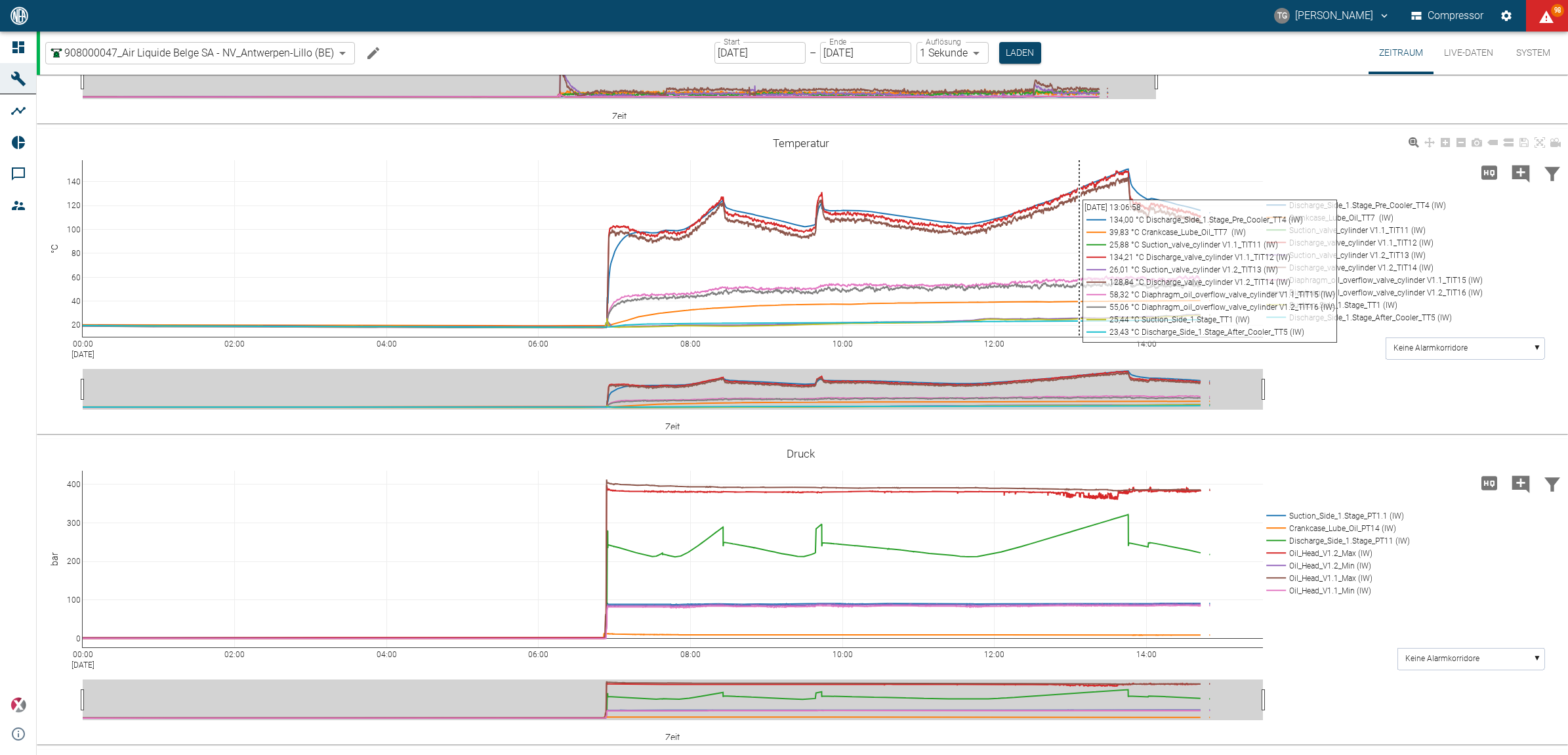
drag, startPoint x: 973, startPoint y: 297, endPoint x: 1067, endPoint y: 405, distance: 143.2
click at [1073, 415] on div "00:00 Aug 18, 2025 02:00 04:00 06:00 08:00 10:00 12:00 14:00 20 40 60 80 100 12…" at bounding box center [800, 281] width 1528 height 295
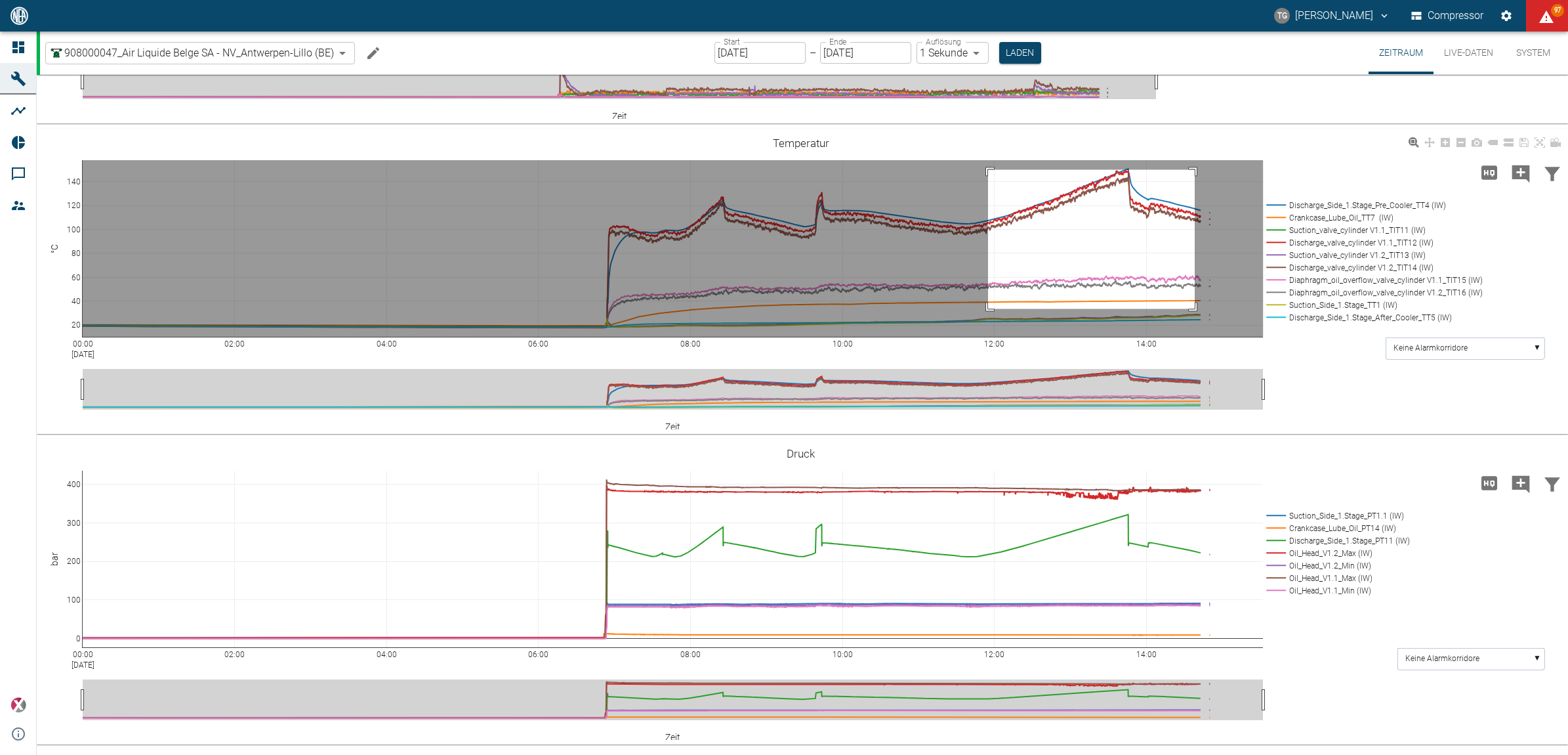
drag, startPoint x: 988, startPoint y: 310, endPoint x: 1108, endPoint y: 534, distance: 254.1
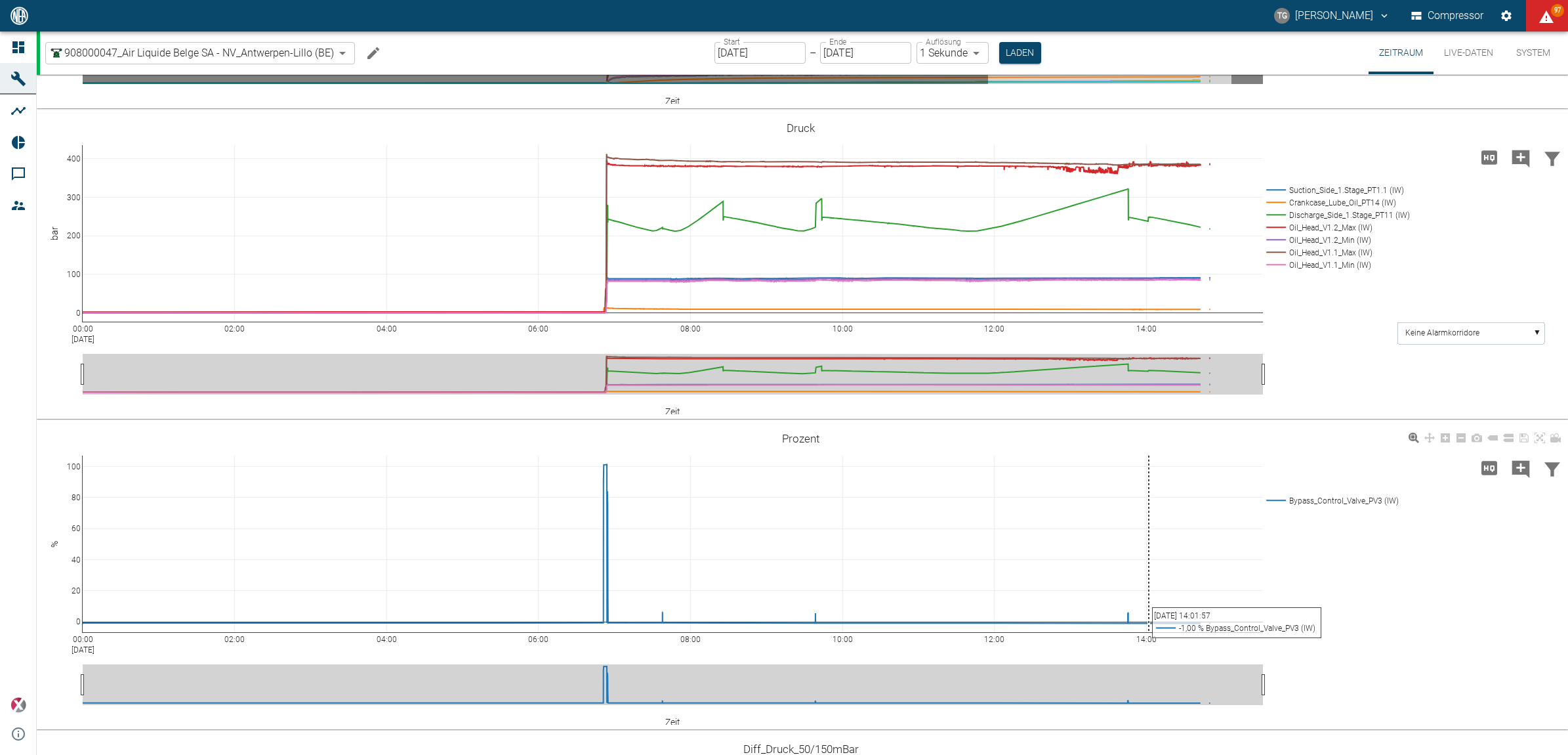
scroll to position [1067, 0]
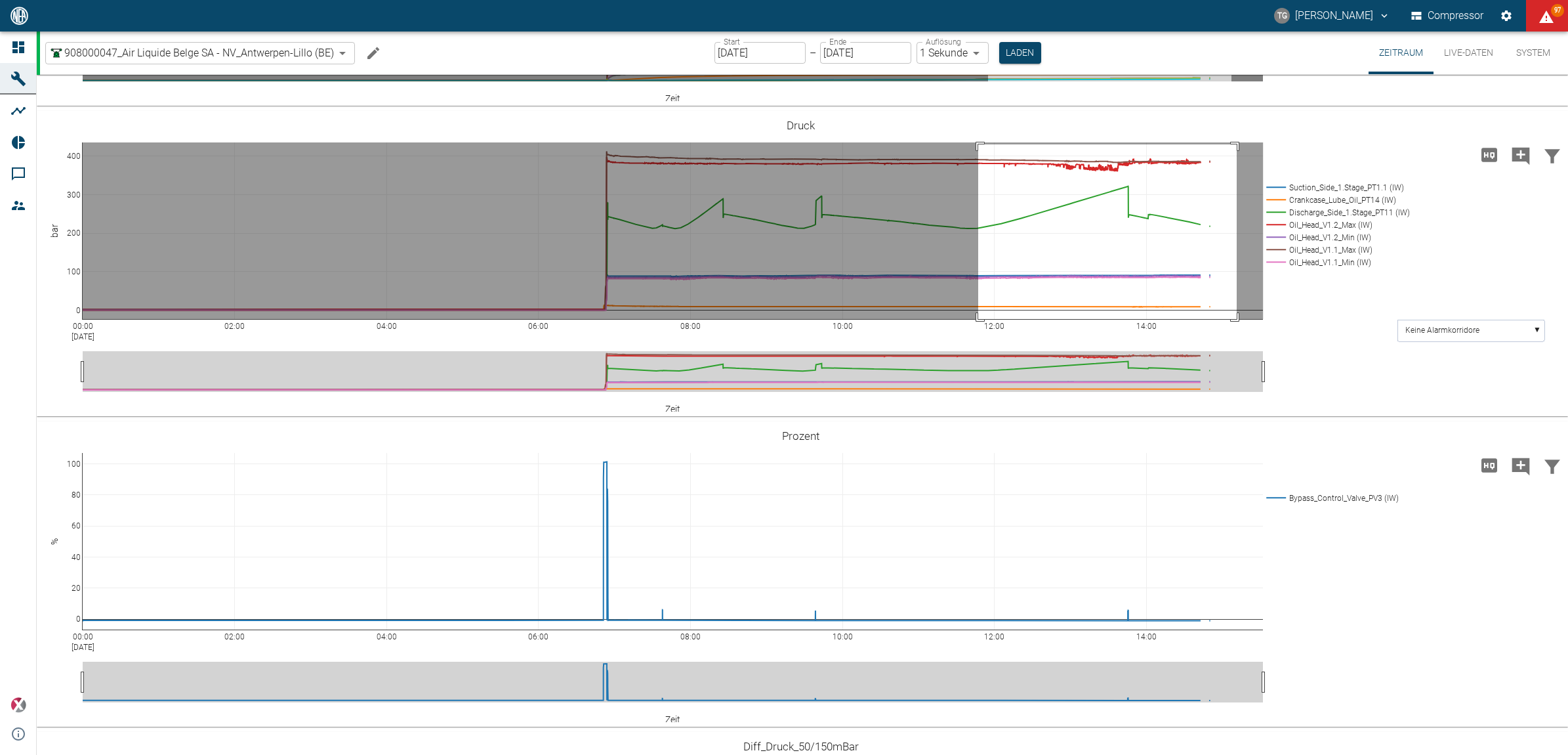
drag, startPoint x: 978, startPoint y: 283, endPoint x: 1239, endPoint y: 474, distance: 323.4
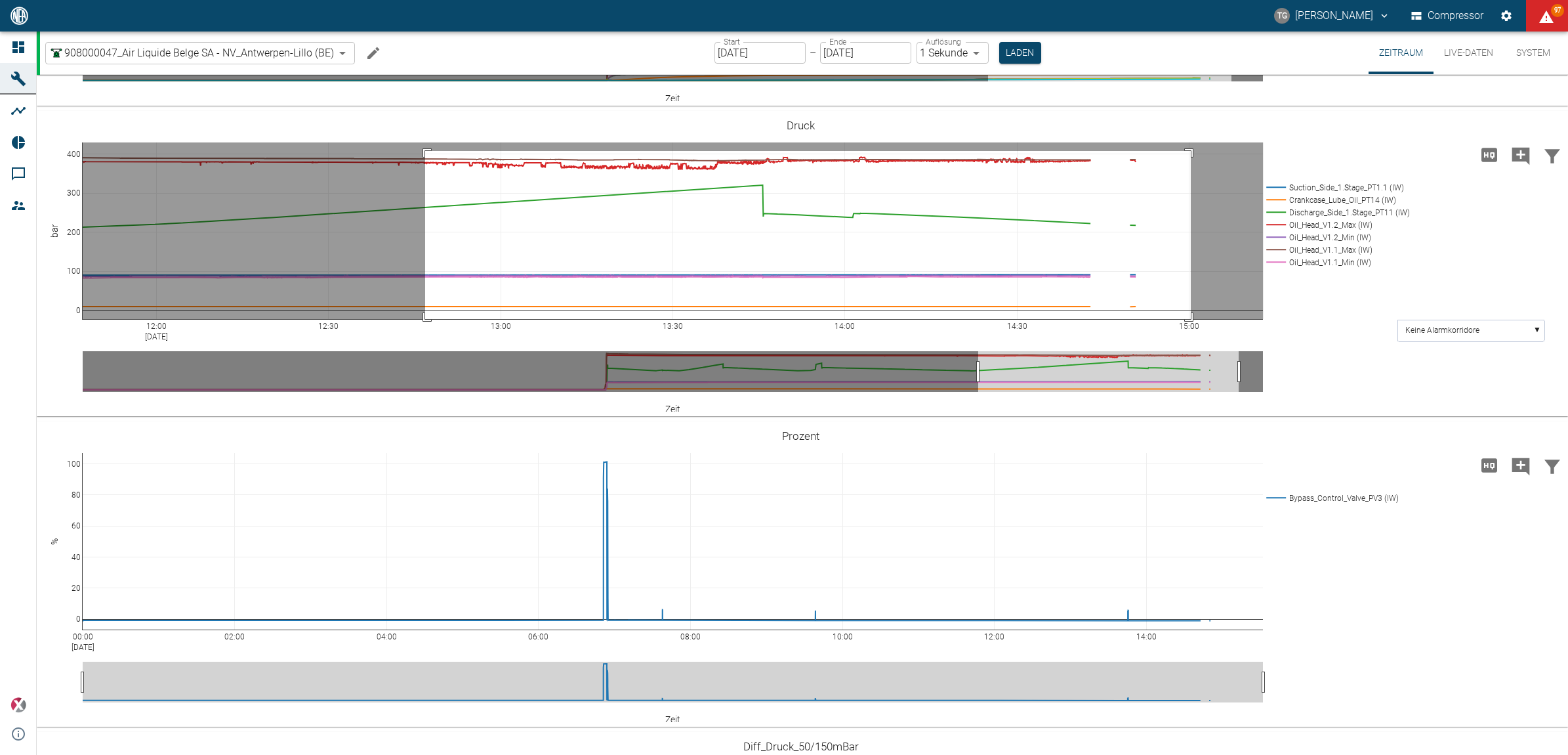
drag, startPoint x: 425, startPoint y: 290, endPoint x: 1191, endPoint y: 465, distance: 785.7
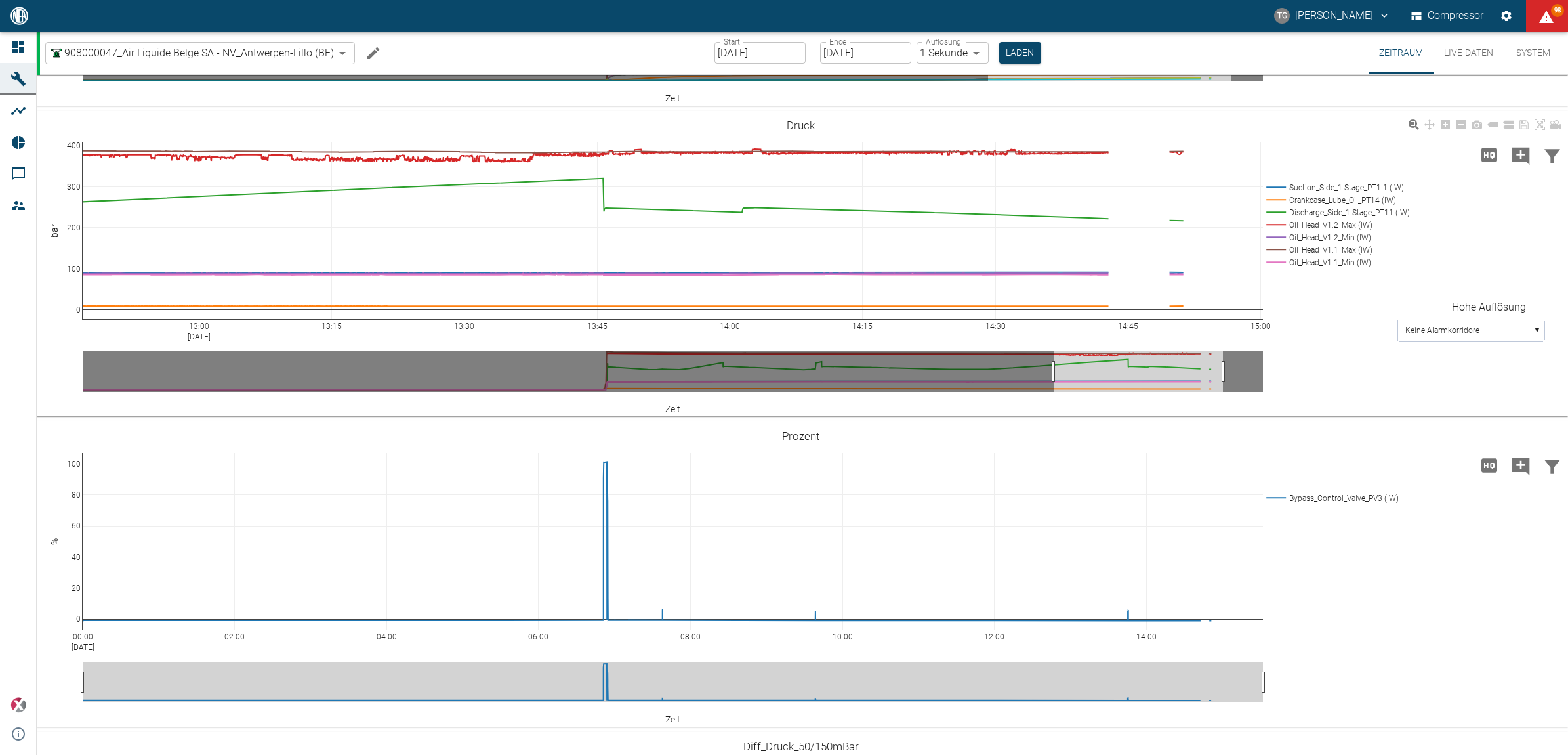
click at [1489, 161] on icon "Hohe Auflösung" at bounding box center [1489, 154] width 16 height 14
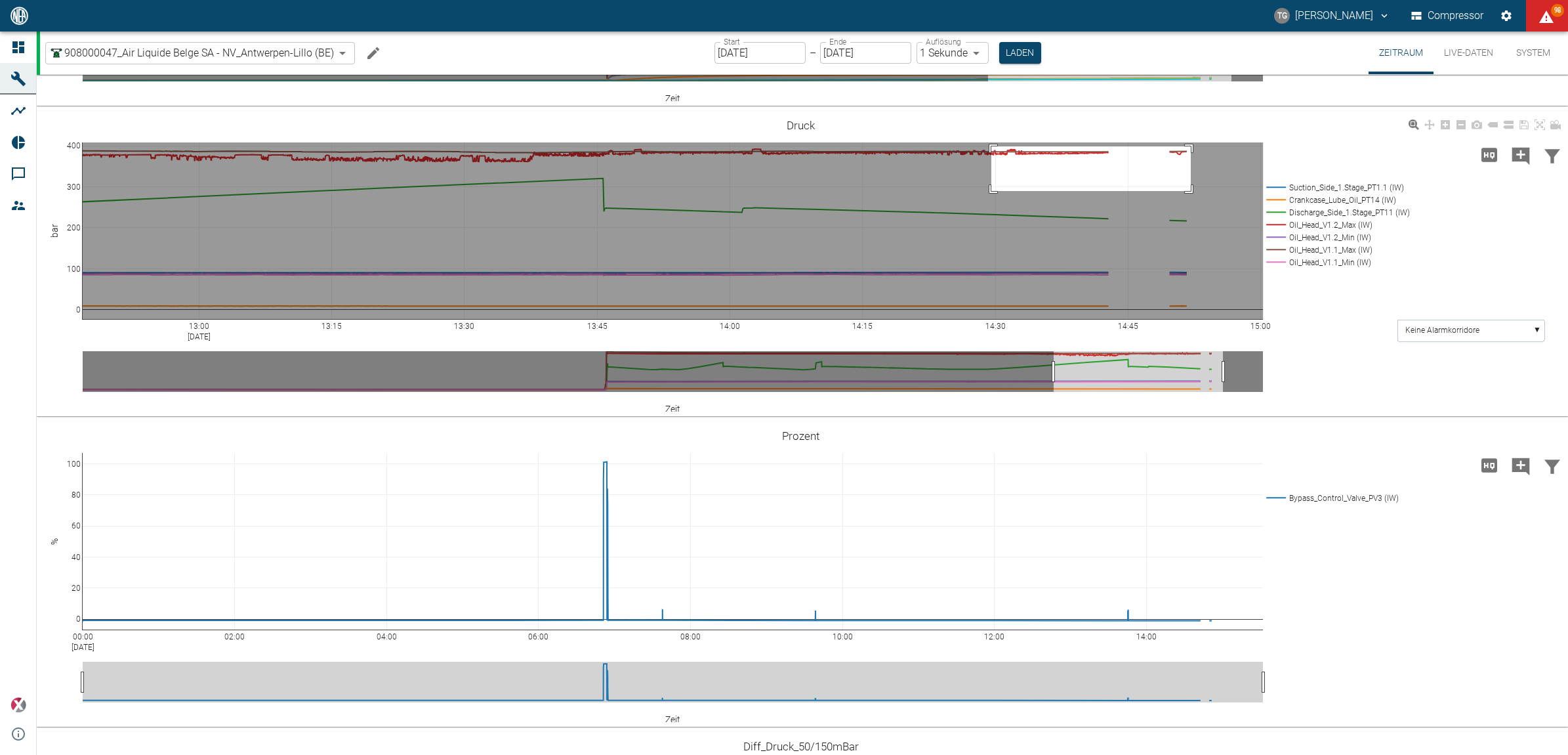
drag, startPoint x: 1191, startPoint y: 285, endPoint x: 982, endPoint y: 334, distance: 214.7
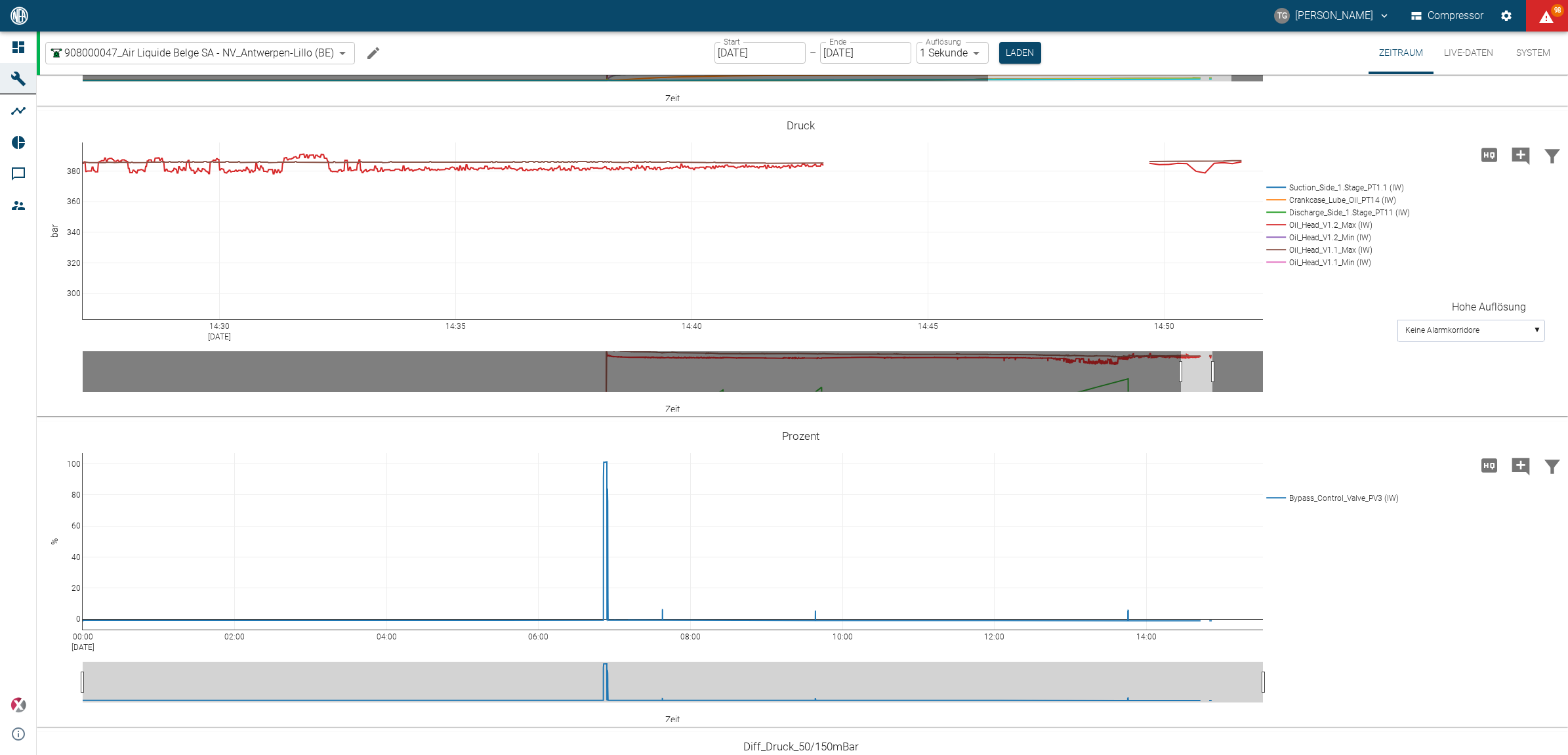
click at [1485, 165] on icon "Hohe Auflösung" at bounding box center [1489, 155] width 21 height 21
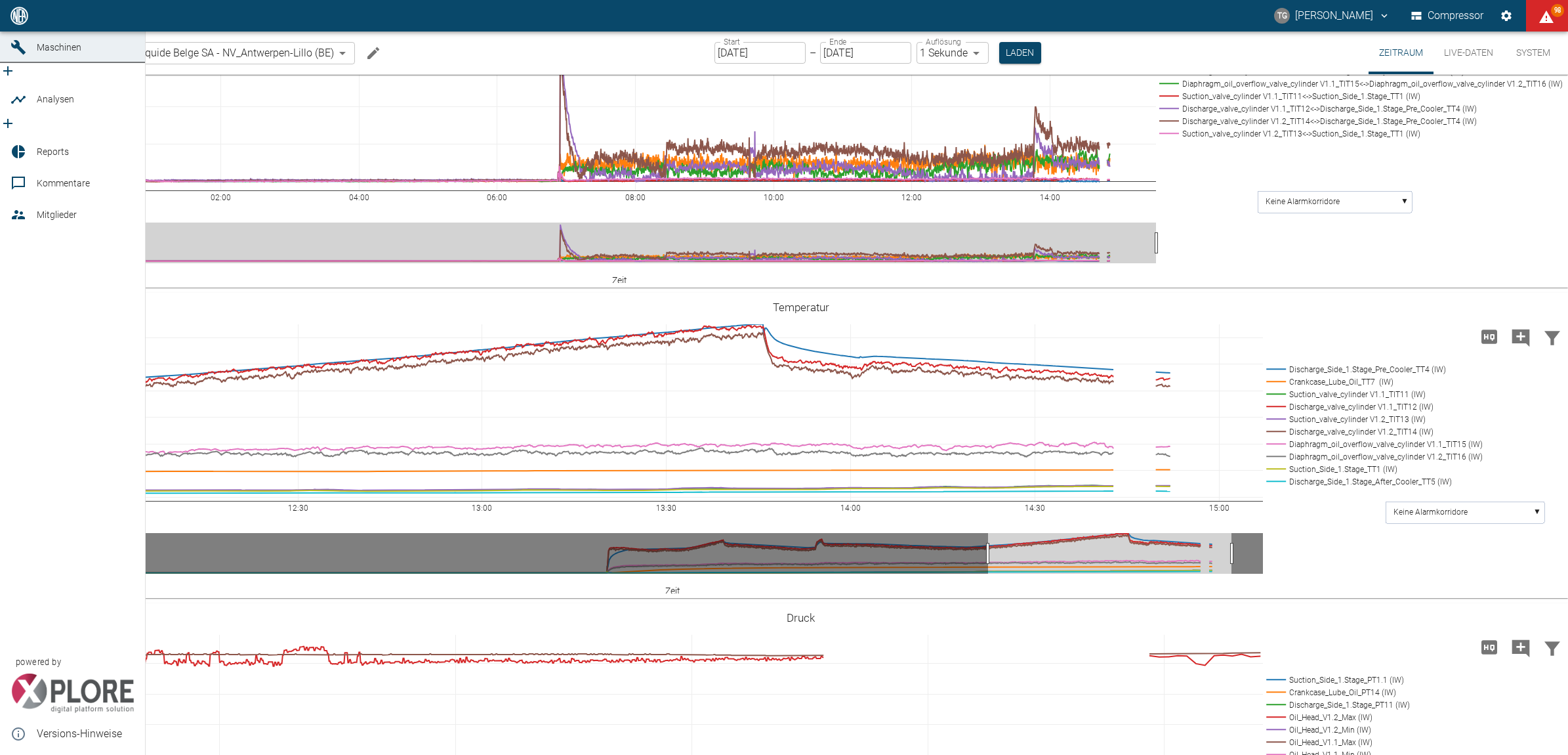
drag, startPoint x: 14, startPoint y: 111, endPoint x: 25, endPoint y: 122, distance: 15.6
click at [15, 108] on icon at bounding box center [18, 100] width 16 height 16
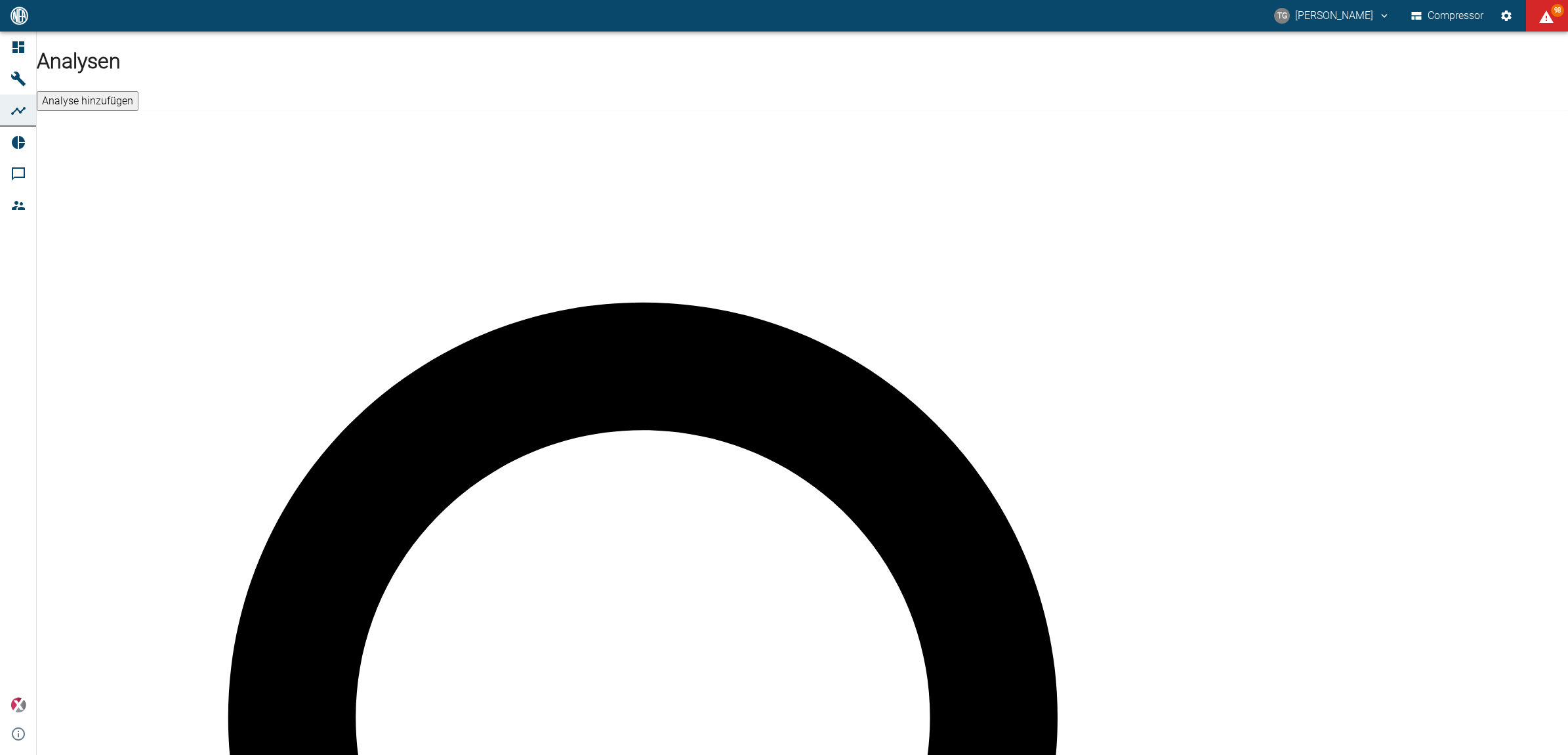
click at [139, 91] on button "Analyse hinzufügen" at bounding box center [87, 101] width 102 height 19
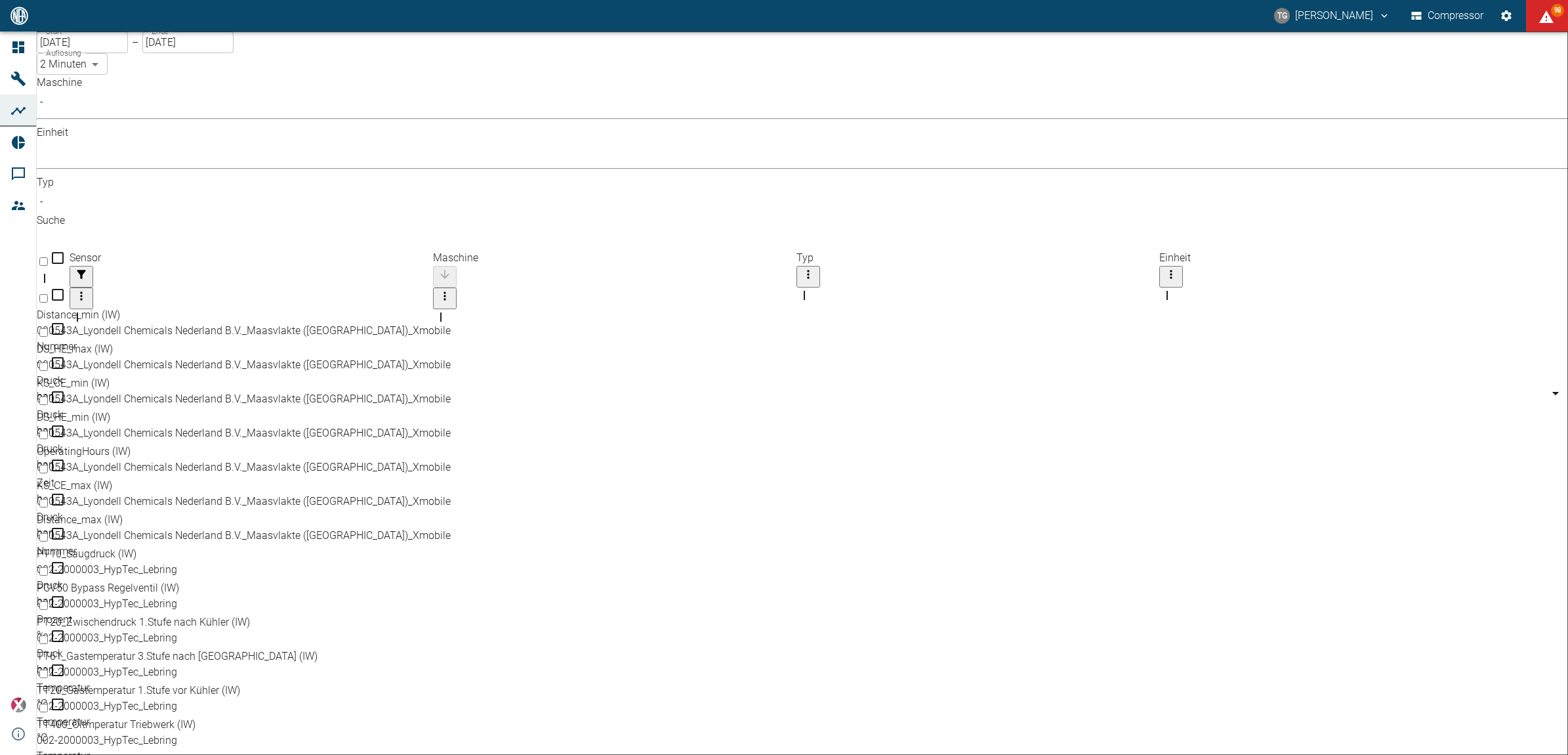
click at [148, 119] on body "TG Thomas Gregoir Compressor 98 Dashboard Maschinen Analysen Reports Kommentare…" at bounding box center [784, 378] width 1568 height 755
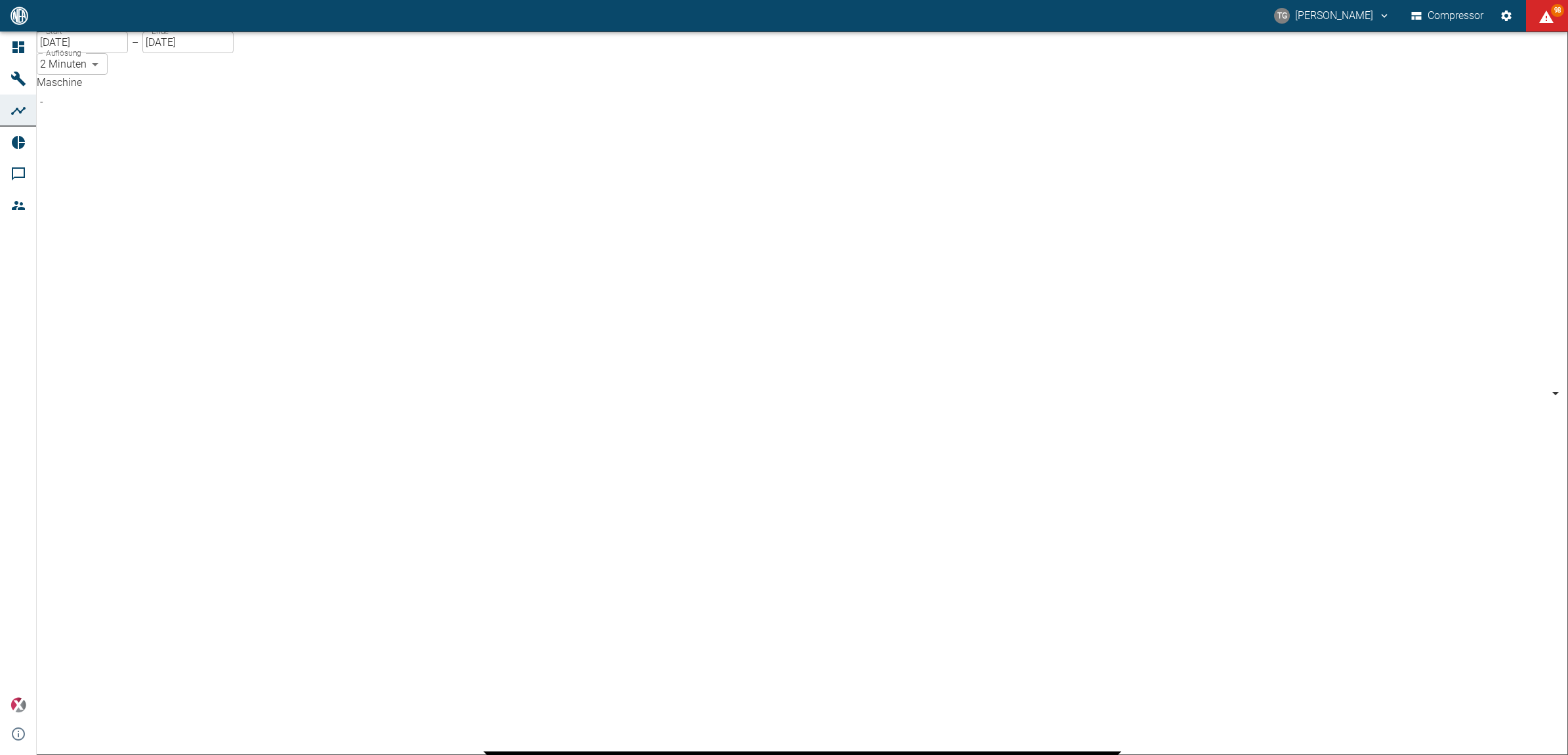
scroll to position [246, 0]
type input "53812aab-fb54-4a57-a574-01c3305aa274"
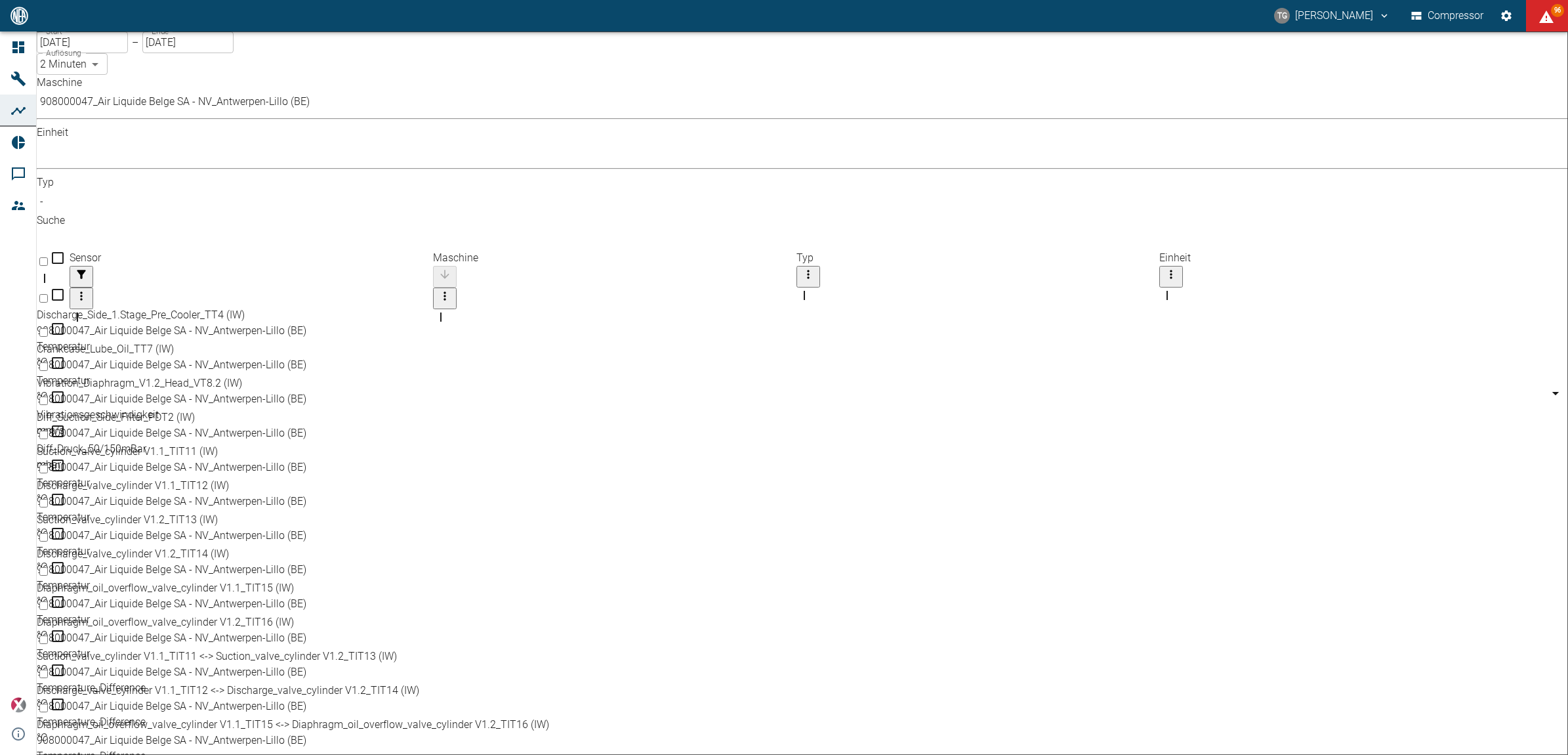
click at [326, 113] on body "TG Thomas Gregoir Compressor 96 Dashboard Maschinen Analysen Reports Kommentare…" at bounding box center [784, 378] width 1568 height 755
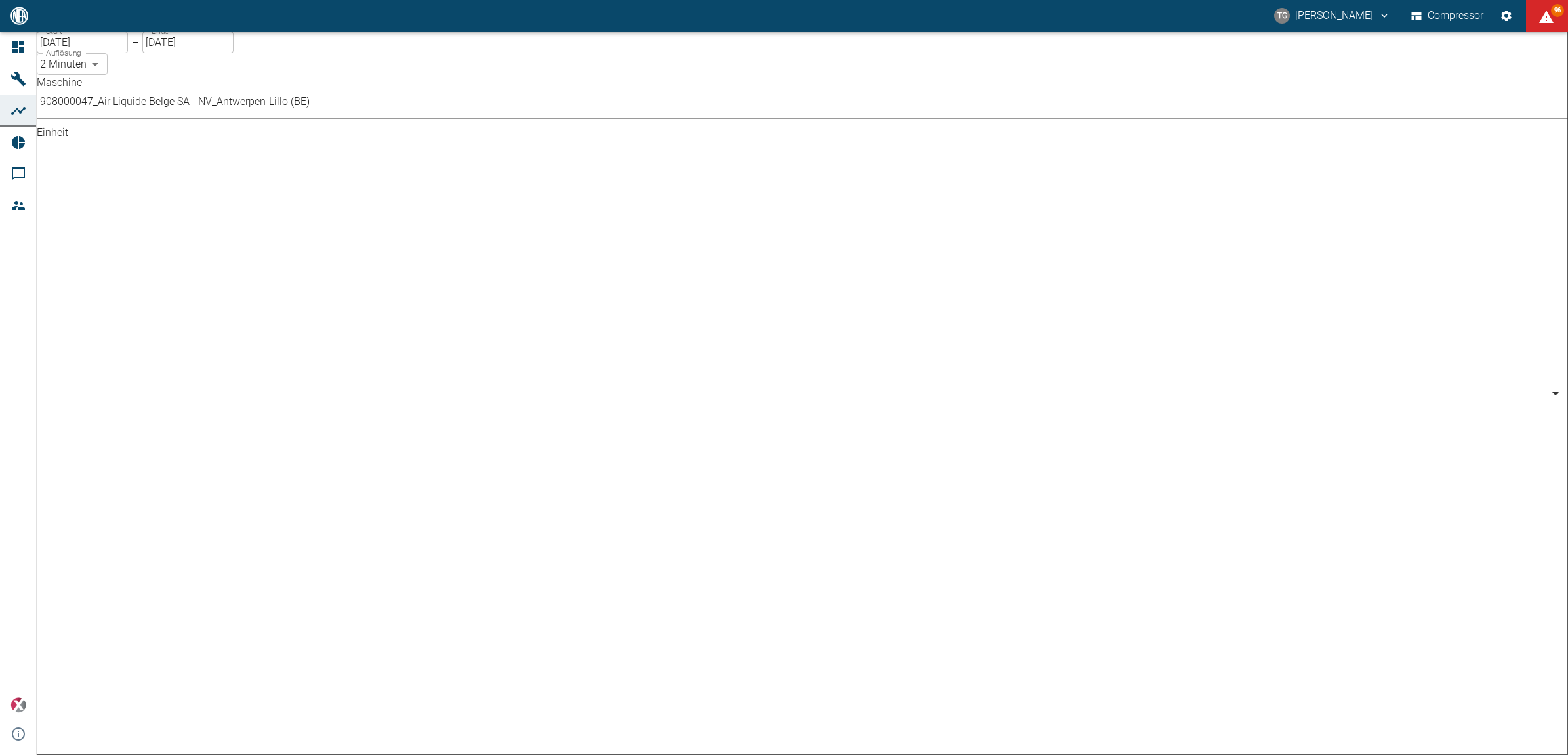
type input "bar"
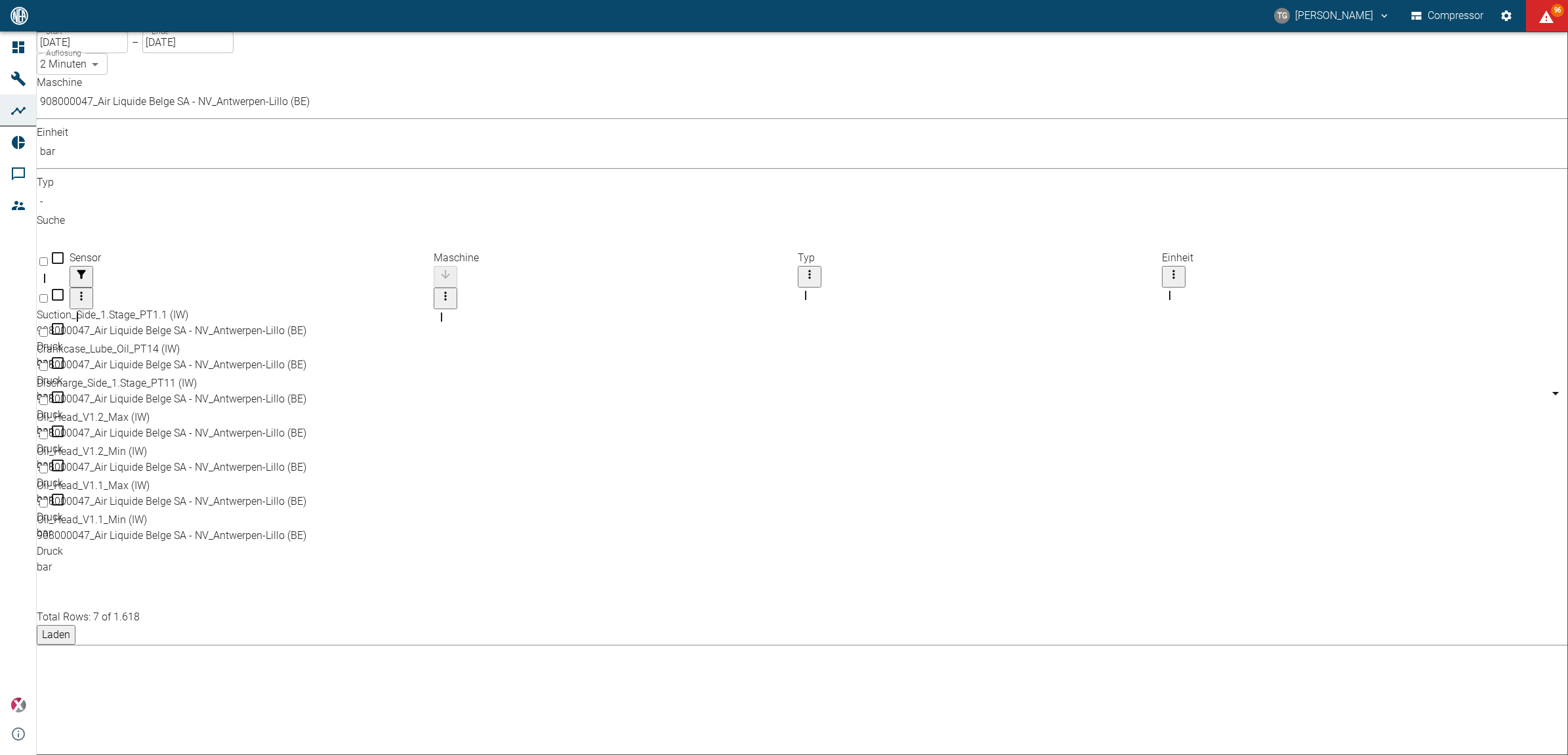
click at [48, 499] on input "Select row" at bounding box center [44, 503] width 9 height 9
checkbox input "false"
checkbox input "true"
click at [48, 465] on input "Select row" at bounding box center [44, 469] width 9 height 9
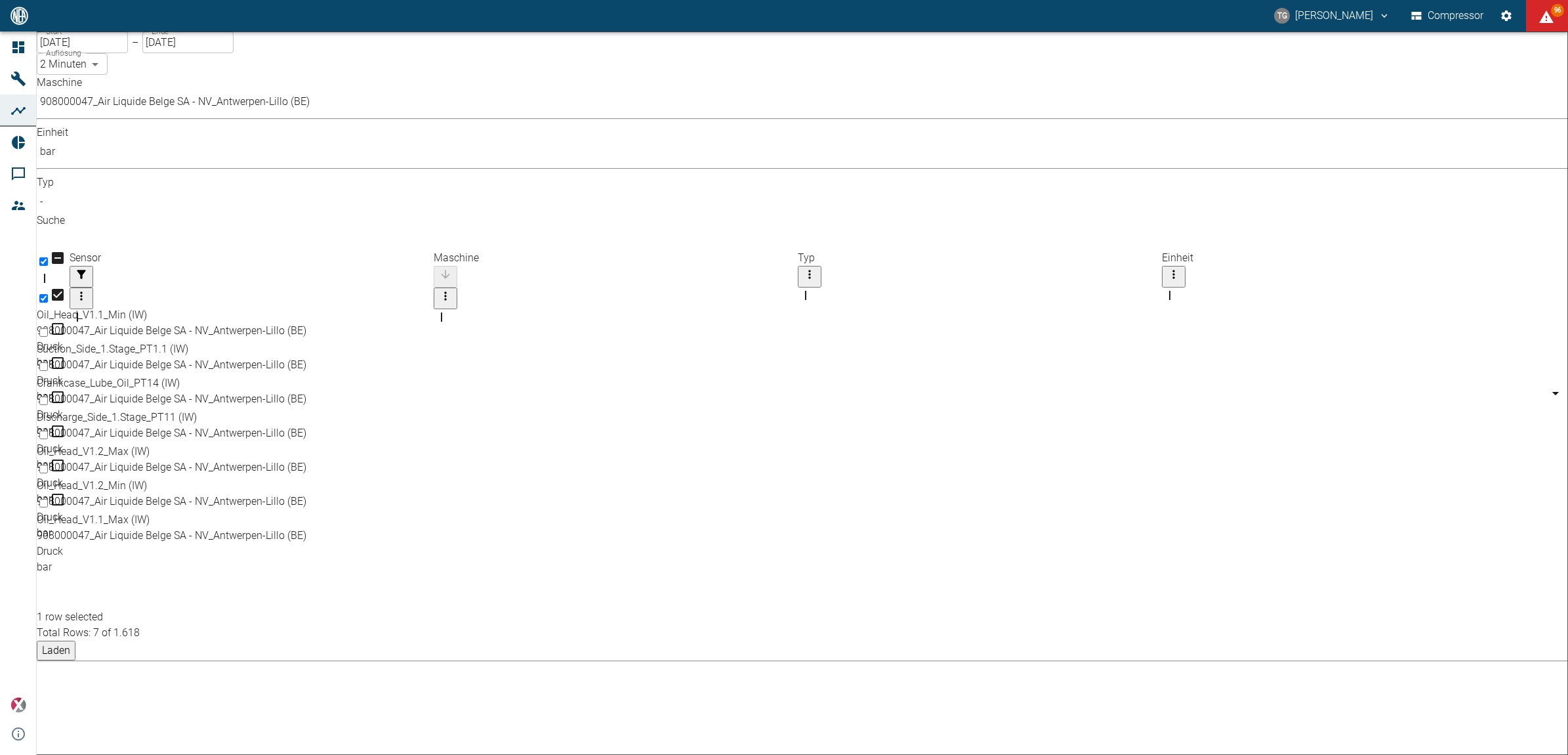
checkbox input "true"
click at [48, 431] on input "Select row" at bounding box center [44, 435] width 9 height 9
checkbox input "true"
click at [48, 465] on input "Select row" at bounding box center [44, 469] width 9 height 9
checkbox input "true"
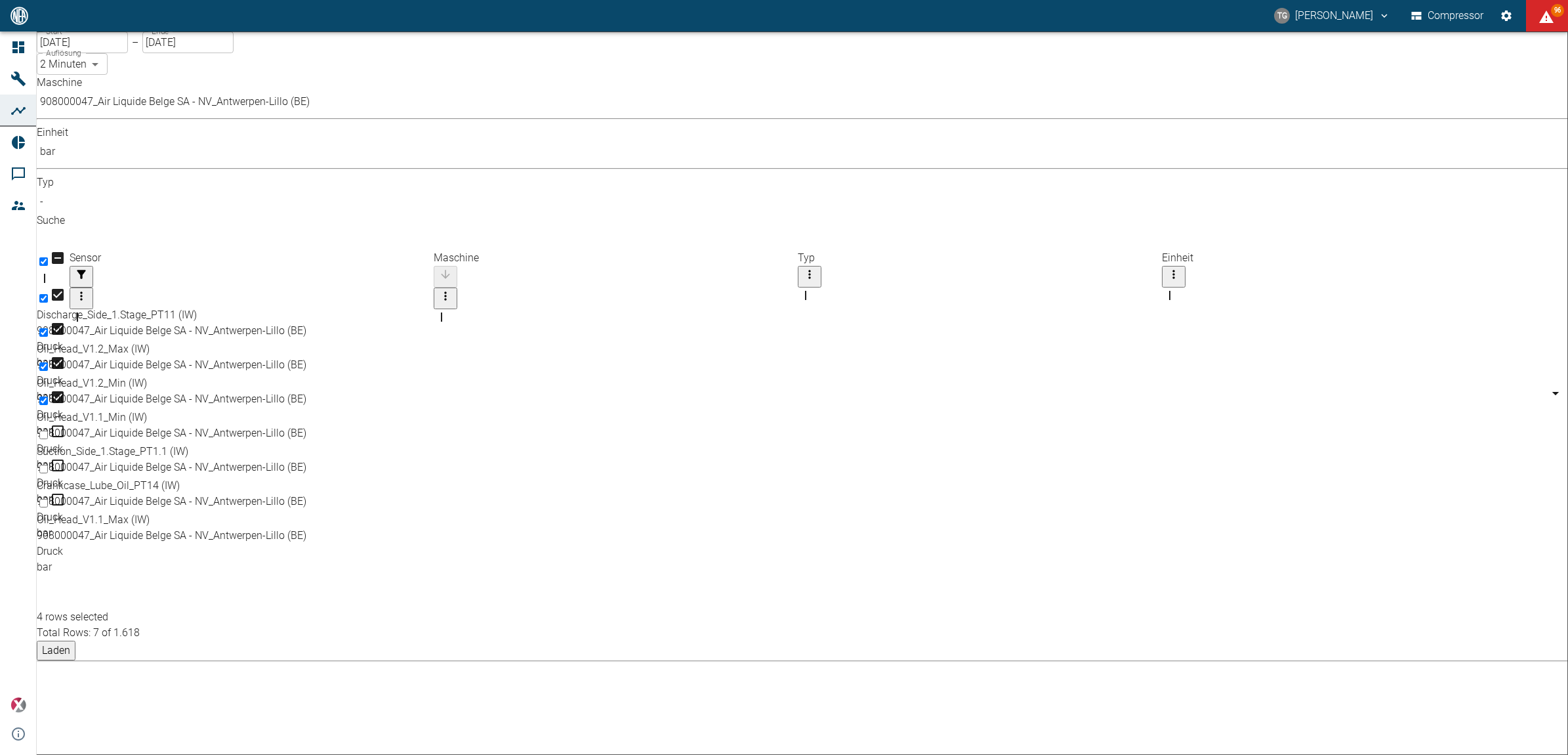
drag, startPoint x: 78, startPoint y: 386, endPoint x: 233, endPoint y: 463, distance: 173.1
click at [48, 499] on input "Select row" at bounding box center [44, 503] width 9 height 9
checkbox input "true"
drag, startPoint x: 1511, startPoint y: 551, endPoint x: 1517, endPoint y: 554, distance: 6.7
click at [76, 640] on button "Laden" at bounding box center [56, 650] width 39 height 19
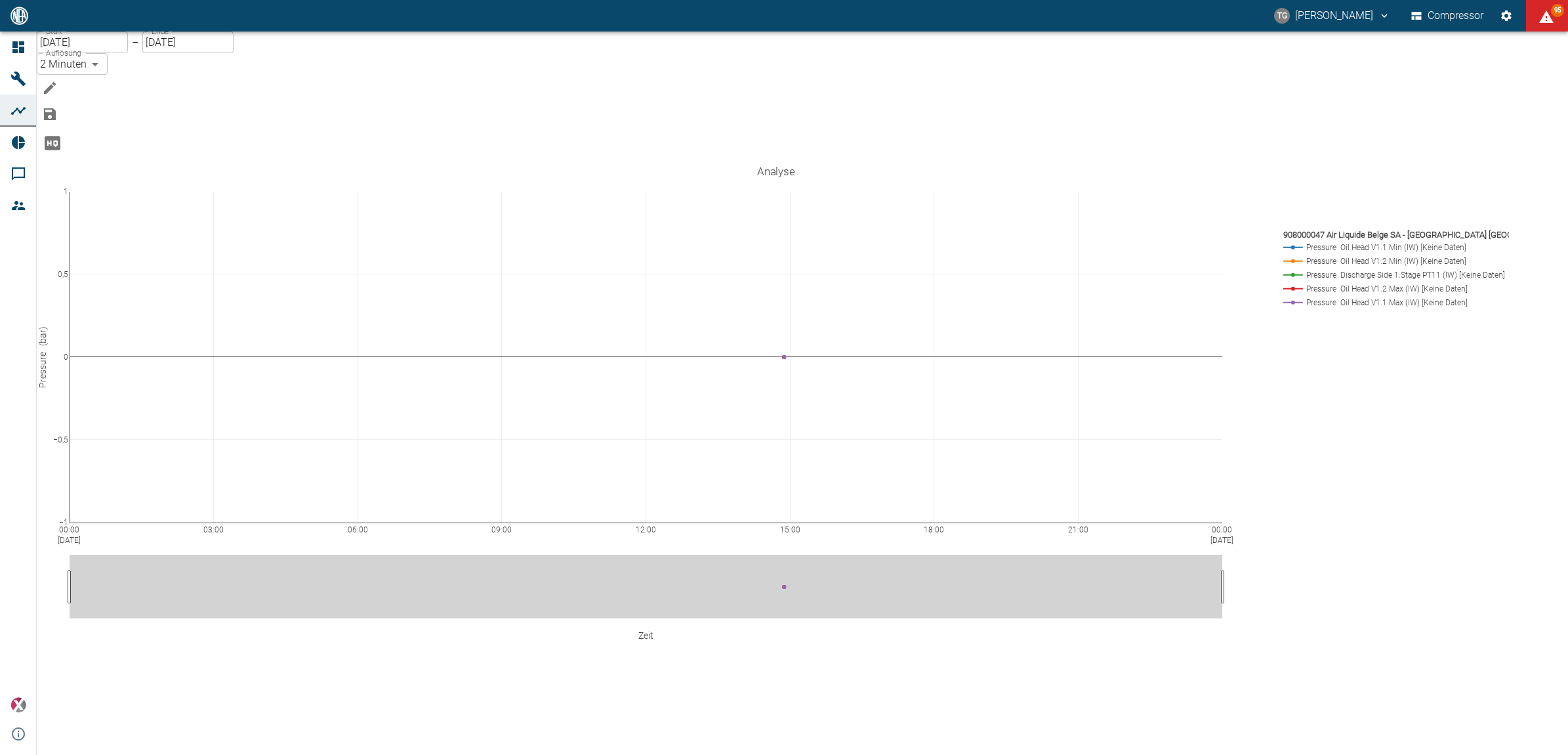
click at [60, 137] on icon "Hohe Auflösung" at bounding box center [52, 143] width 16 height 14
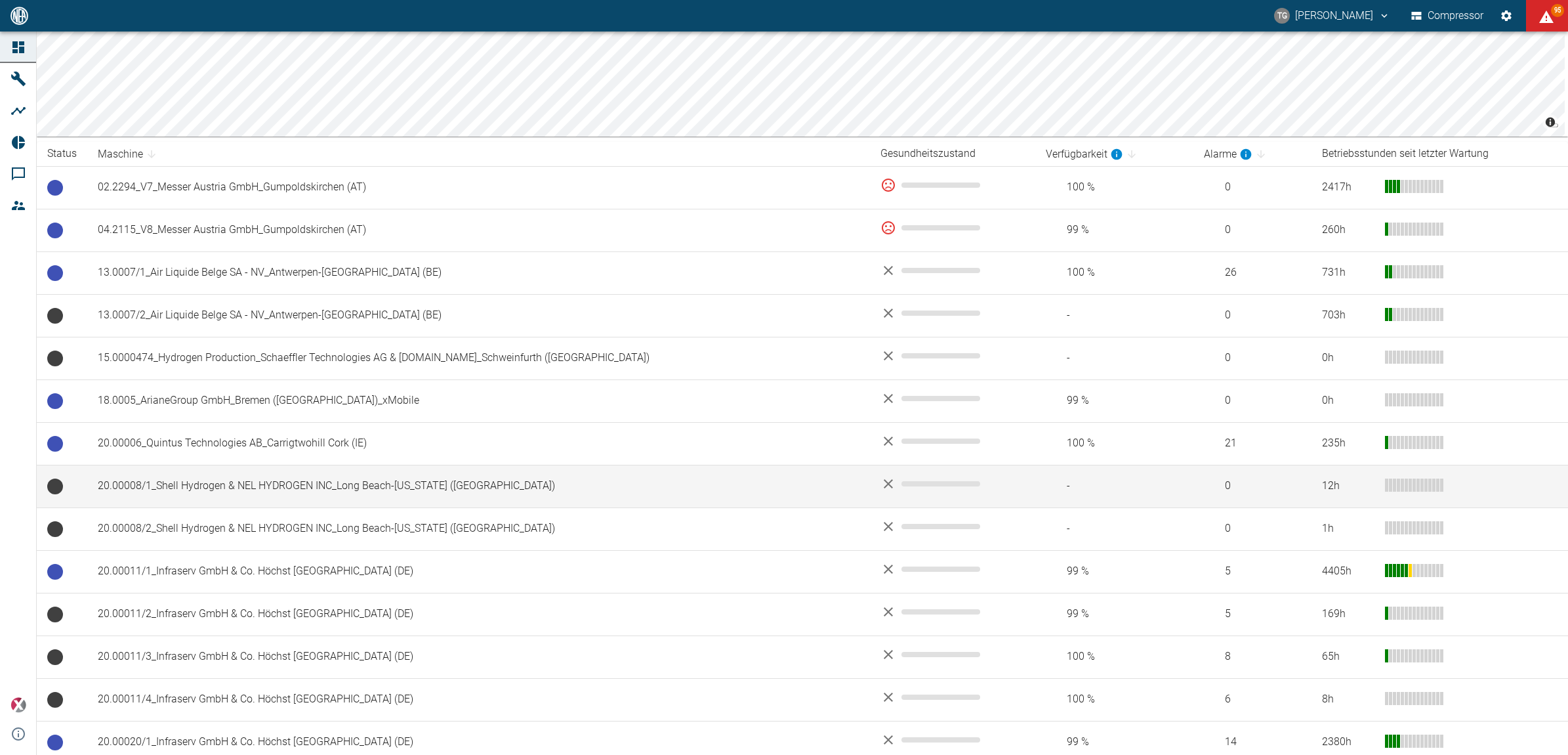
scroll to position [164, 0]
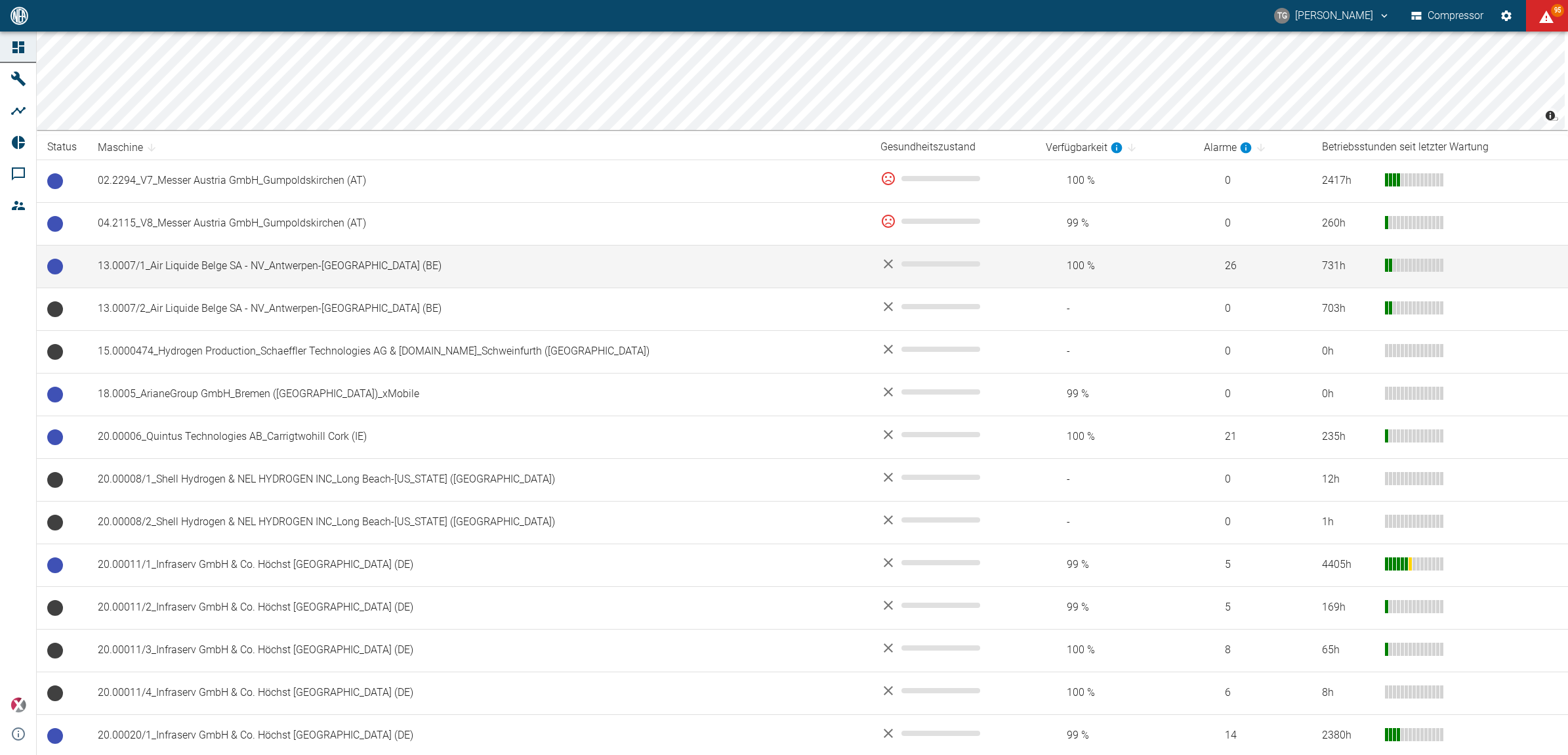
click at [175, 263] on td "13.0007/1_Air Liquide Belge SA - NV_Antwerpen-[GEOGRAPHIC_DATA] (BE)" at bounding box center [478, 266] width 783 height 43
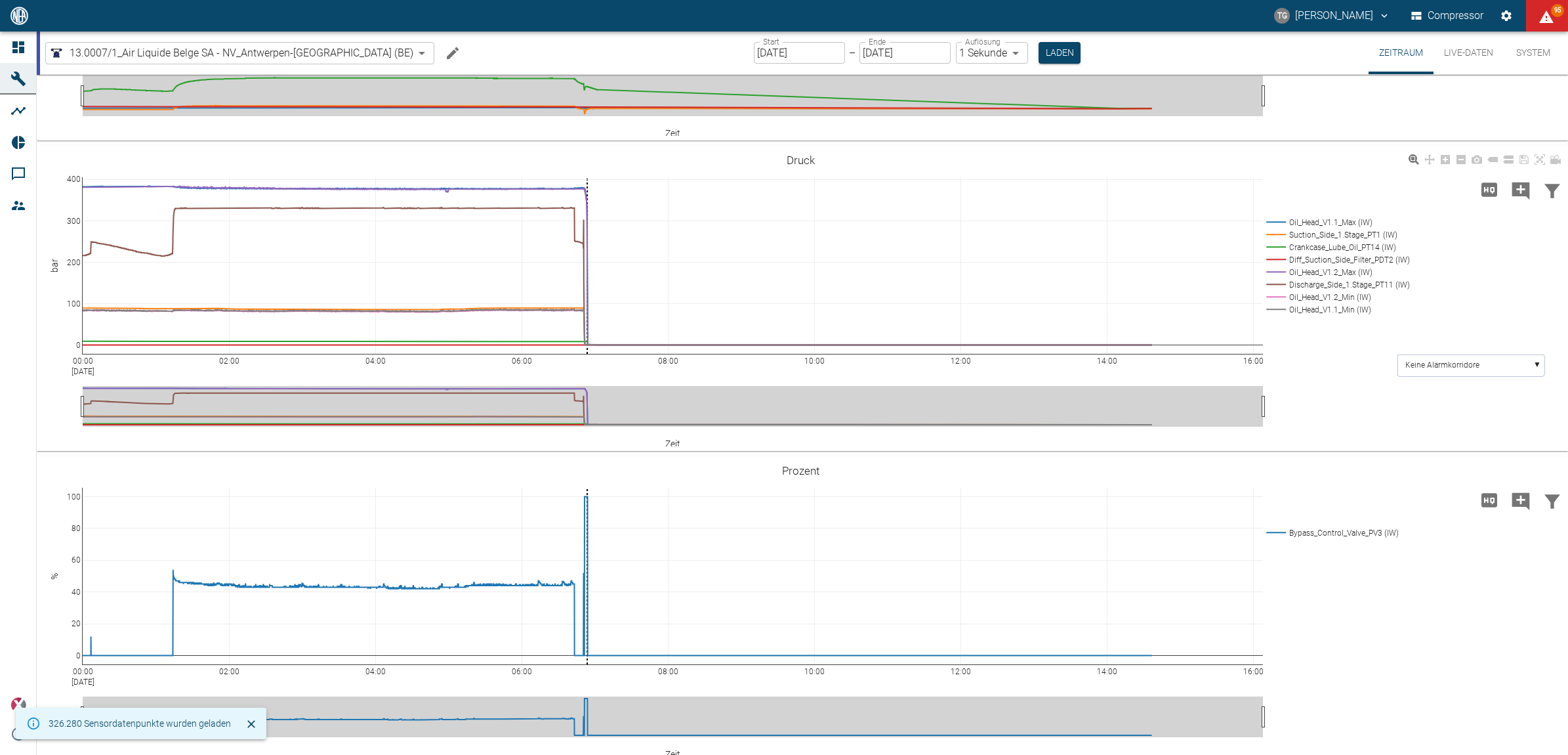
scroll to position [246, 0]
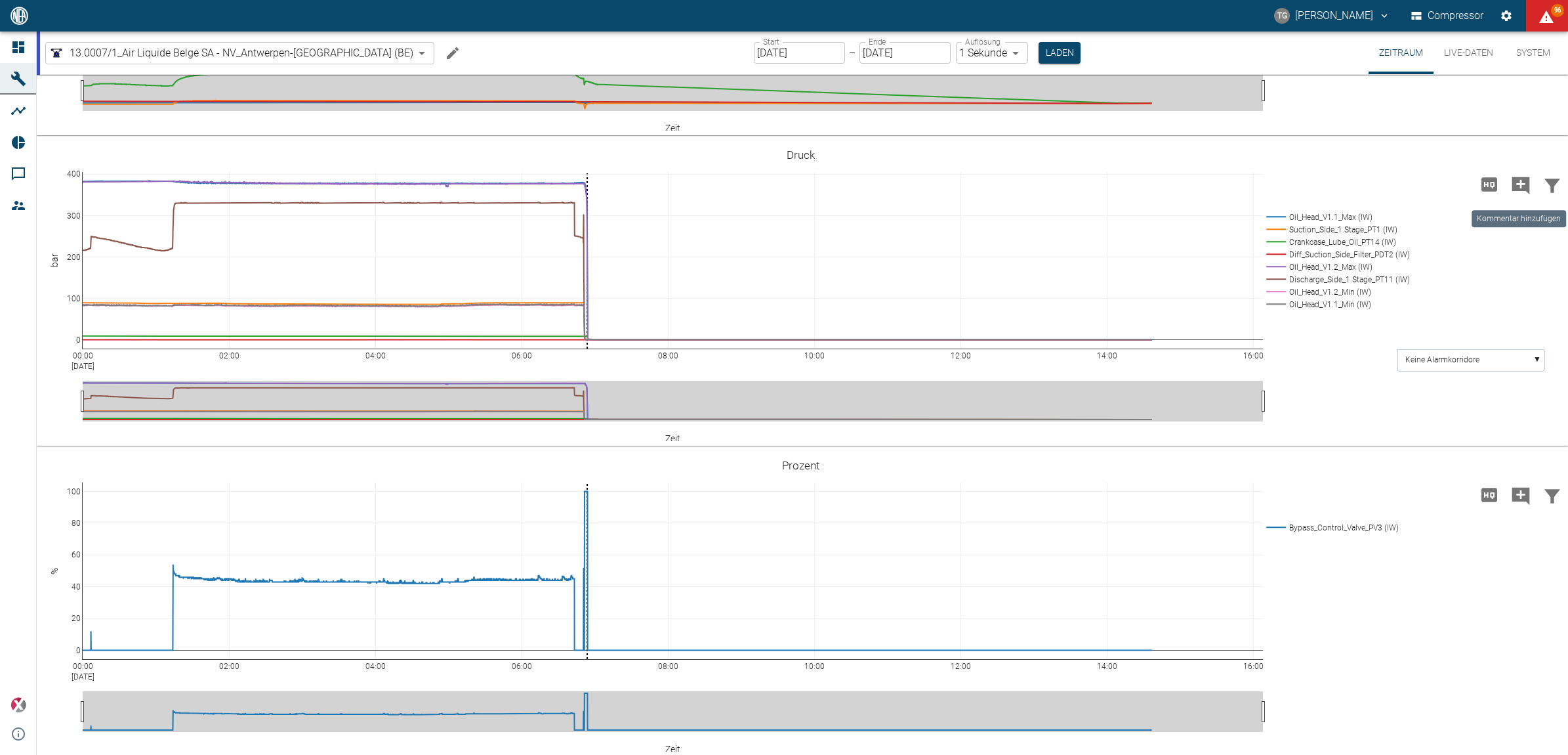
drag, startPoint x: 1513, startPoint y: 181, endPoint x: 1514, endPoint y: 192, distance: 11.0
click at [1513, 181] on icon "Kommentar hinzufügen" at bounding box center [1521, 185] width 17 height 17
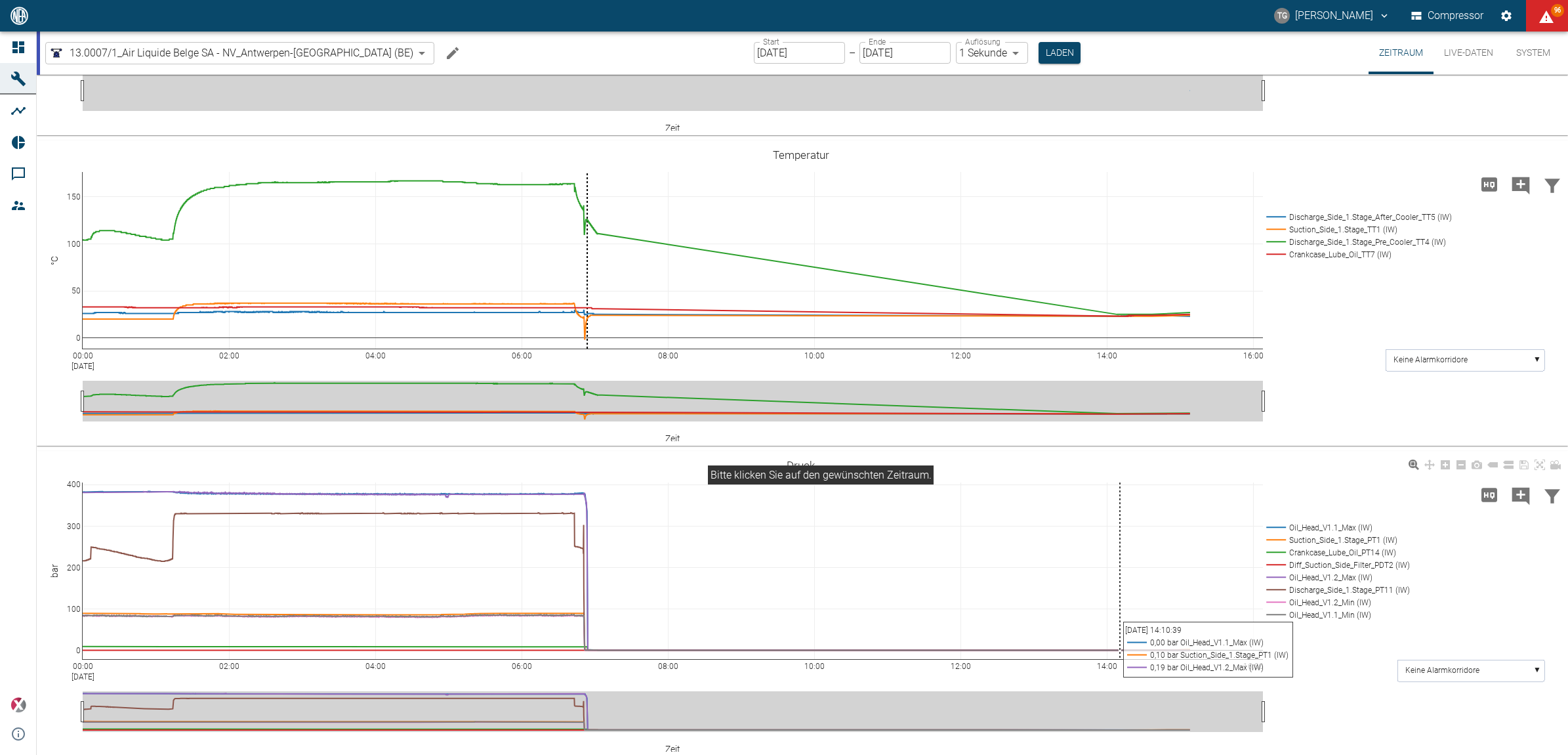
scroll to position [556, 0]
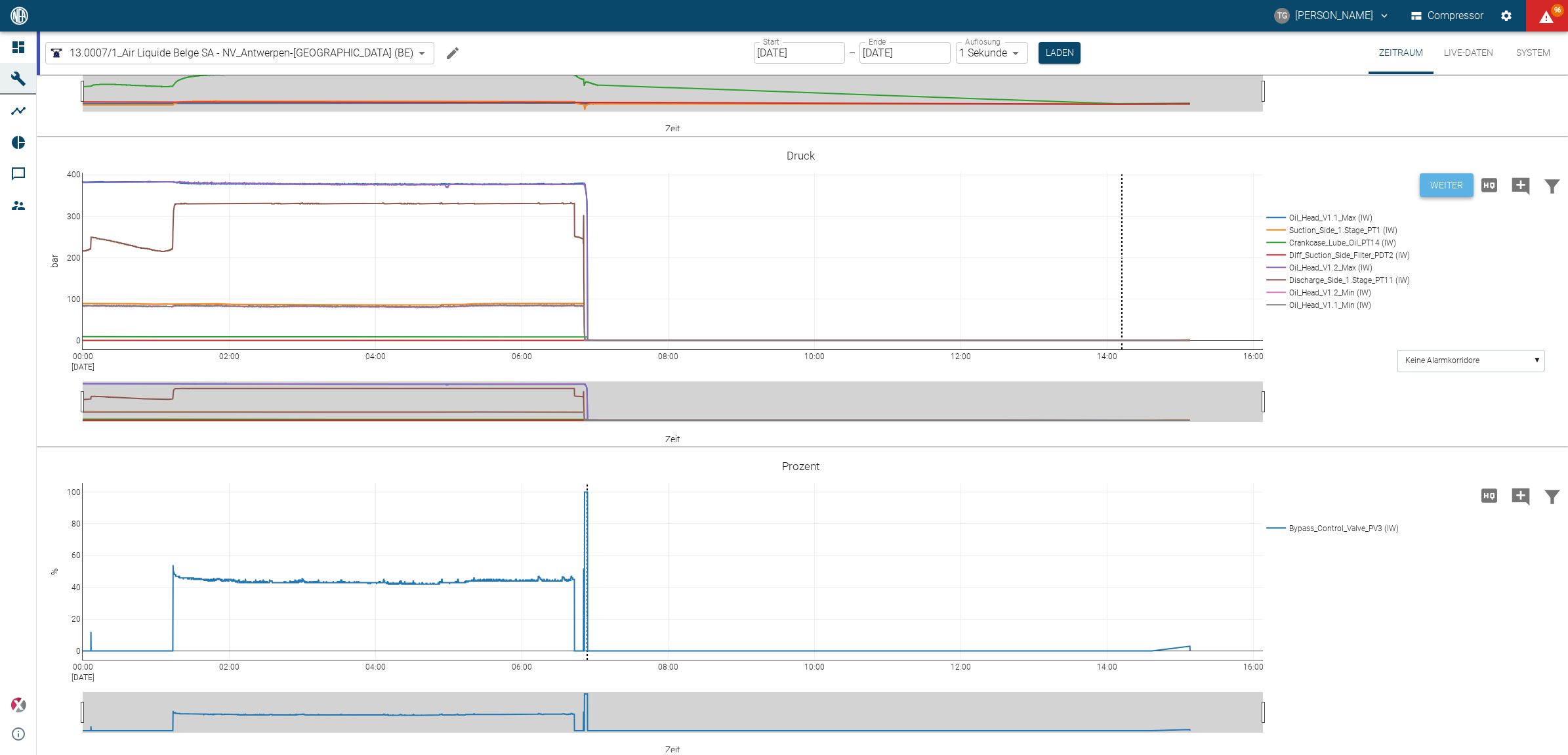
click at [1440, 181] on button "Weiter" at bounding box center [1446, 185] width 53 height 24
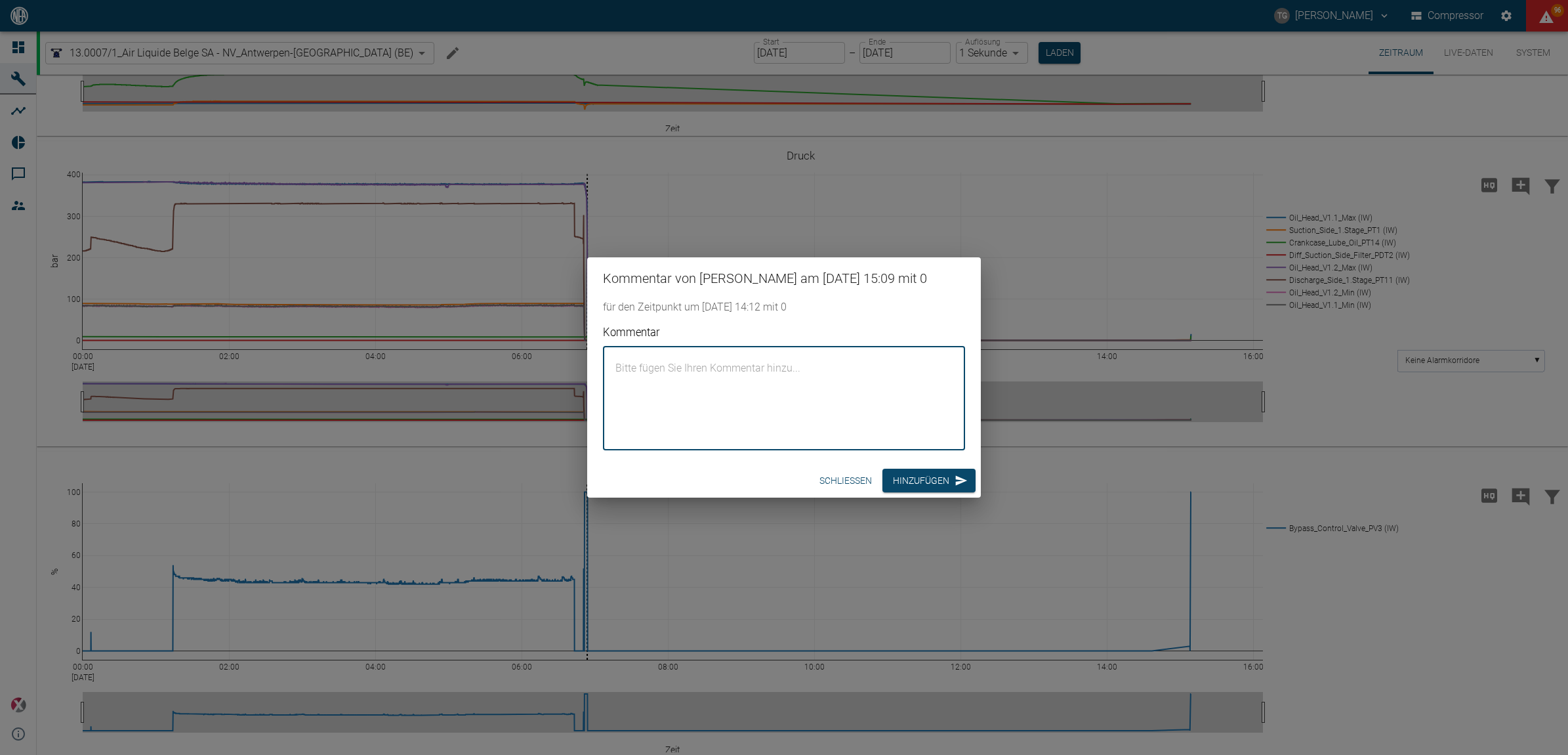
click at [836, 410] on textarea "Kommentar" at bounding box center [784, 398] width 343 height 82
paste textarea "Both diaphragm rupture switches were tested on site. Both worked and responded."
type textarea "Both diaphragm rupture switches were tested on site. Both worked and responded."
click at [914, 472] on button "Hinzufügen" at bounding box center [930, 480] width 93 height 24
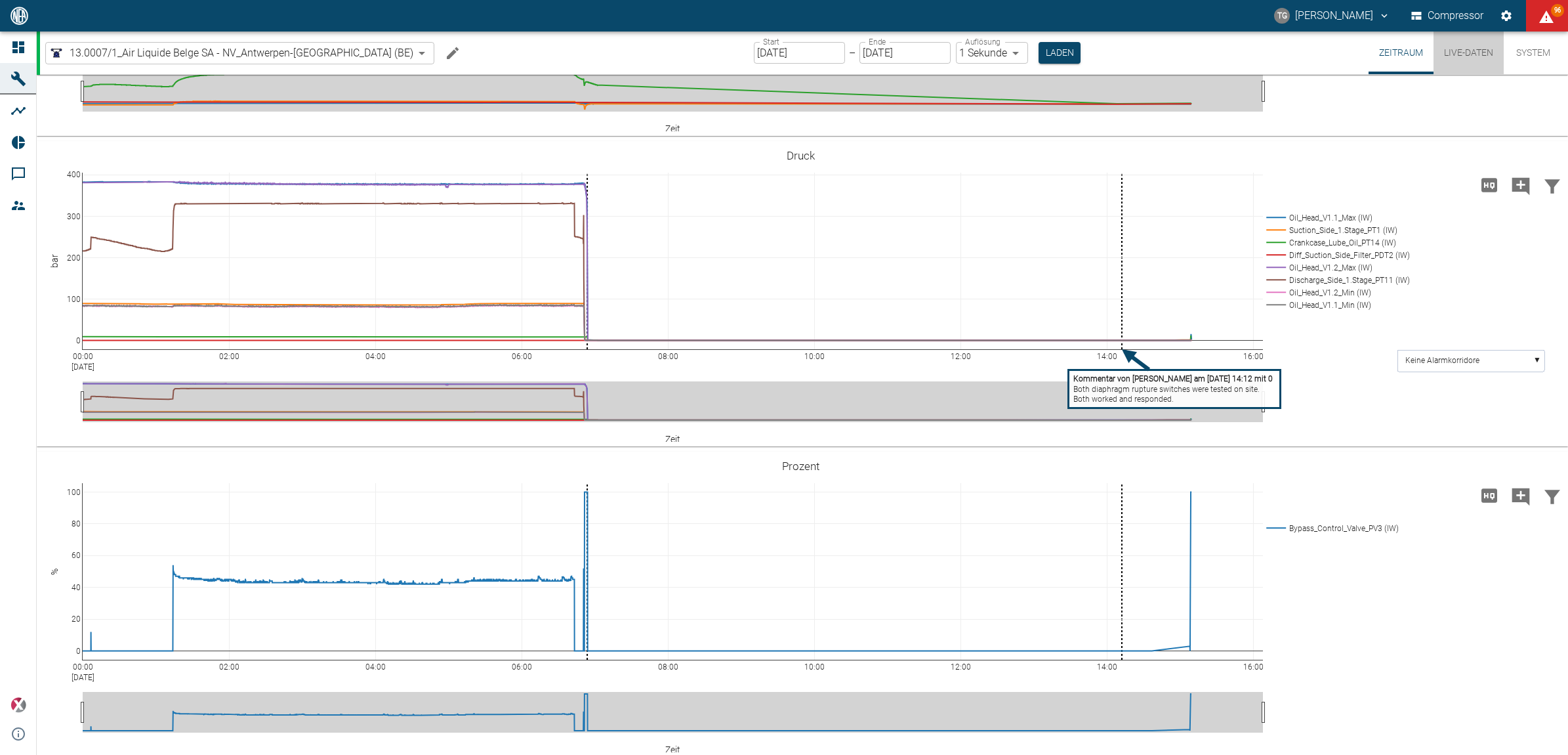
click at [1470, 50] on button "Live-Daten" at bounding box center [1469, 52] width 70 height 43
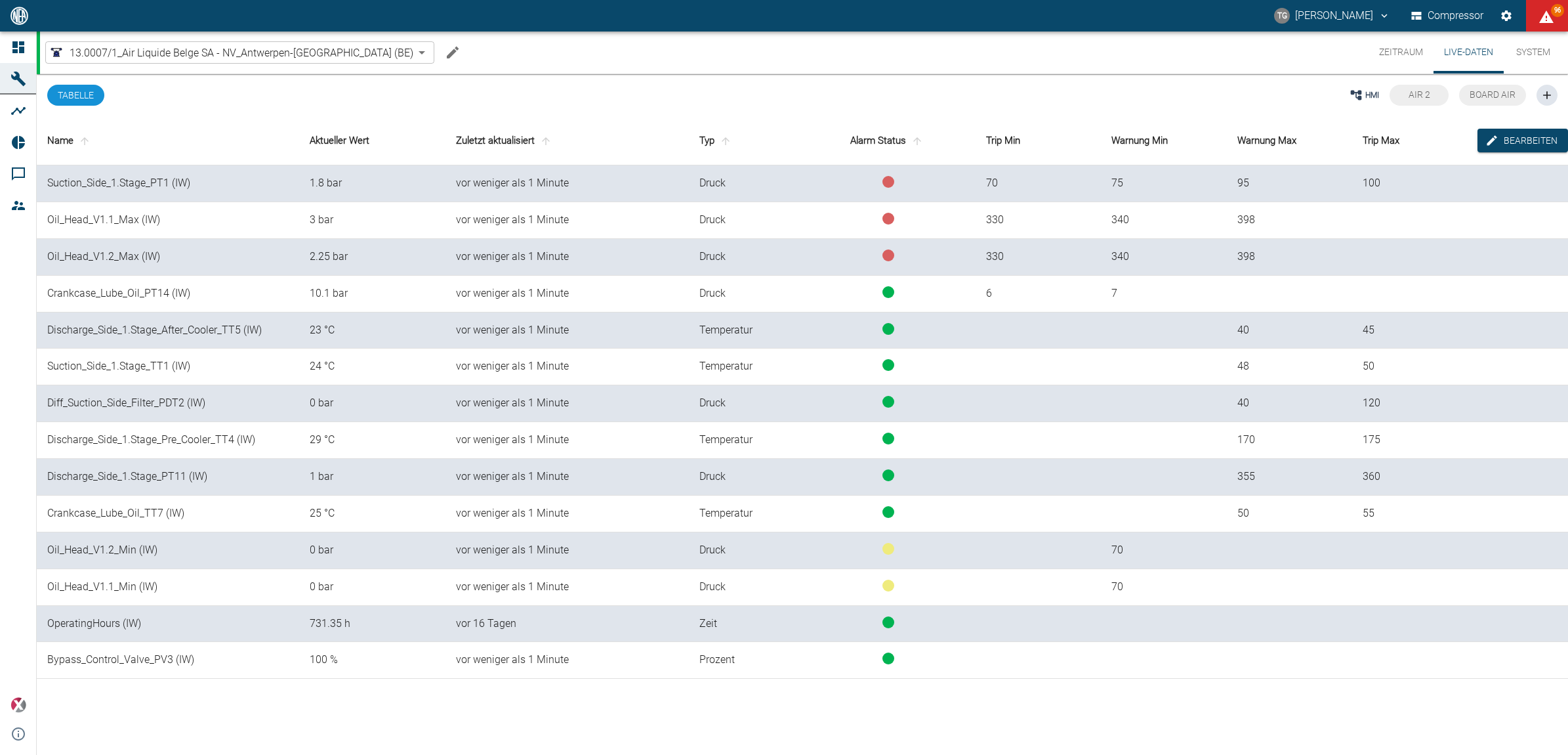
click at [1396, 48] on button "Zeitraum" at bounding box center [1401, 51] width 65 height 42
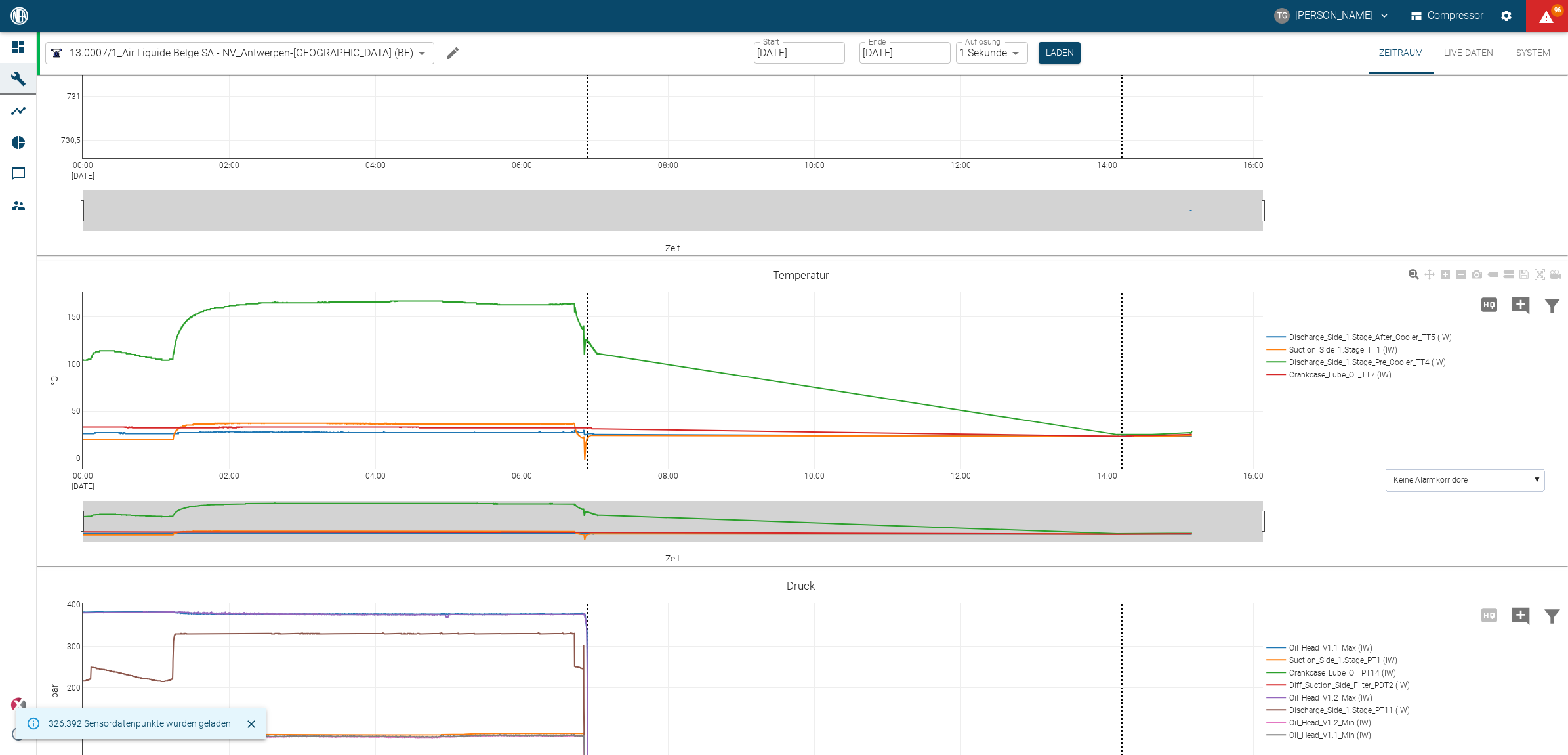
scroll to position [328, 0]
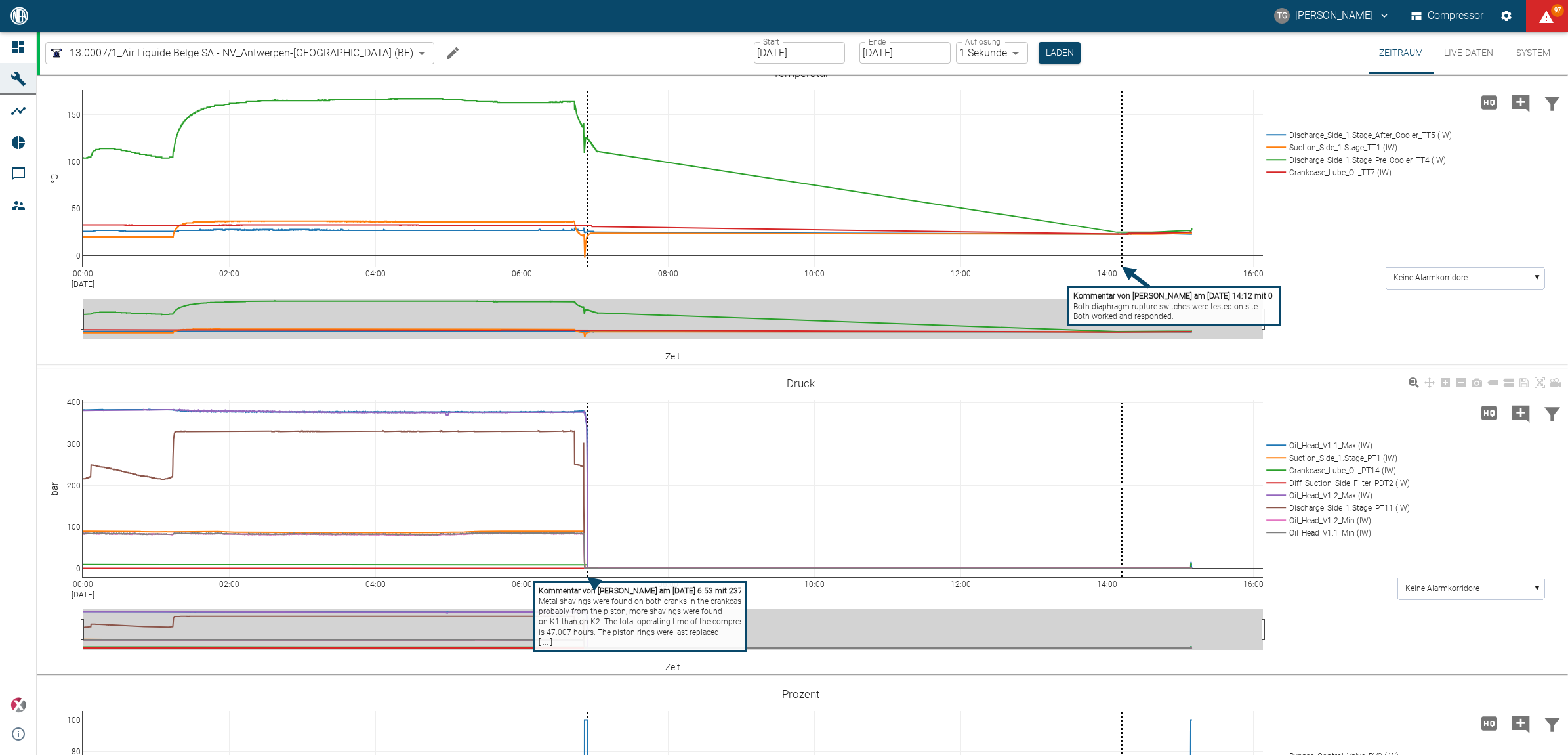
click at [1308, 607] on div "00:00 [DATE] 02:00 04:00 06:00 08:00 10:00 12:00 14:00 16:00 0 100 200 300 400 …" at bounding box center [800, 521] width 1528 height 295
